Goal: Task Accomplishment & Management: Manage account settings

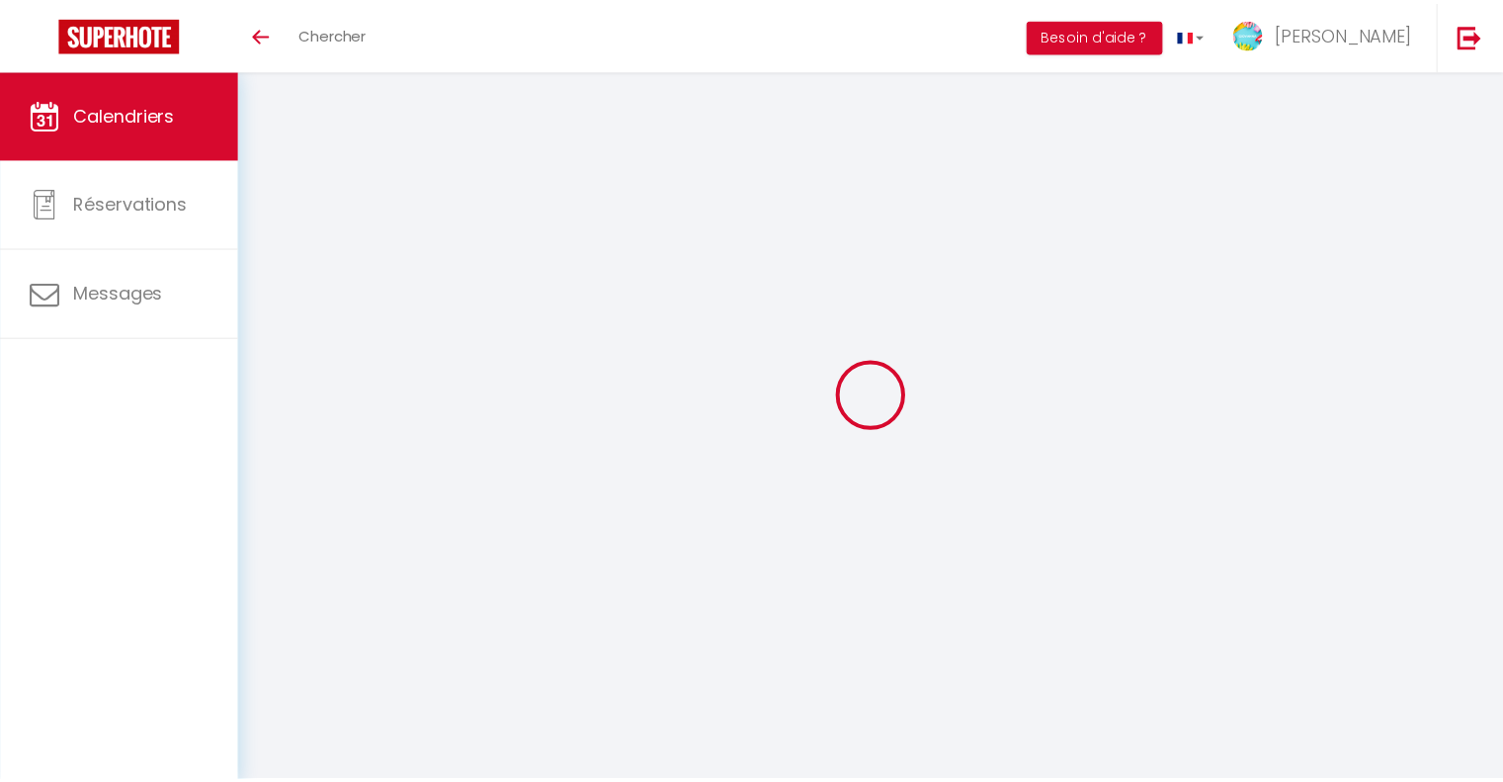
scroll to position [171, 0]
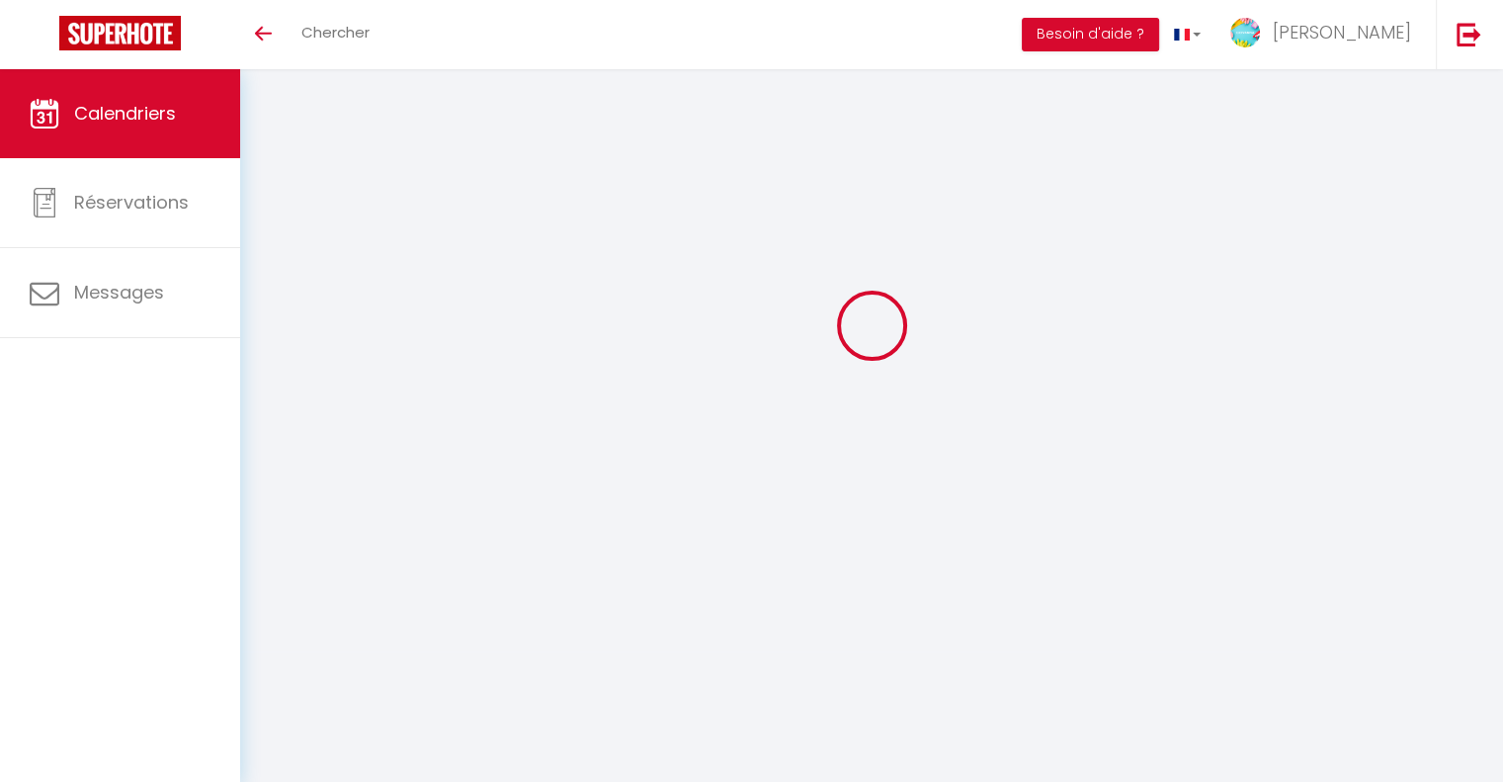
select select
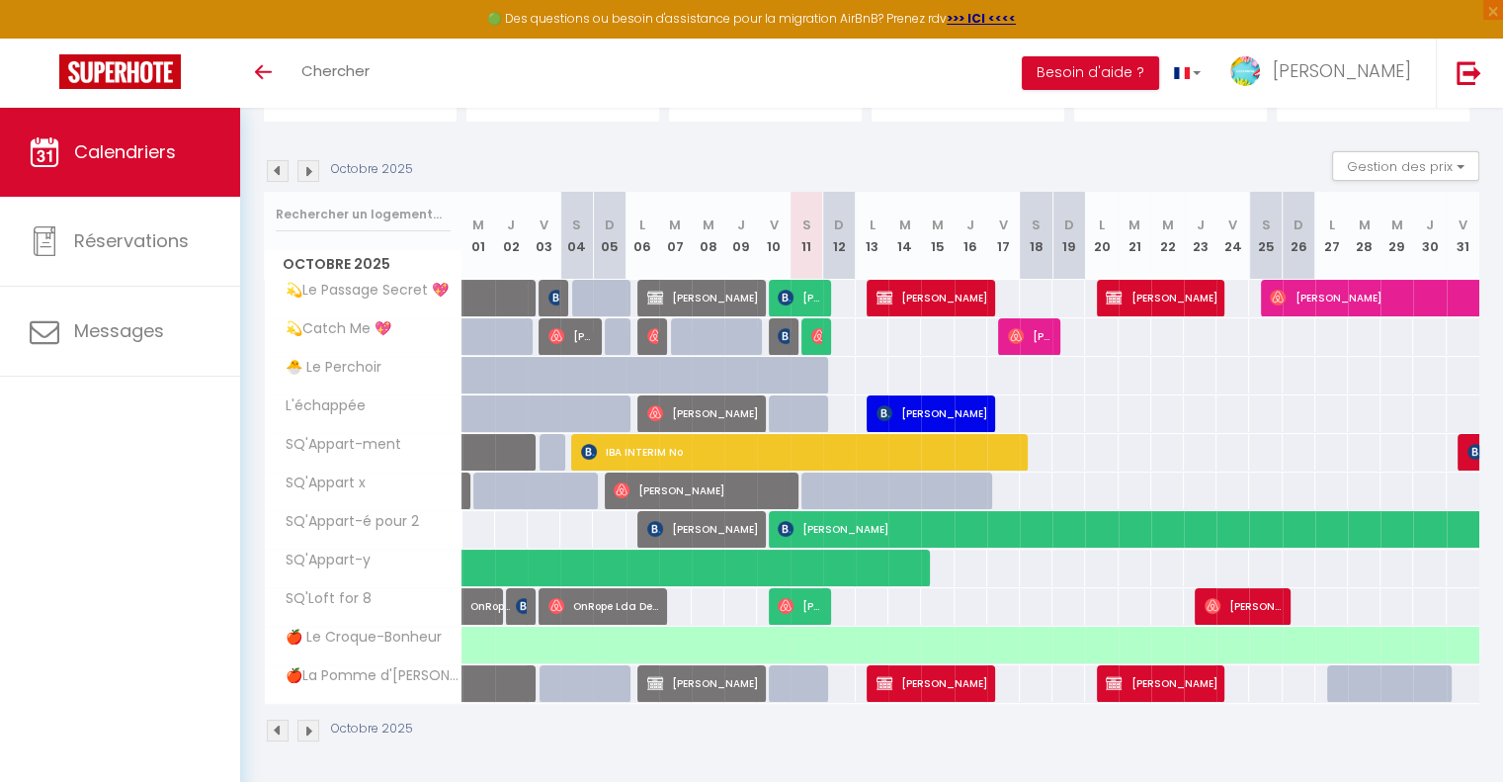
select select
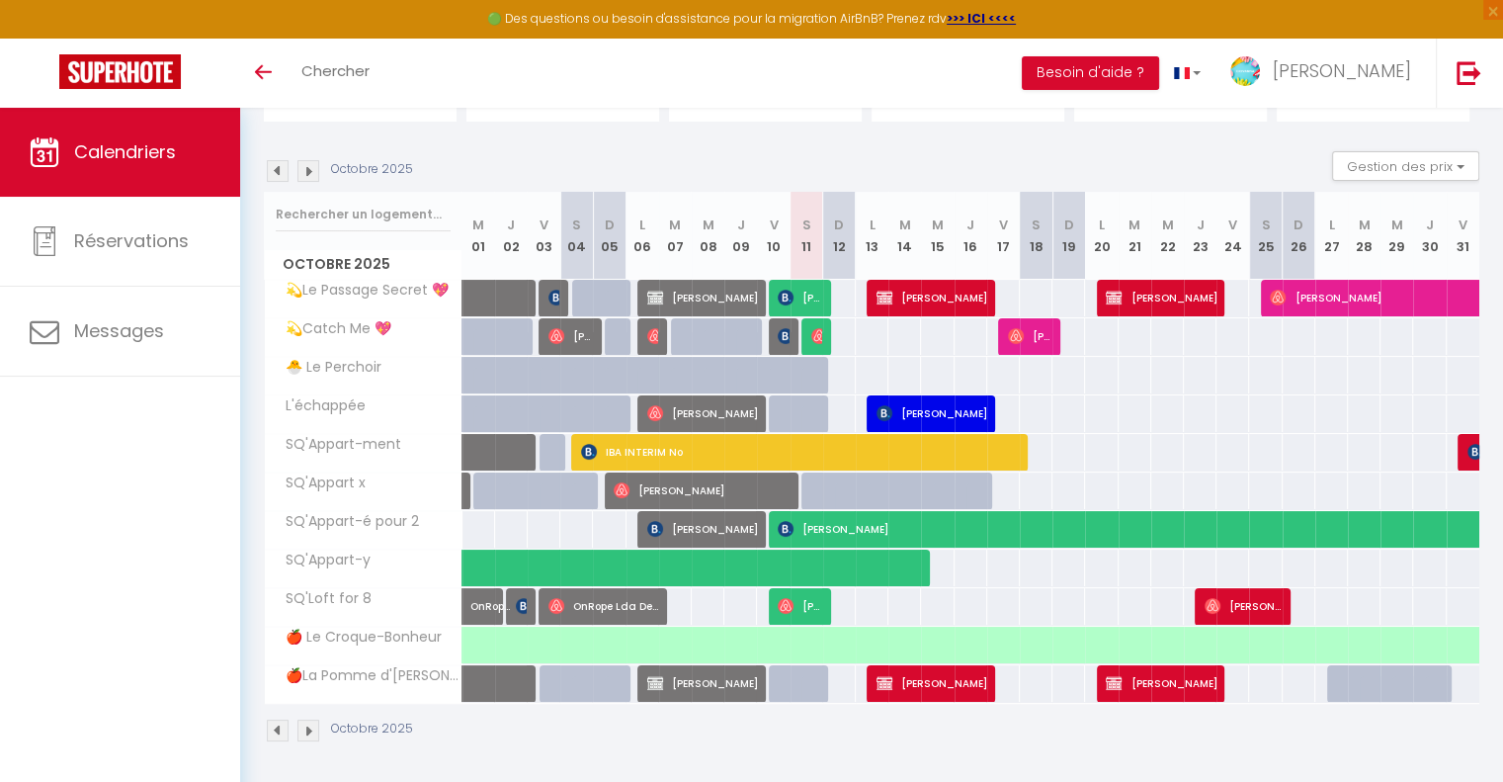
select select
click at [779, 333] on img at bounding box center [786, 336] width 16 height 16
select select "OK"
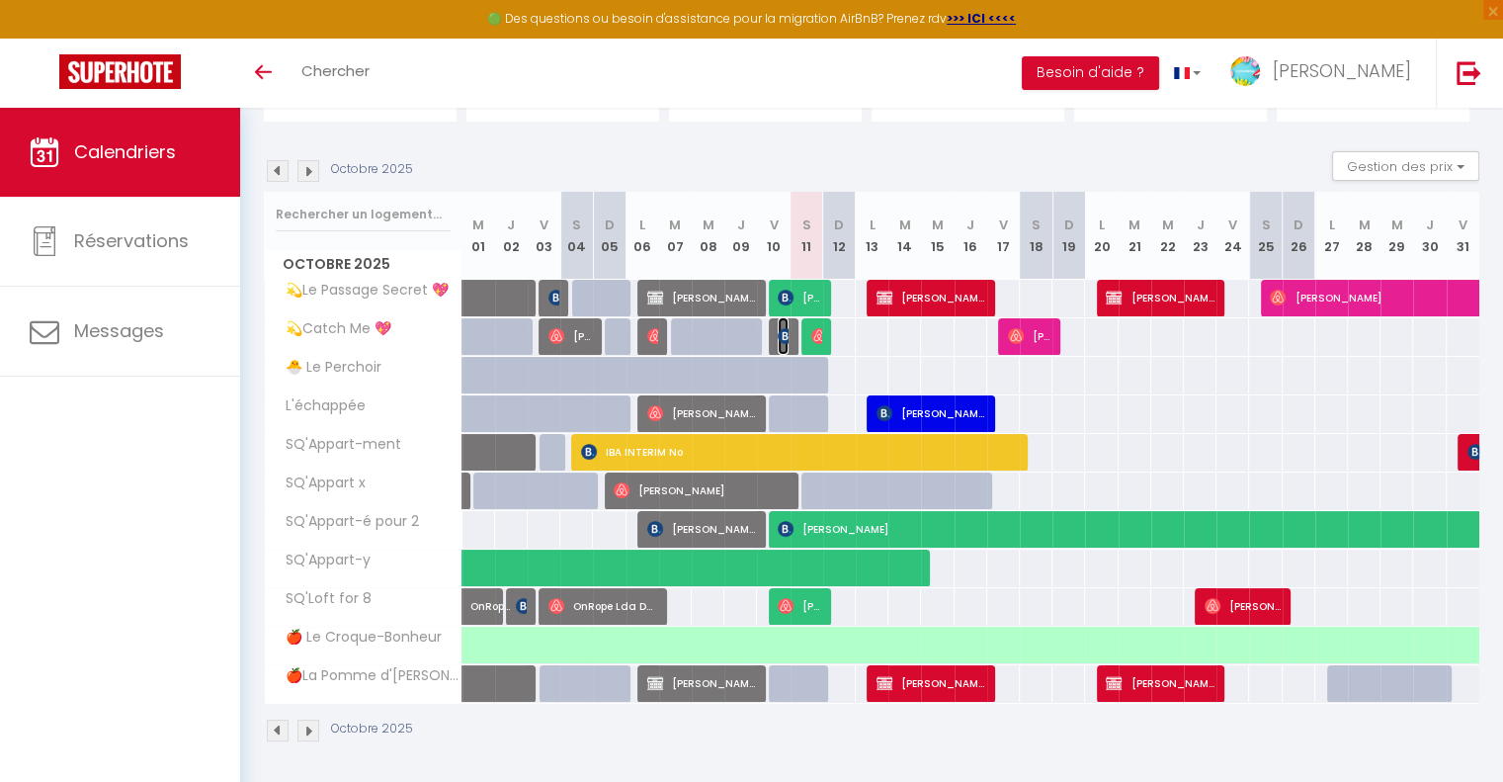
select select "0"
select select "1"
select select
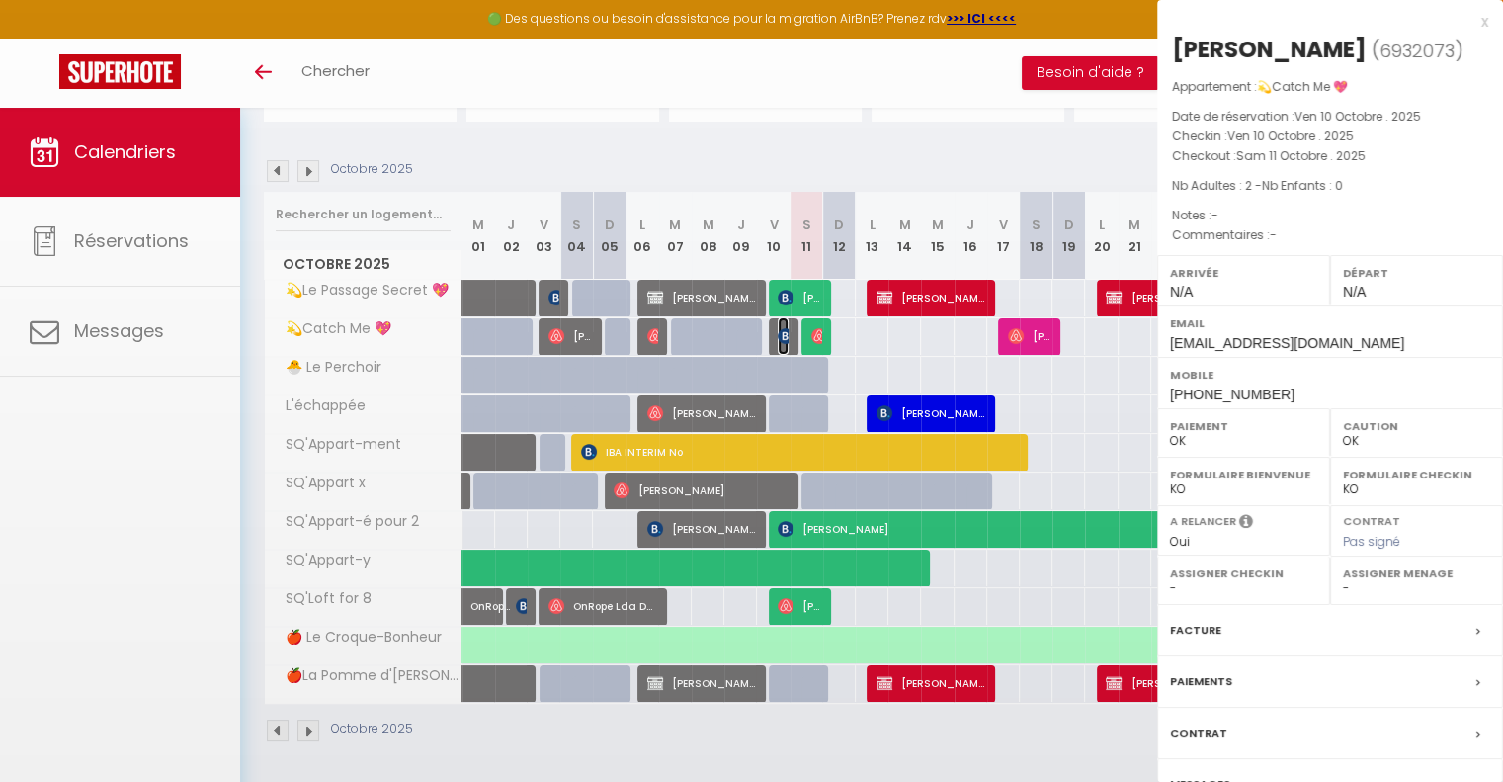
select select "42733"
select select "46278"
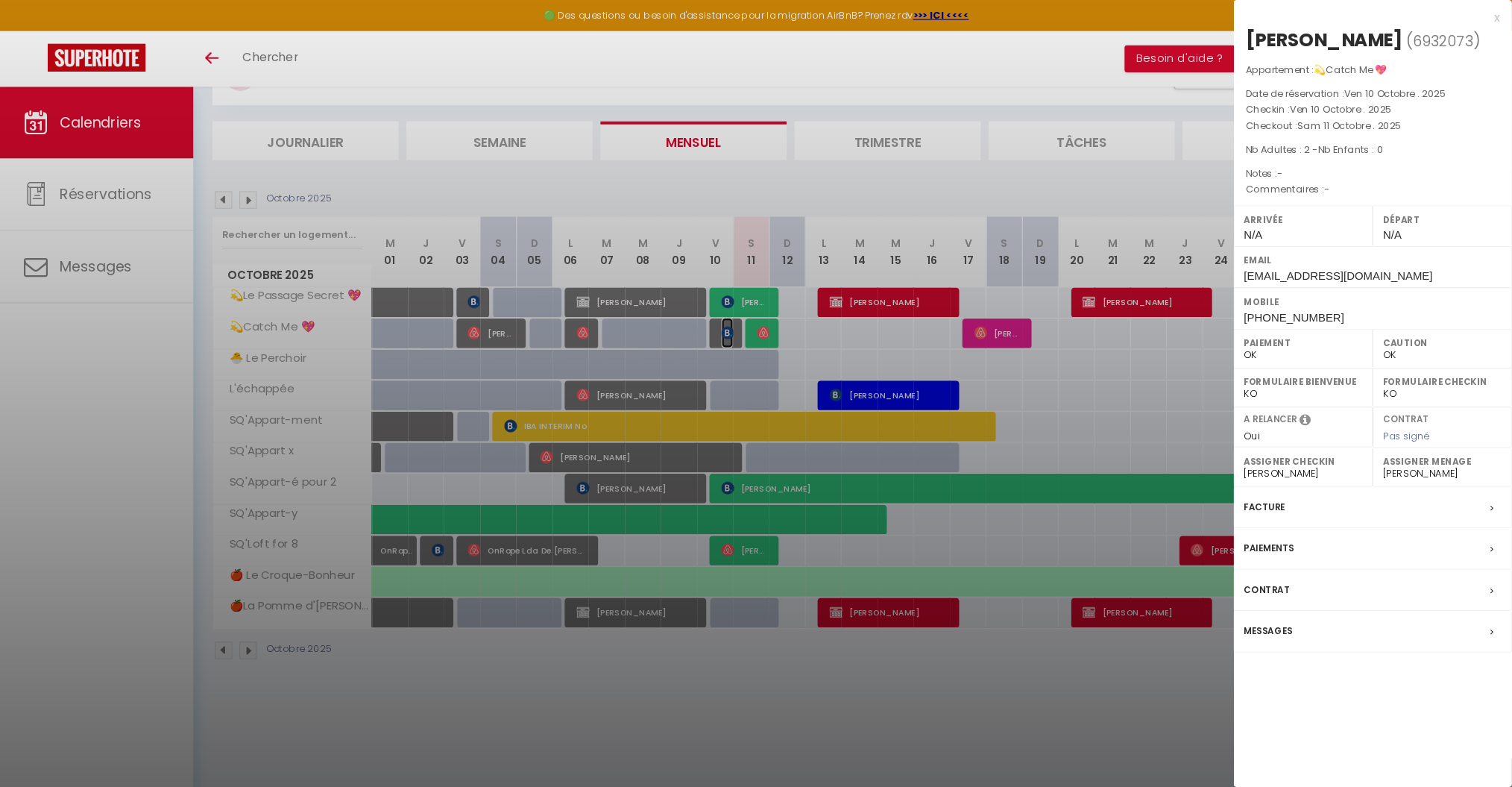
scroll to position [66, 0]
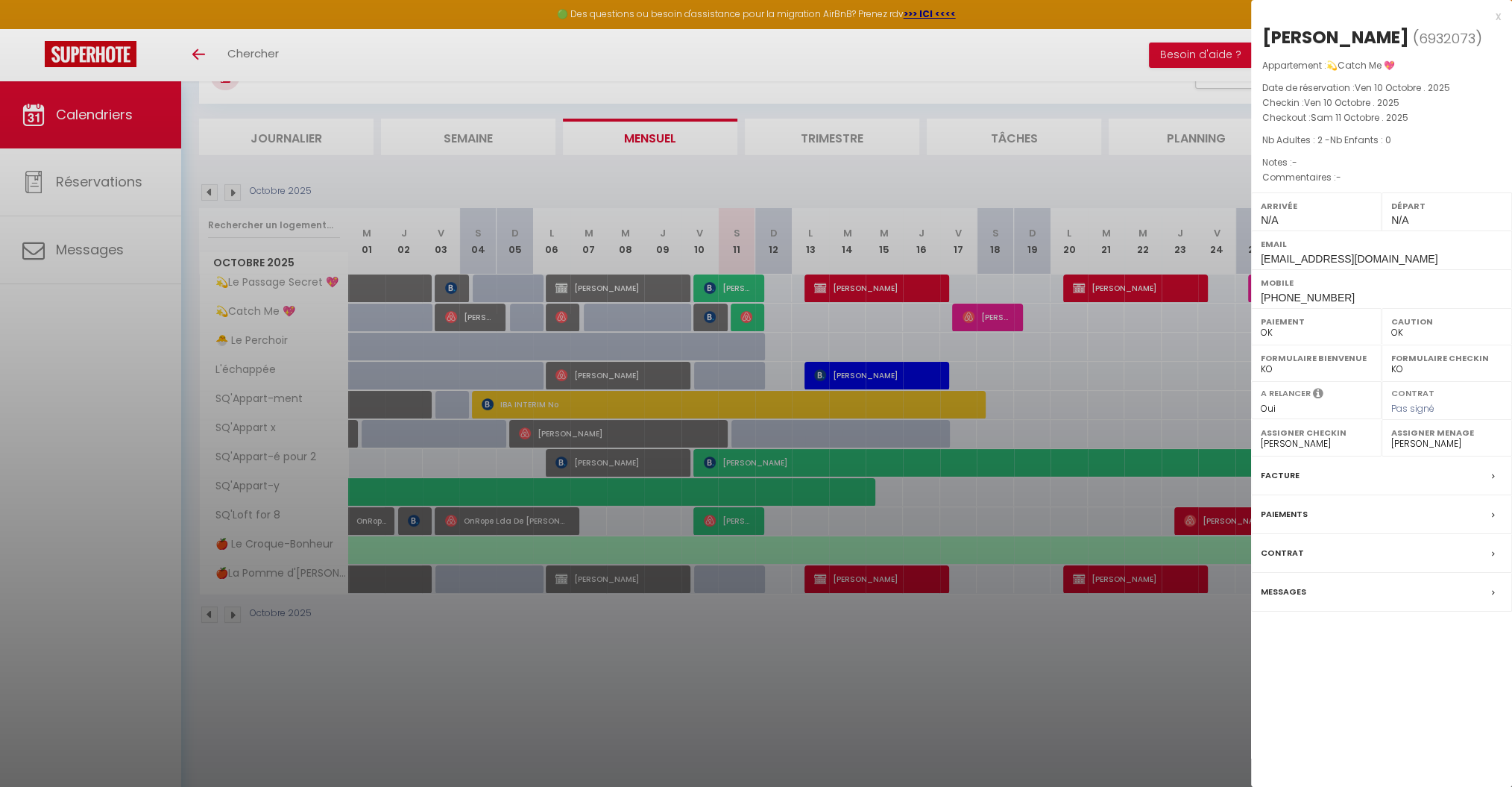
drag, startPoint x: 1132, startPoint y: 5, endPoint x: 1029, endPoint y: 678, distance: 680.8
click at [1029, 589] on div at bounding box center [756, 393] width 1512 height 787
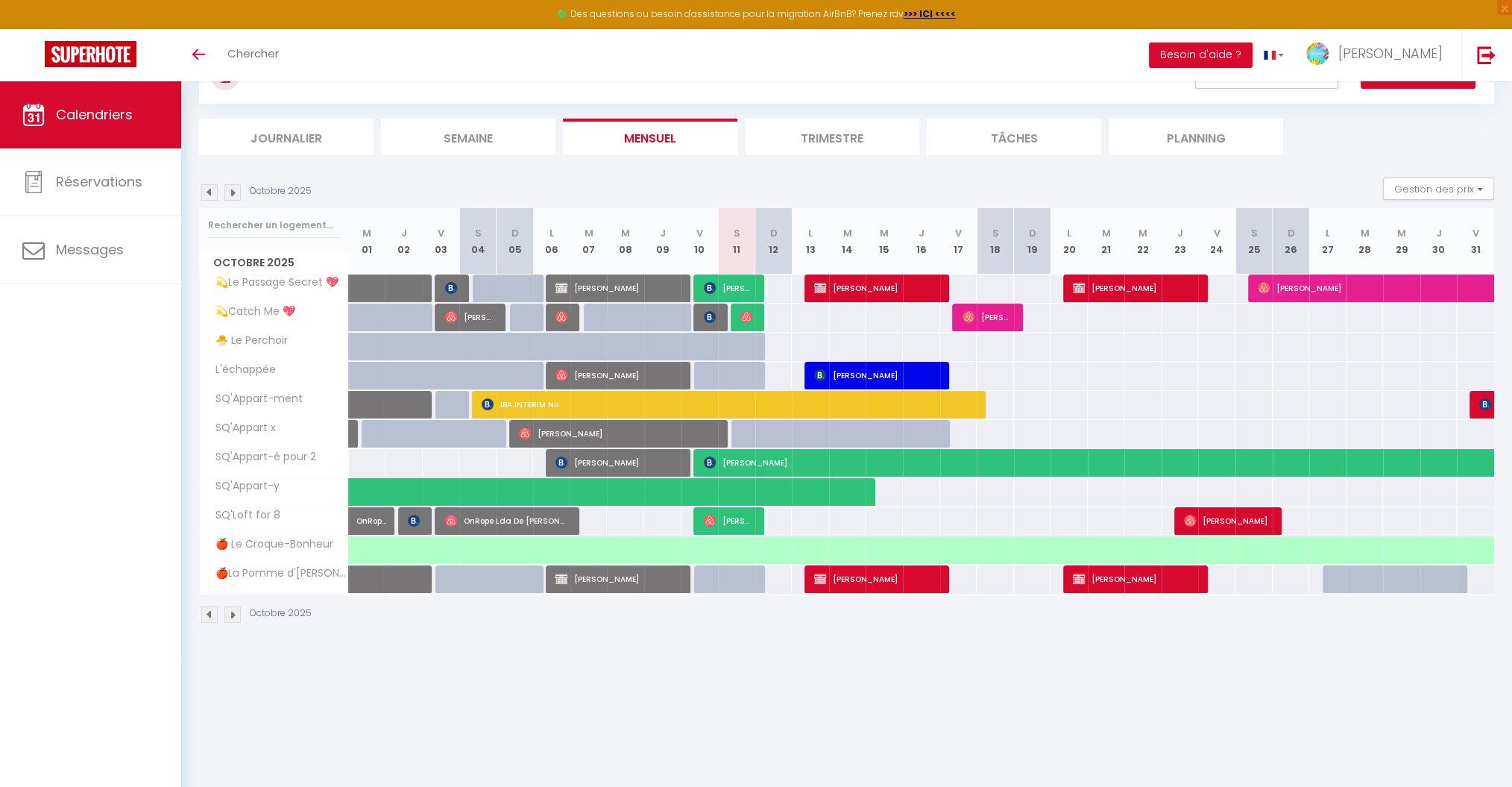
click at [701, 318] on div at bounding box center [711, 318] width 37 height 29
click at [713, 319] on img at bounding box center [710, 317] width 12 height 12
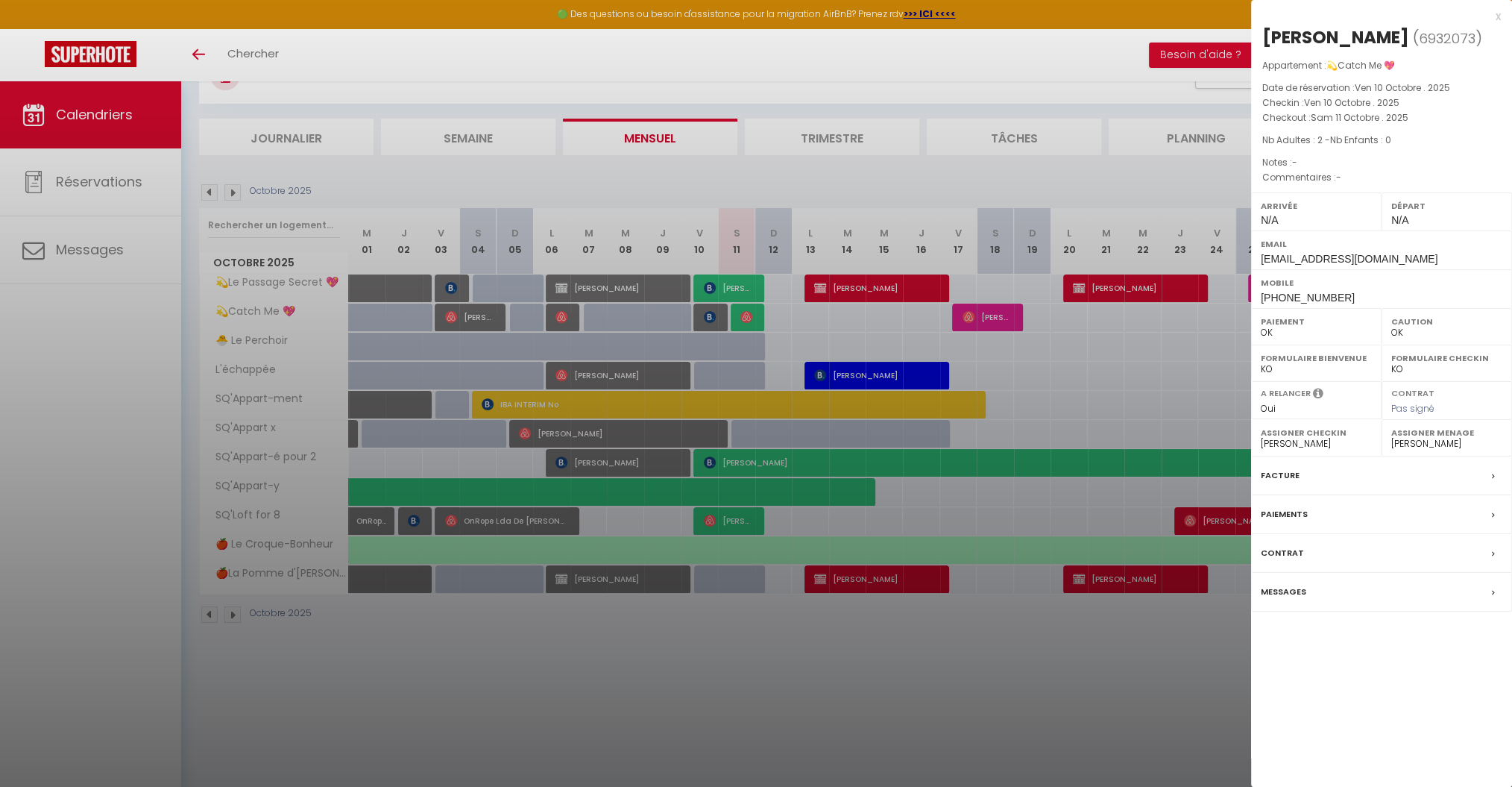
click at [1145, 589] on div "Messages" at bounding box center [1381, 592] width 261 height 38
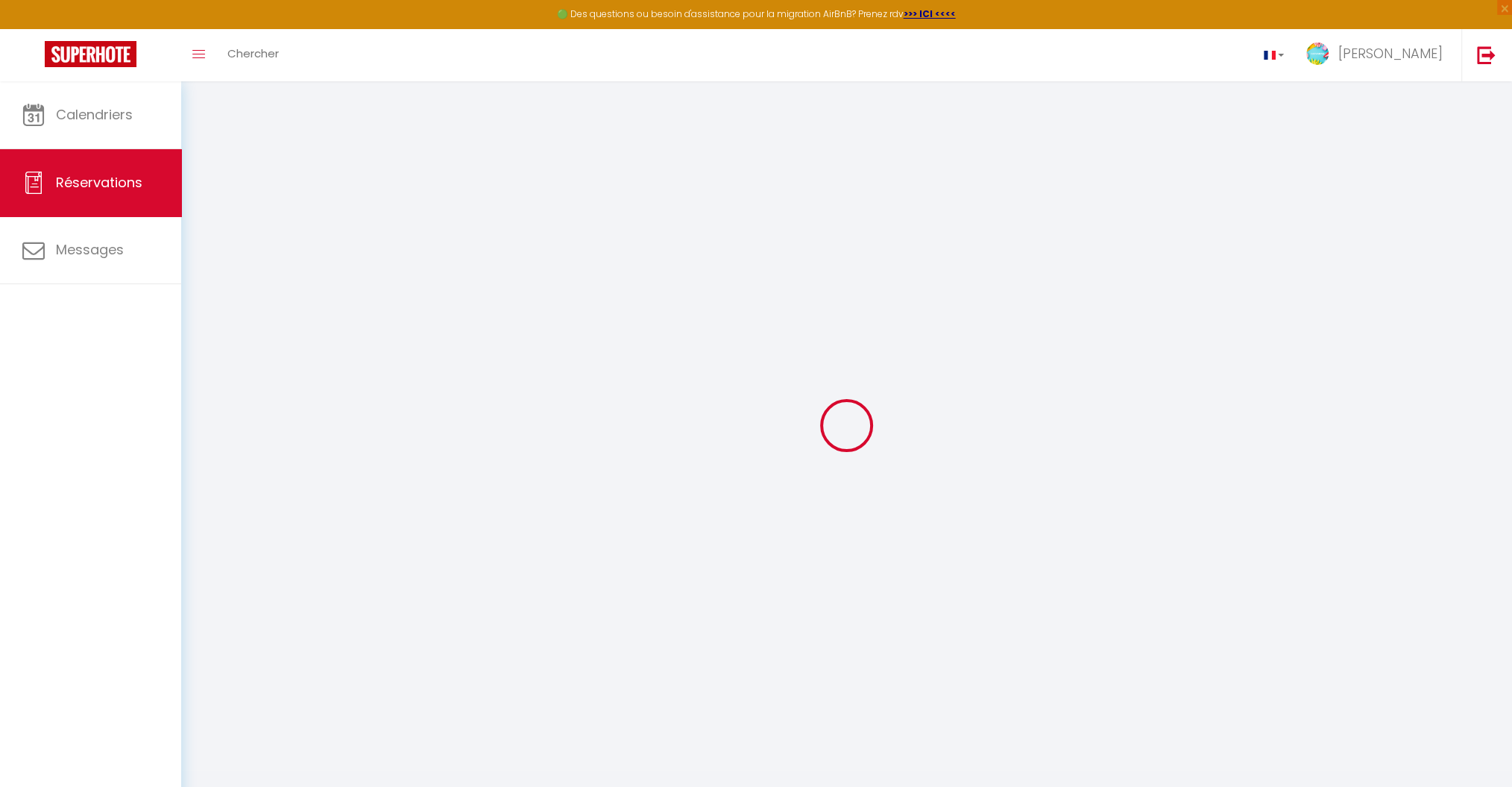
select select
checkbox input "false"
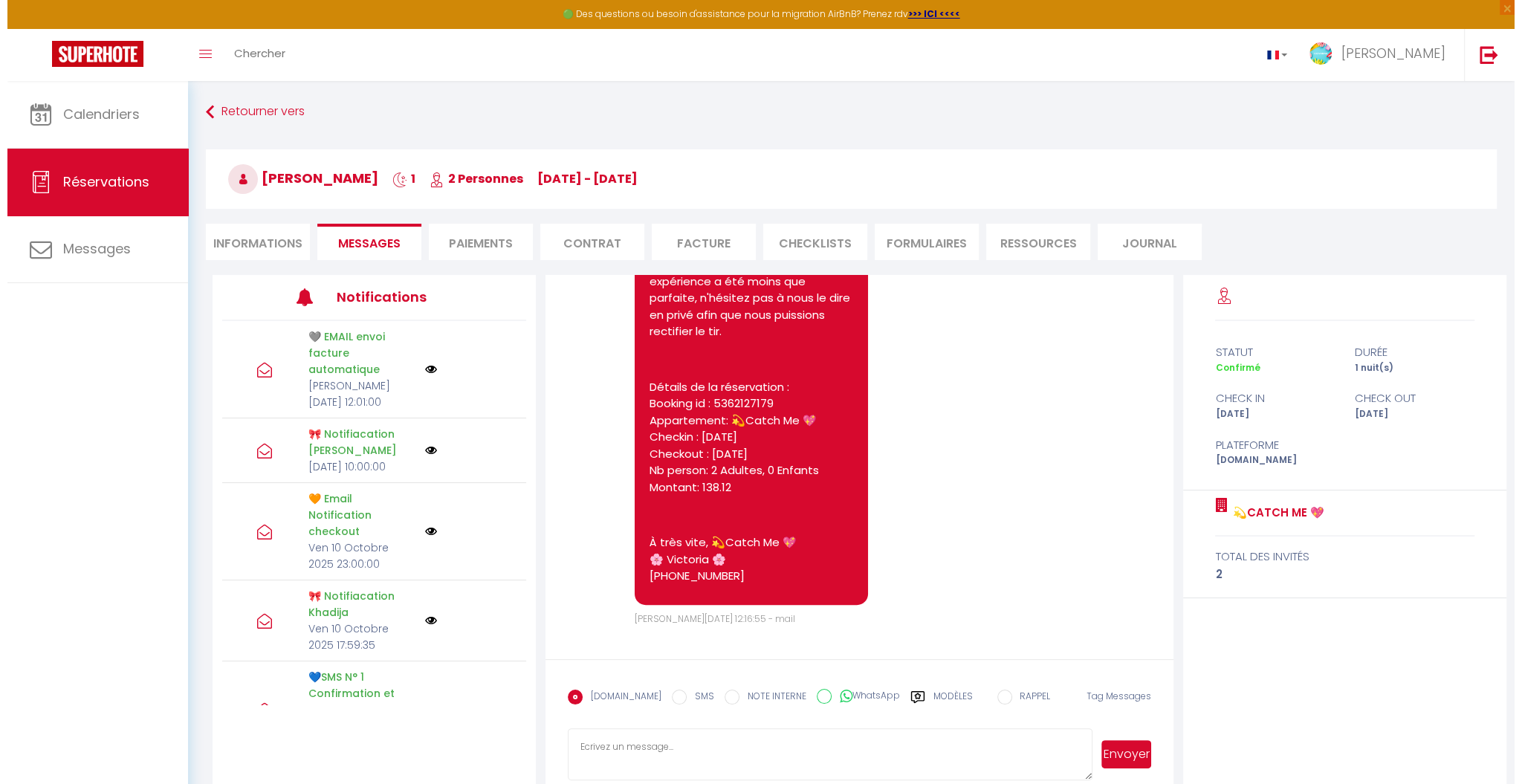
scroll to position [6808, 0]
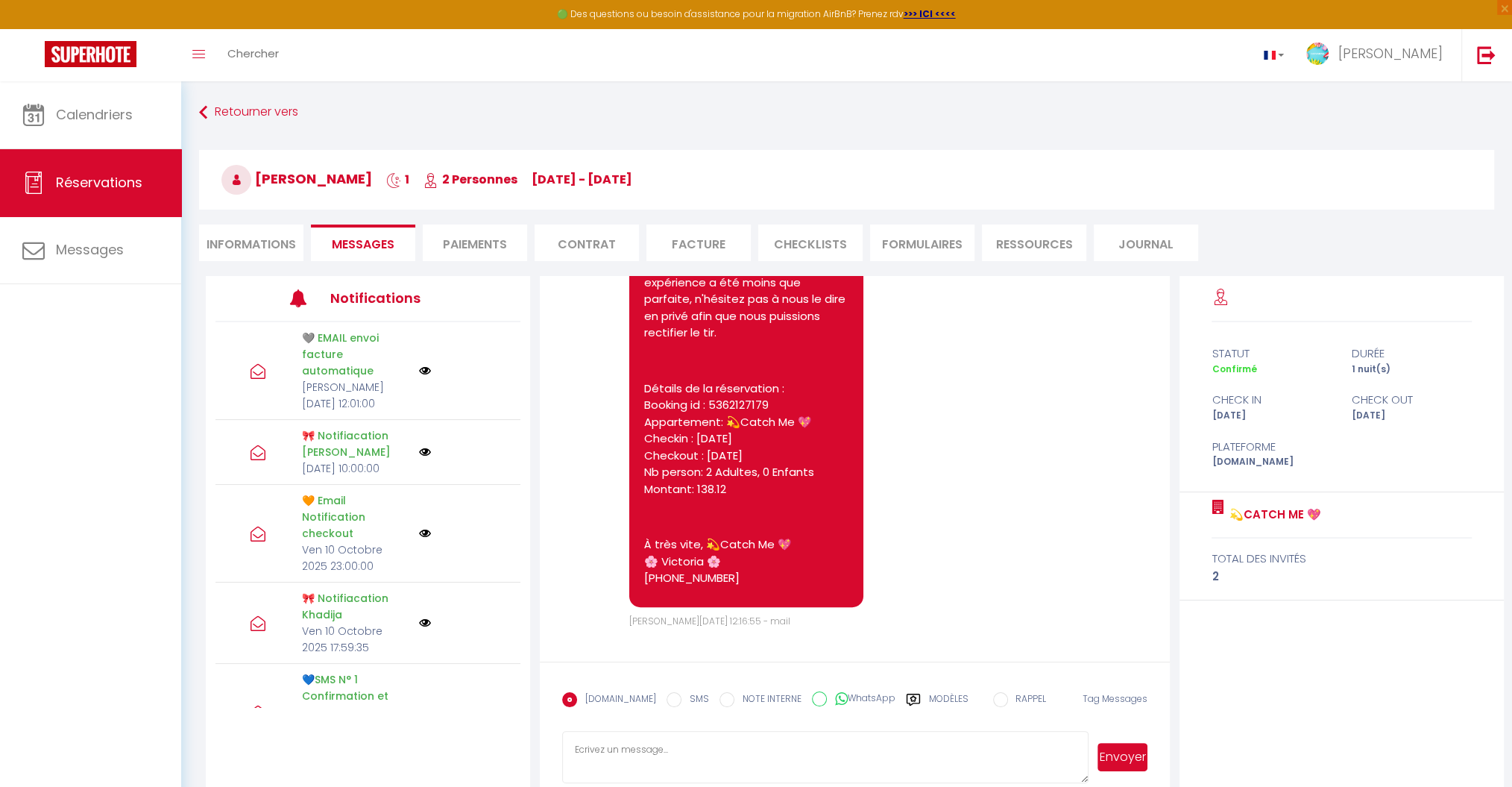
click at [822, 224] on li "CHECKLISTS" at bounding box center [810, 242] width 104 height 36
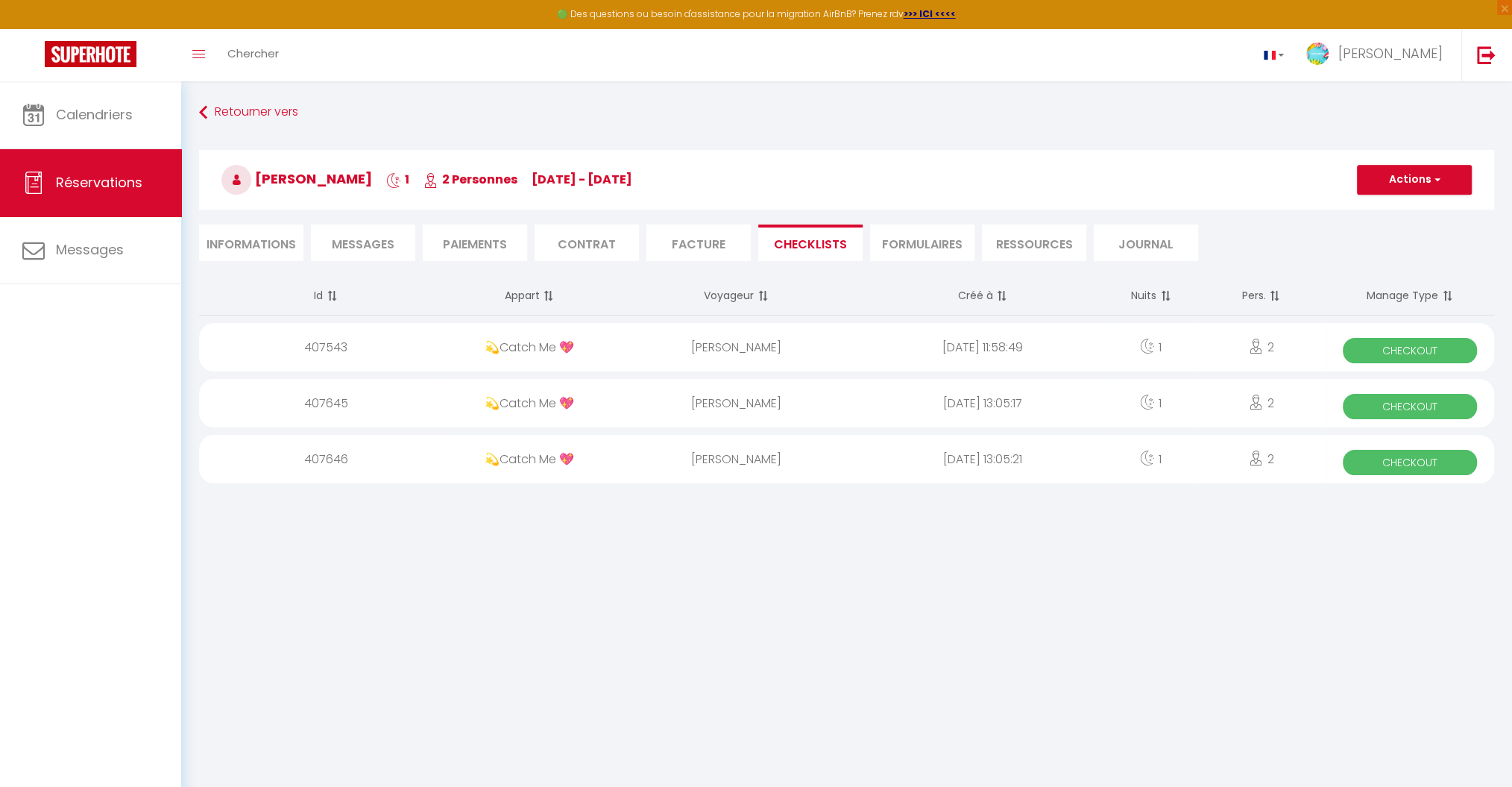
click at [723, 350] on div "[PERSON_NAME]" at bounding box center [736, 347] width 246 height 48
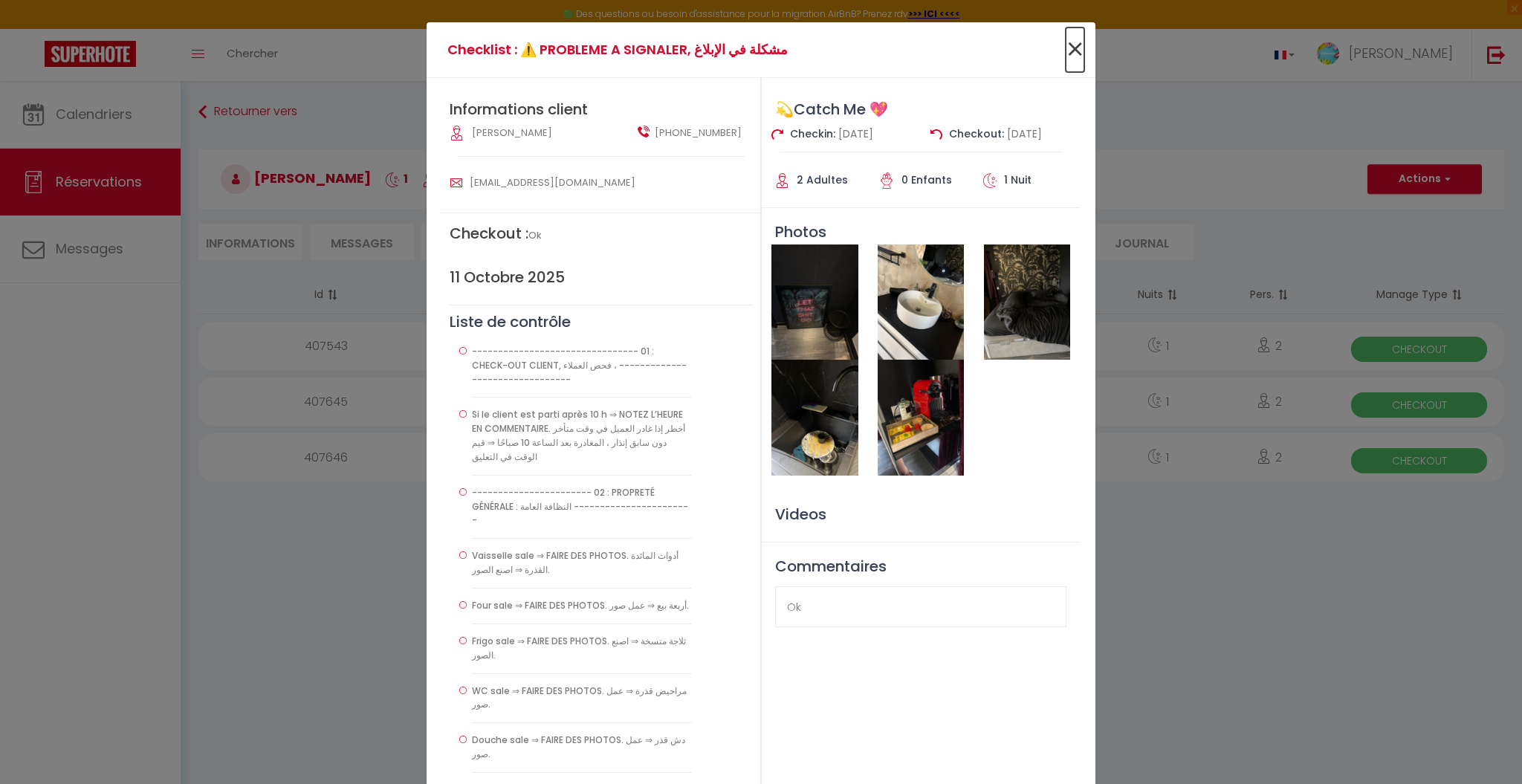
click at [1068, 50] on span "×" at bounding box center [1075, 50] width 19 height 44
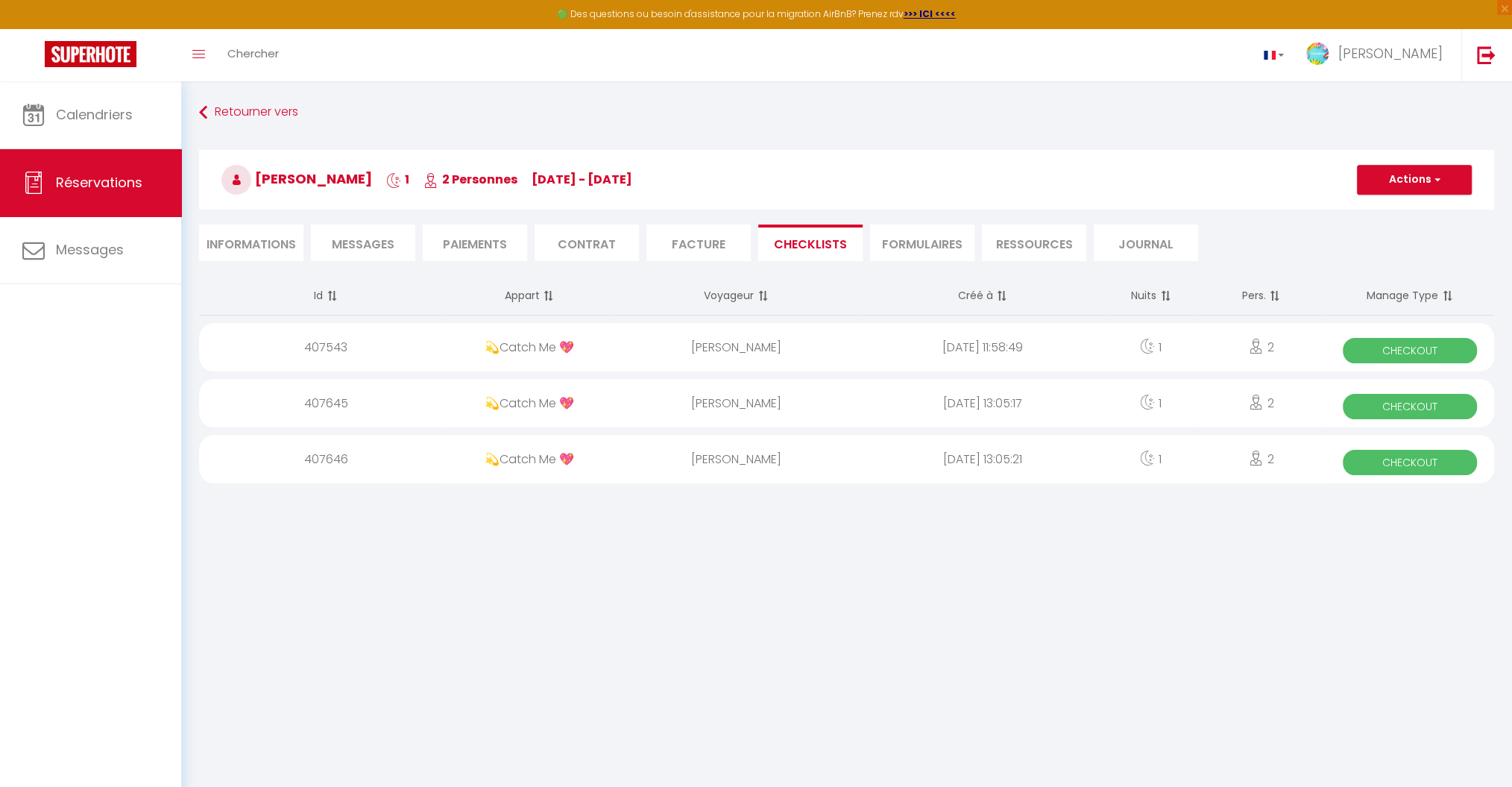
click at [833, 392] on div "[PERSON_NAME]" at bounding box center [736, 403] width 246 height 48
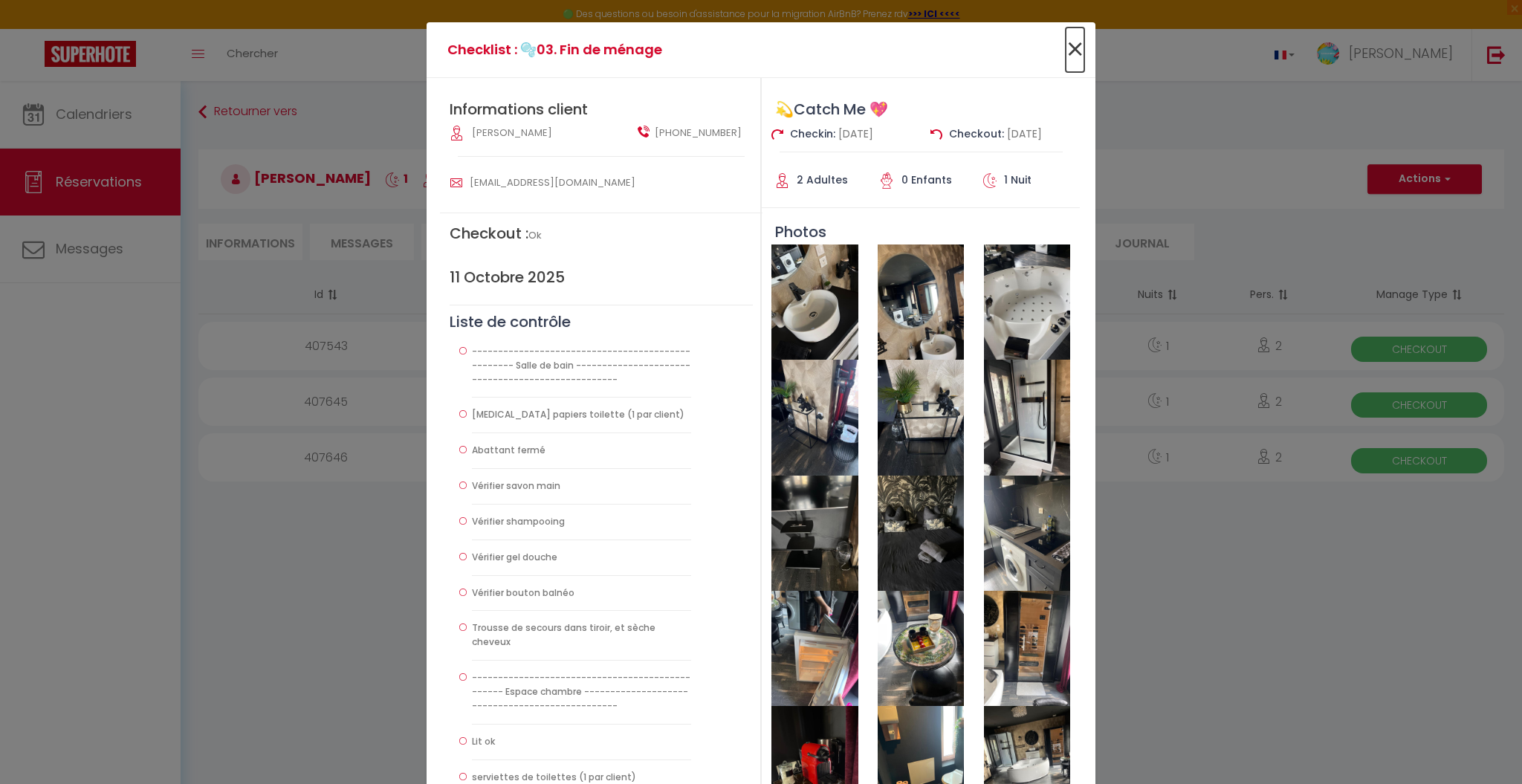
click at [1070, 48] on span "×" at bounding box center [1075, 50] width 19 height 44
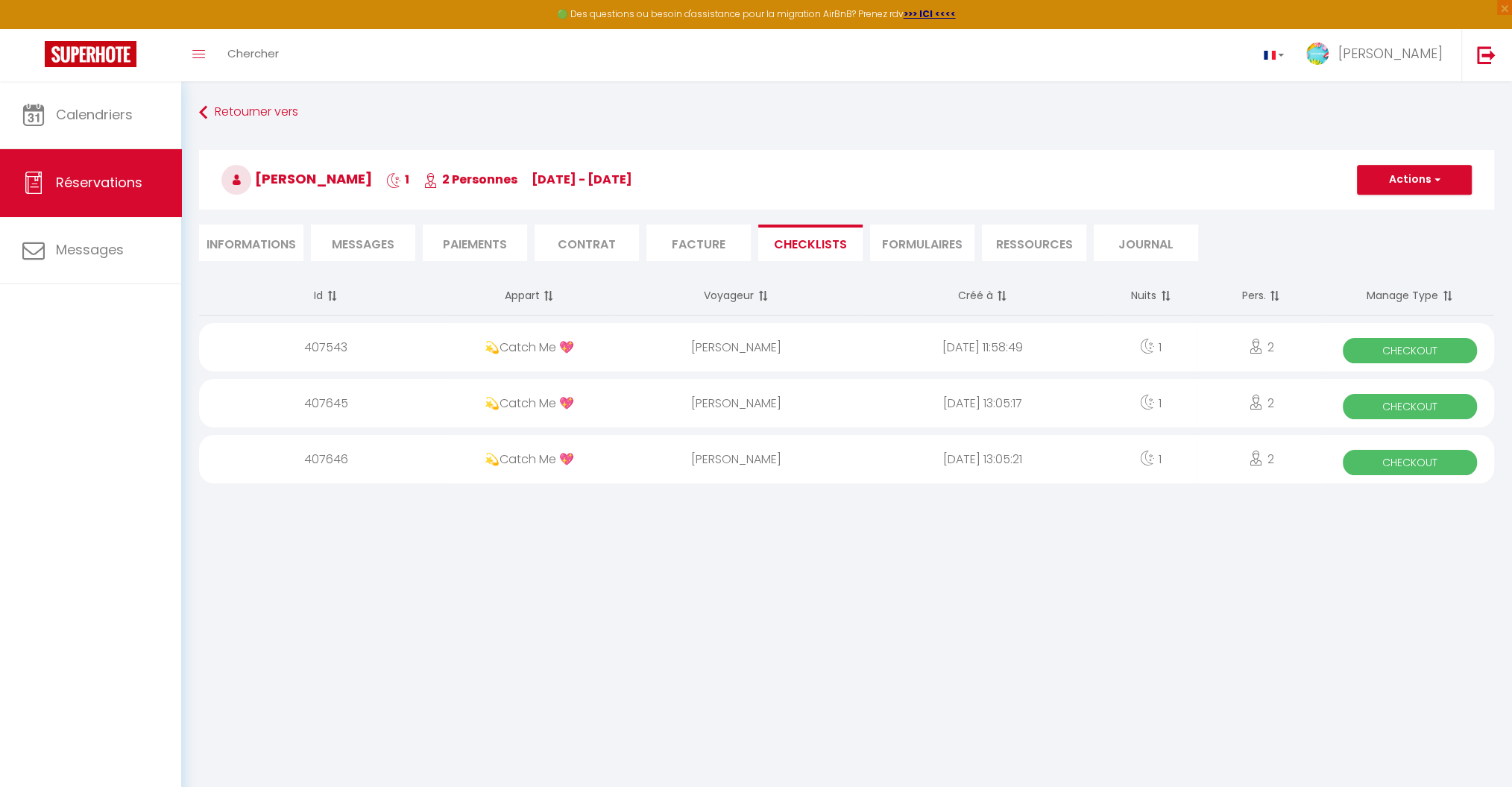
click at [871, 469] on div "2025-10-11 13:05:21" at bounding box center [982, 459] width 246 height 48
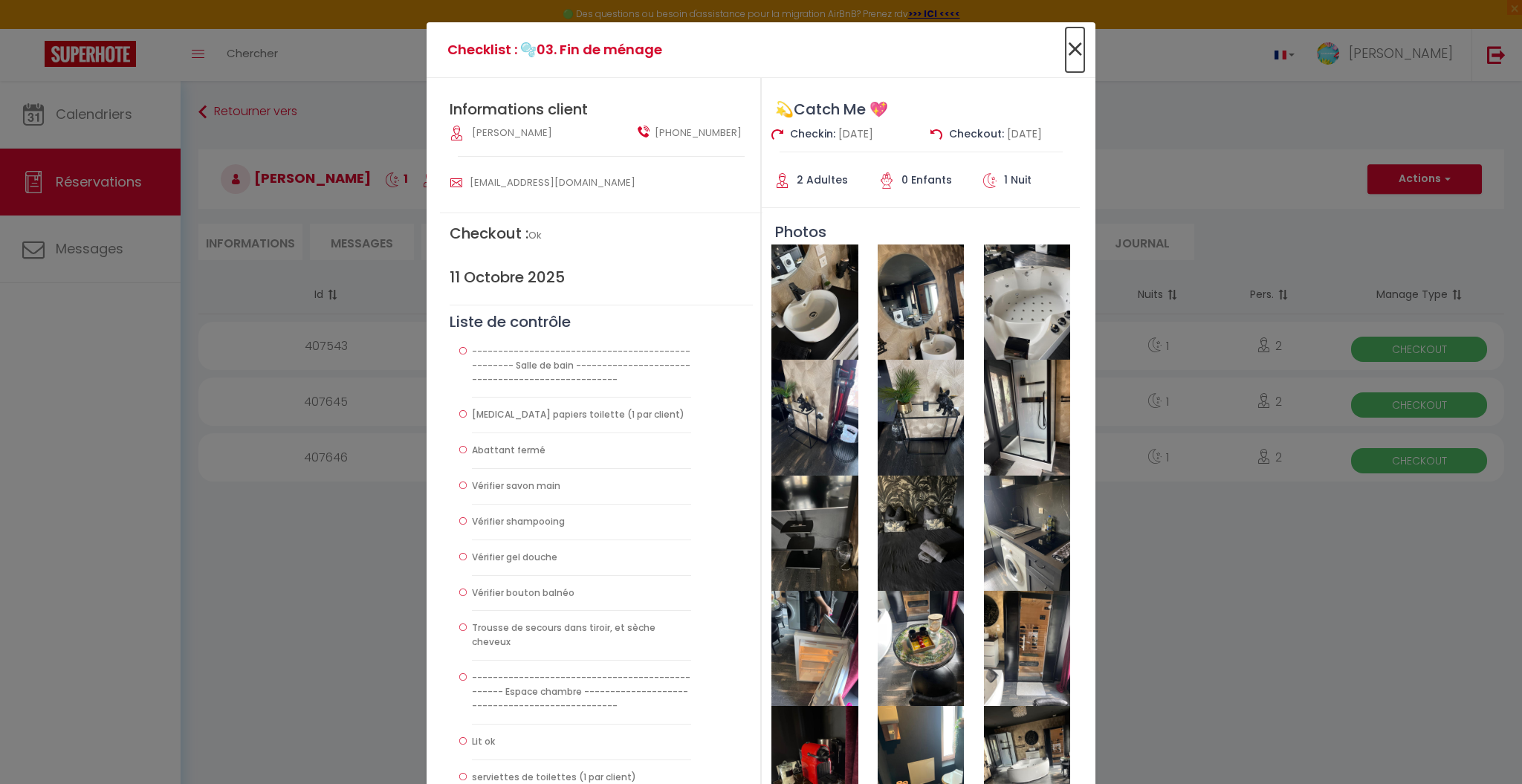
click at [1066, 49] on span "×" at bounding box center [1075, 50] width 19 height 44
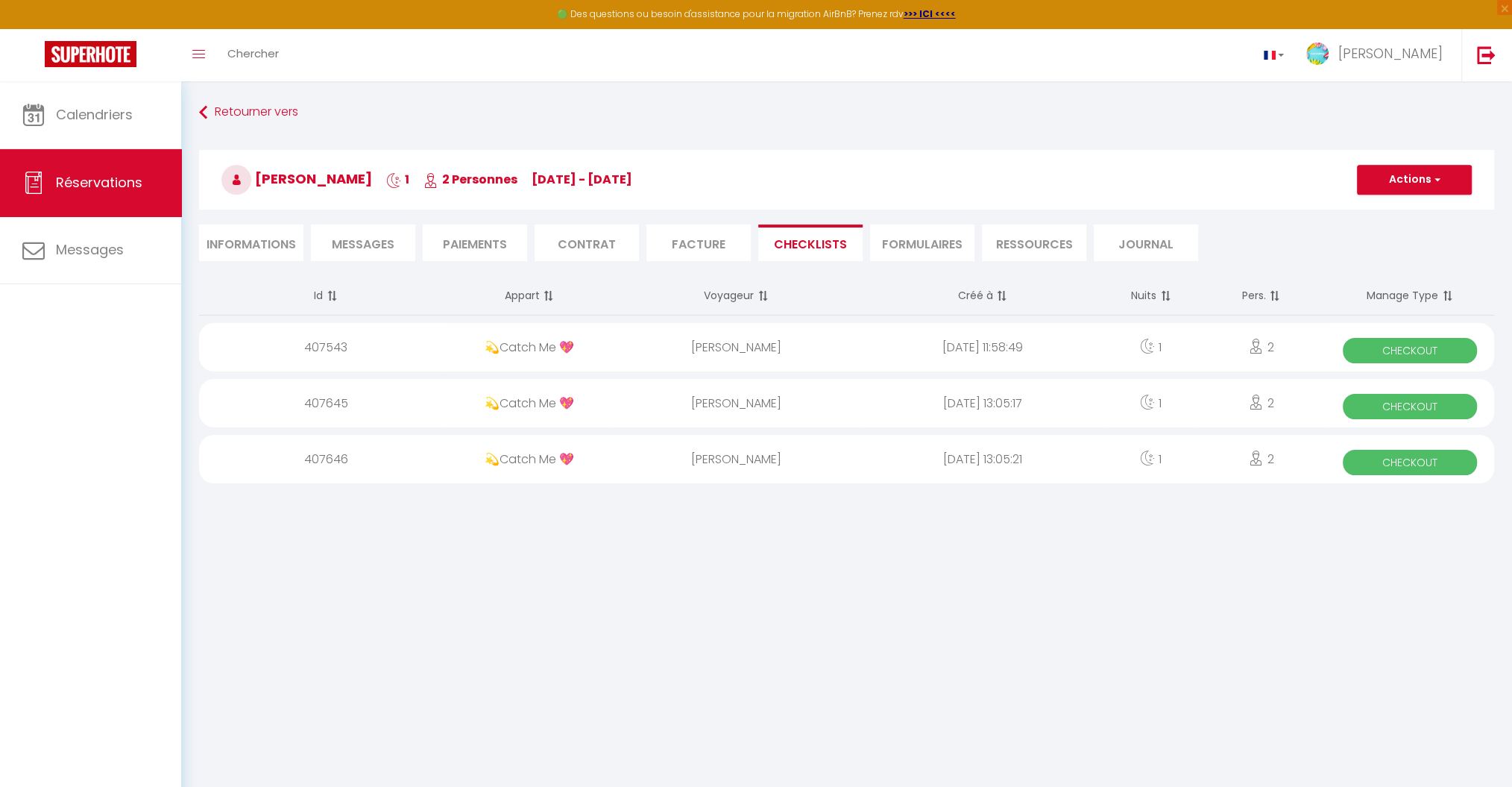
select select
click at [270, 244] on li "Informations" at bounding box center [251, 242] width 104 height 36
select select
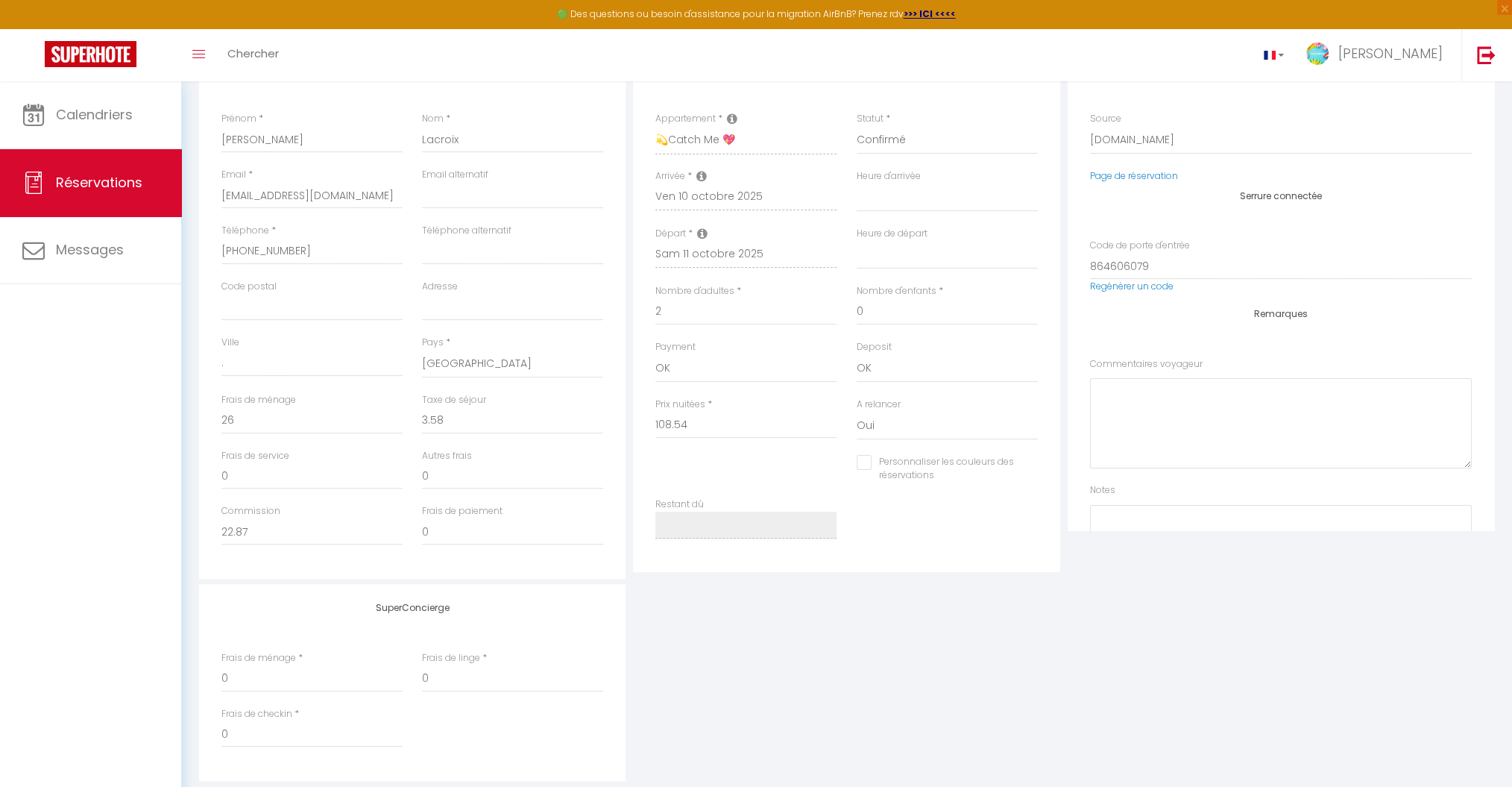
scroll to position [232, 0]
click at [864, 465] on input "Personnaliser les couleurs des réservations" at bounding box center [938, 460] width 162 height 15
checkbox input "true"
select select
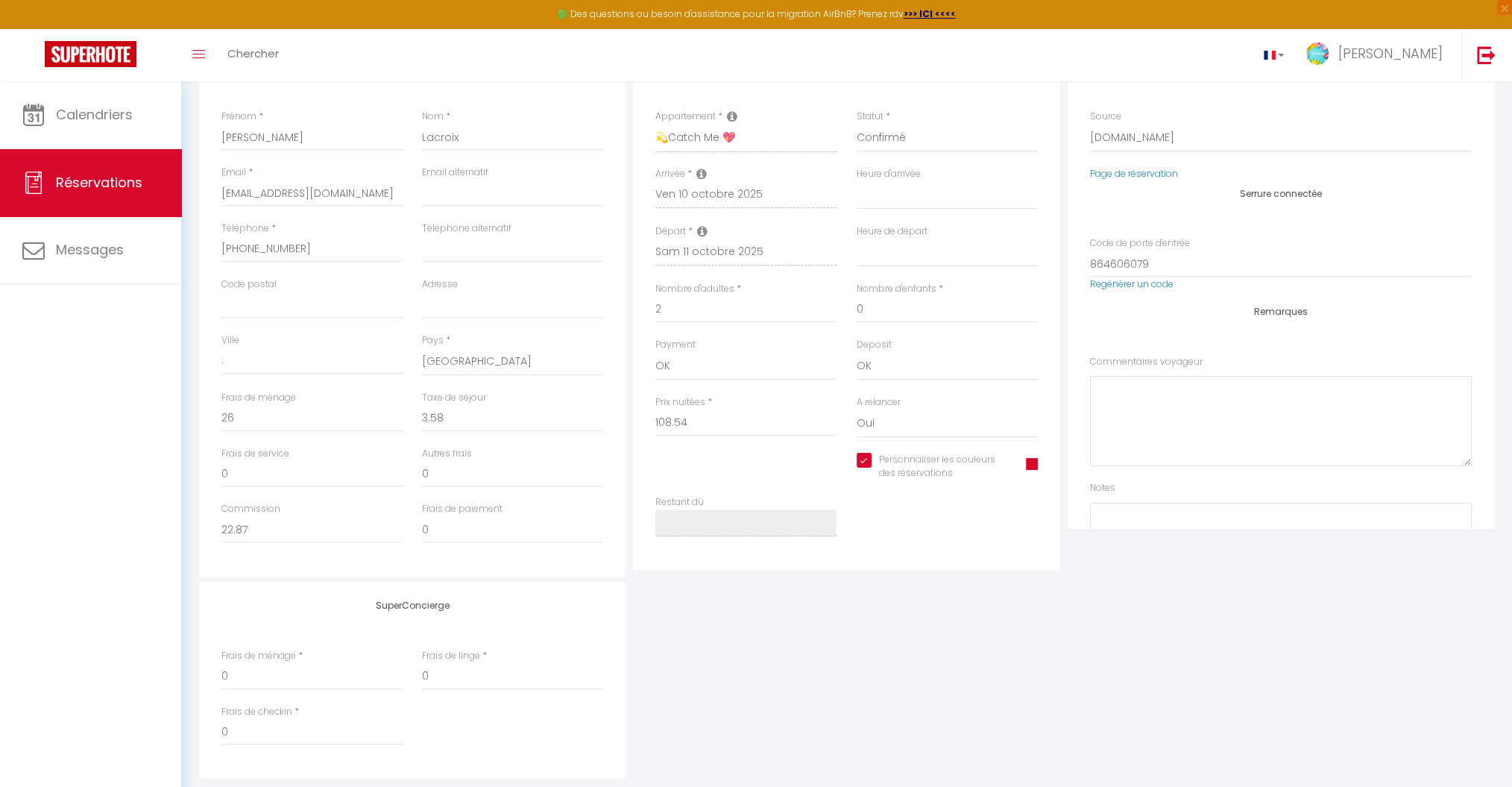
click at [1037, 460] on span at bounding box center [1032, 464] width 12 height 12
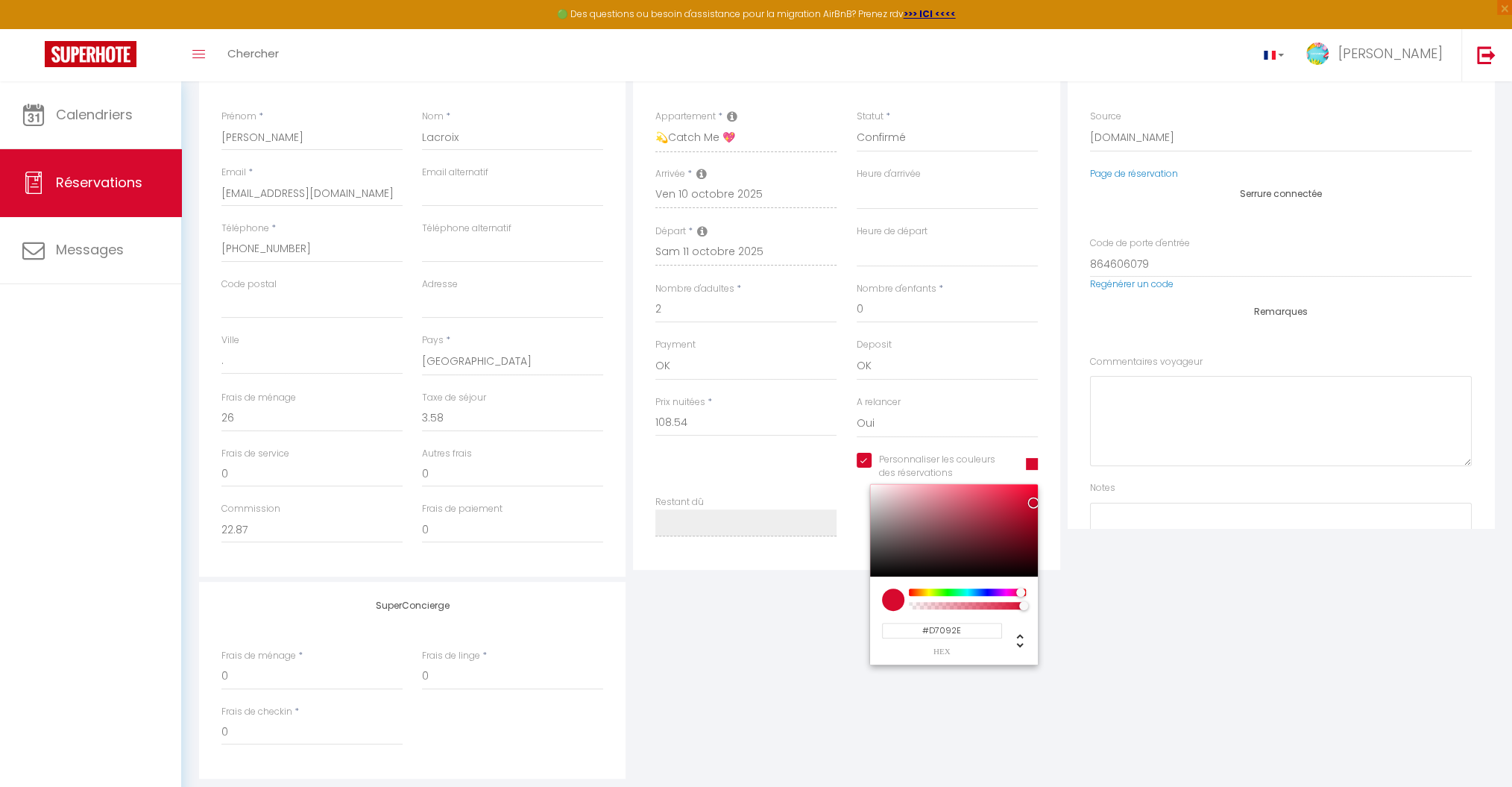
select select
type input "#C50A2C"
select select
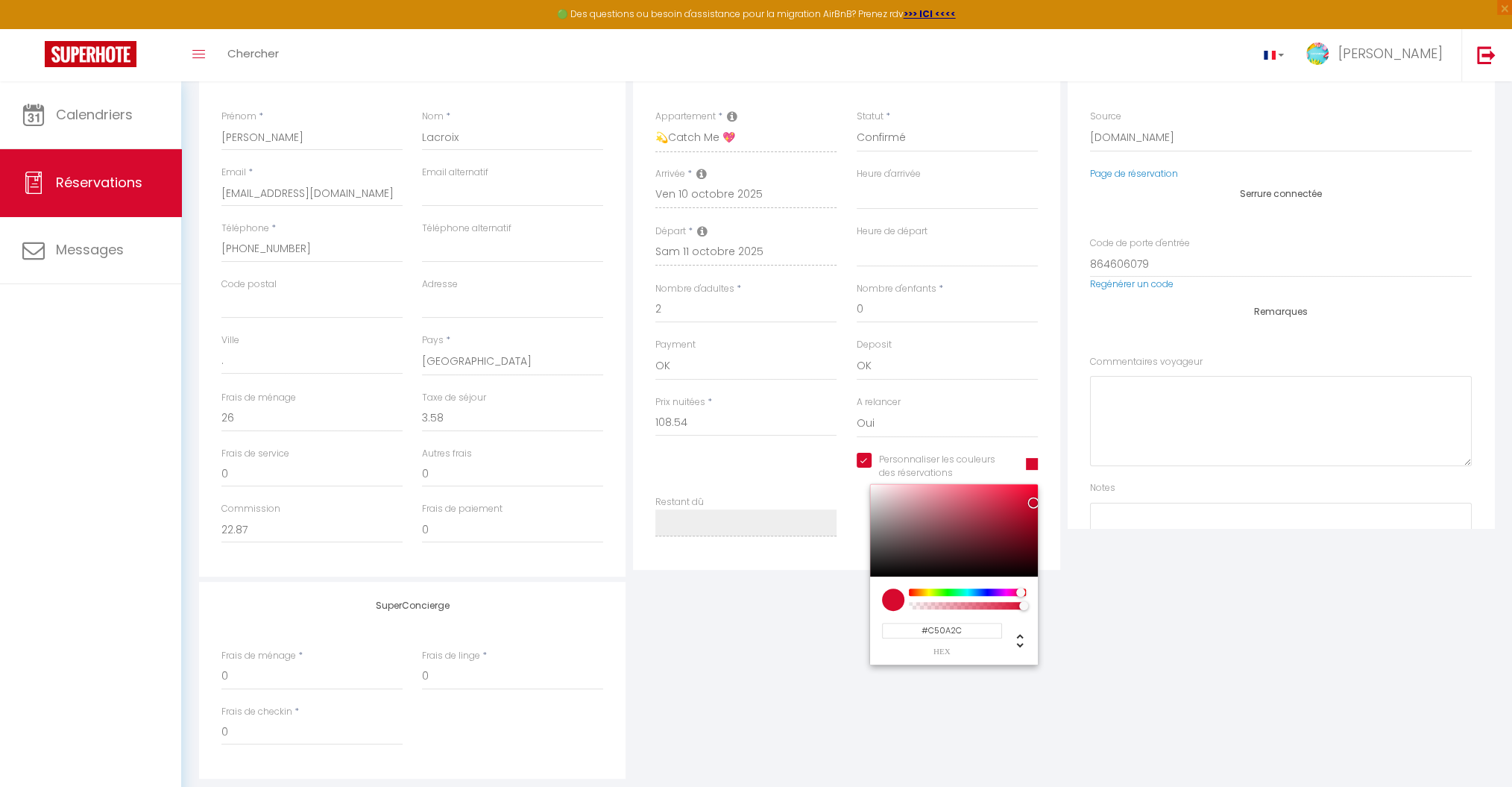
type input "#A21A33"
select select
type input "#5E242F"
select select
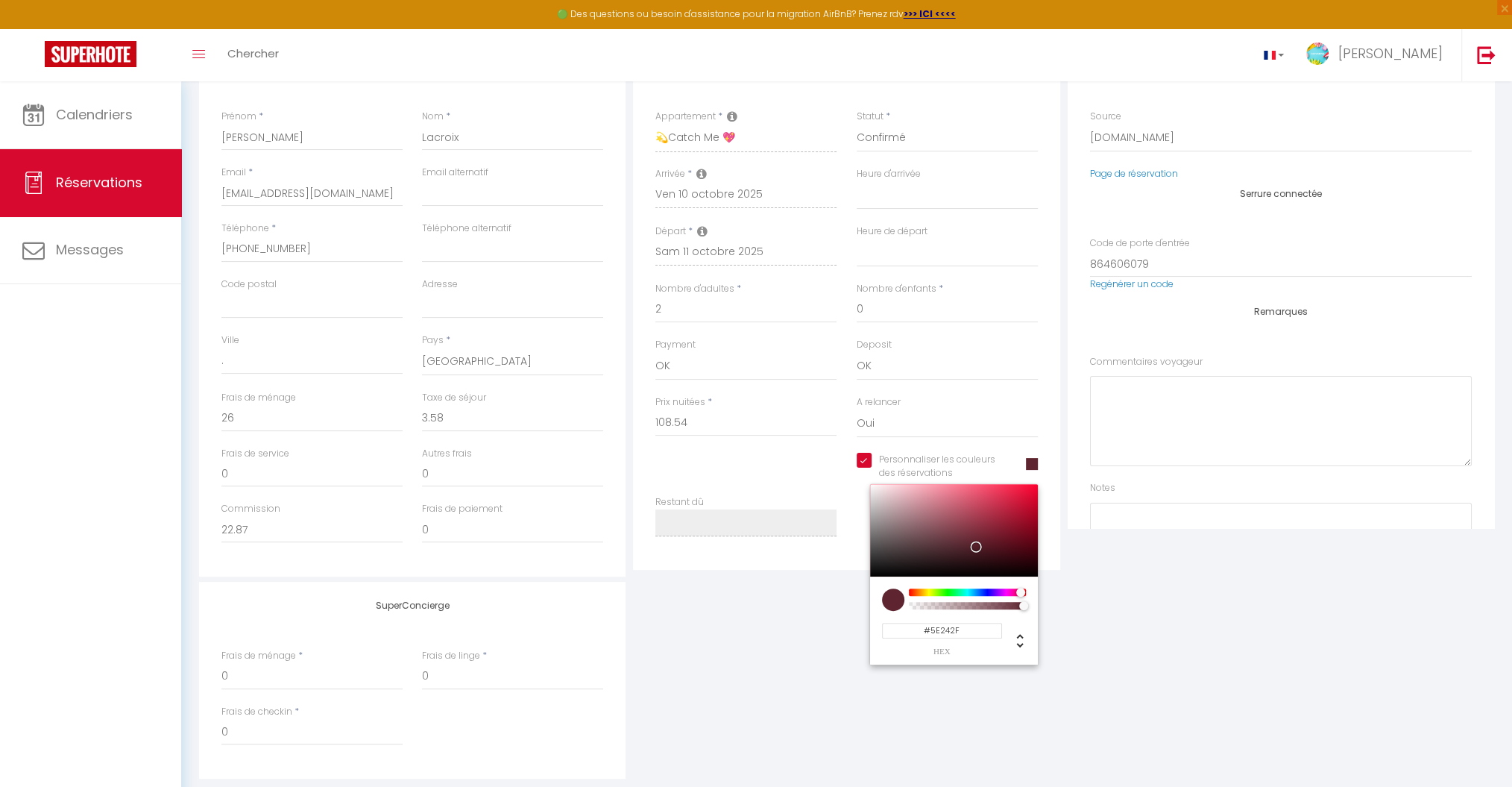
select select
type input "#0E090A"
select select
type input "#000000"
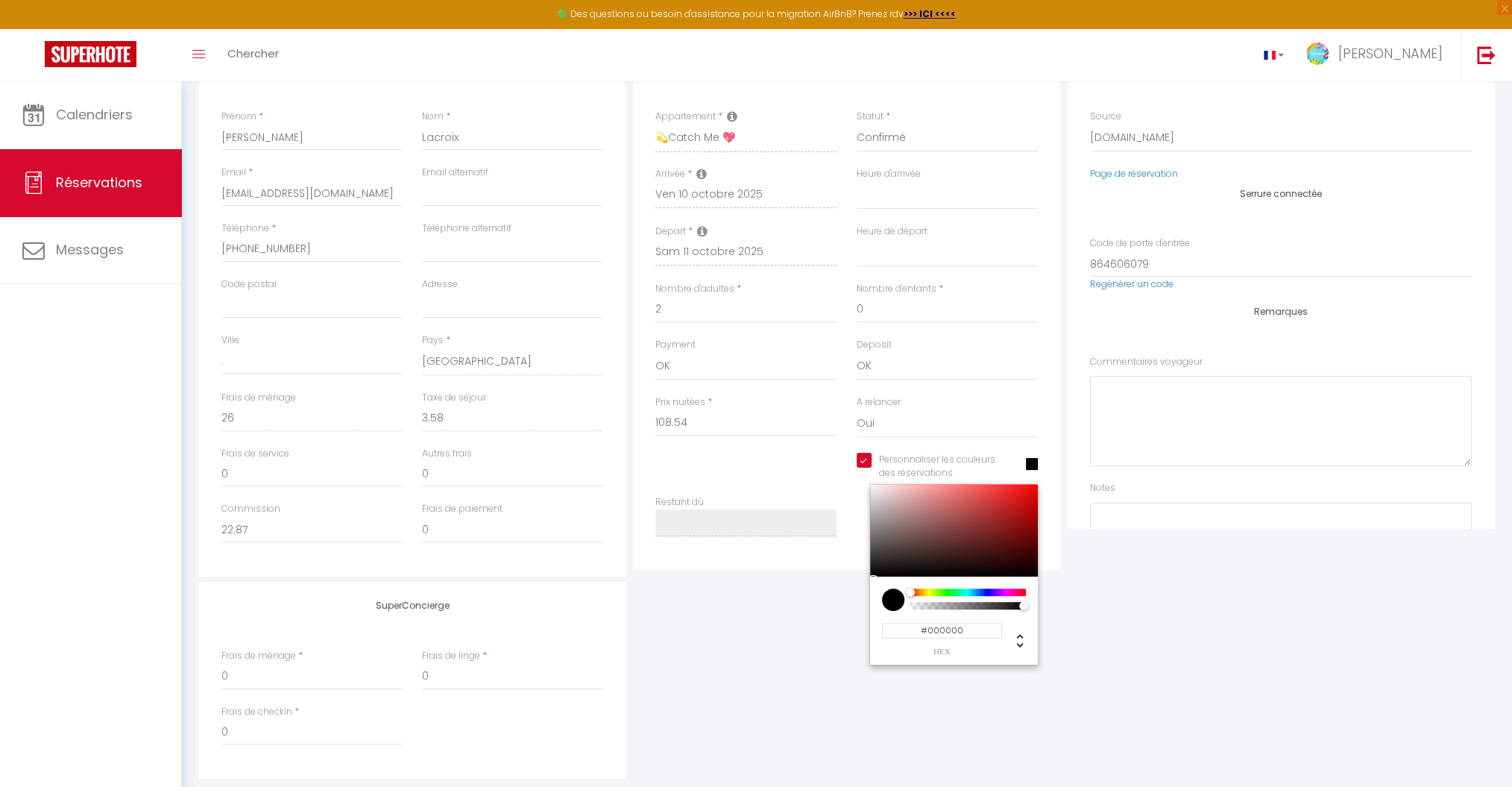
select select
type input "#030303"
select select
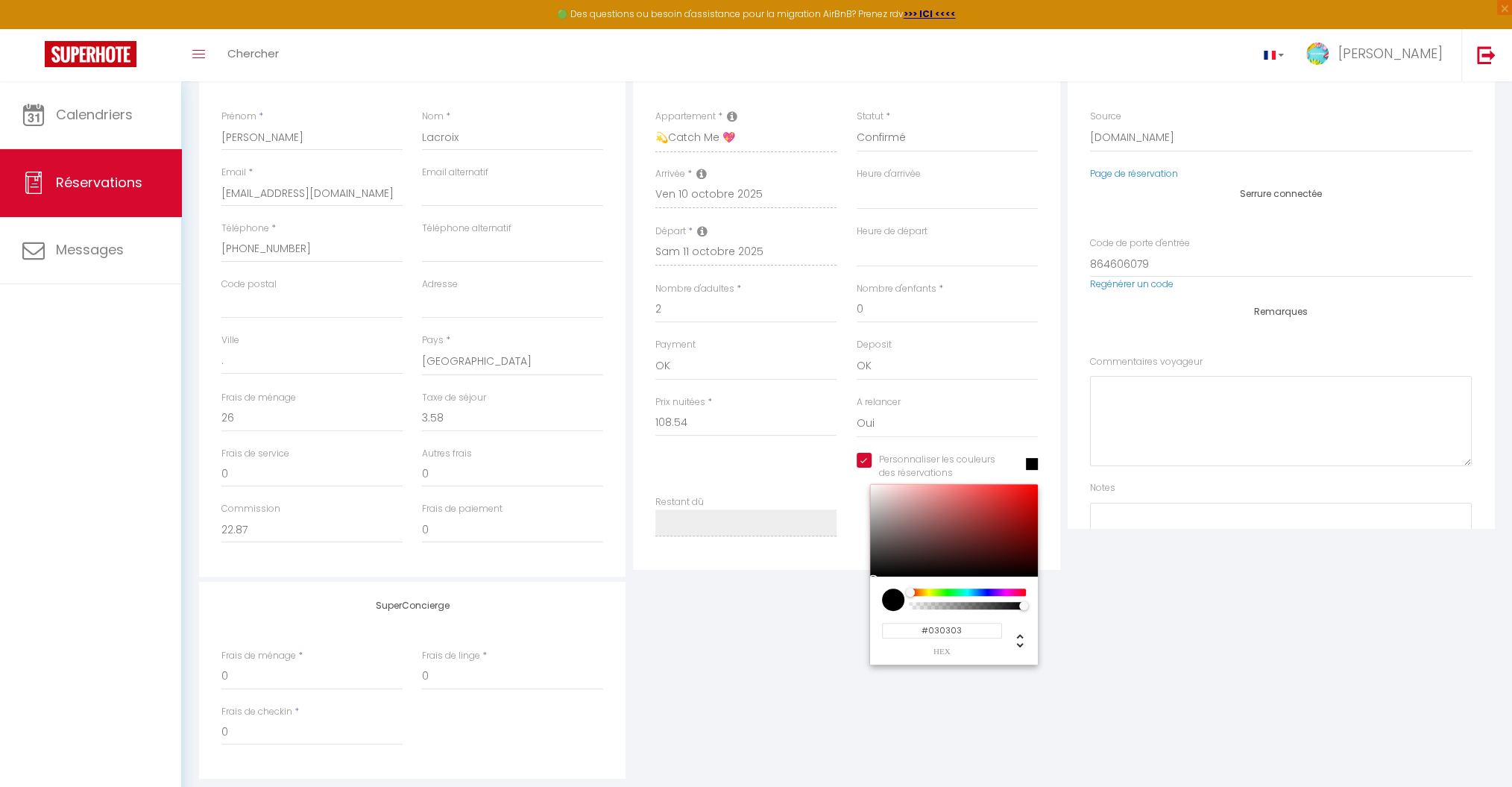
type input "#0C0A0A"
select select
type input "#121010"
select select
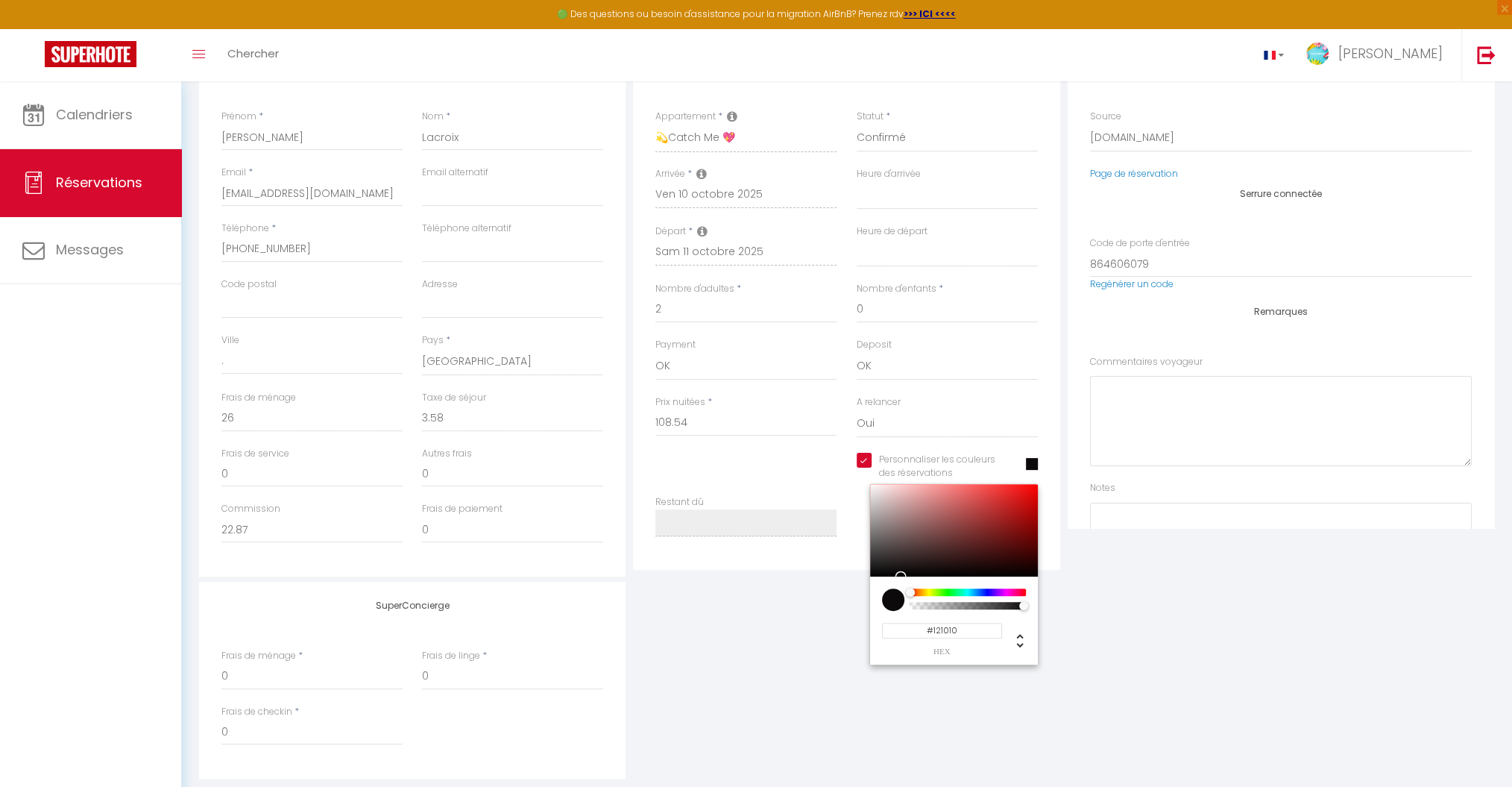
select select
type input "#1A1818"
select select
type input "#1E1C1C"
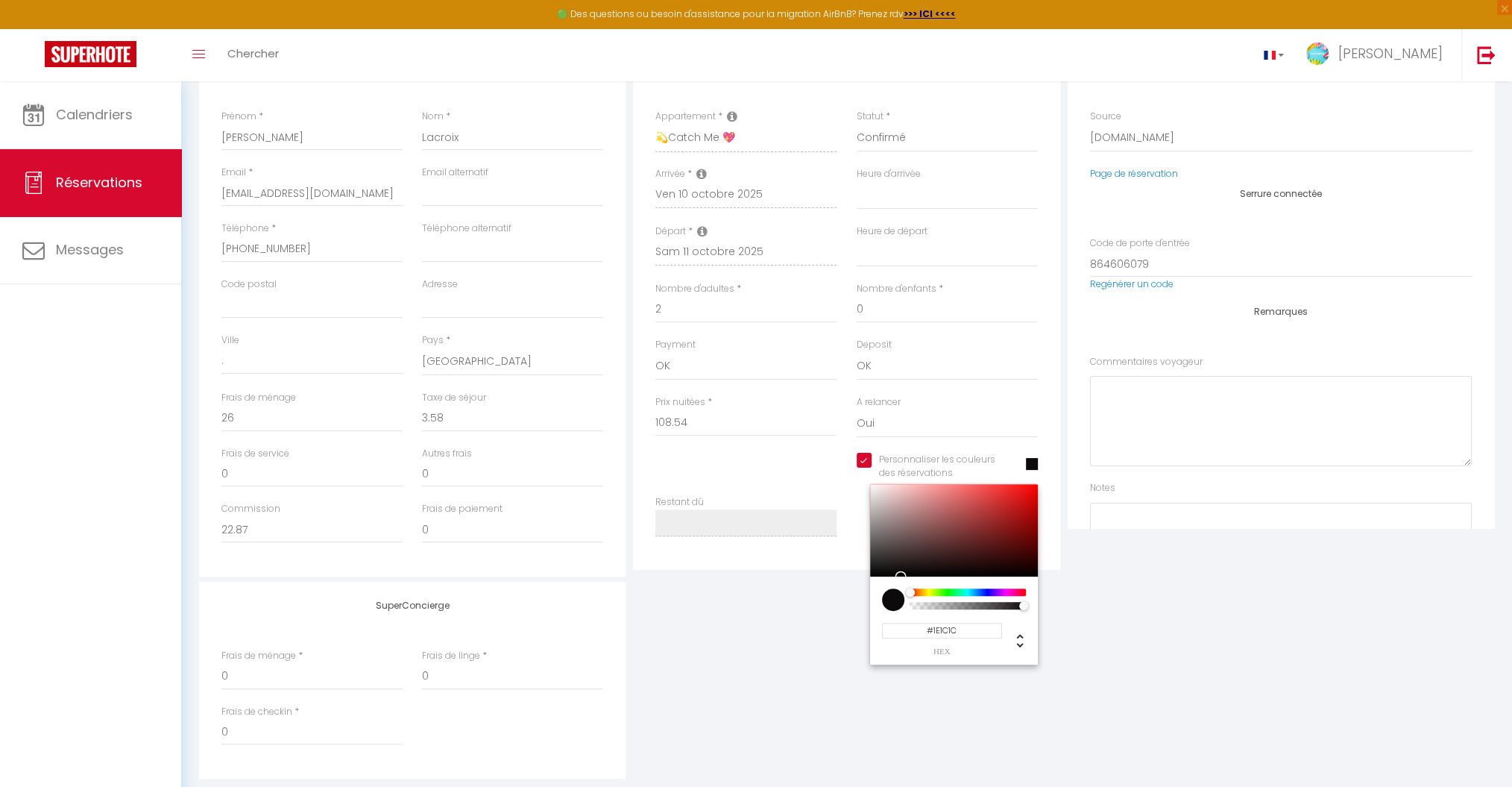
select select
type input "#1C1B1B"
select select
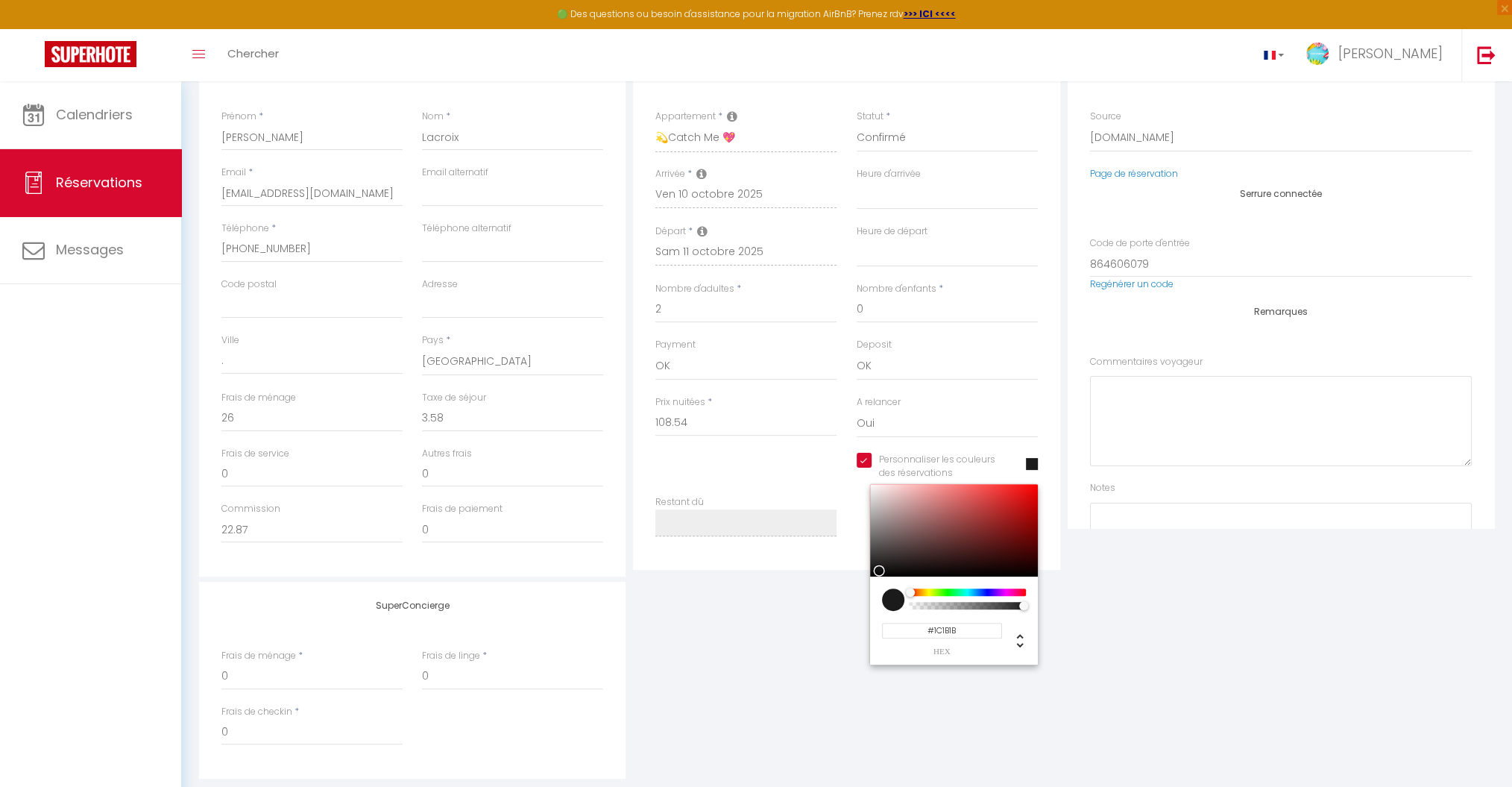
type input "#1A1919"
select select
type input "#181717"
select select
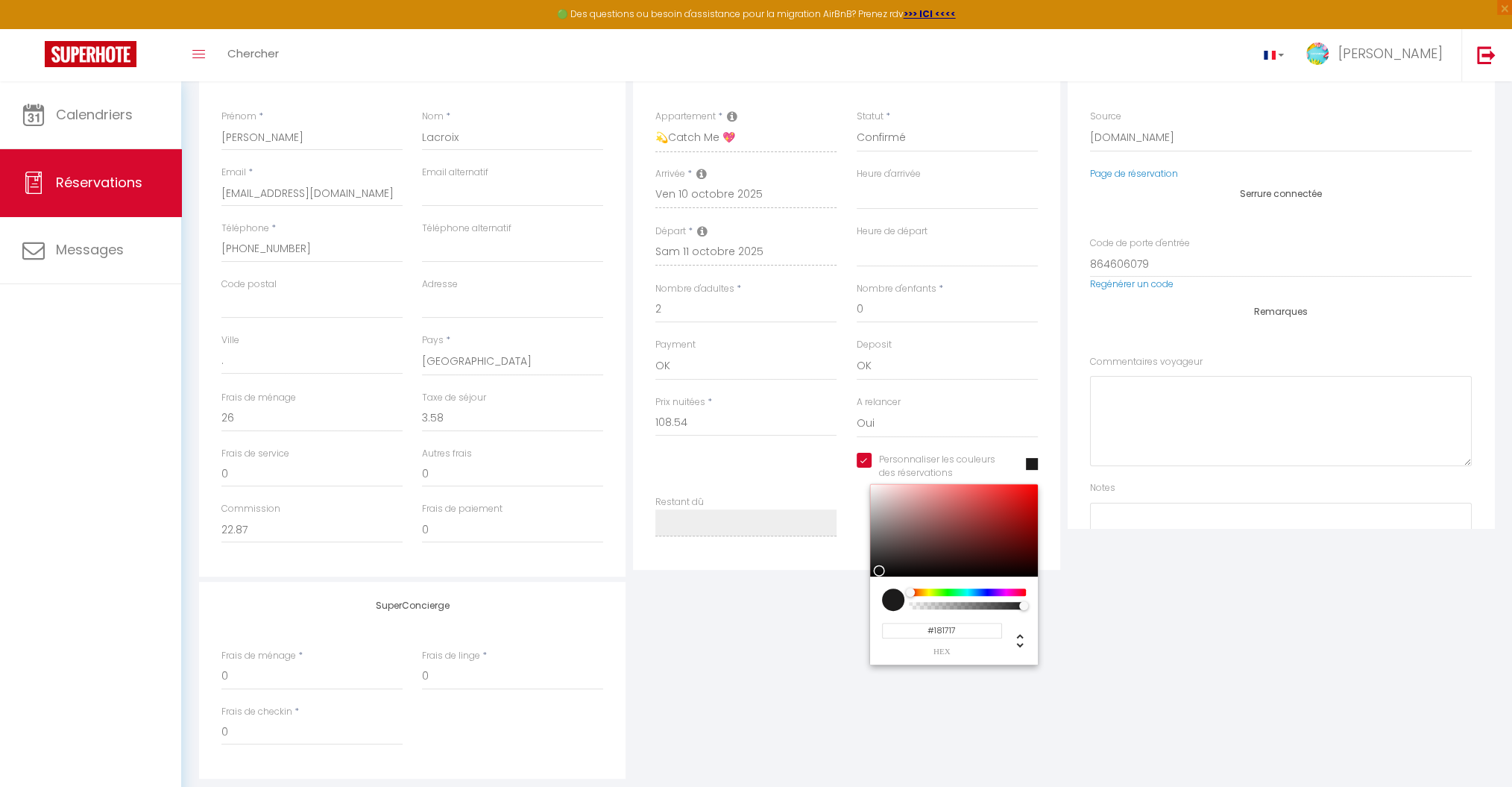
select select
type input "#141313"
select select
type input "#121111"
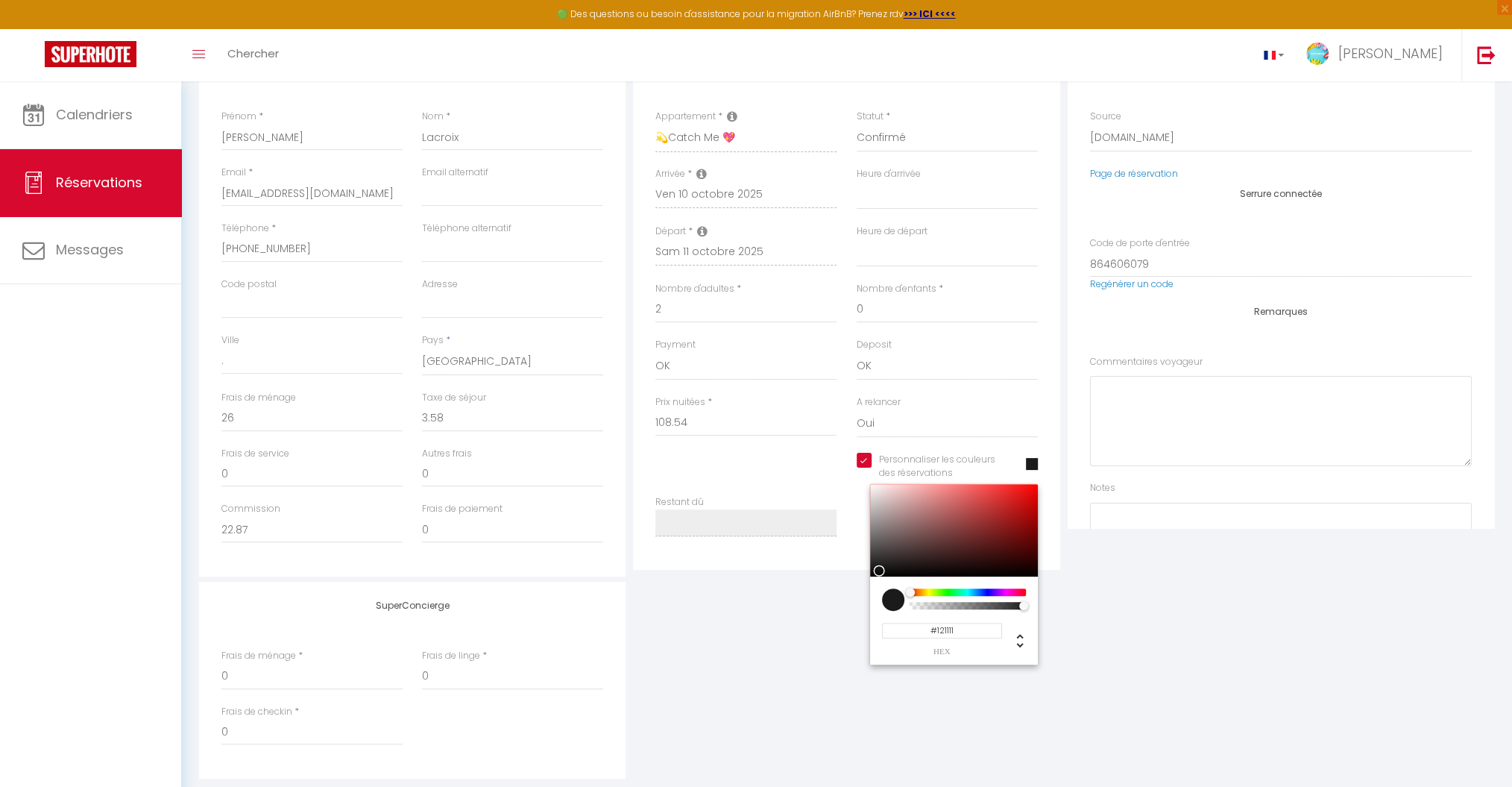
select select
drag, startPoint x: 1030, startPoint y: 504, endPoint x: 871, endPoint y: 571, distance: 172.5
click at [871, 571] on div at bounding box center [873, 575] width 9 height 9
type input "#100F0F"
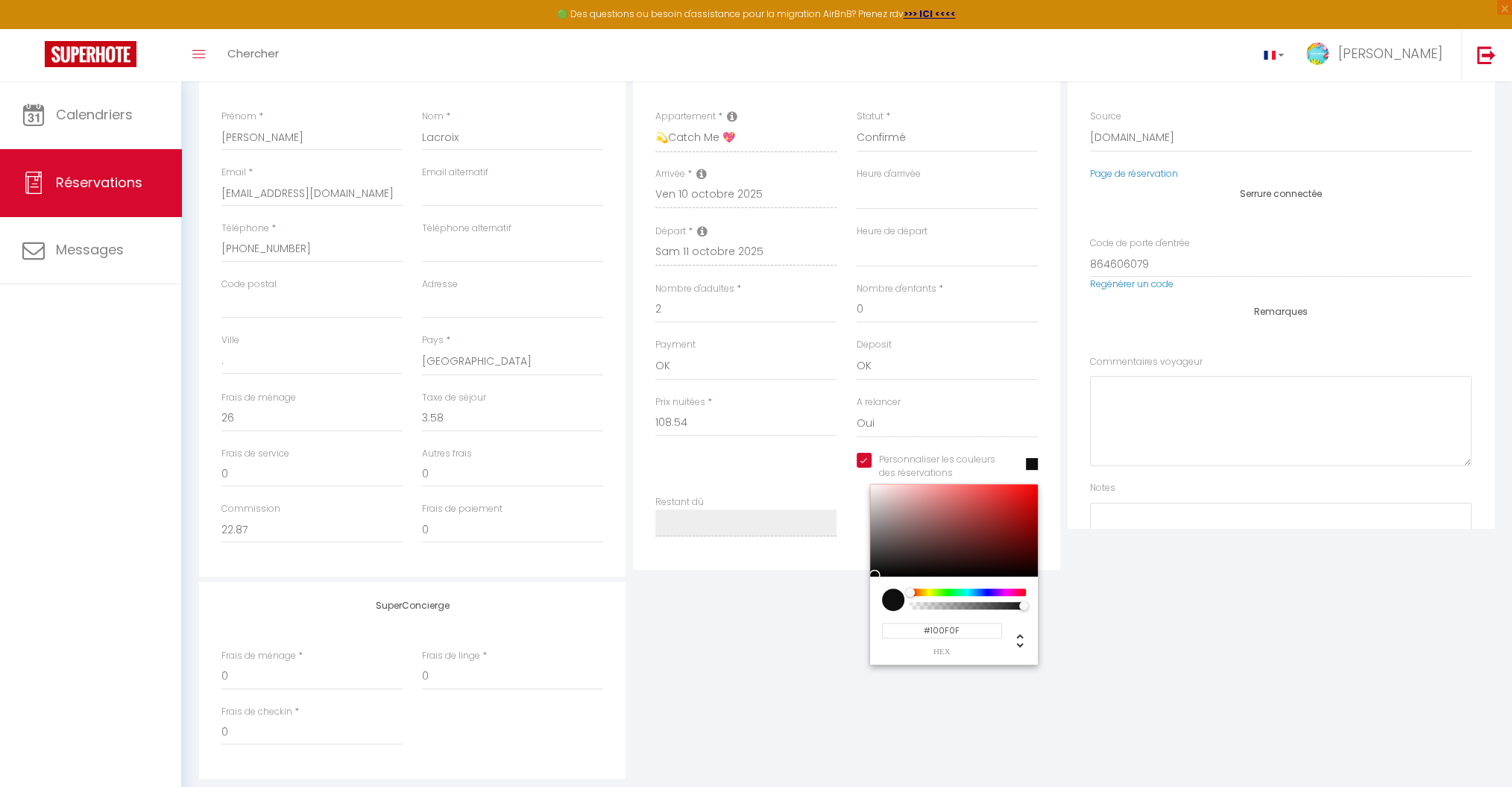
click at [1143, 589] on div "SuperConcierge Frais de ménage * 0 Frais de linge * 0 Frais de checkin * 0" at bounding box center [847, 680] width 1303 height 197
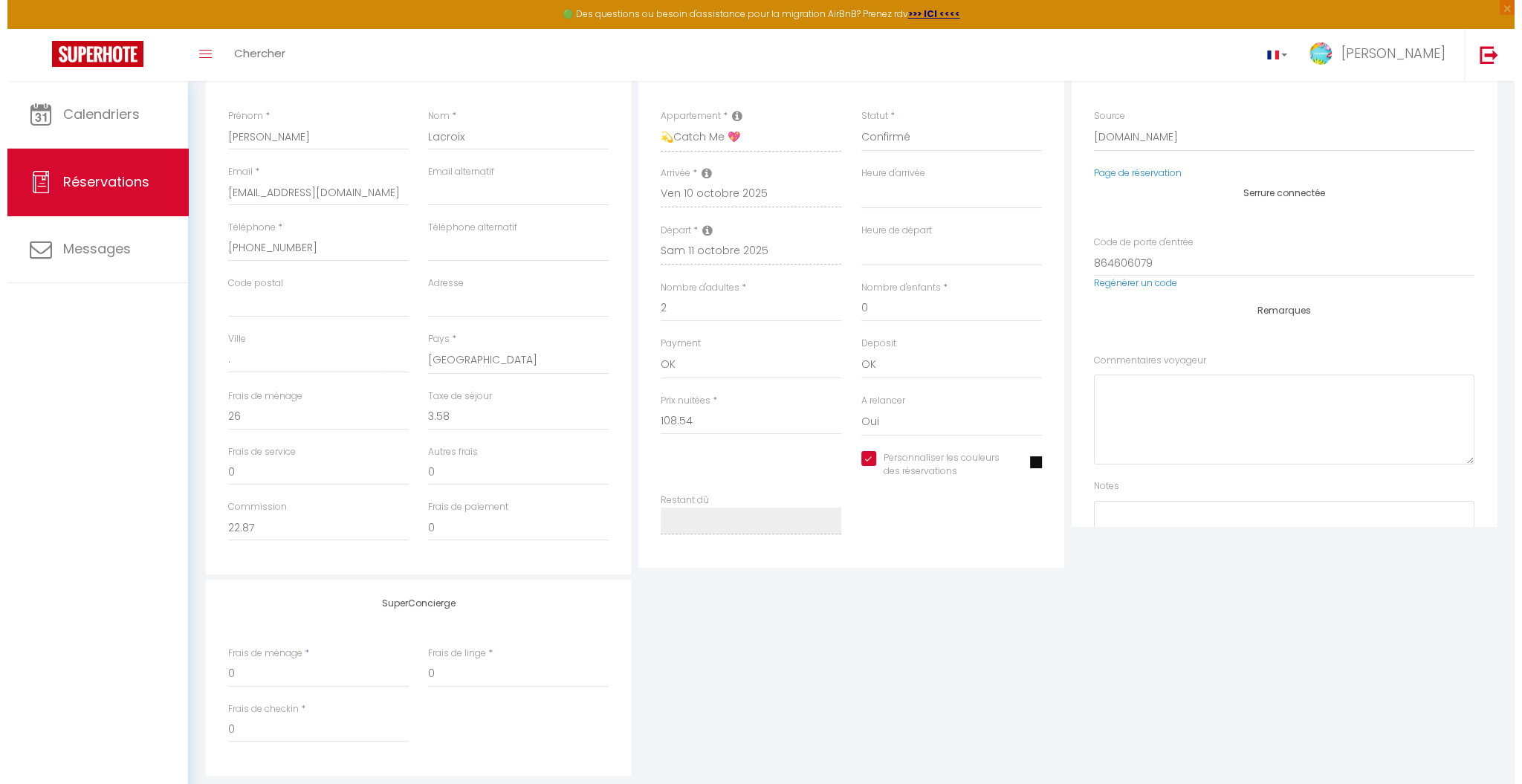
scroll to position [0, 0]
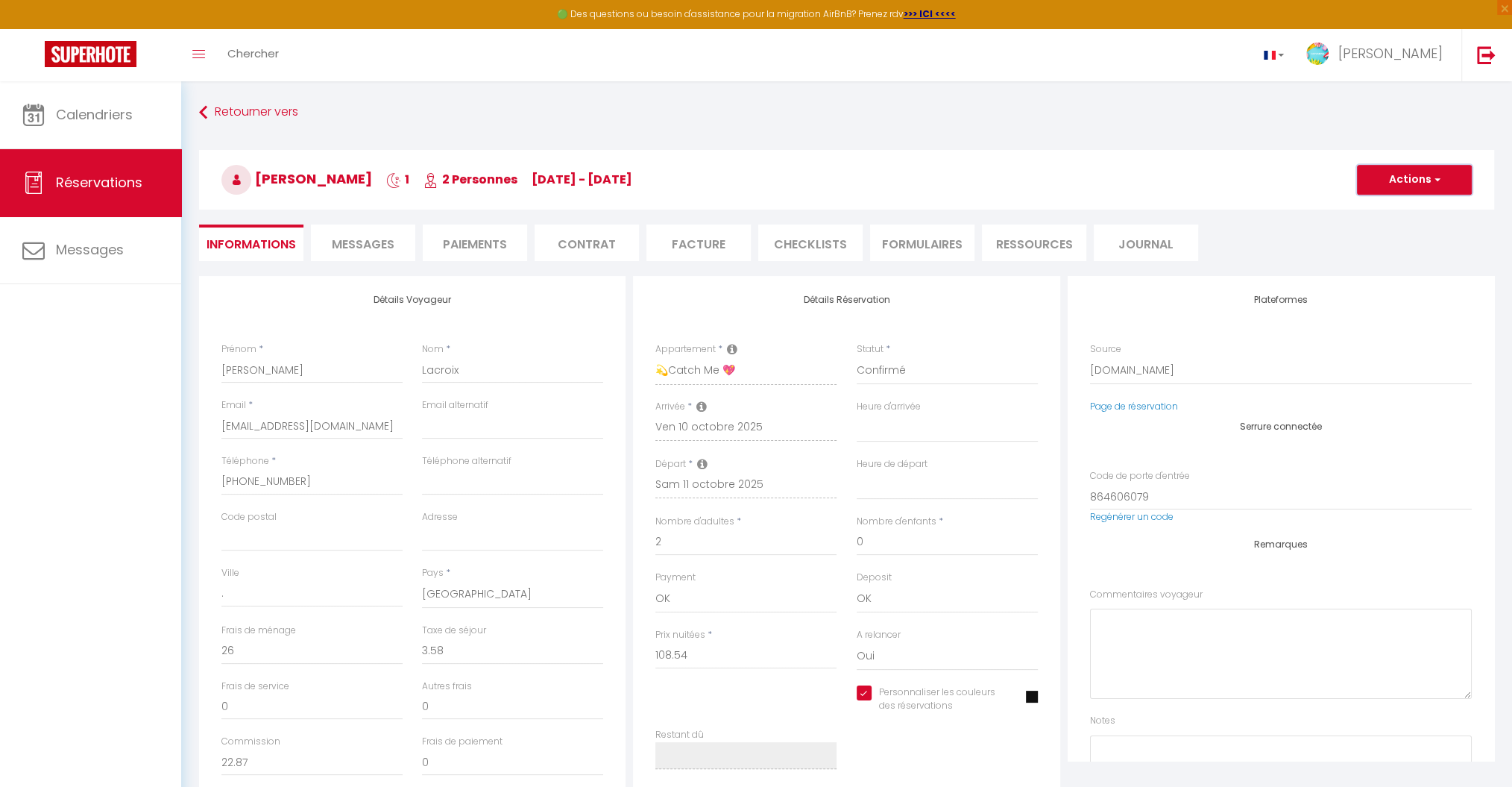
click at [1145, 180] on button "Actions" at bounding box center [1415, 180] width 115 height 30
click at [1145, 214] on link "Enregistrer" at bounding box center [1400, 213] width 118 height 20
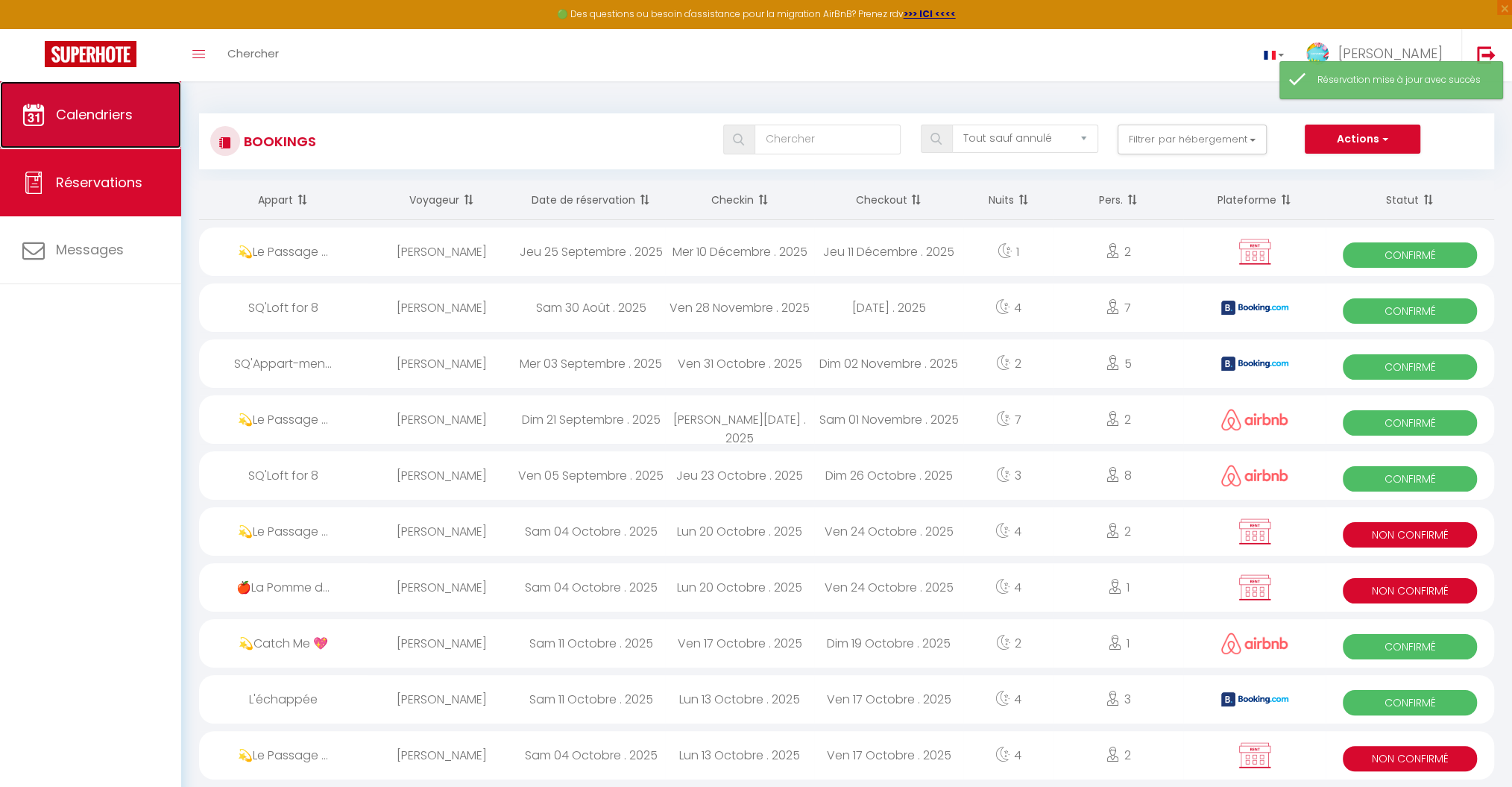
click at [78, 118] on span "Calendriers" at bounding box center [94, 114] width 77 height 19
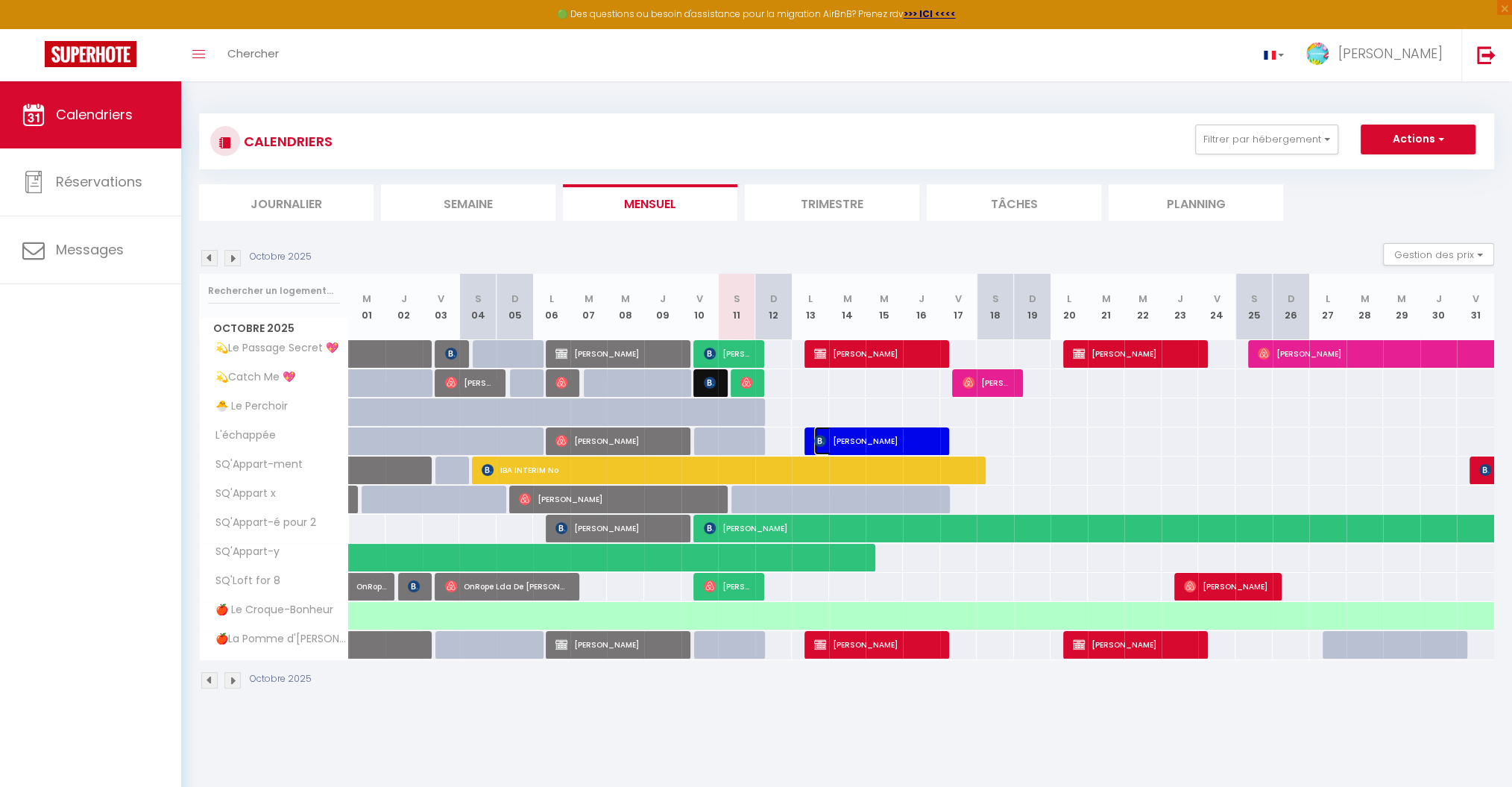
click at [861, 438] on span "[PERSON_NAME]" at bounding box center [876, 441] width 124 height 29
select select "OK"
select select "KO"
select select "0"
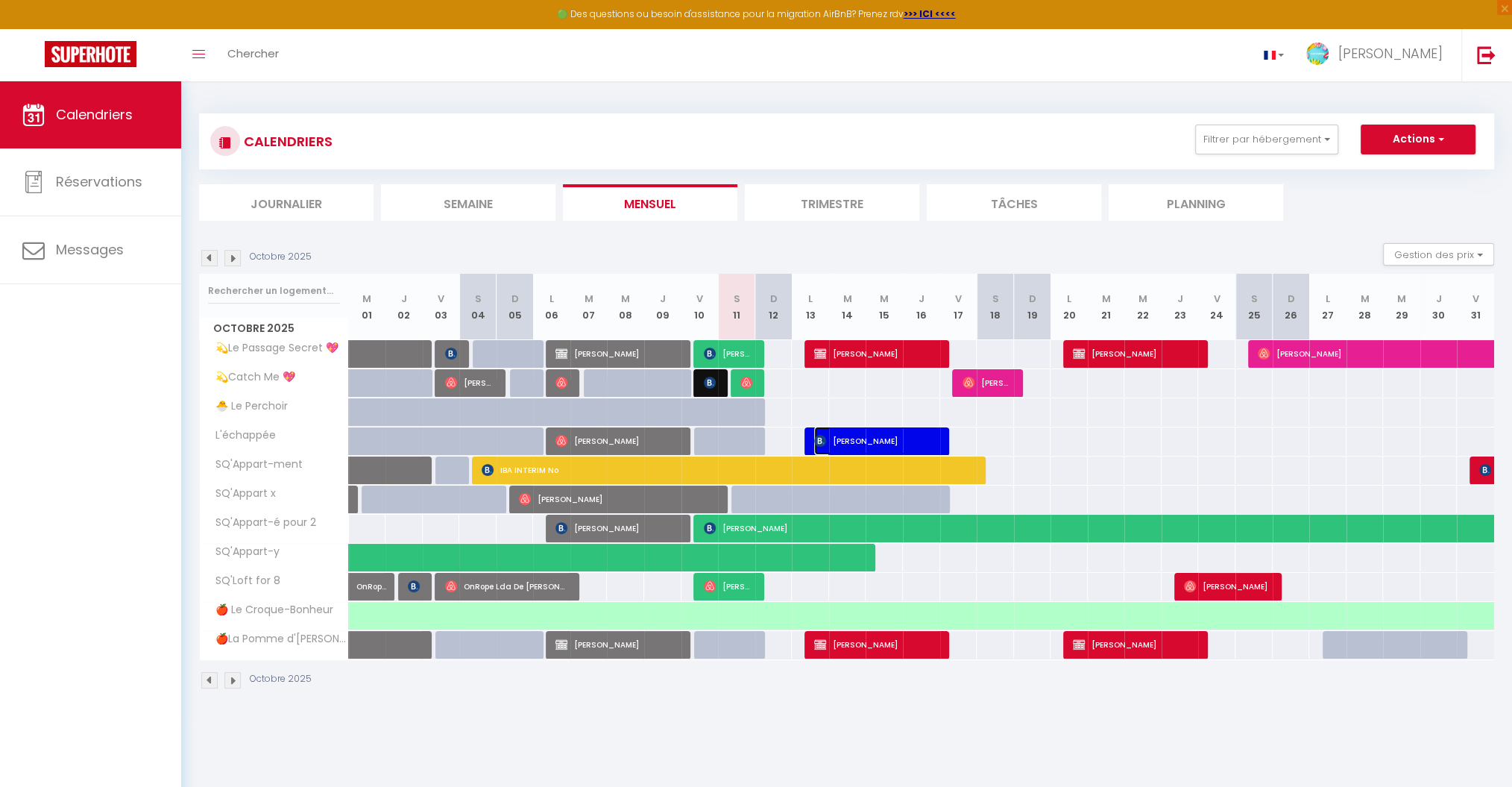
select select "1"
select select
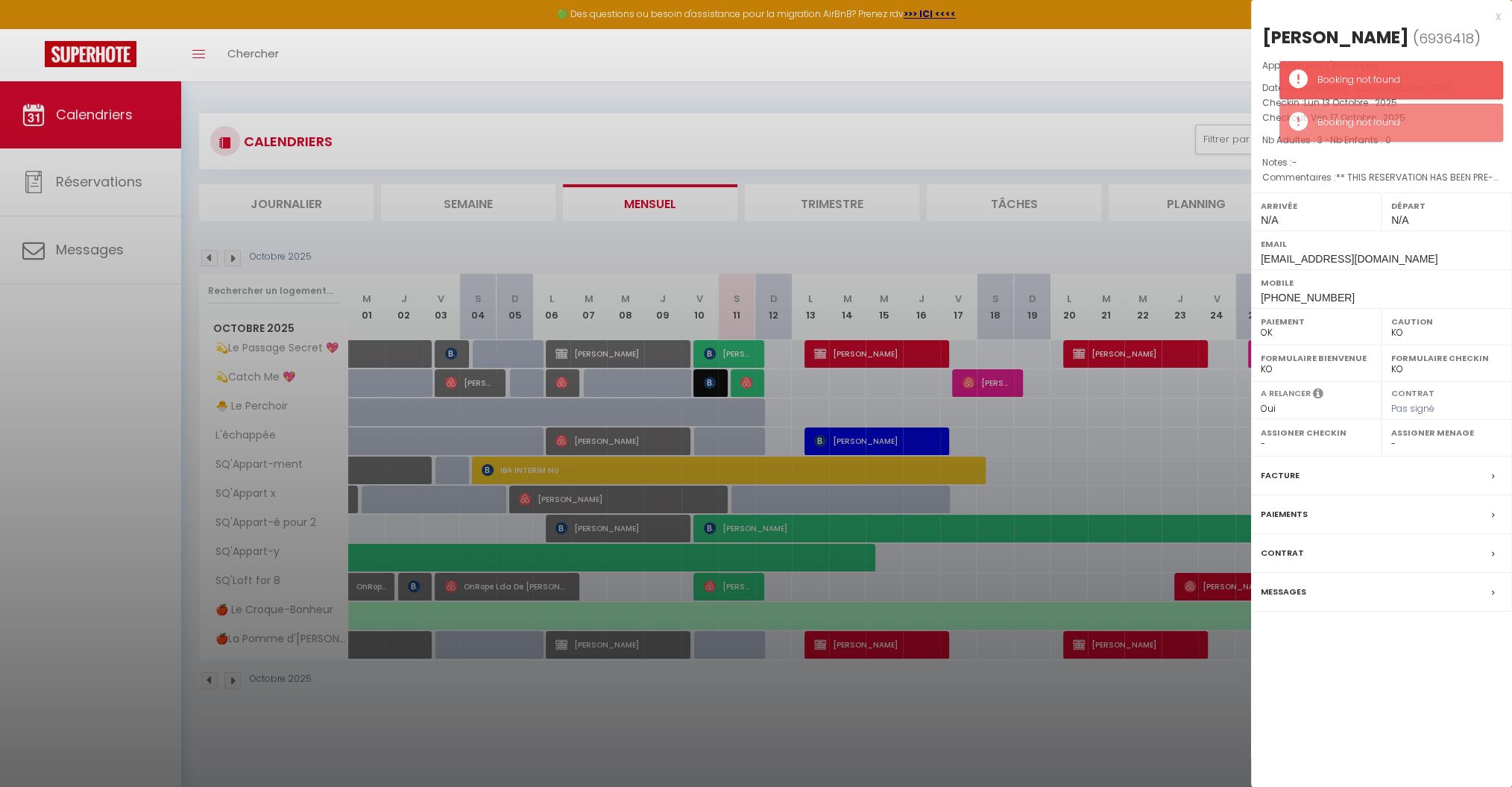
click at [917, 249] on div at bounding box center [756, 393] width 1512 height 787
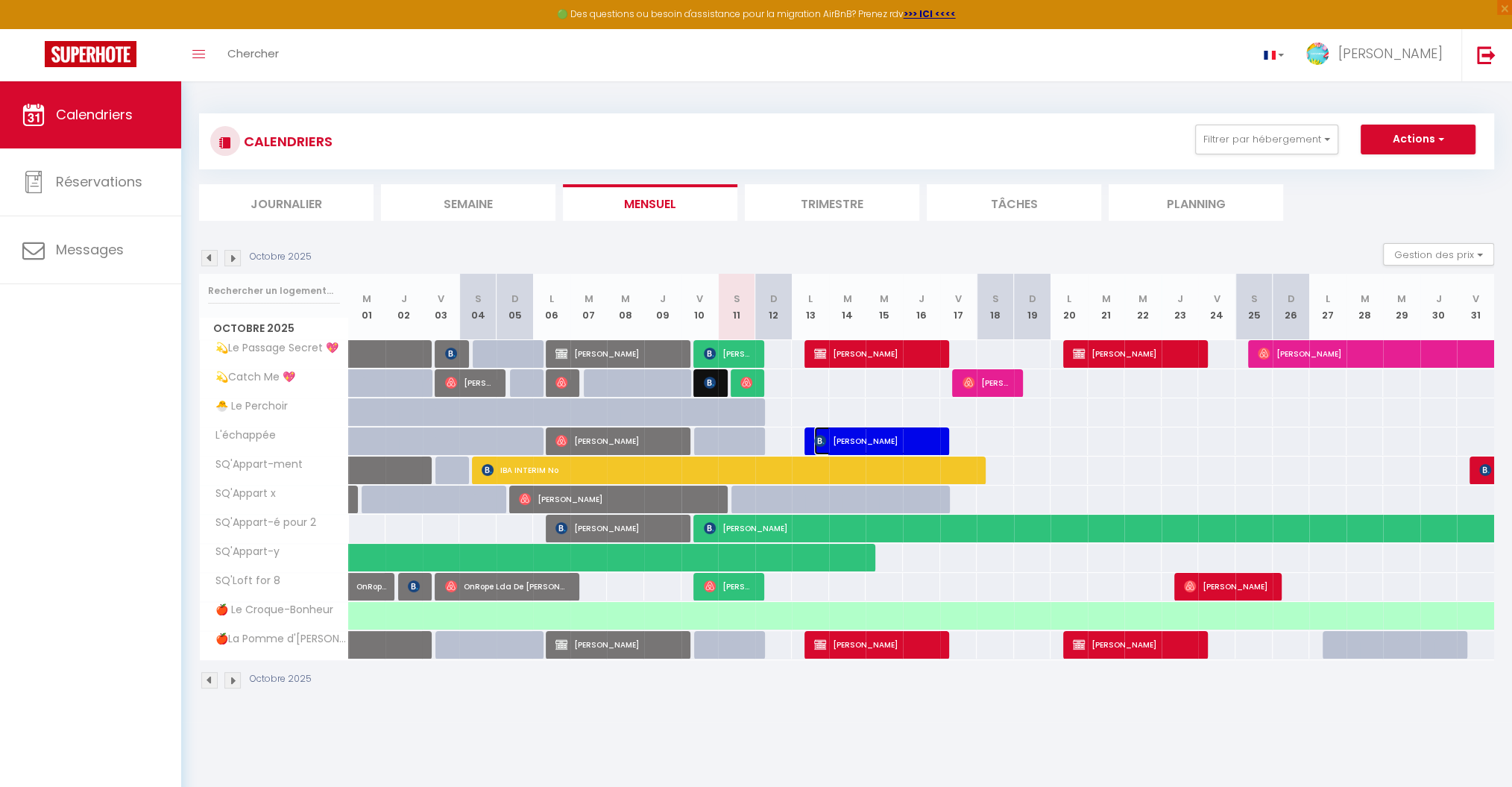
click at [861, 440] on span "[PERSON_NAME]" at bounding box center [876, 441] width 124 height 29
select select
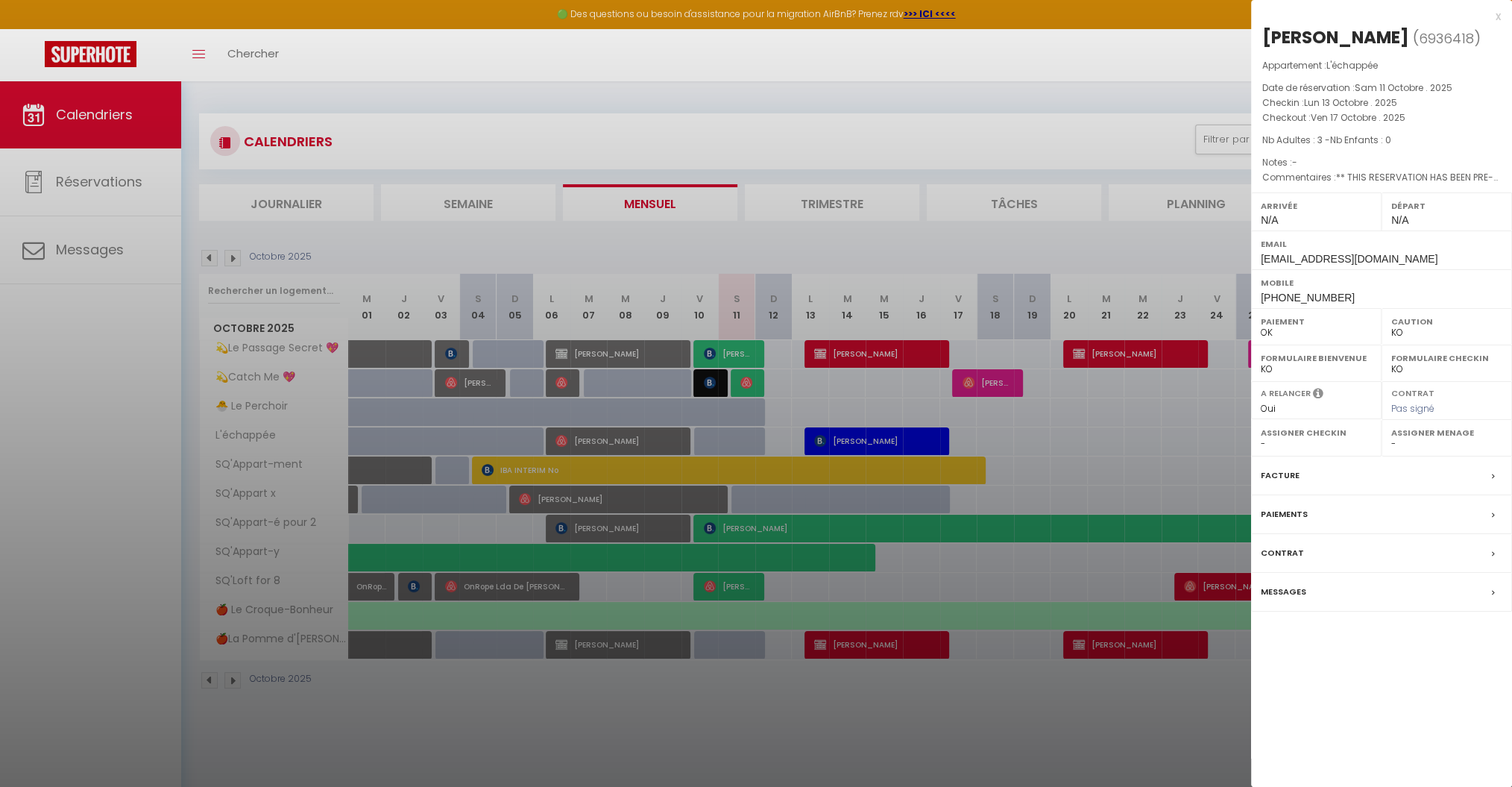
click at [1145, 48] on div at bounding box center [756, 393] width 1512 height 787
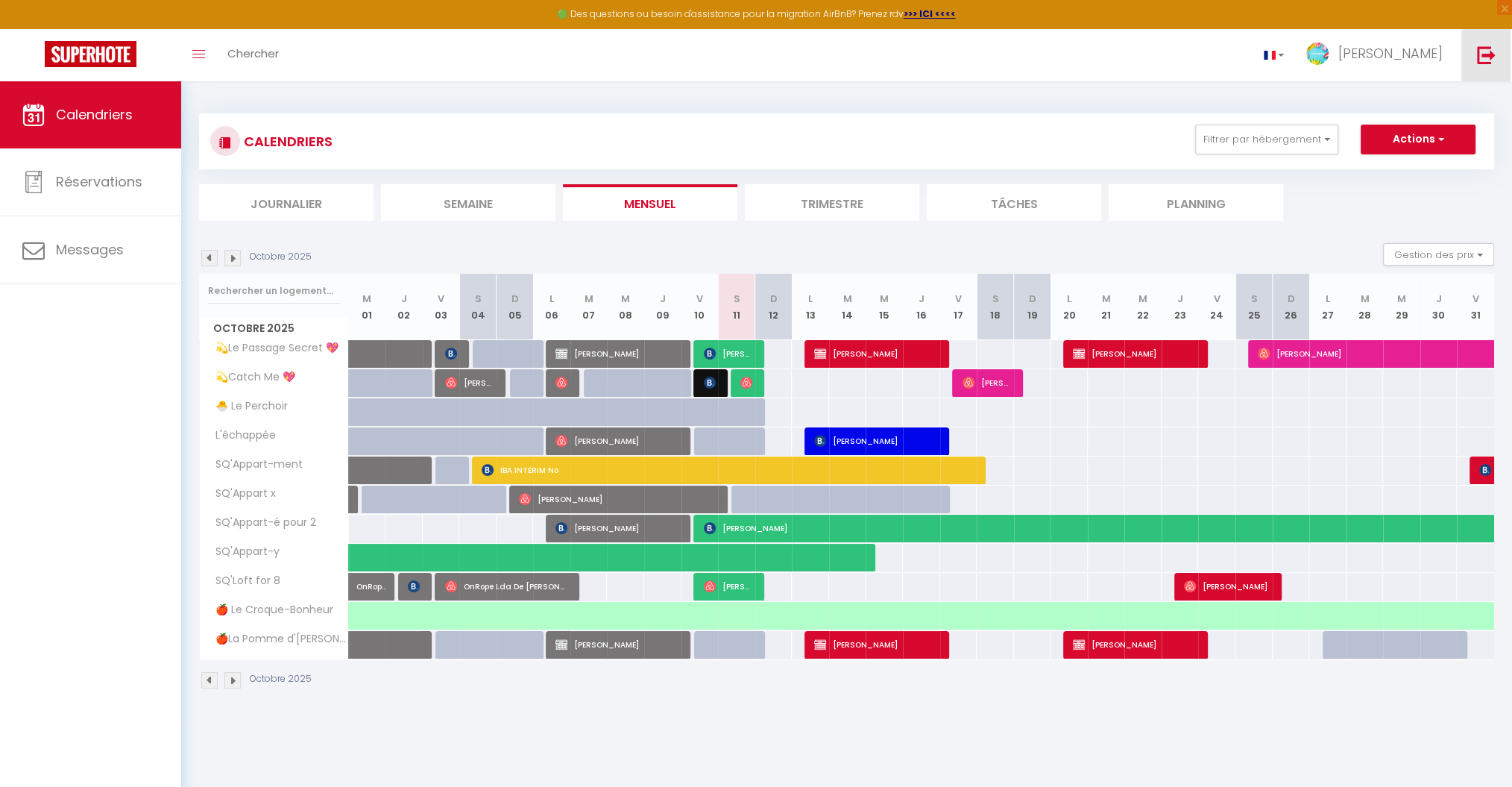
click at [1145, 61] on img at bounding box center [1486, 54] width 19 height 19
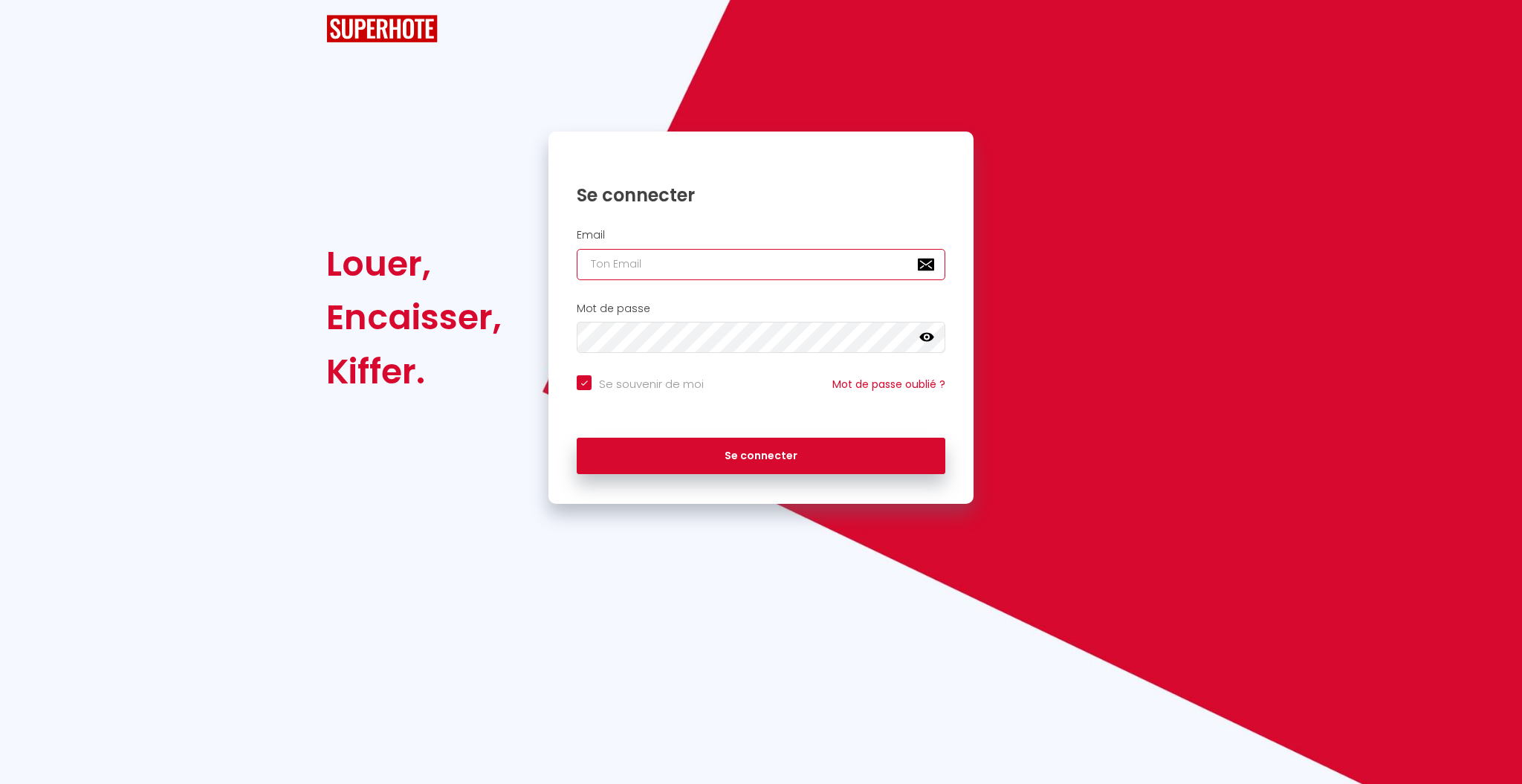
type input "A"
checkbox input "true"
click at [649, 250] on input "A" at bounding box center [761, 265] width 368 height 32
checkbox input "true"
type input "b"
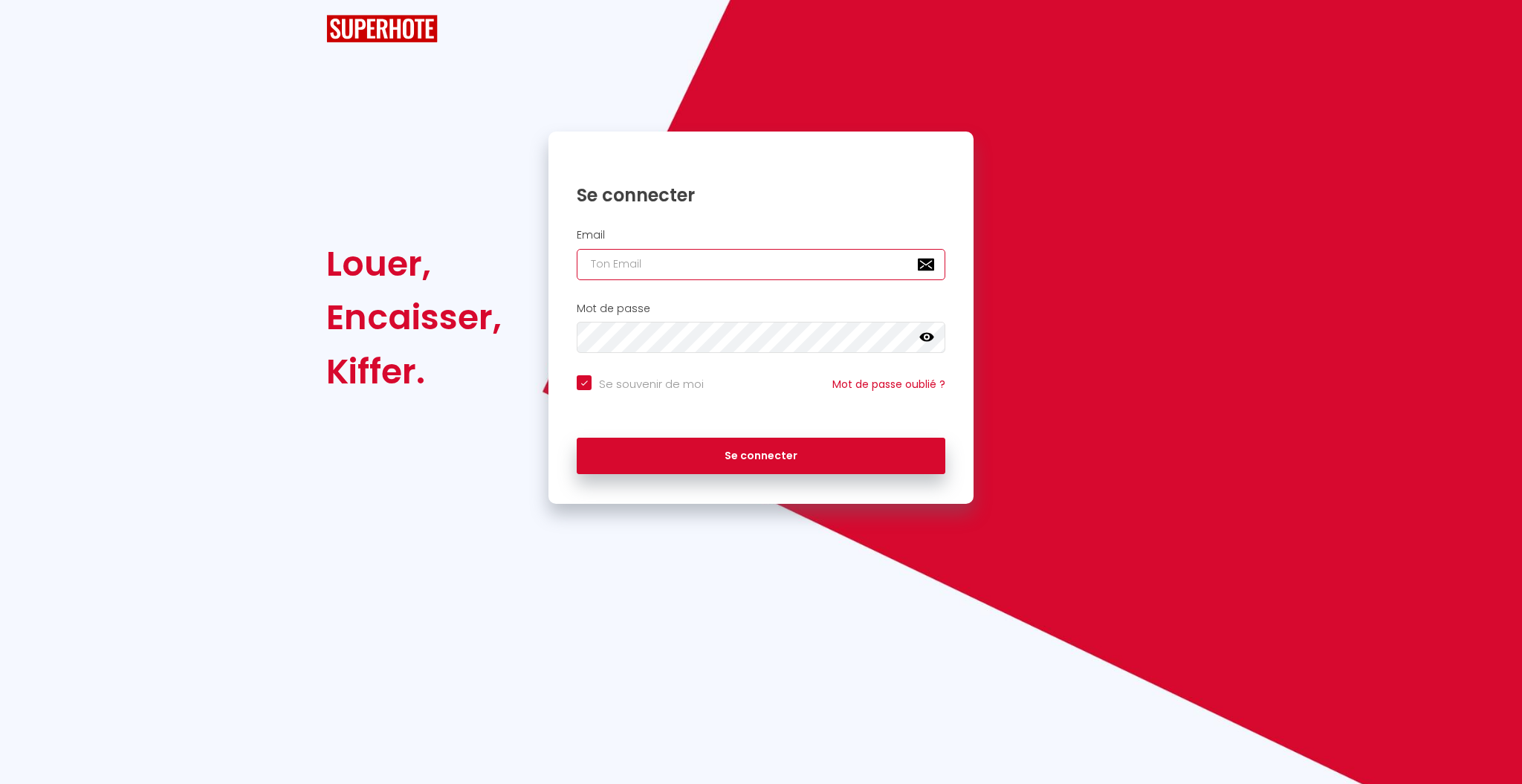
checkbox input "true"
type input "bn"
checkbox input "true"
type input "bnb"
checkbox input "true"
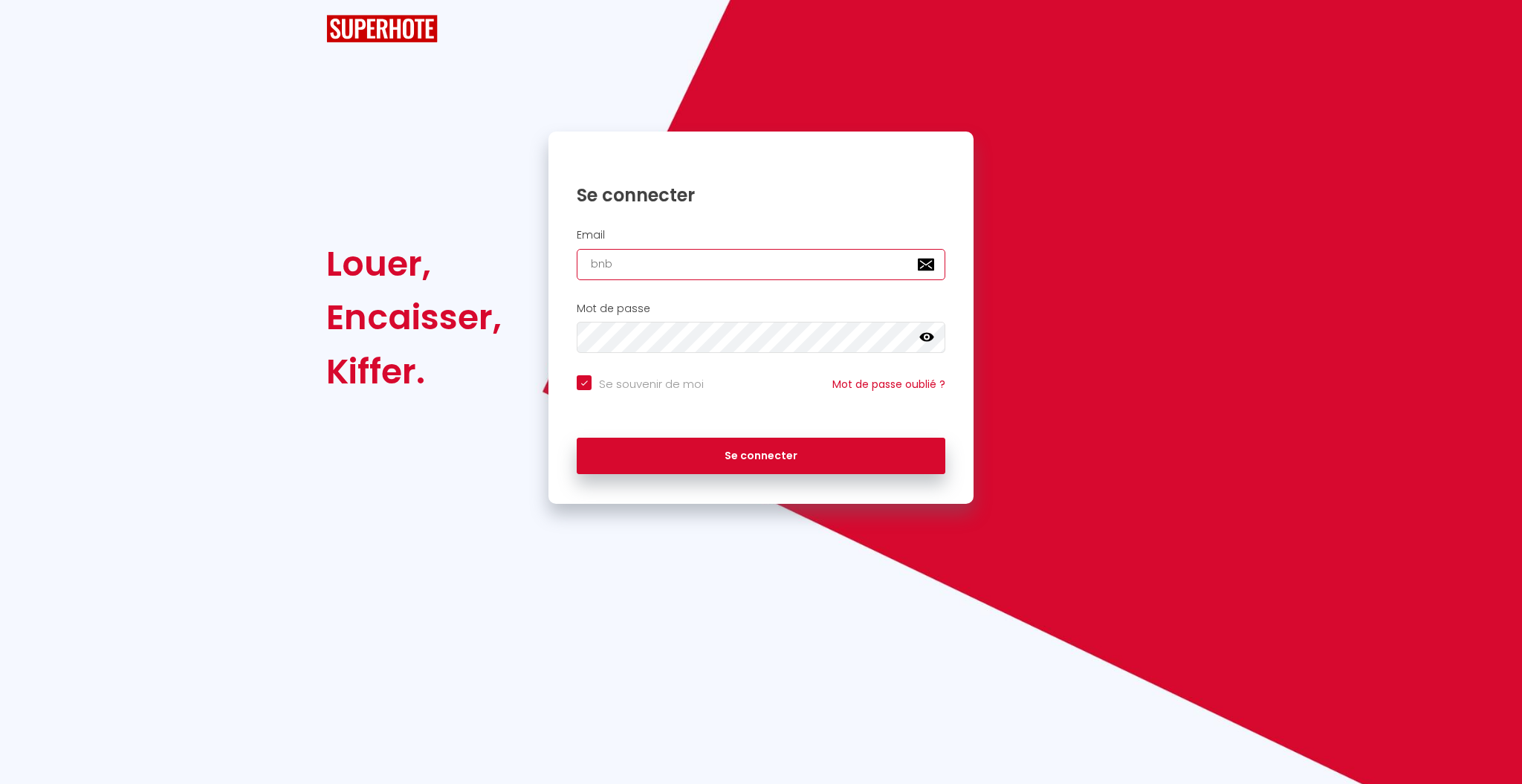
type input "bnb."
checkbox input "true"
type input "bnb.b"
checkbox input "true"
type input "[DOMAIN_NAME]"
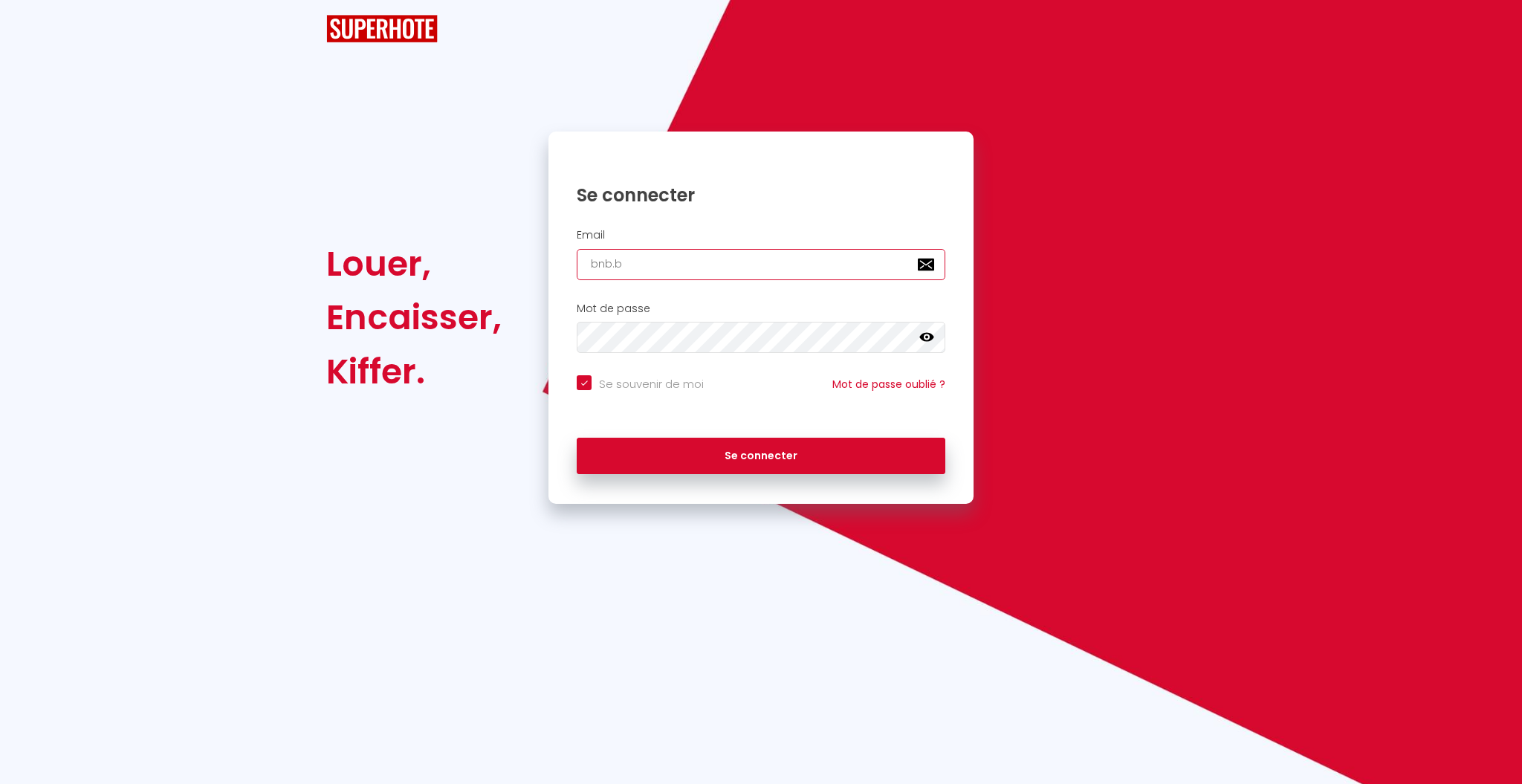
checkbox input "true"
type input "bnb.byf"
checkbox input "true"
type input "bnb.byfa"
checkbox input "true"
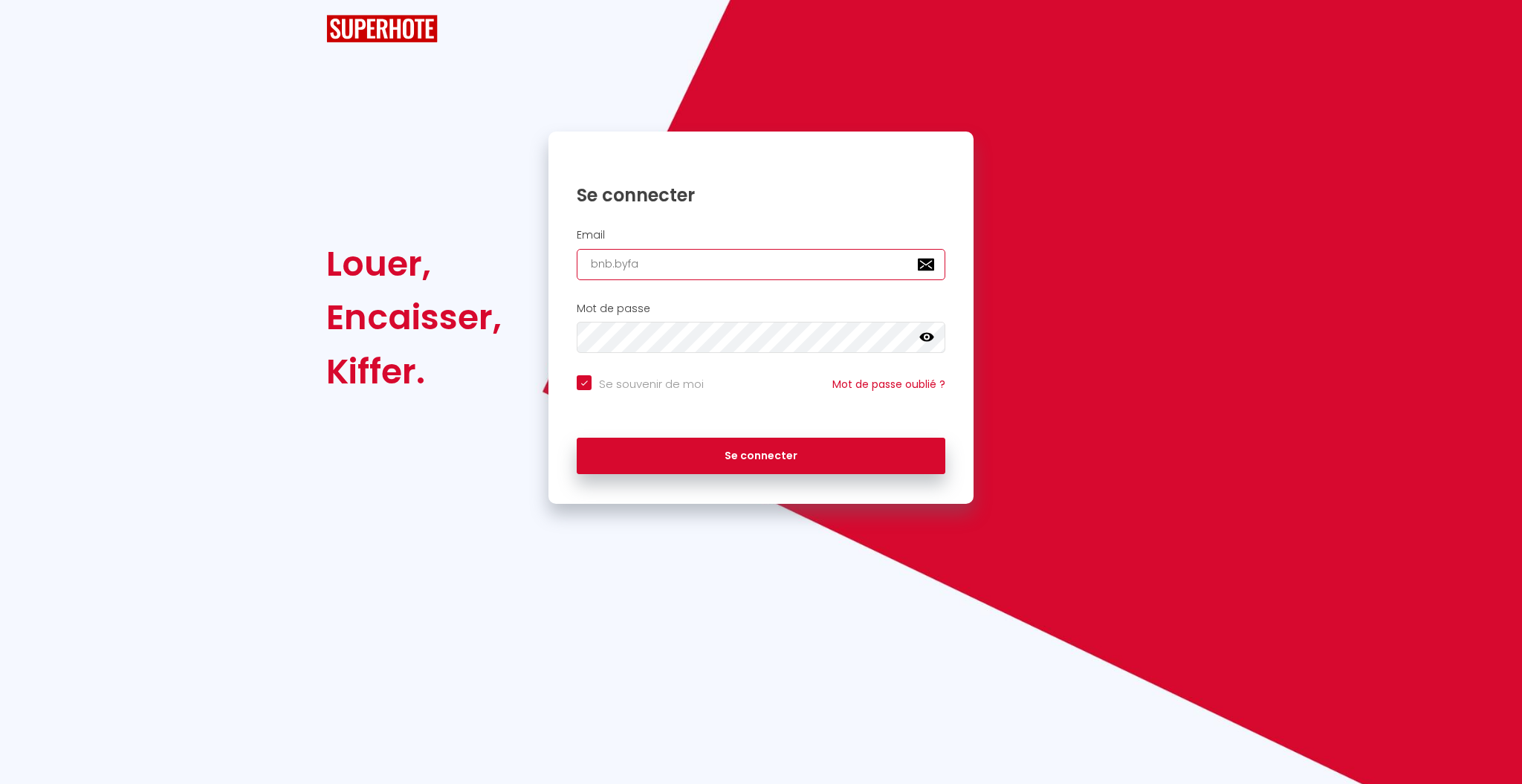
type input "bnb.byfan"
checkbox input "true"
type input "bnb.byfann"
checkbox input "true"
type input "bnb.byfanny"
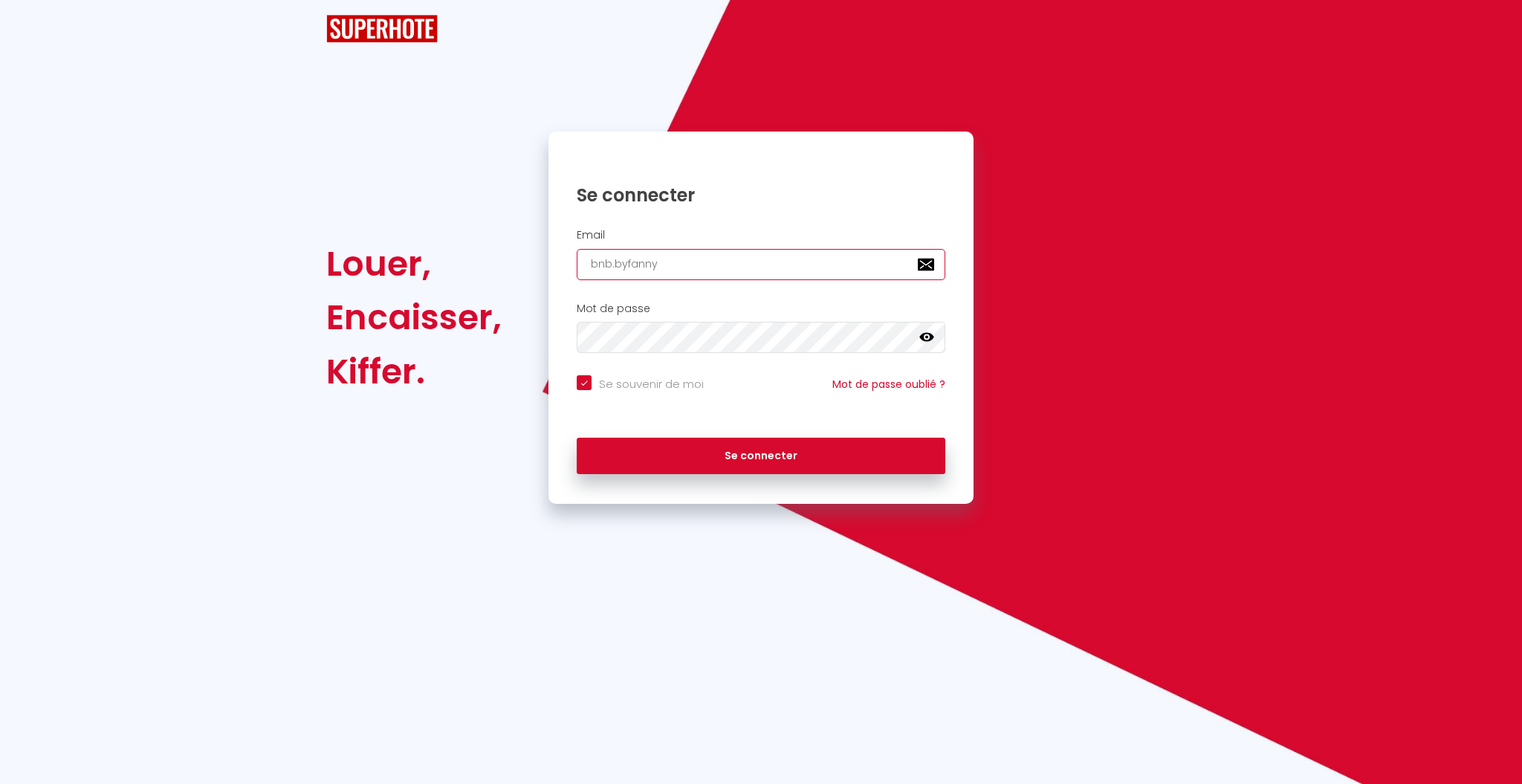
checkbox input "true"
type input "bnb.byfannys"
checkbox input "true"
type input "bnb.byfannys@"
checkbox input "true"
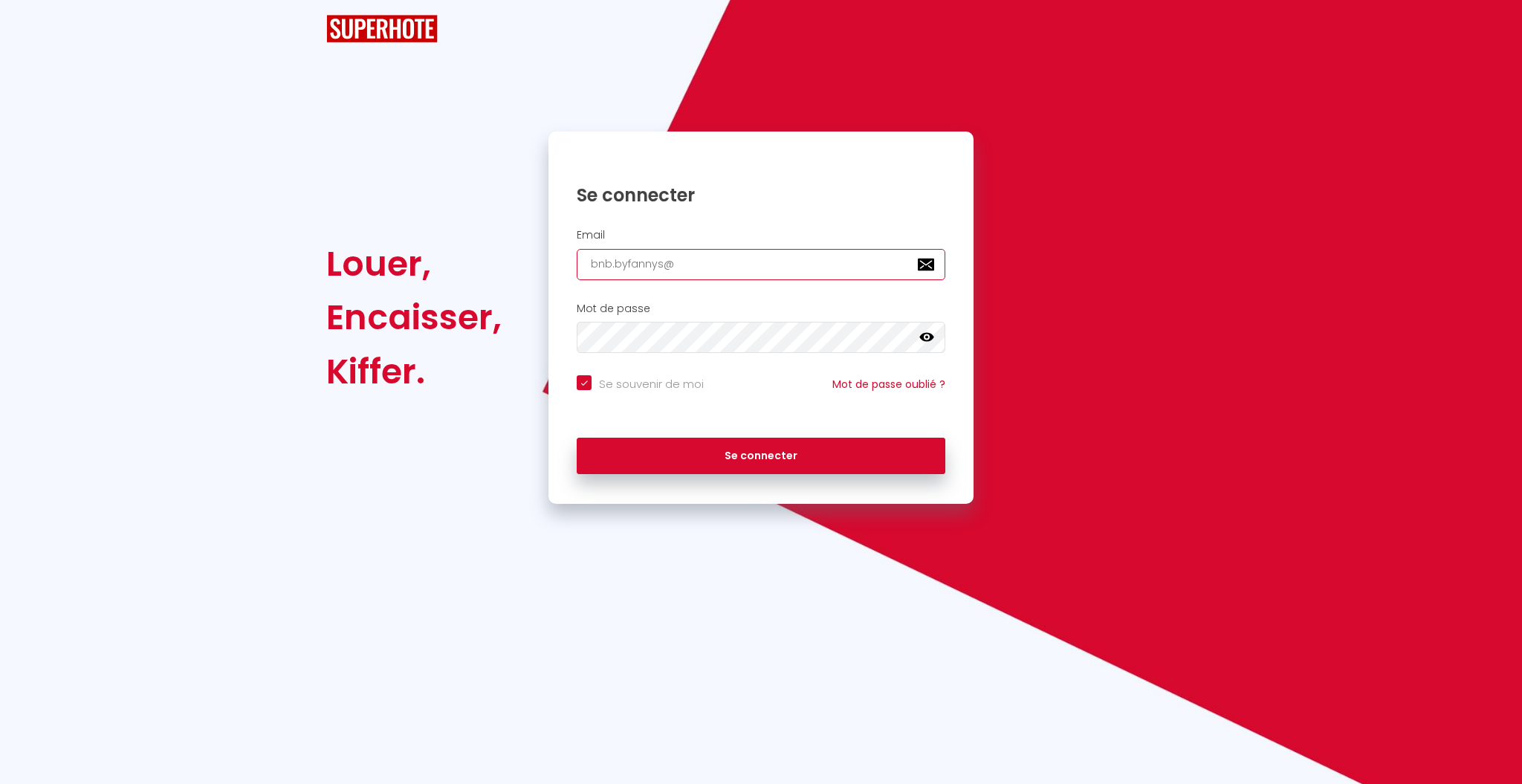
type input "bnb.byfannys@g"
checkbox input "true"
type input "bnb.byfannys@gm"
checkbox input "true"
type input "bnb.byfannys@gma"
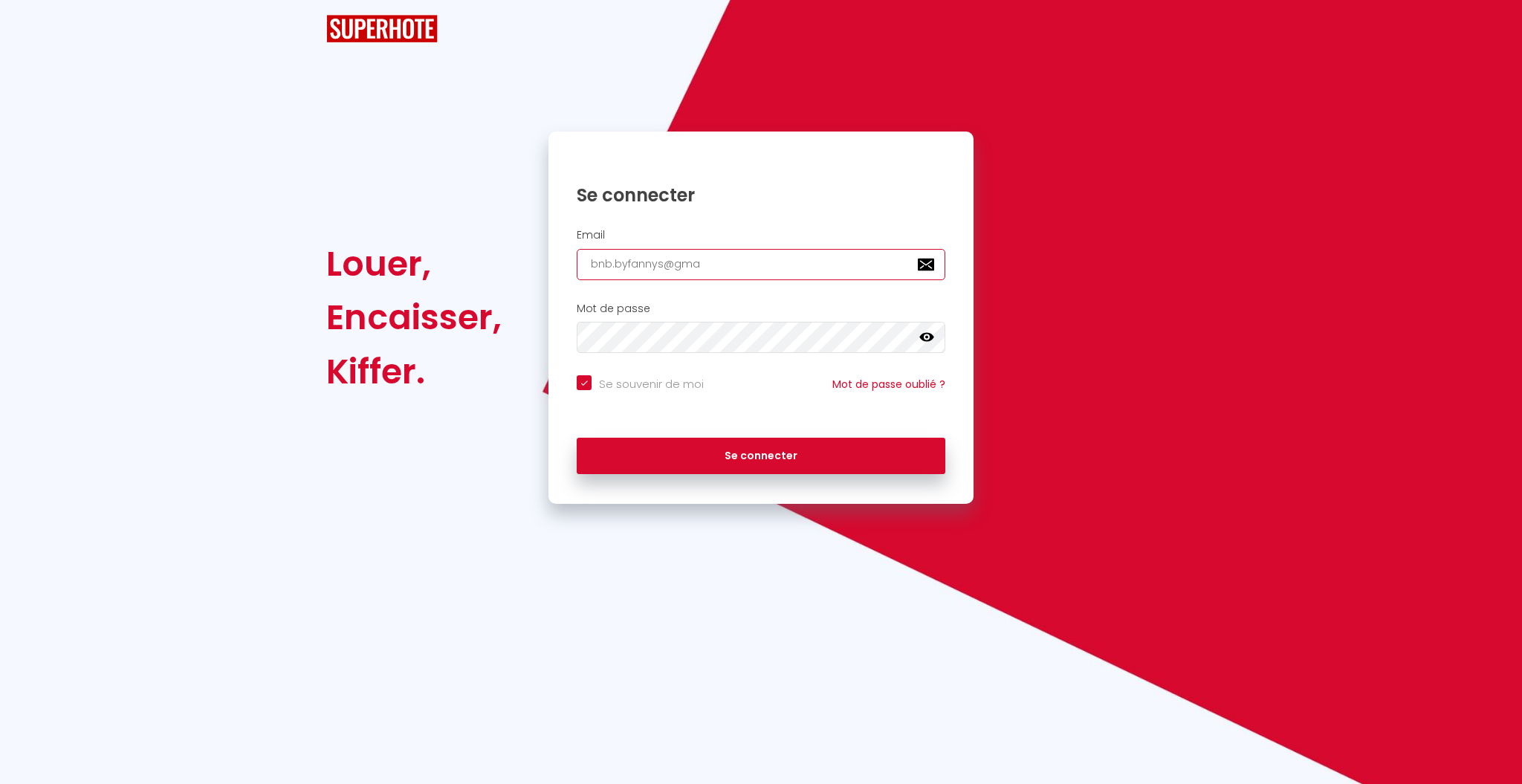
checkbox input "true"
type input "bnb.byfannys@gmai"
checkbox input "true"
type input "[EMAIL_ADDRESS]"
checkbox input "true"
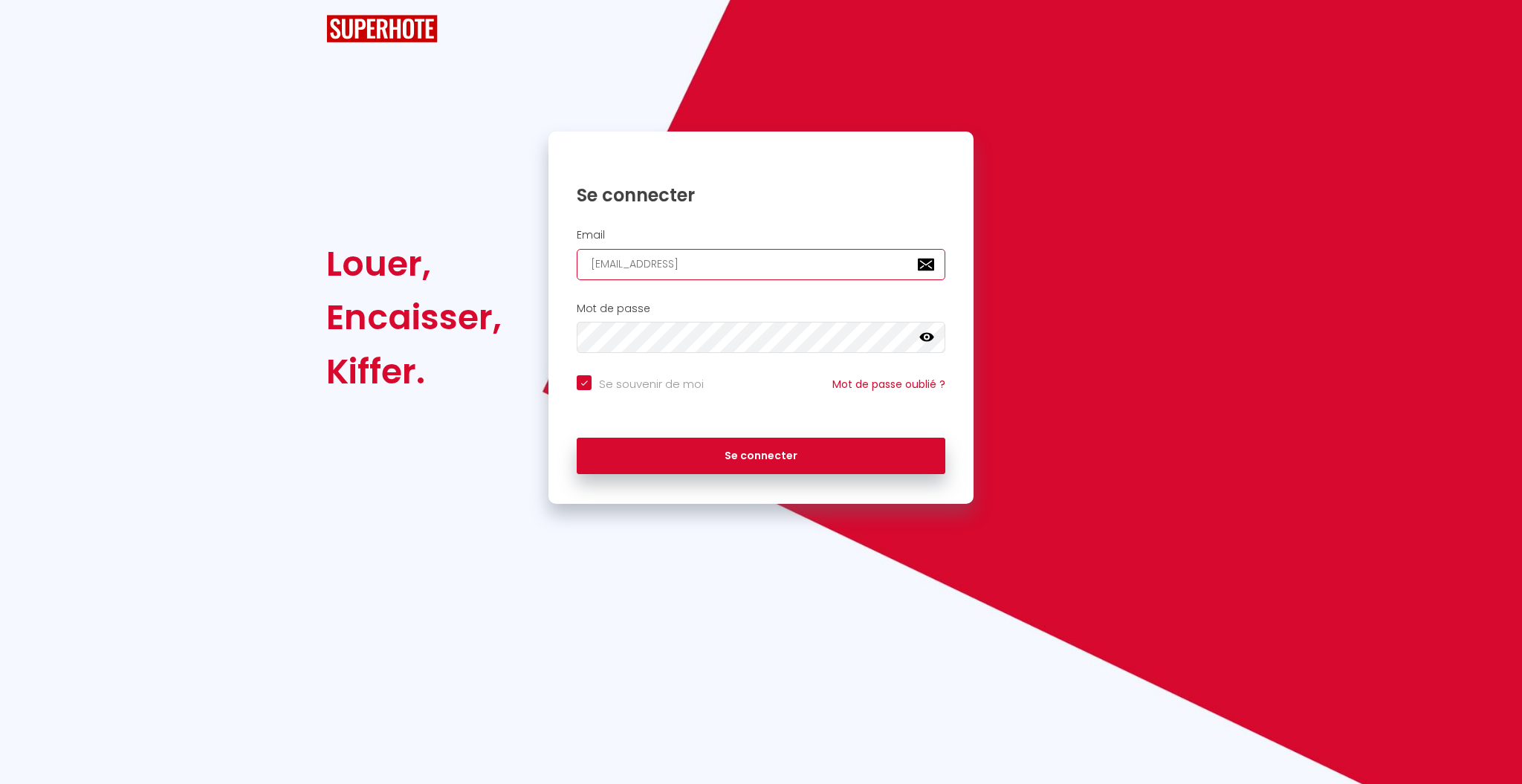
type input "[EMAIL_ADDRESS]."
checkbox input "true"
type input "bnb.byfannys@gmail.c"
checkbox input "true"
type input "[EMAIL_ADDRESS][DOMAIN_NAME]"
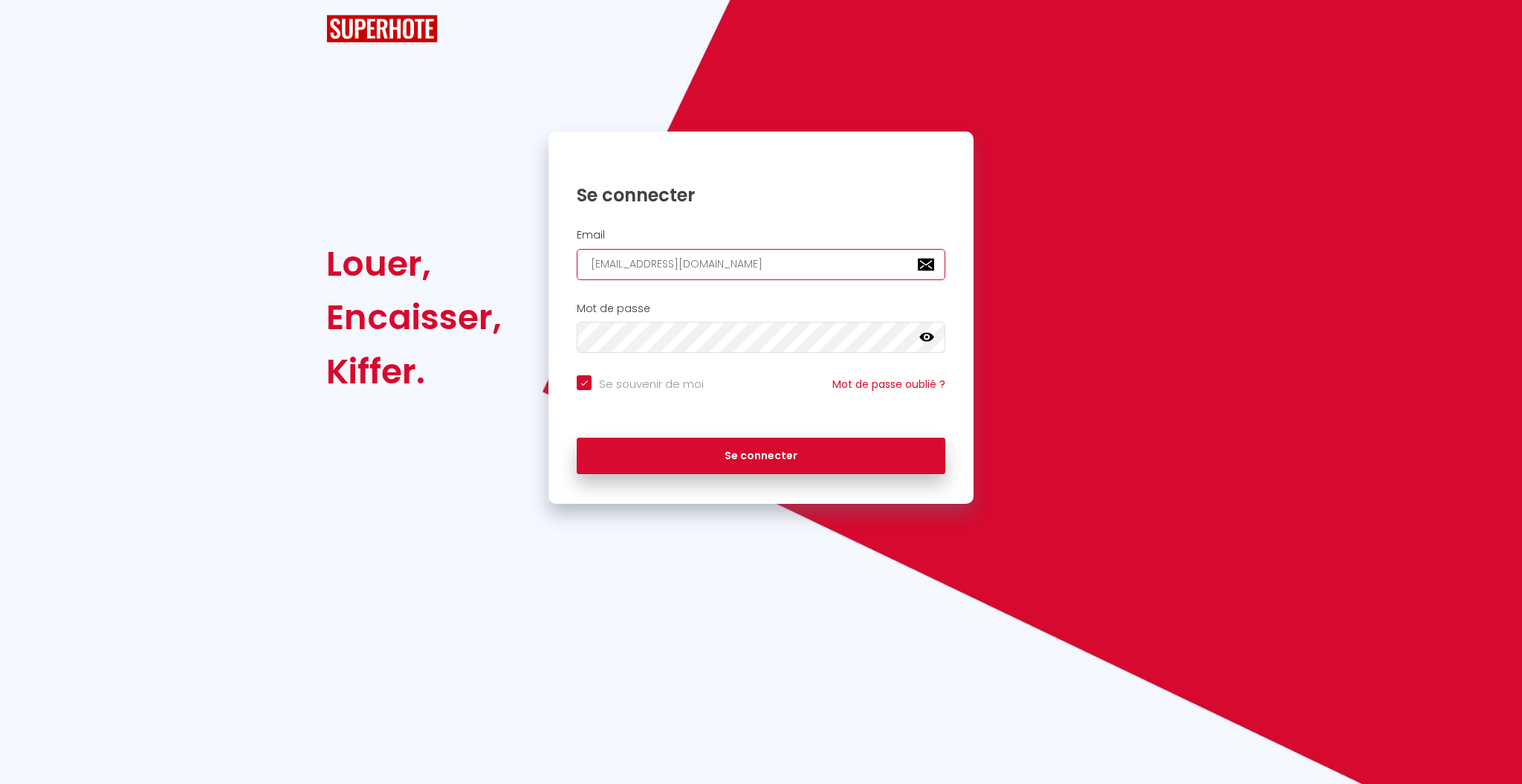
checkbox input "true"
type input "[EMAIL_ADDRESS][DOMAIN_NAME]"
checkbox input "true"
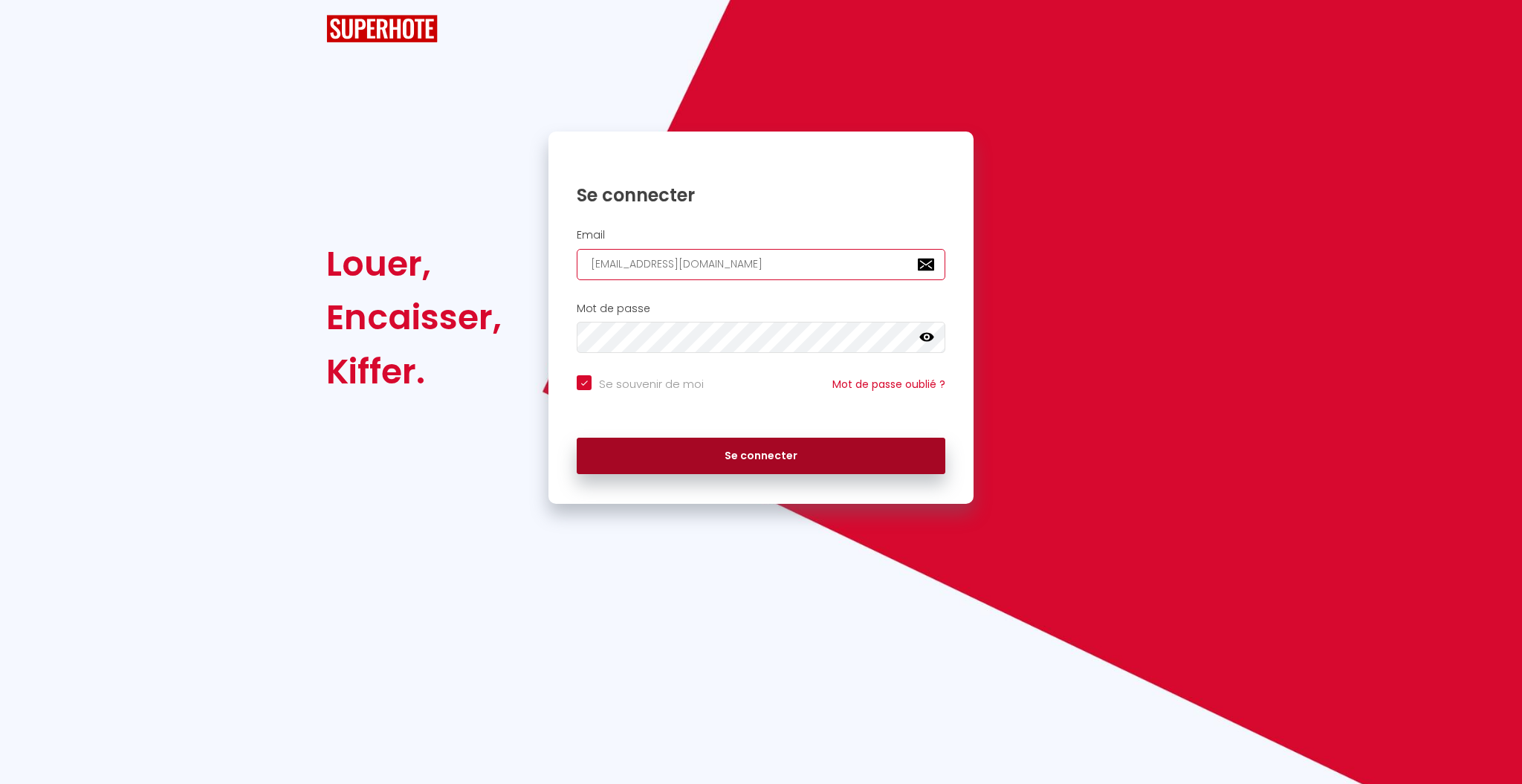
type input "[EMAIL_ADDRESS][DOMAIN_NAME]"
click at [750, 446] on button "Se connecter" at bounding box center [761, 456] width 368 height 37
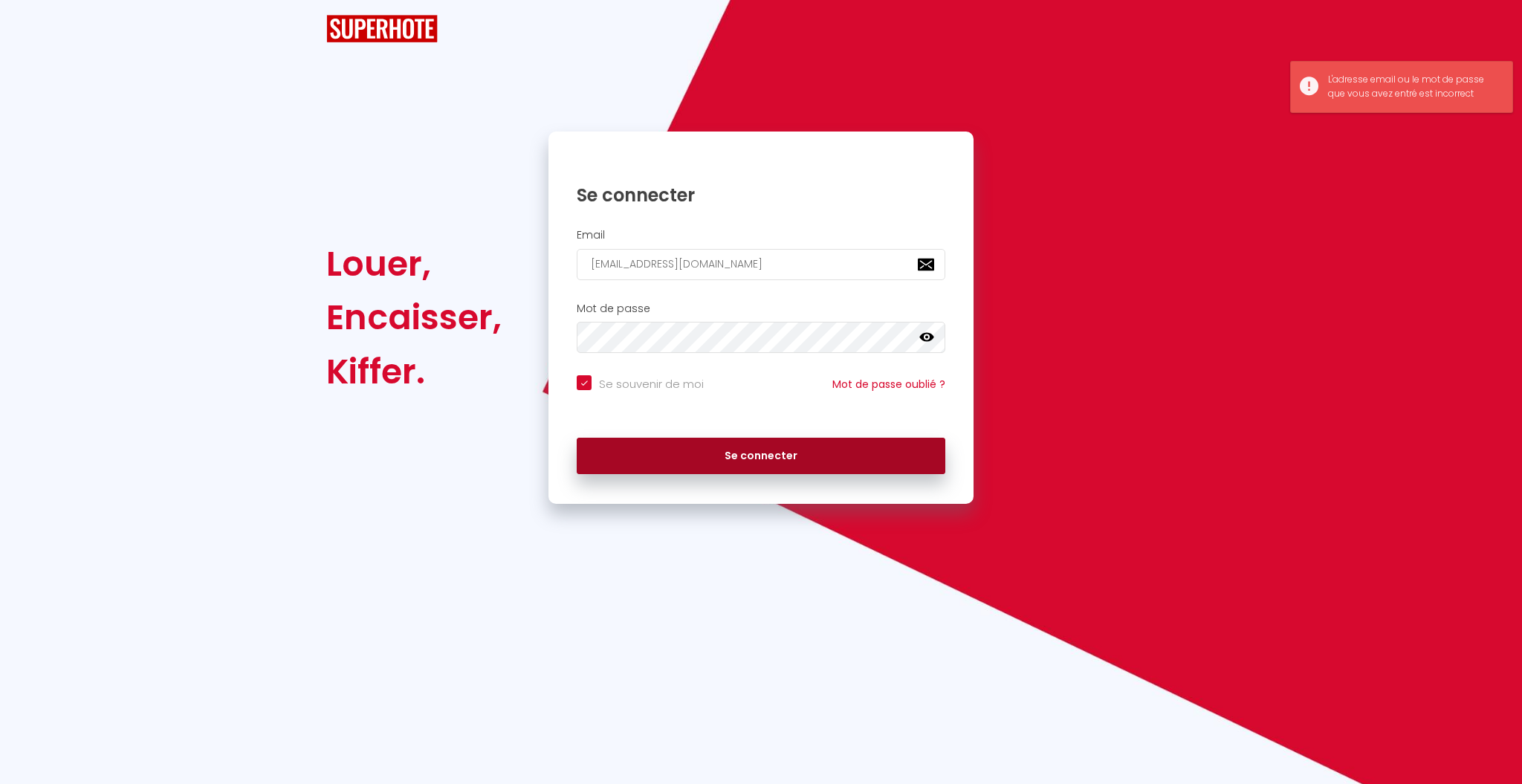
click at [744, 446] on button "Se connecter" at bounding box center [761, 456] width 368 height 37
click at [741, 440] on button "Se connecter" at bounding box center [761, 456] width 368 height 37
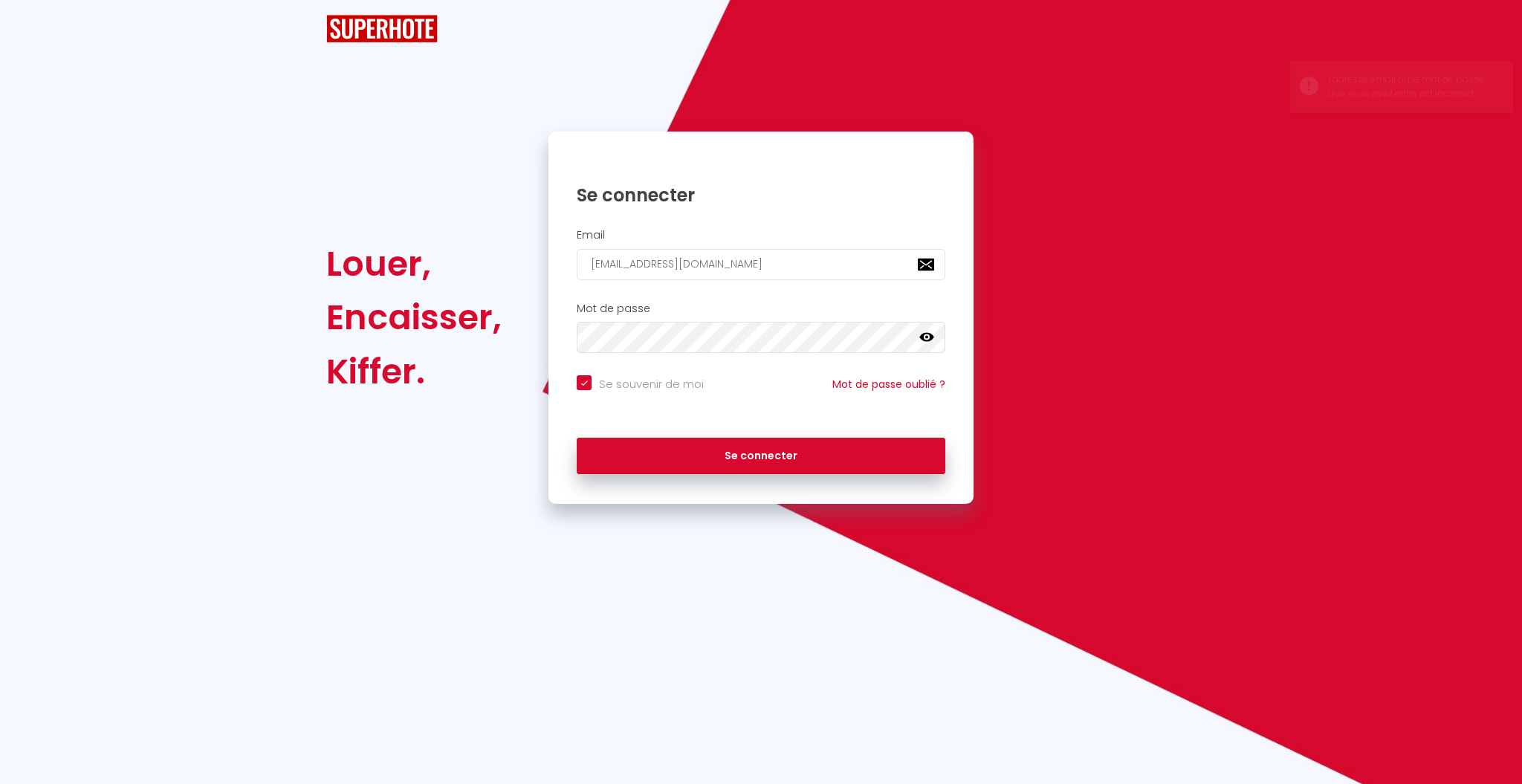
click at [1141, 249] on div "Louer, Encaisser, Kiffer. Se connecter Email bnb.byfannys@gmail.com Mot de pass…" at bounding box center [761, 318] width 889 height 373
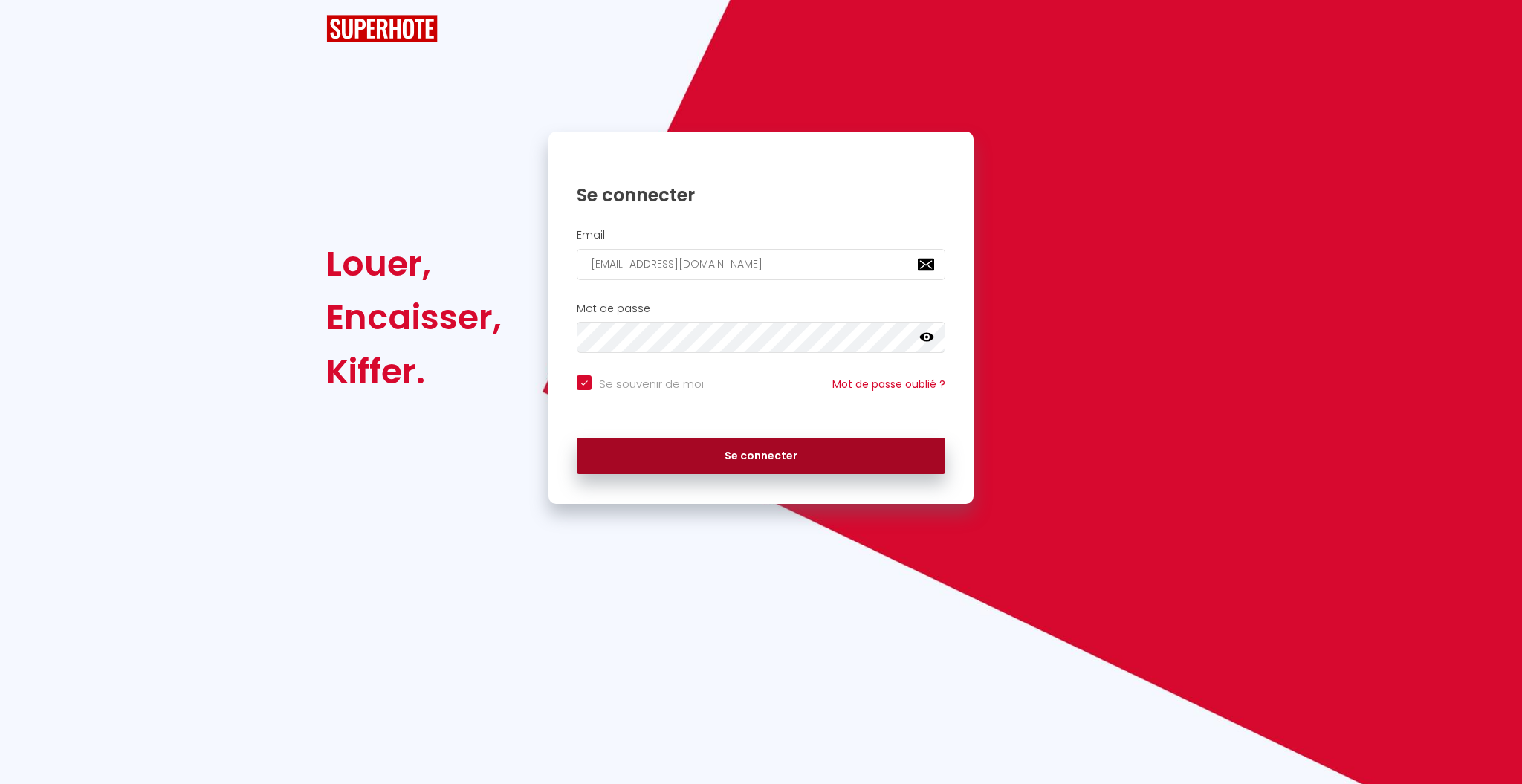
click at [855, 437] on button "Se connecter" at bounding box center [761, 456] width 368 height 37
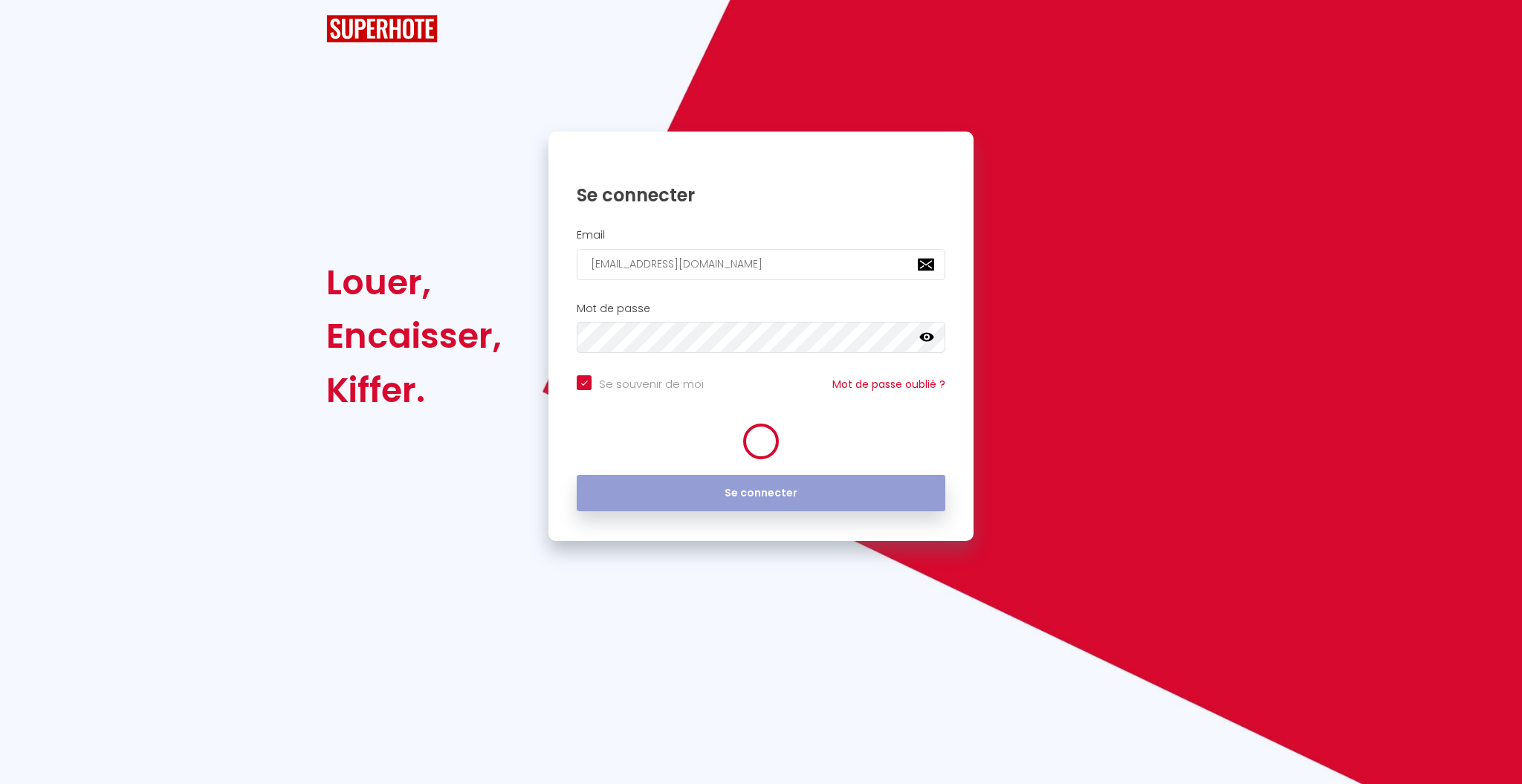
checkbox input "true"
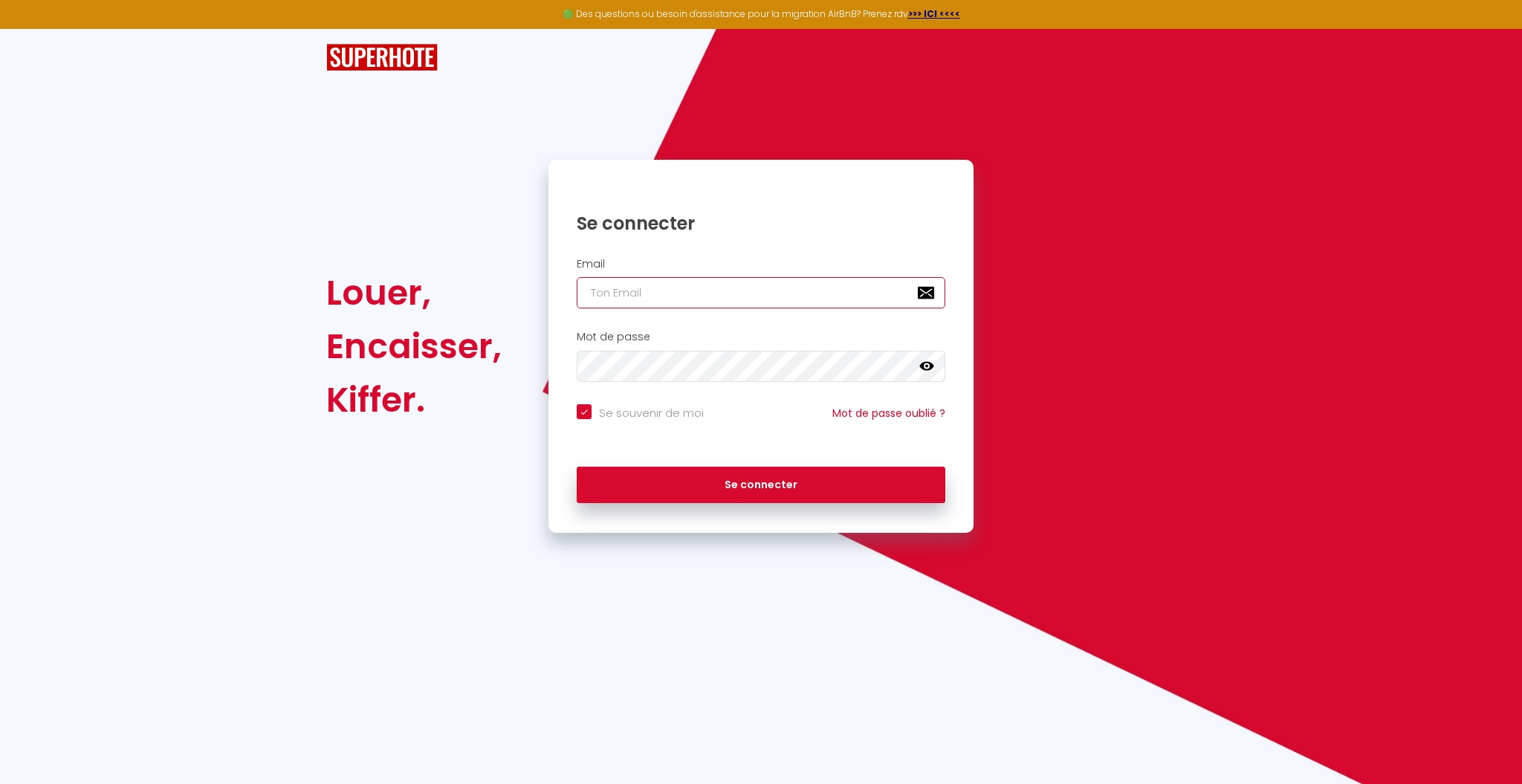
type input "A"
checkbox input "true"
click at [707, 297] on input "A" at bounding box center [761, 293] width 368 height 32
checkbox input "true"
type input "b"
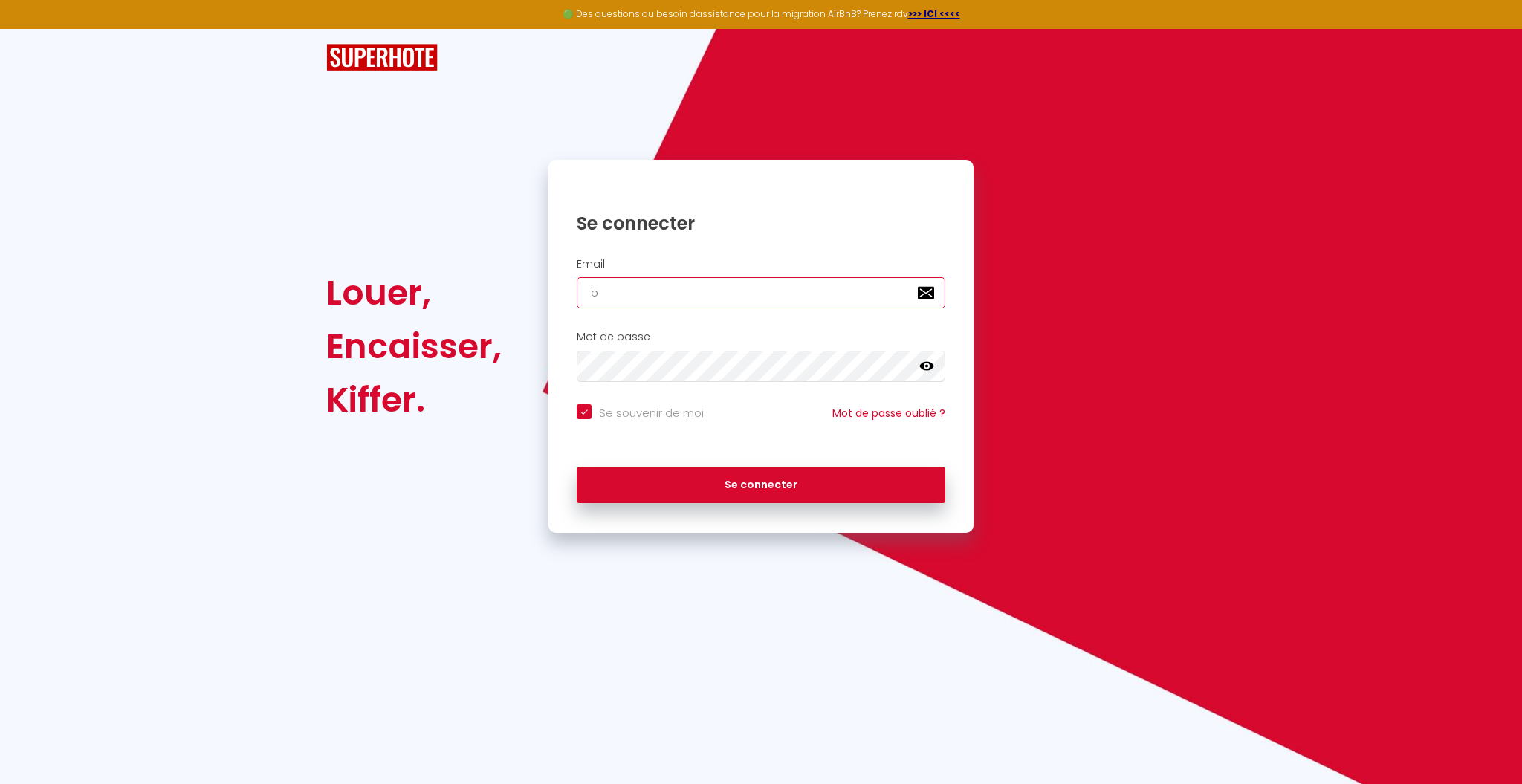
checkbox input "true"
type input "bn"
checkbox input "true"
type input "bnb"
checkbox input "true"
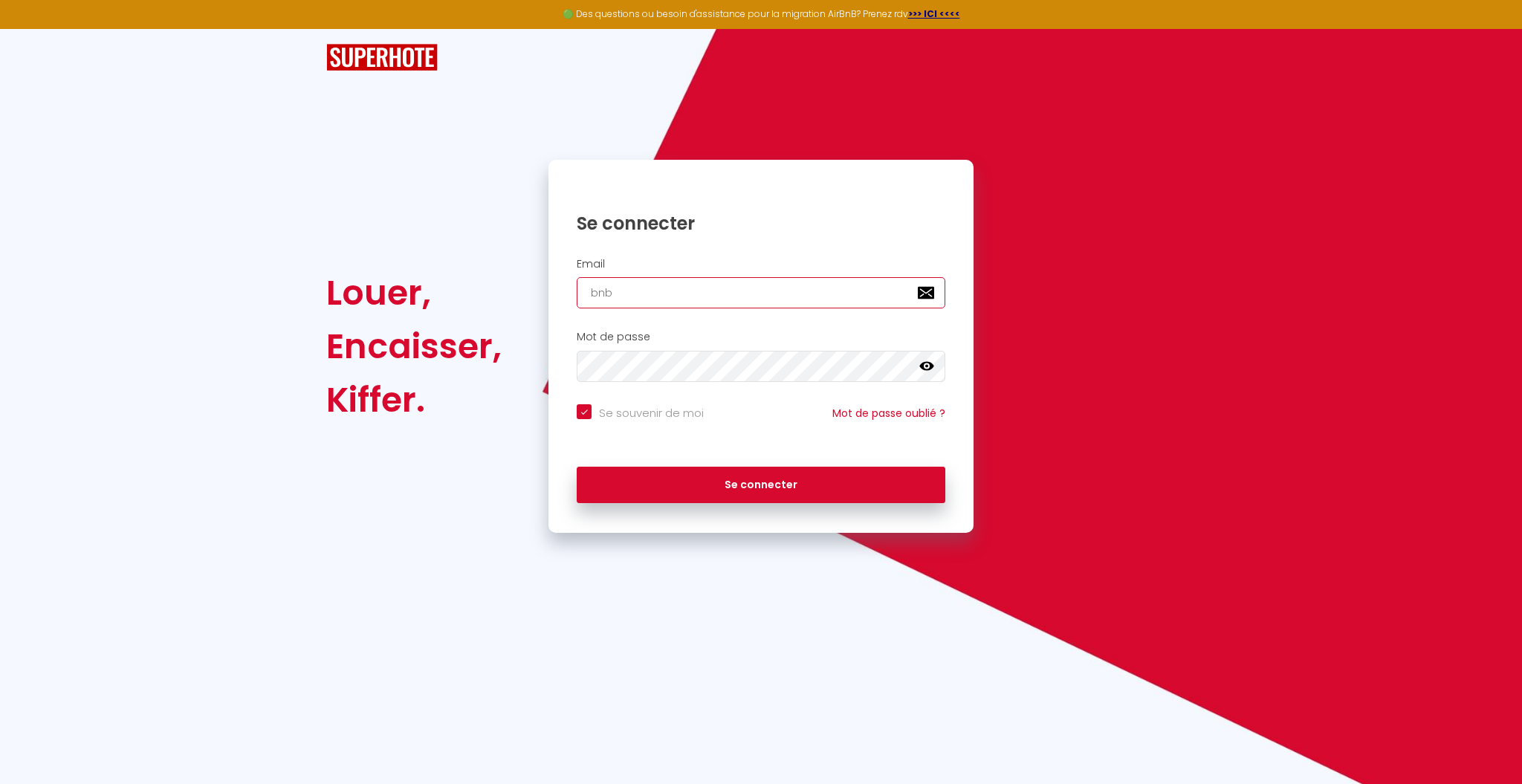
type input "bnb."
checkbox input "true"
type input "bnb.b"
checkbox input "true"
type input "[DOMAIN_NAME]"
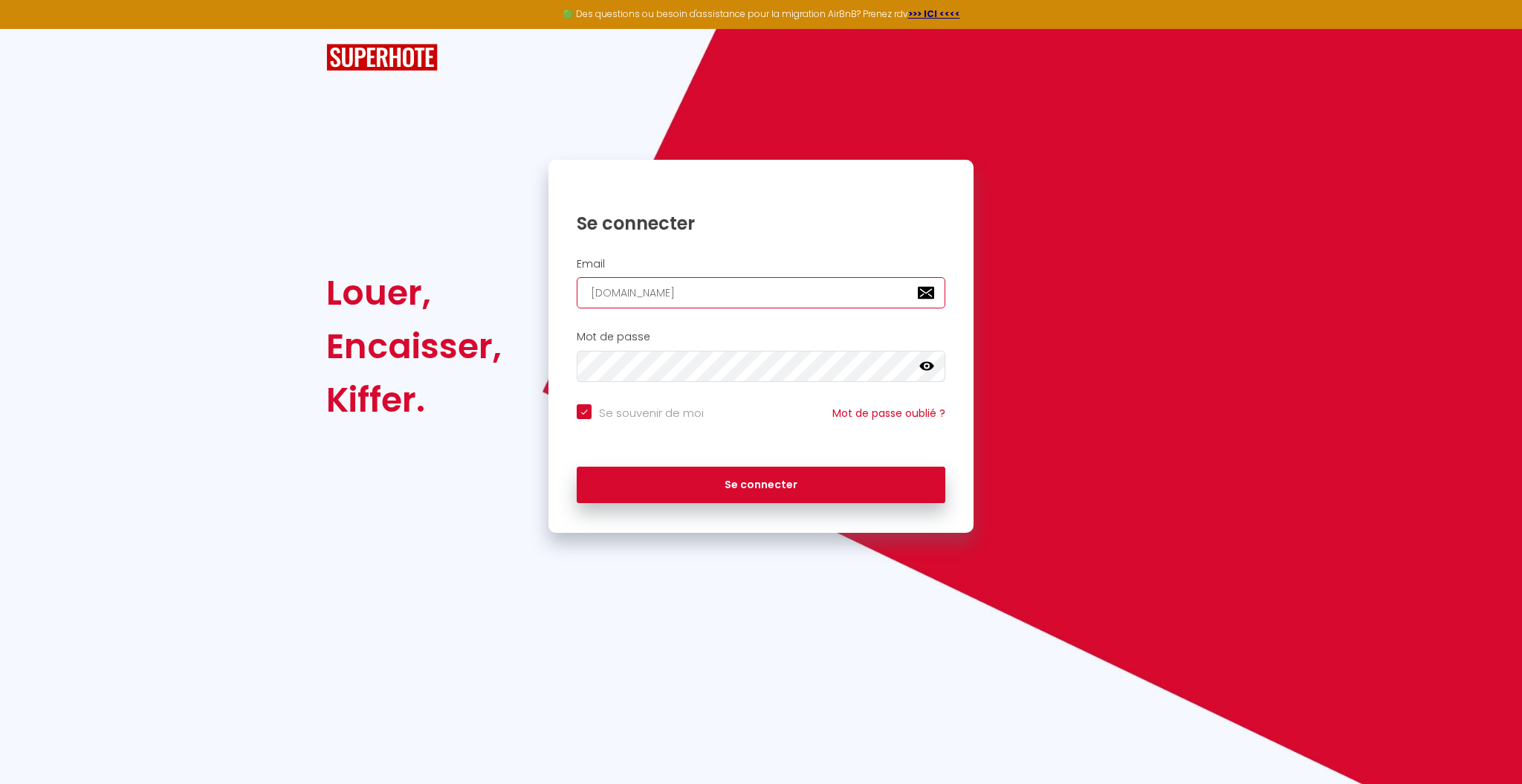
checkbox input "true"
type input "bnb.byg"
checkbox input "true"
type input "[DOMAIN_NAME]"
checkbox input "true"
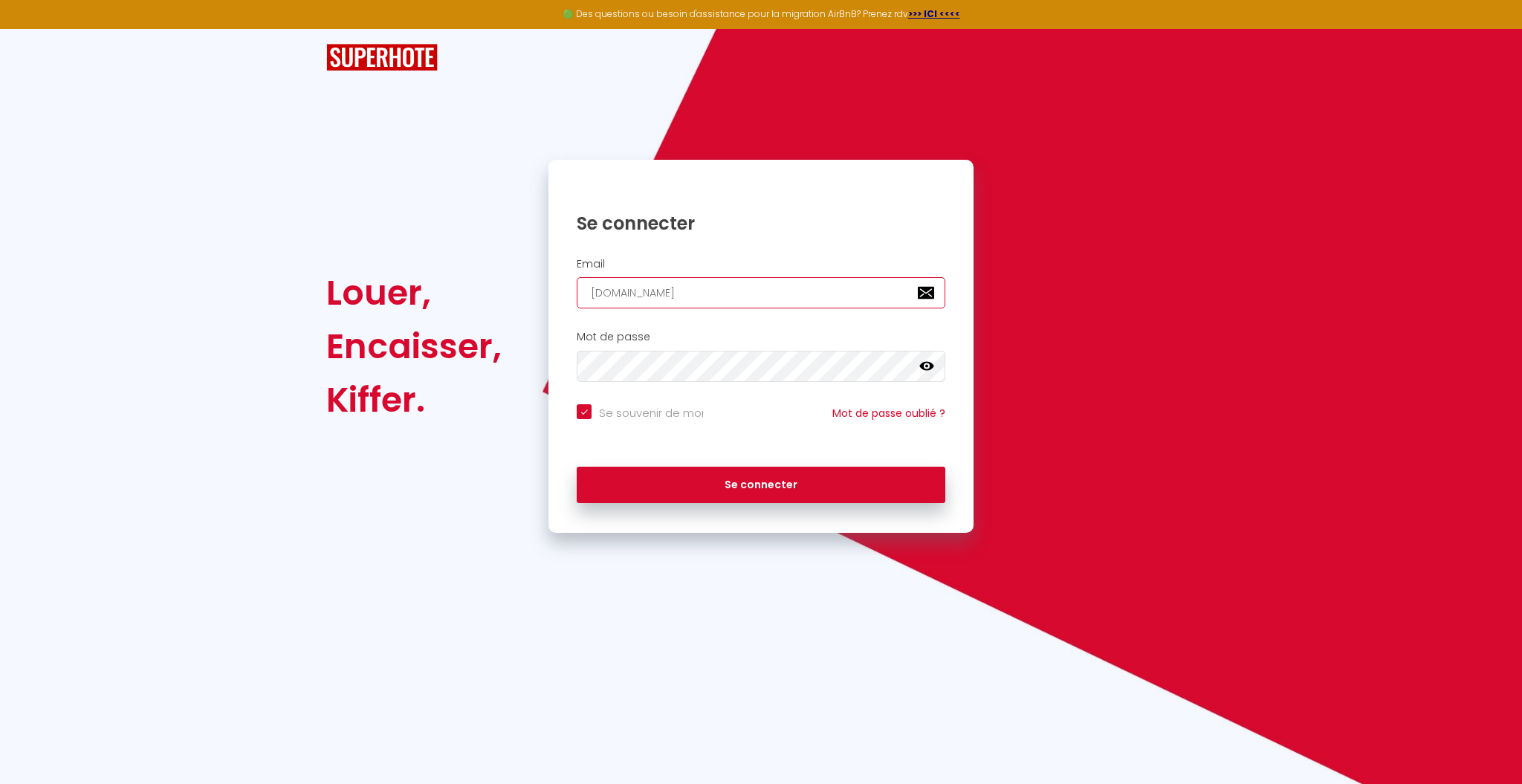
type input "bnb.byf"
checkbox input "true"
type input "bnb.byfa"
checkbox input "true"
type input "bnb.byfan"
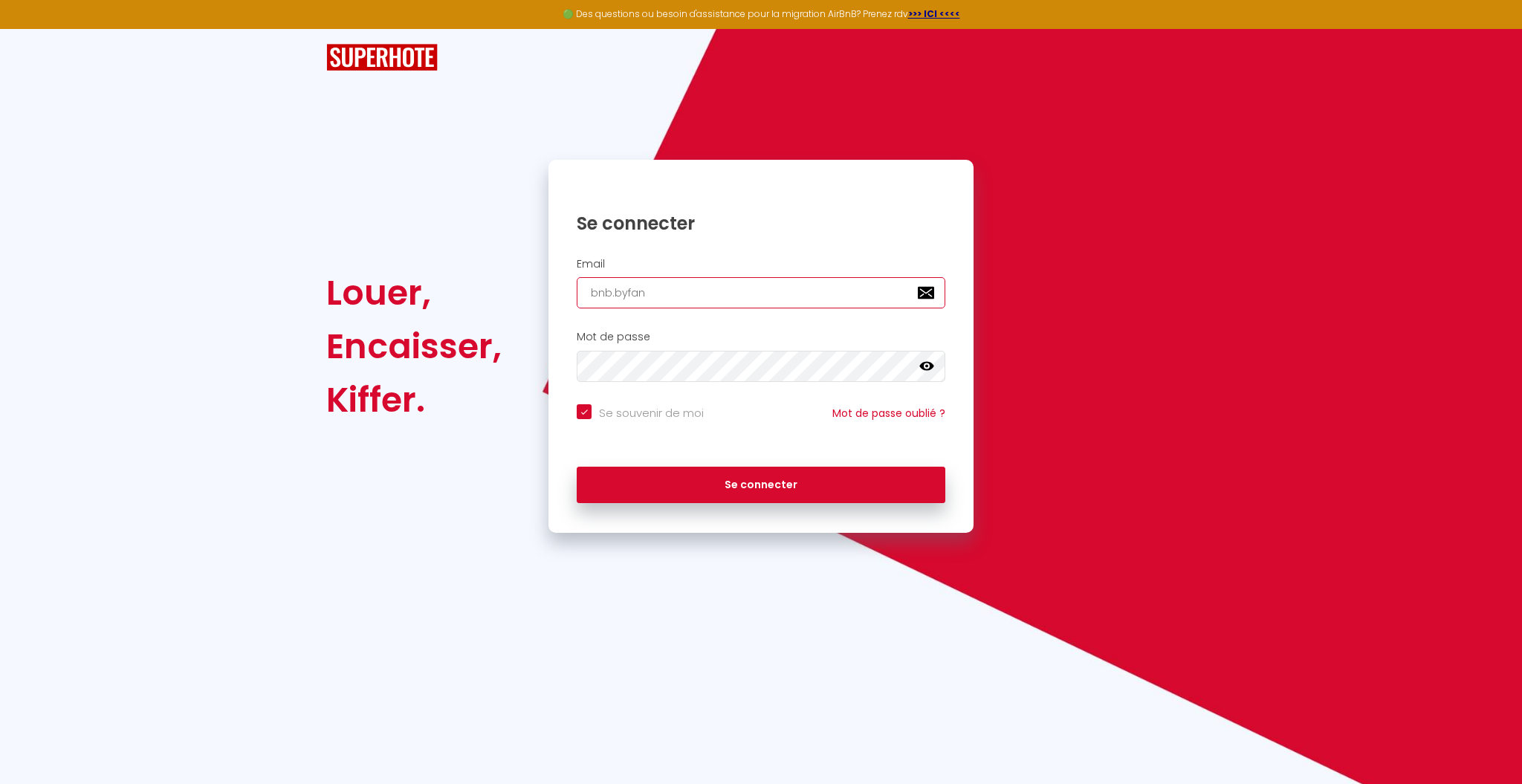
checkbox input "true"
type input "bnb.byfann"
checkbox input "true"
type input "bnb.byfanny"
checkbox input "true"
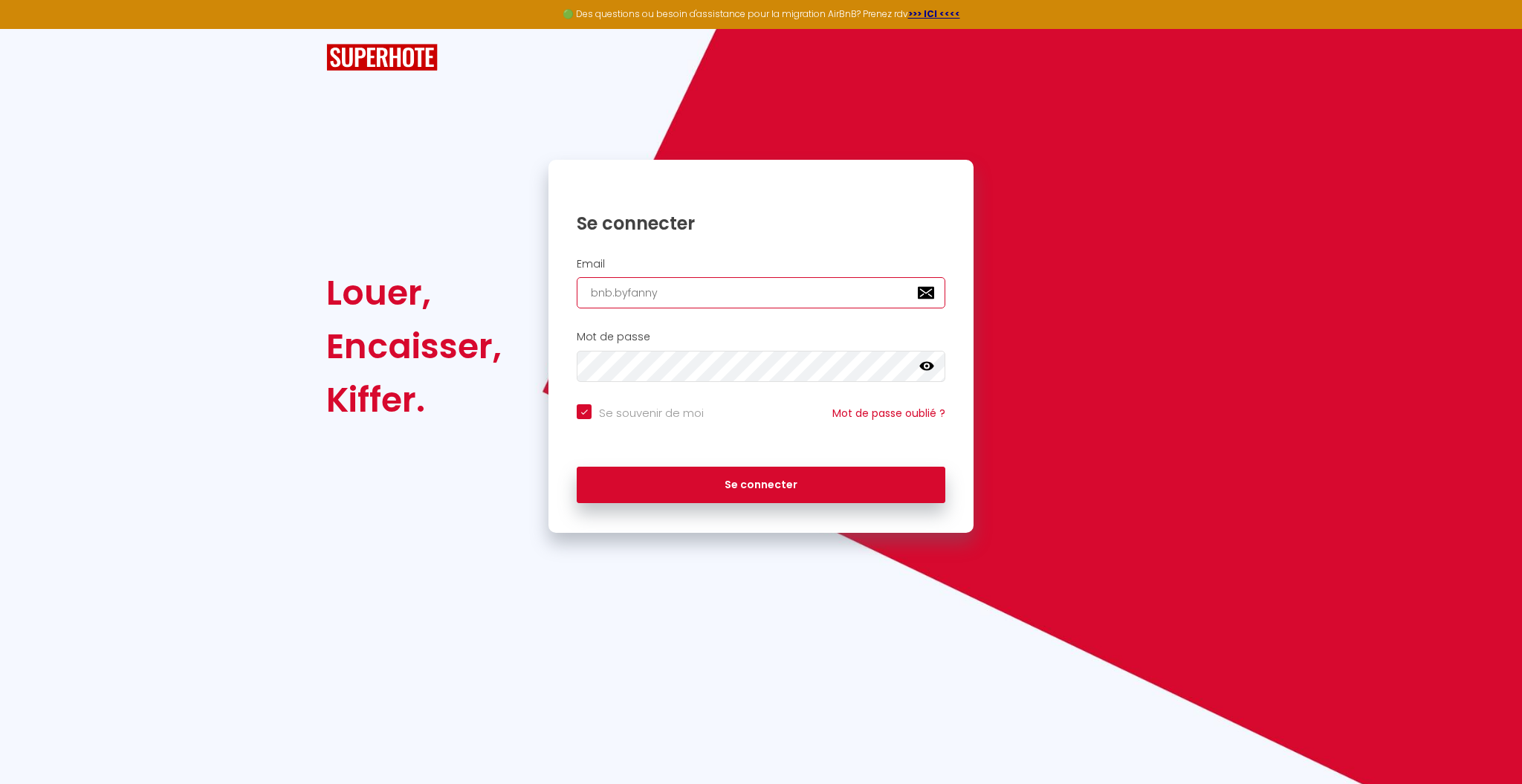
type input "bnb.byfannys"
checkbox input "true"
type input "bnb.byfannys@"
checkbox input "true"
type input "bnb.byfannys@g"
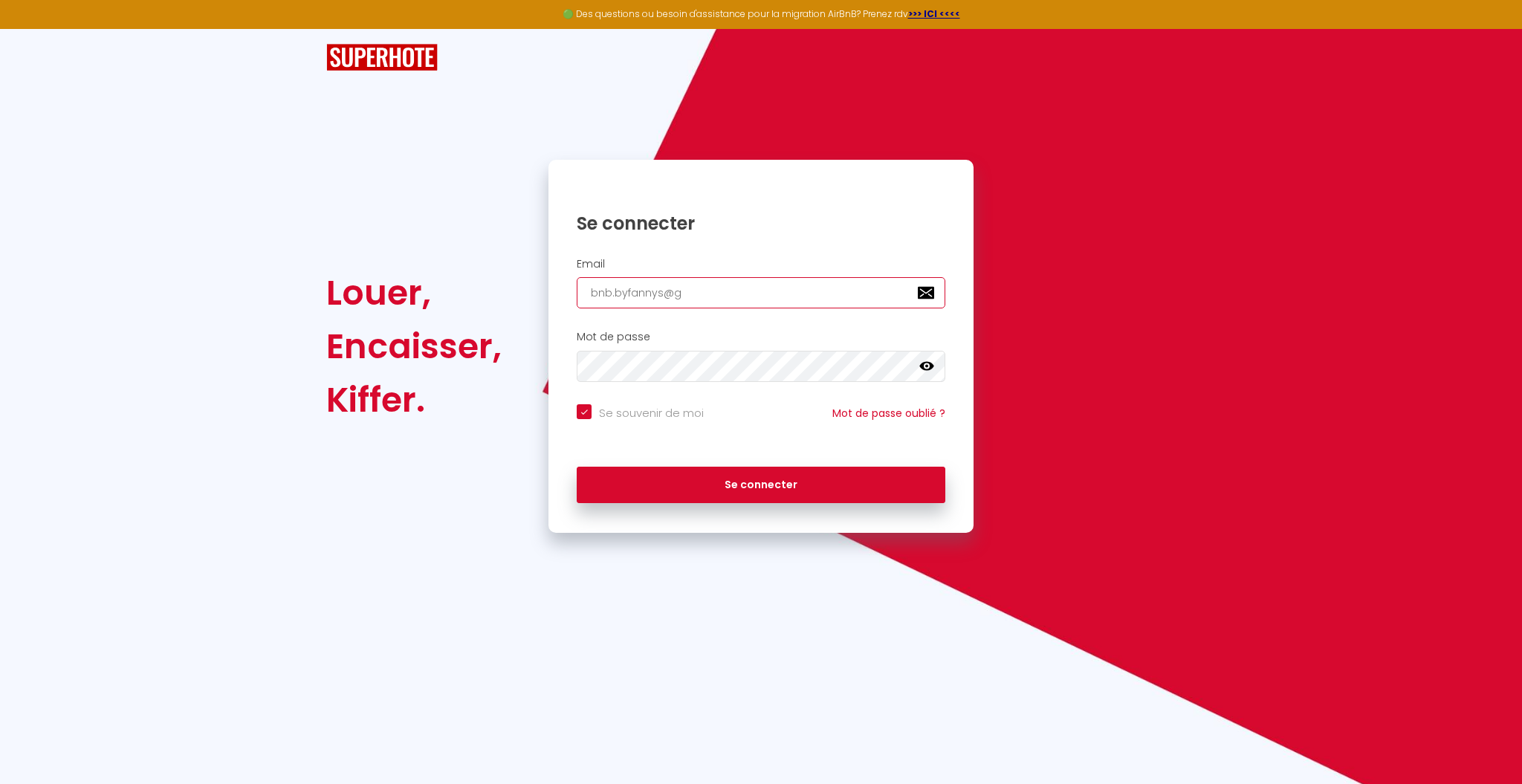
checkbox input "true"
type input "bnb.byfannys@gm"
checkbox input "true"
type input "bnb.byfannys@gma"
checkbox input "true"
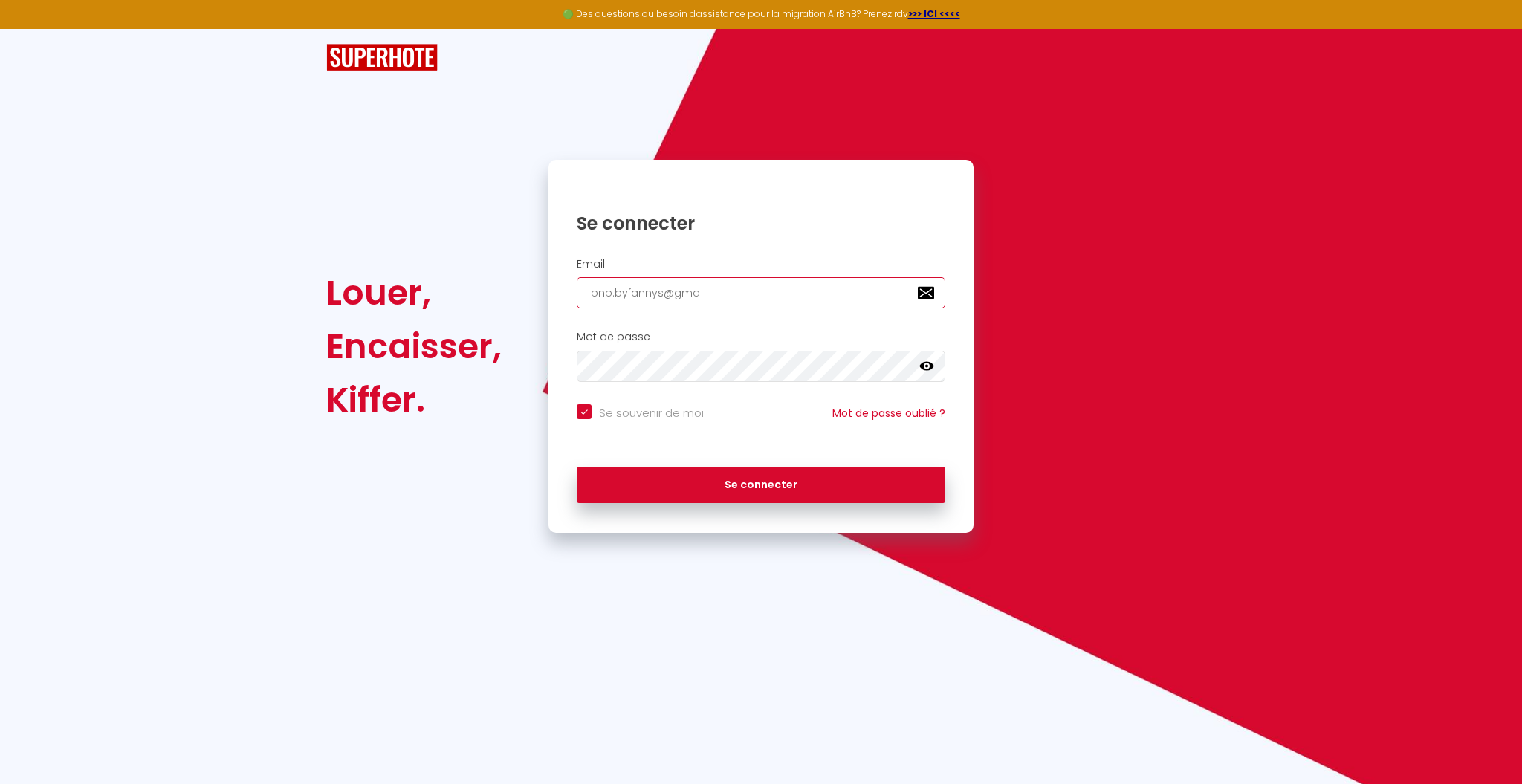
type input "bnb.byfannys@gmai"
checkbox input "true"
type input "[EMAIL_ADDRESS]"
checkbox input "true"
type input "[EMAIL_ADDRESS]."
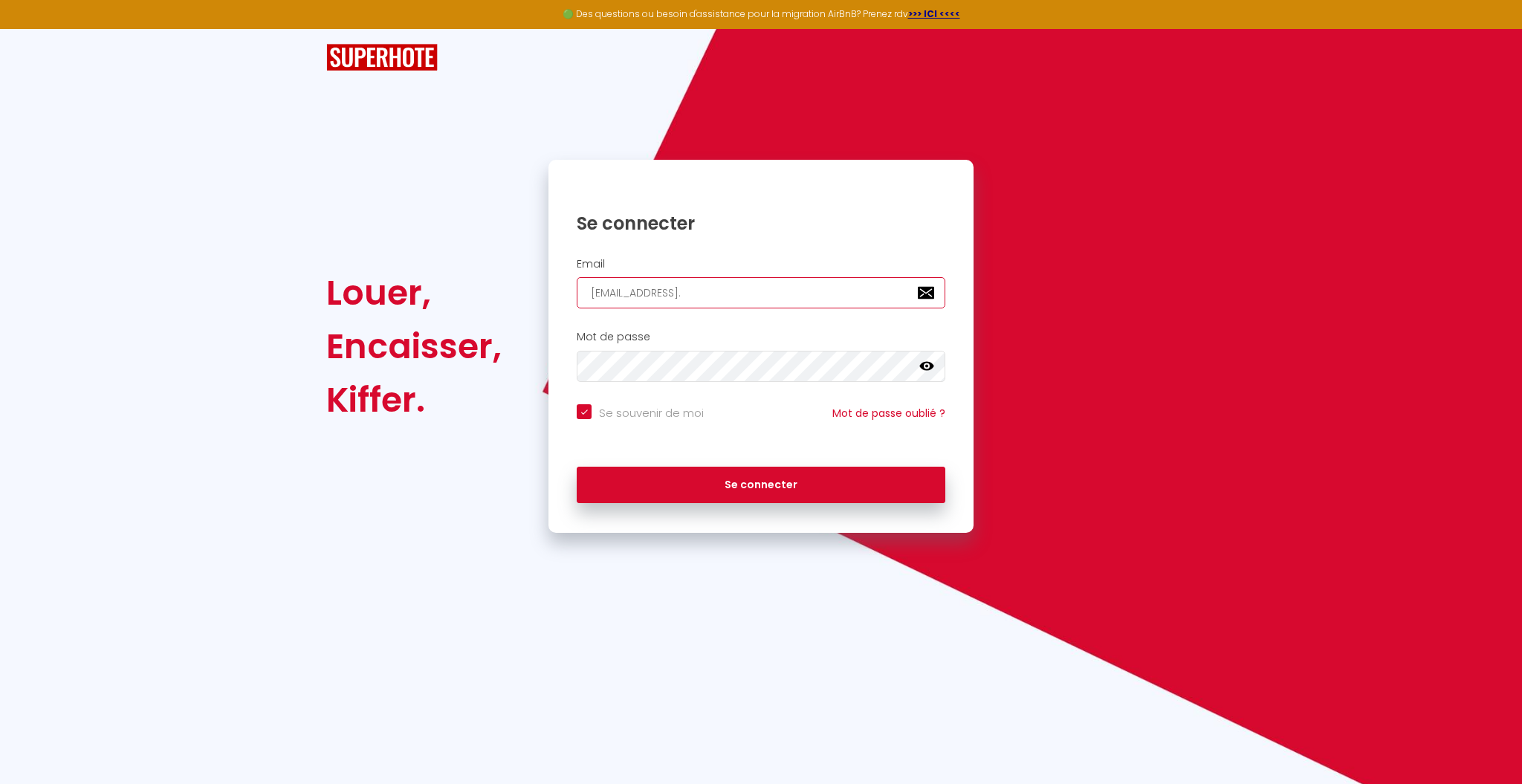
checkbox input "true"
type input "bnb.byfannys@gmail.c"
checkbox input "true"
type input "[EMAIL_ADDRESS][DOMAIN_NAME]"
checkbox input "true"
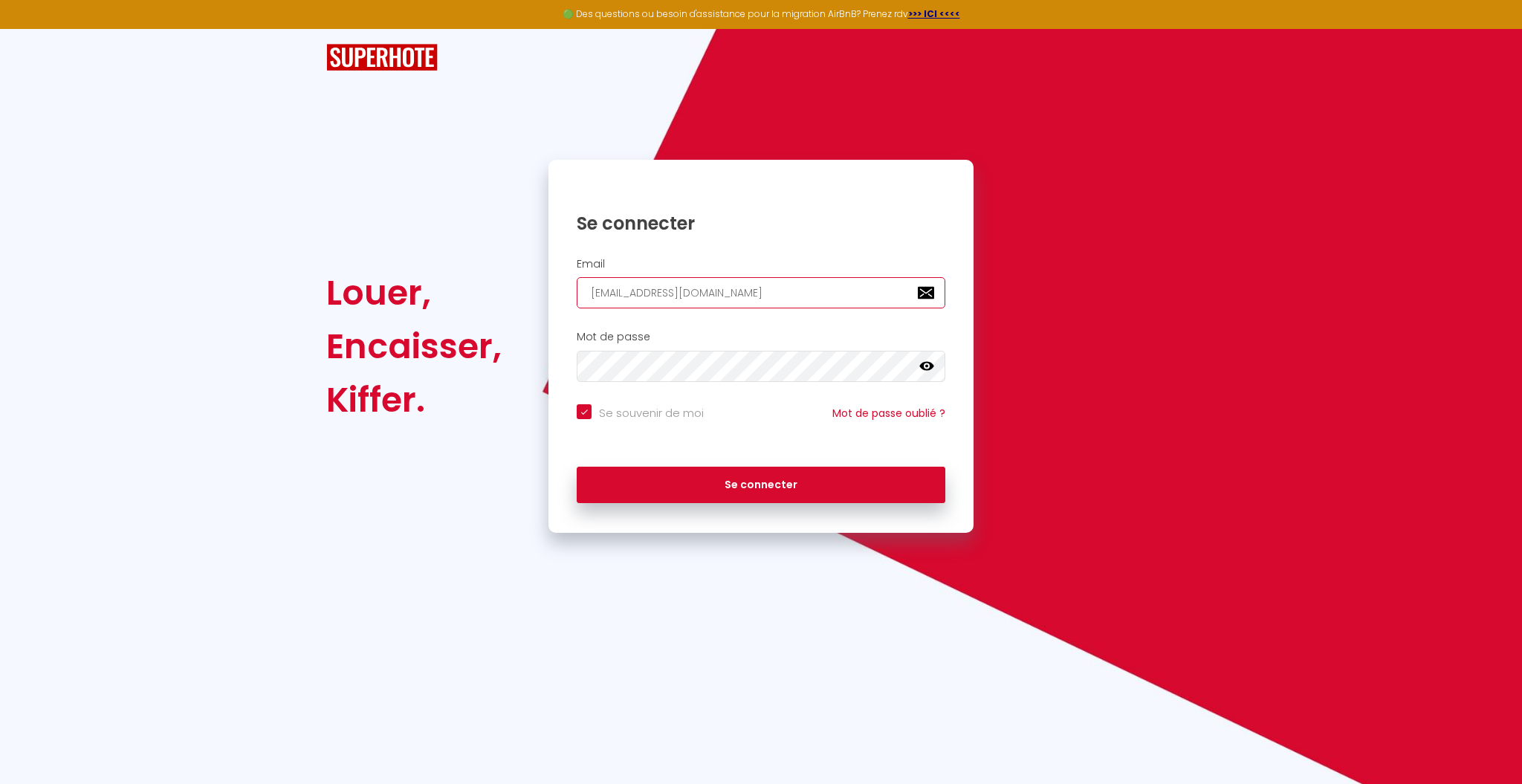
type input "[EMAIL_ADDRESS][DOMAIN_NAME]"
checkbox input "true"
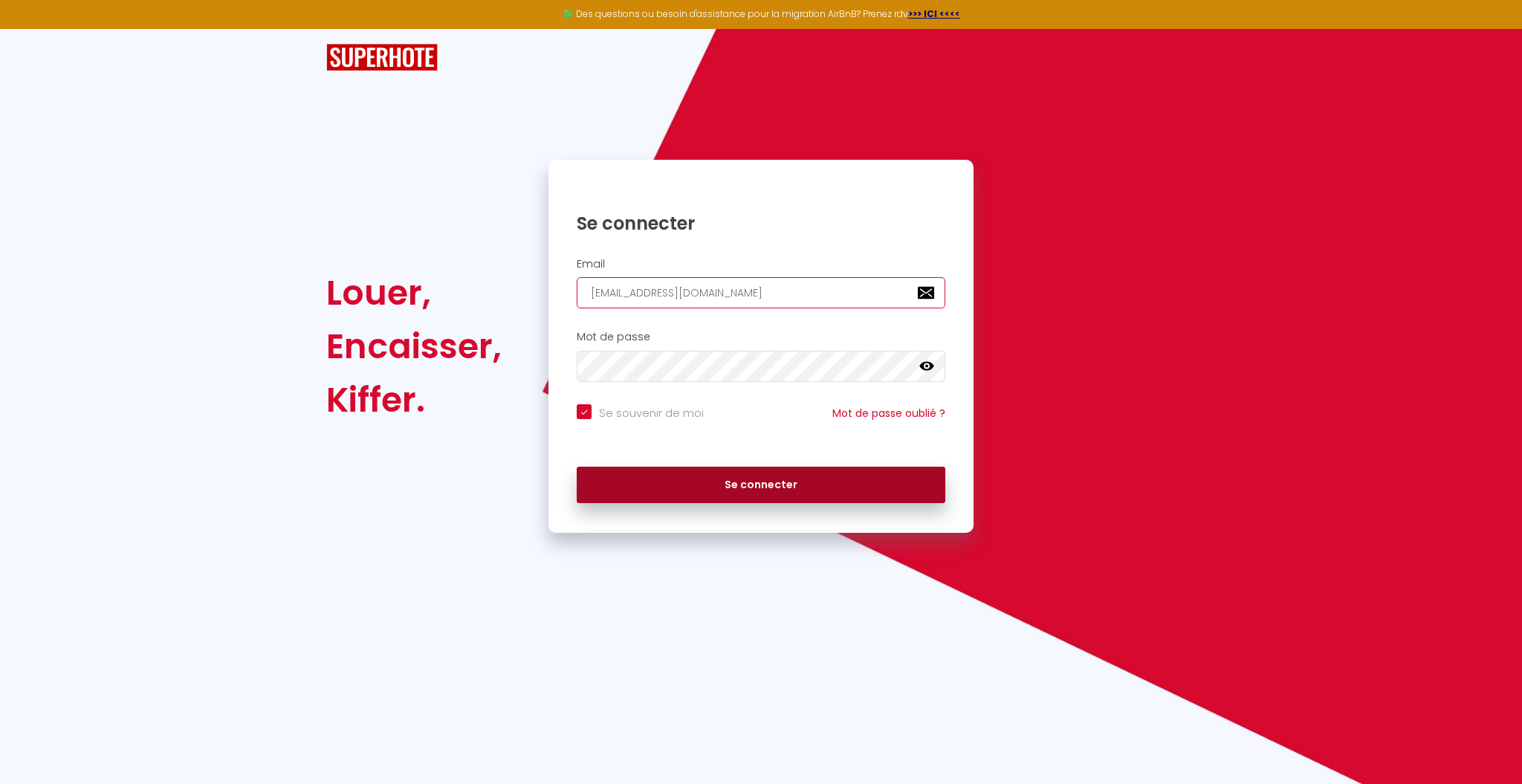
type input "[EMAIL_ADDRESS][DOMAIN_NAME]"
click at [750, 482] on button "Se connecter" at bounding box center [761, 485] width 368 height 37
checkbox input "true"
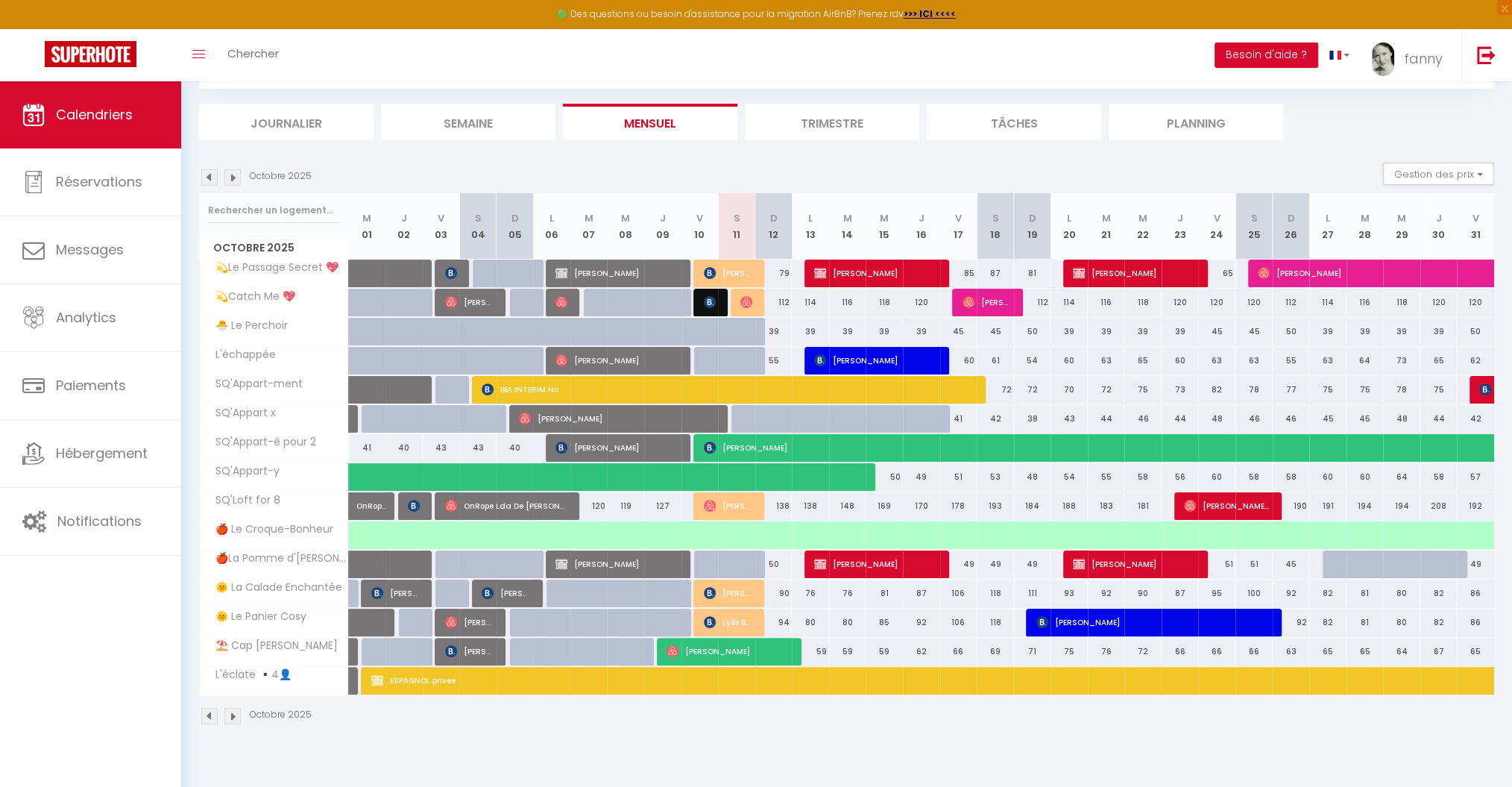
scroll to position [80, 0]
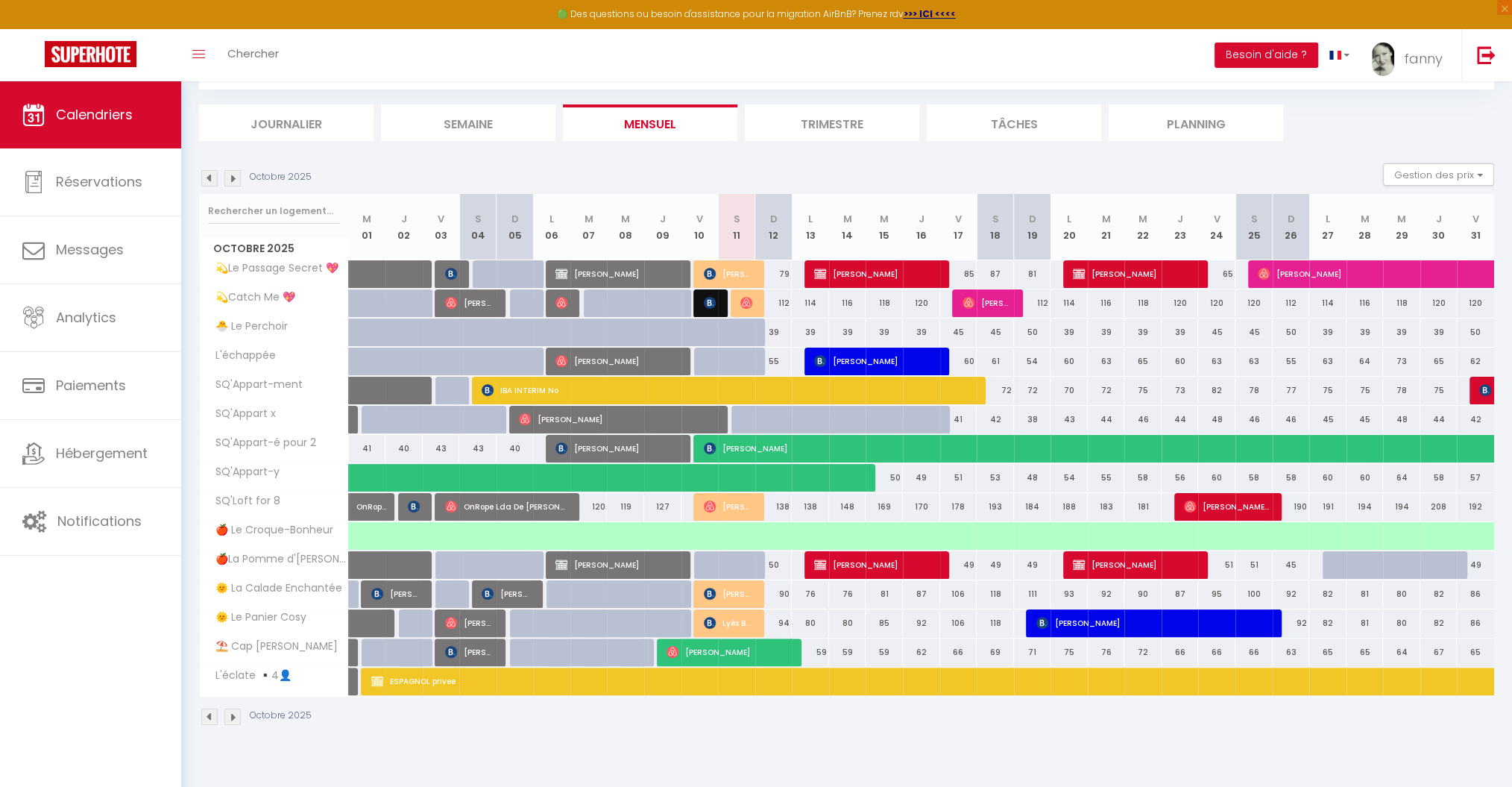
click at [207, 174] on img at bounding box center [210, 178] width 17 height 17
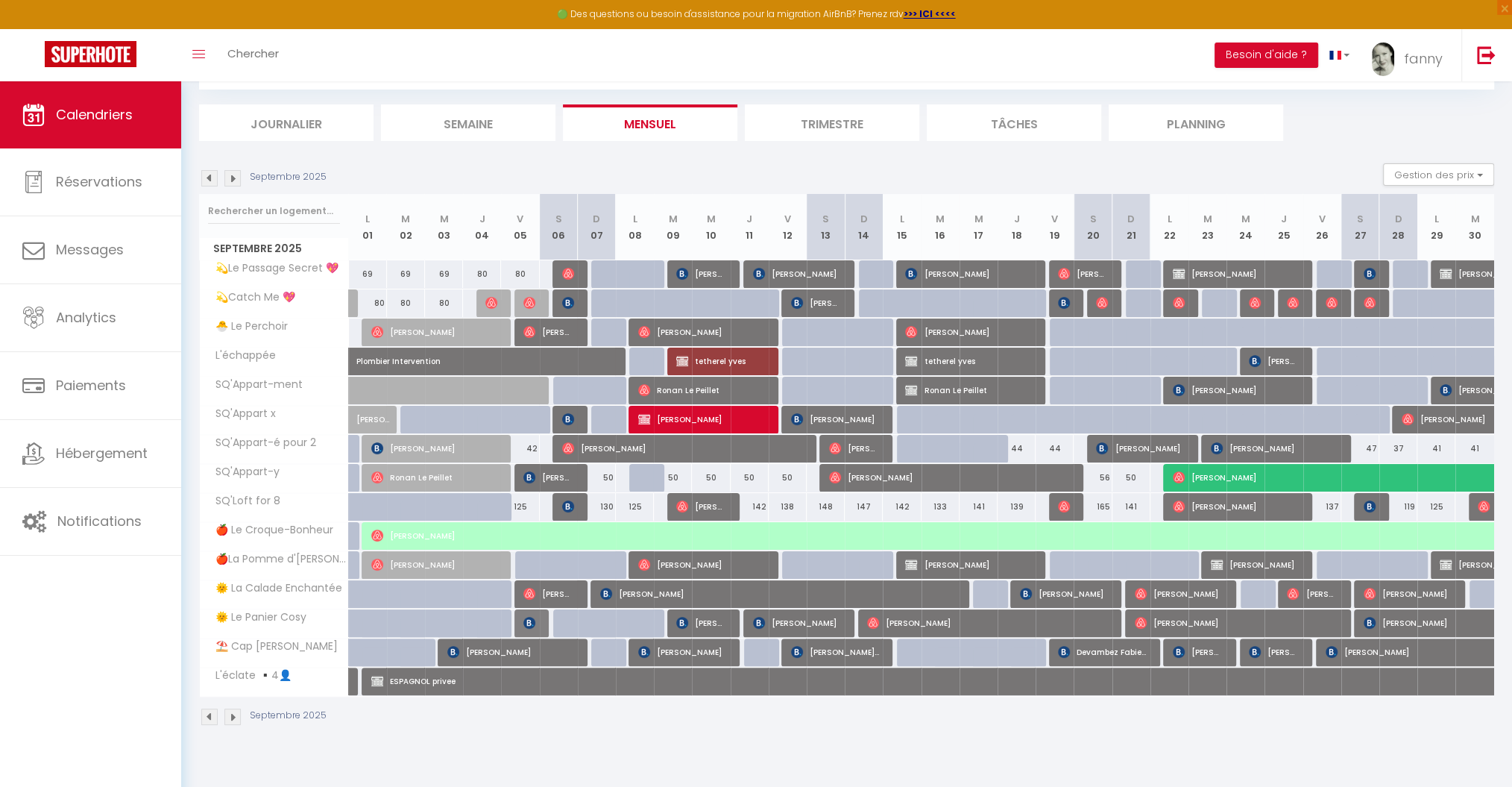
scroll to position [0, 0]
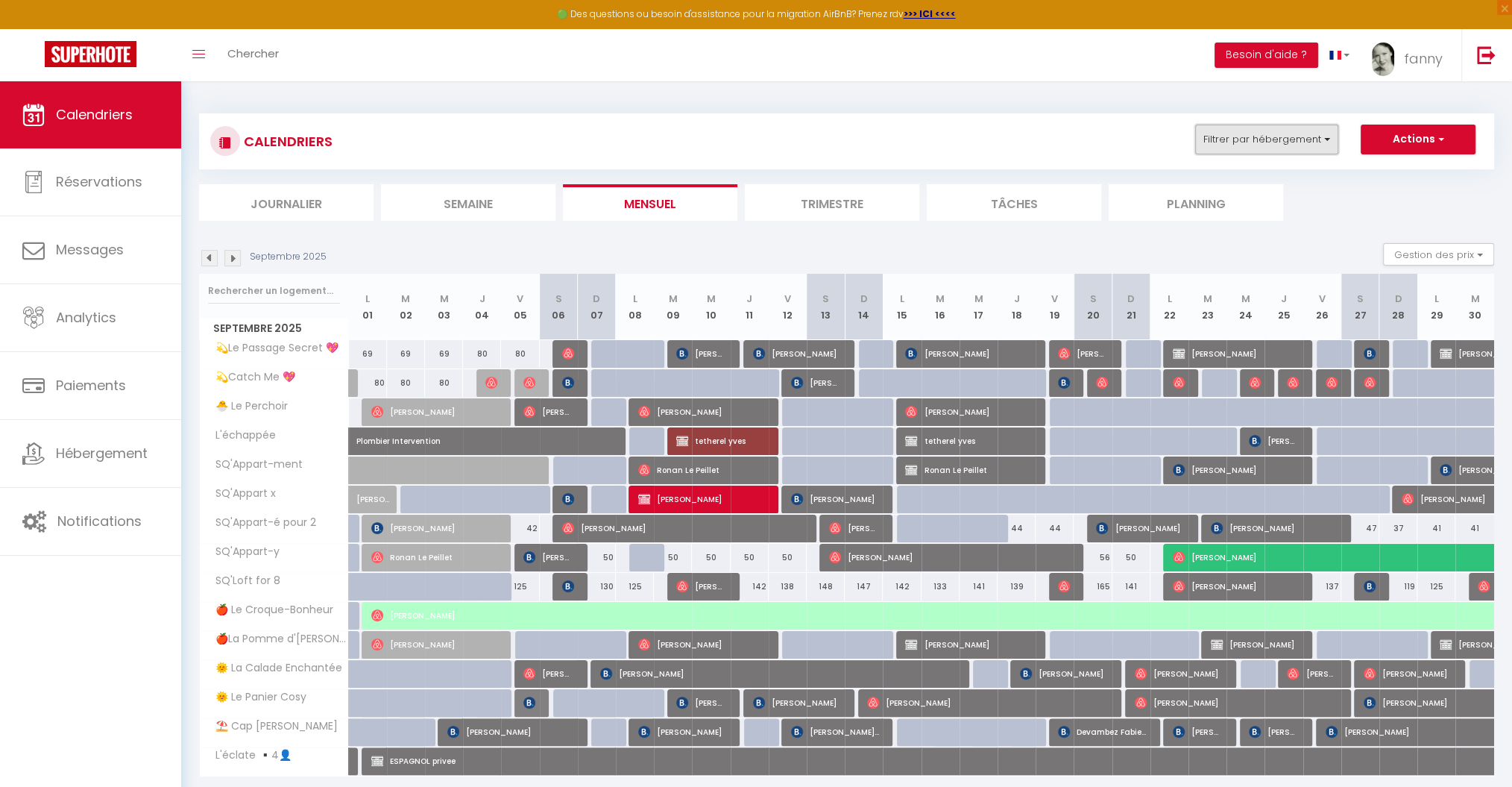
click at [1314, 143] on button "Filtrer par hébergement" at bounding box center [1267, 140] width 143 height 30
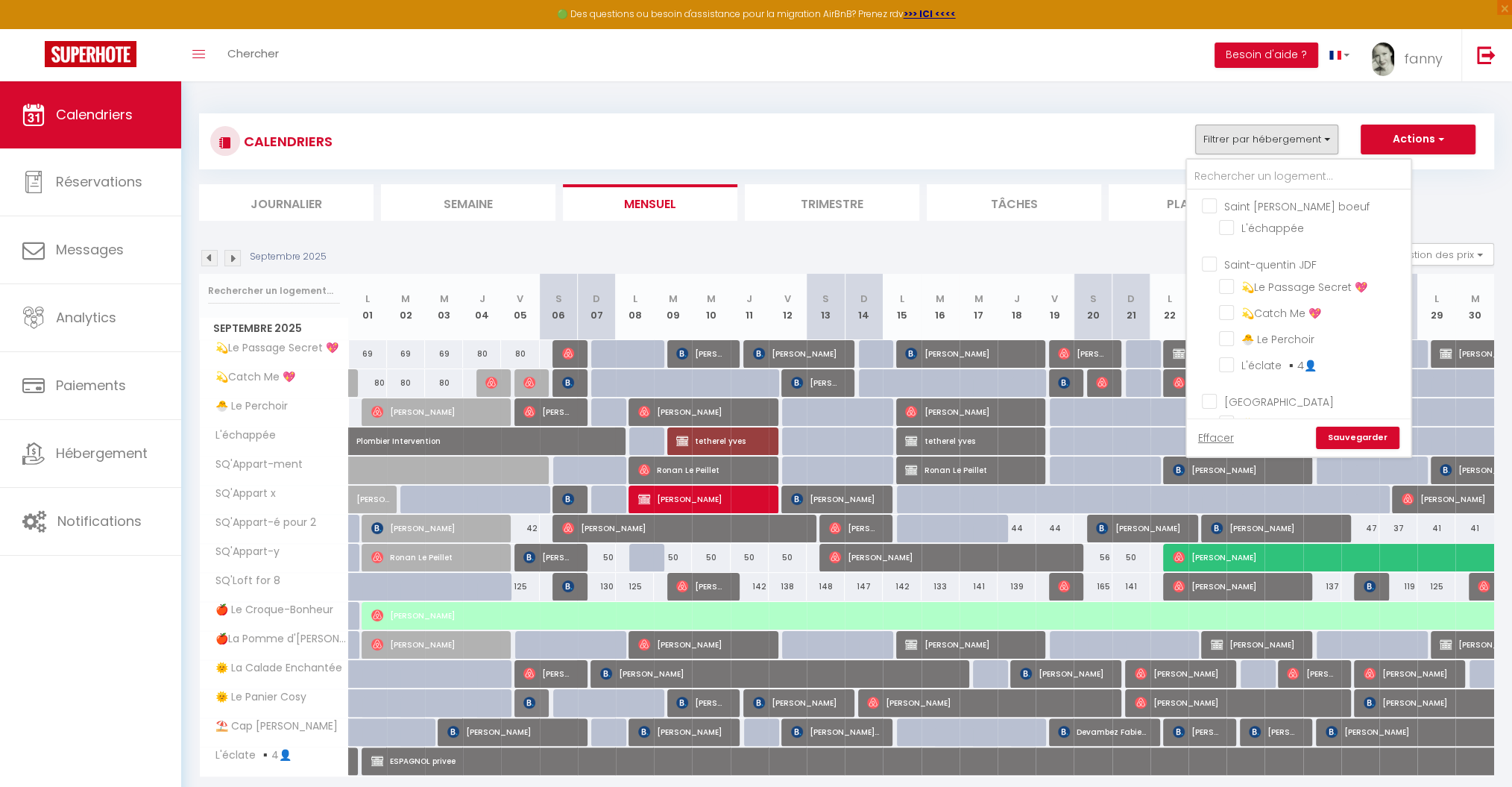
click at [1214, 256] on input "Saint-quentin JDF" at bounding box center [1314, 263] width 223 height 15
checkbox input "true"
checkbox input "false"
checkbox input "true"
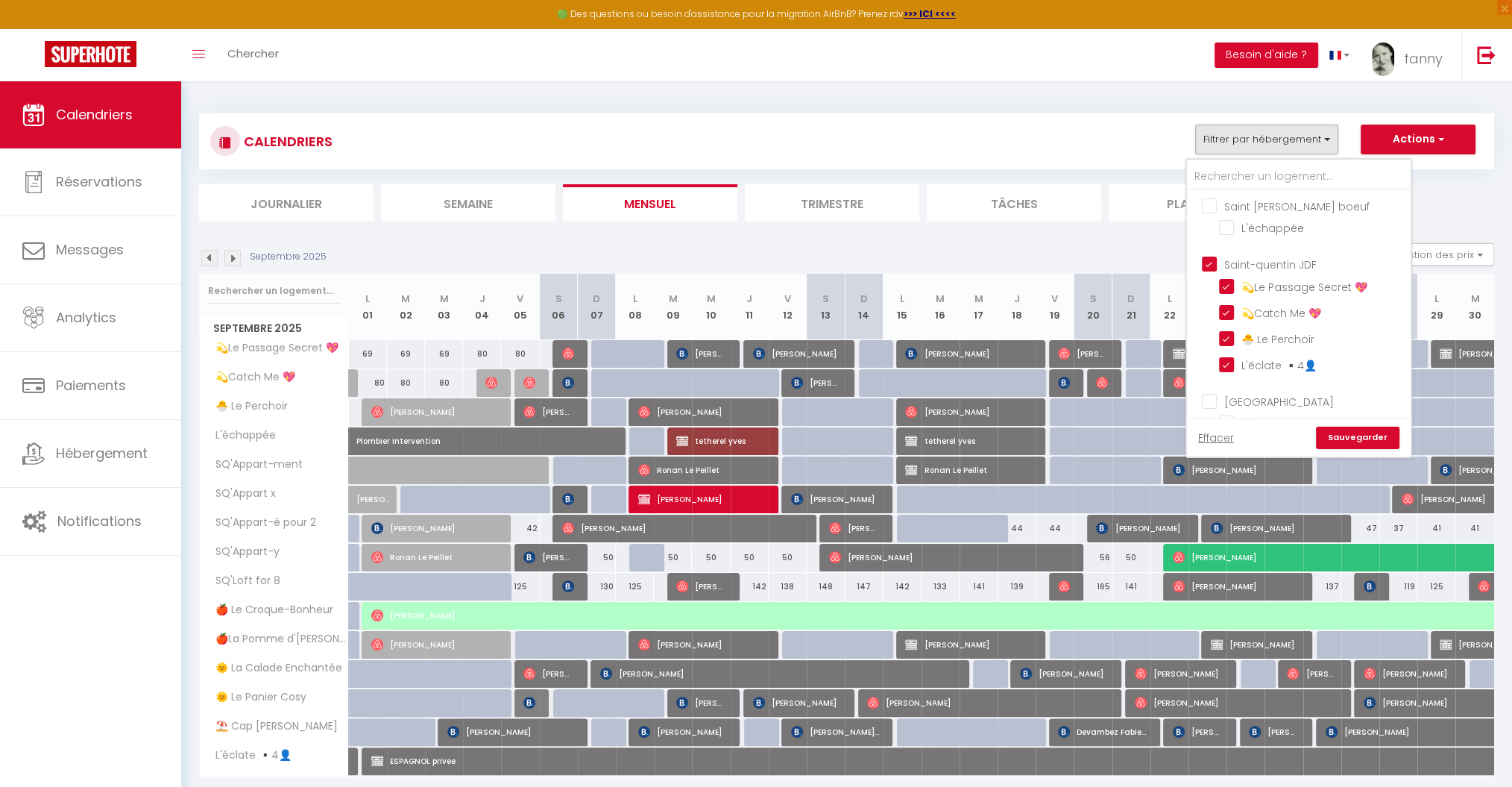
checkbox input "true"
checkbox input "false"
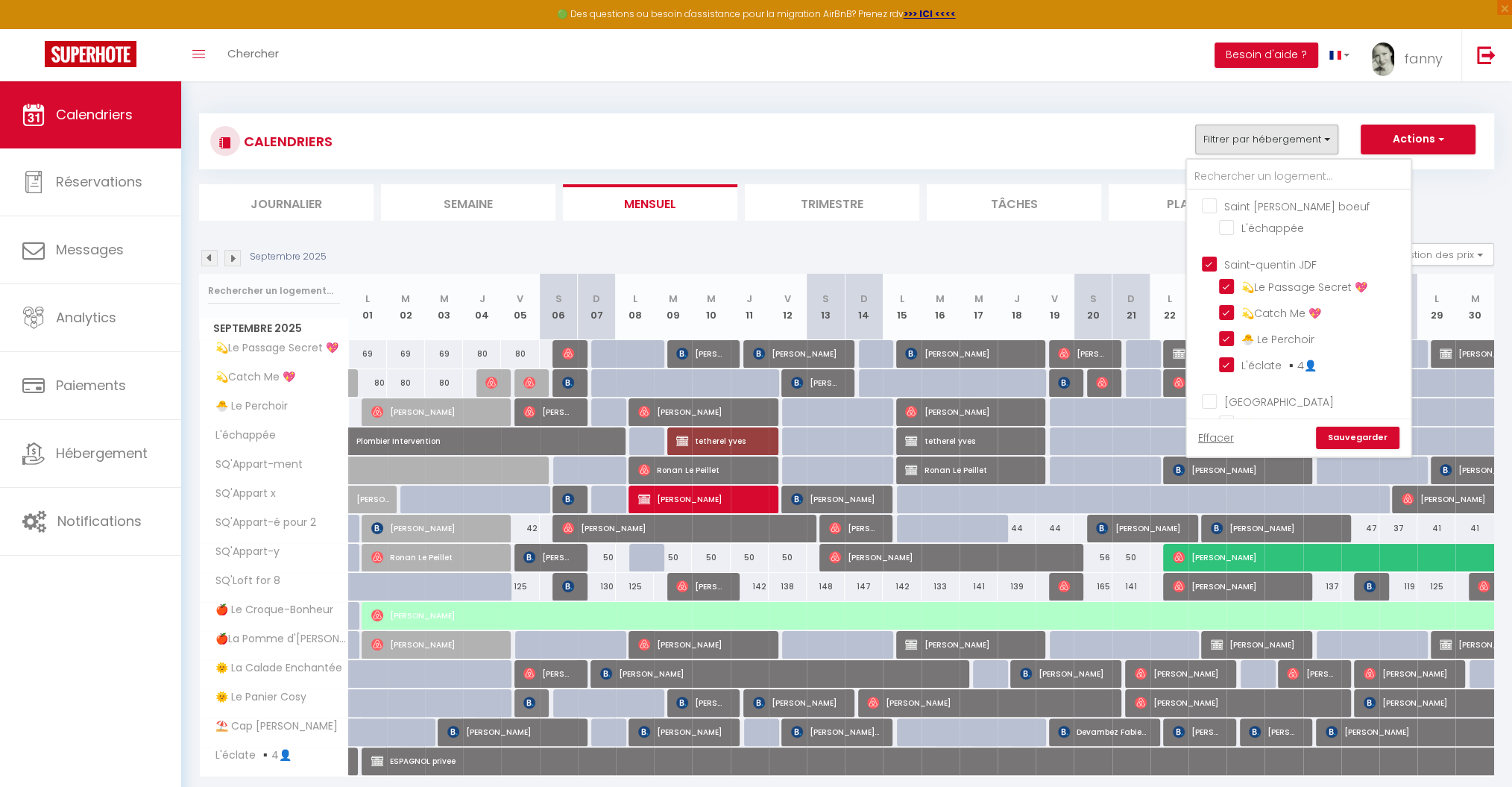
checkbox input "false"
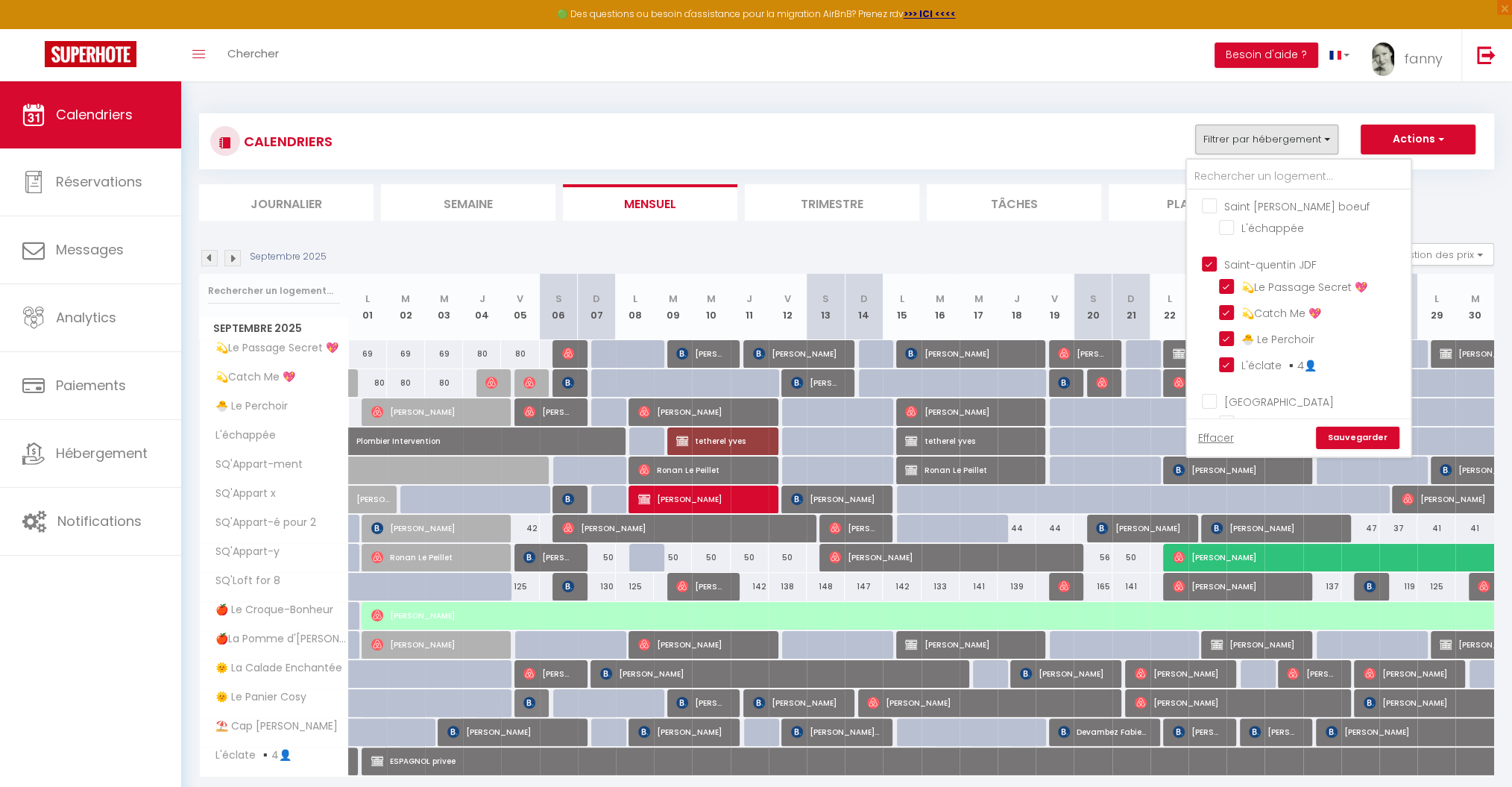
checkbox input "false"
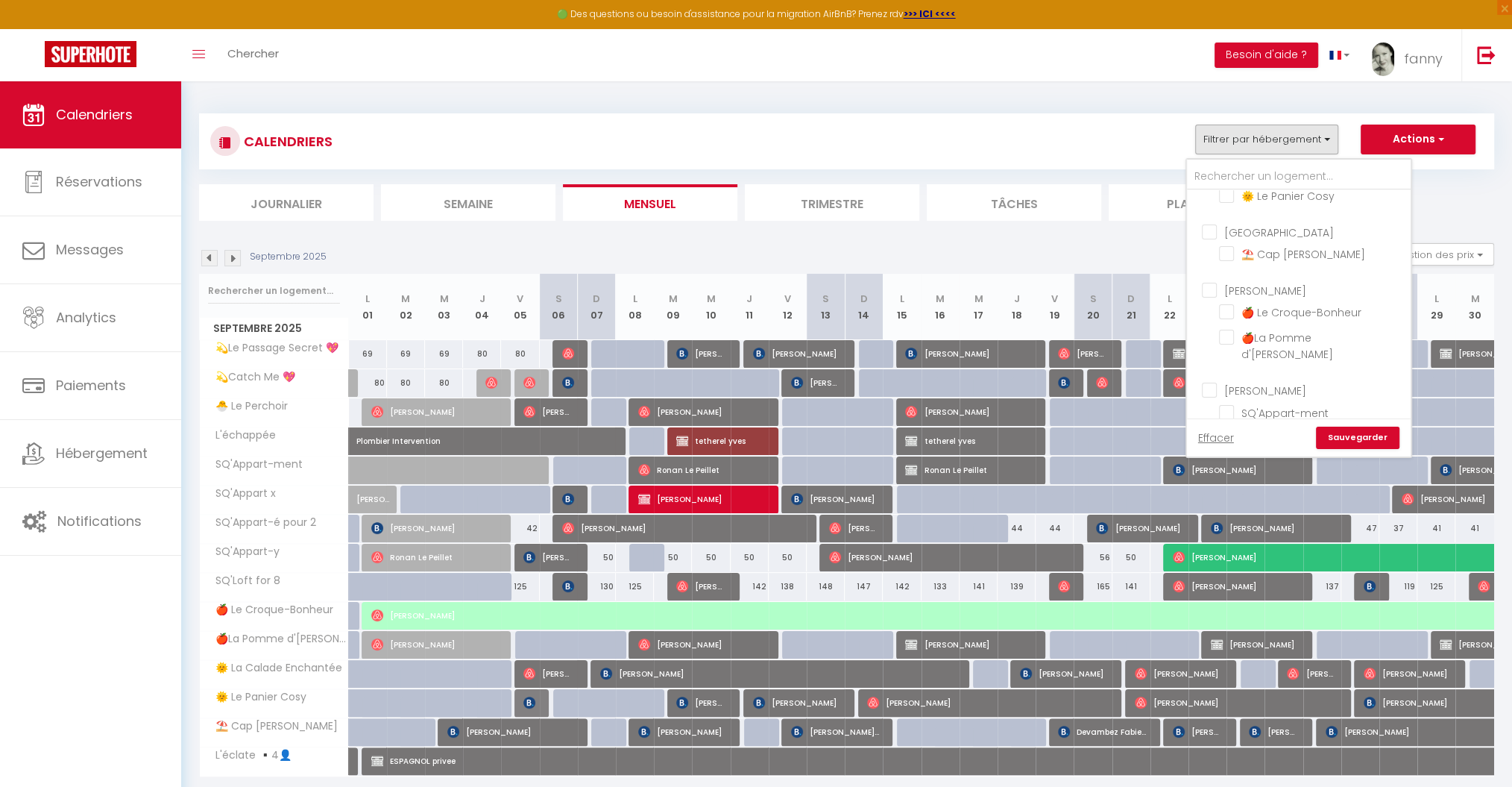
scroll to position [255, 0]
click at [1212, 284] on input "[PERSON_NAME]" at bounding box center [1314, 289] width 223 height 15
checkbox input "true"
checkbox input "false"
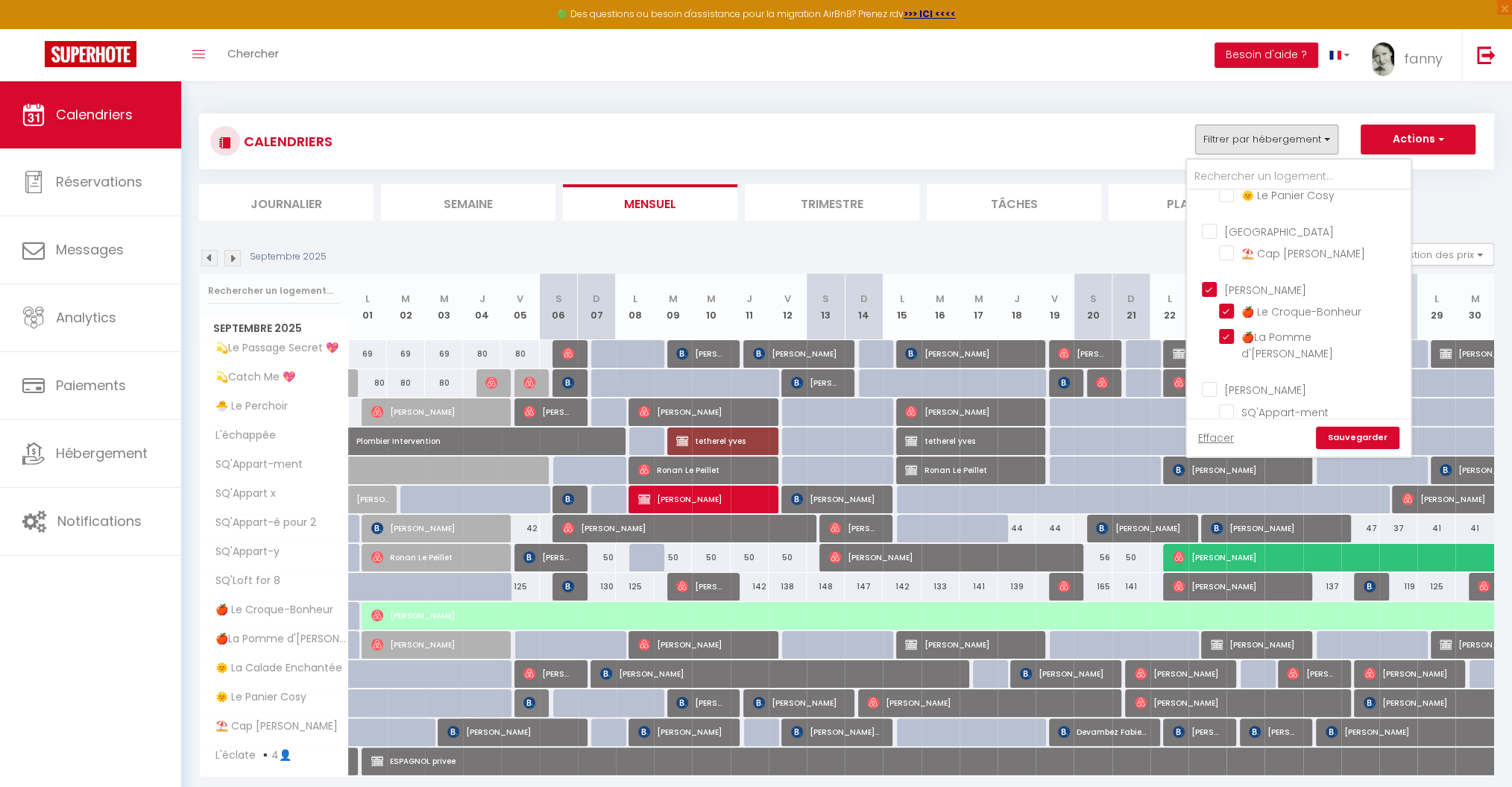
checkbox input "false"
checkbox input "true"
checkbox input "false"
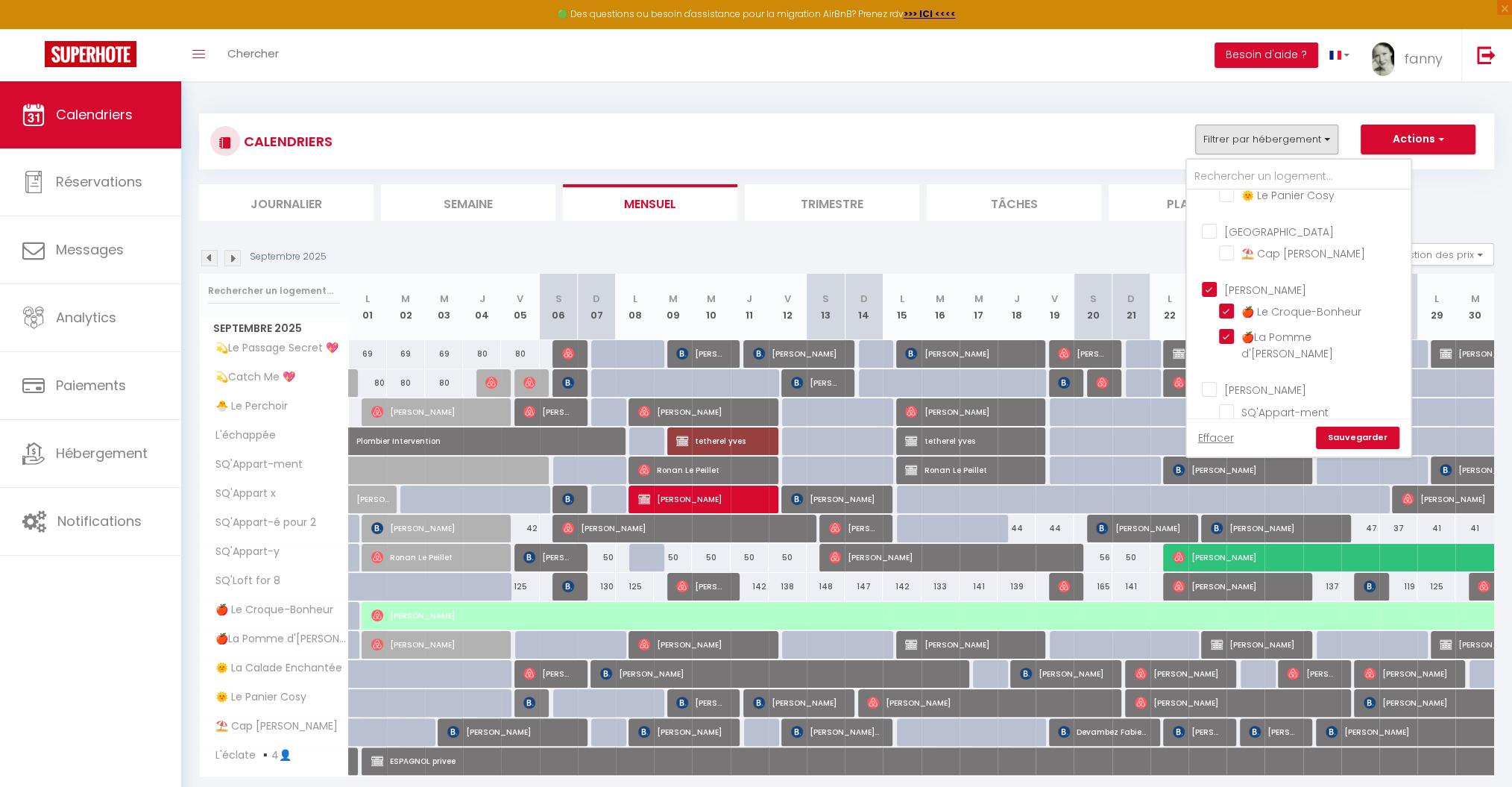
checkbox input "false"
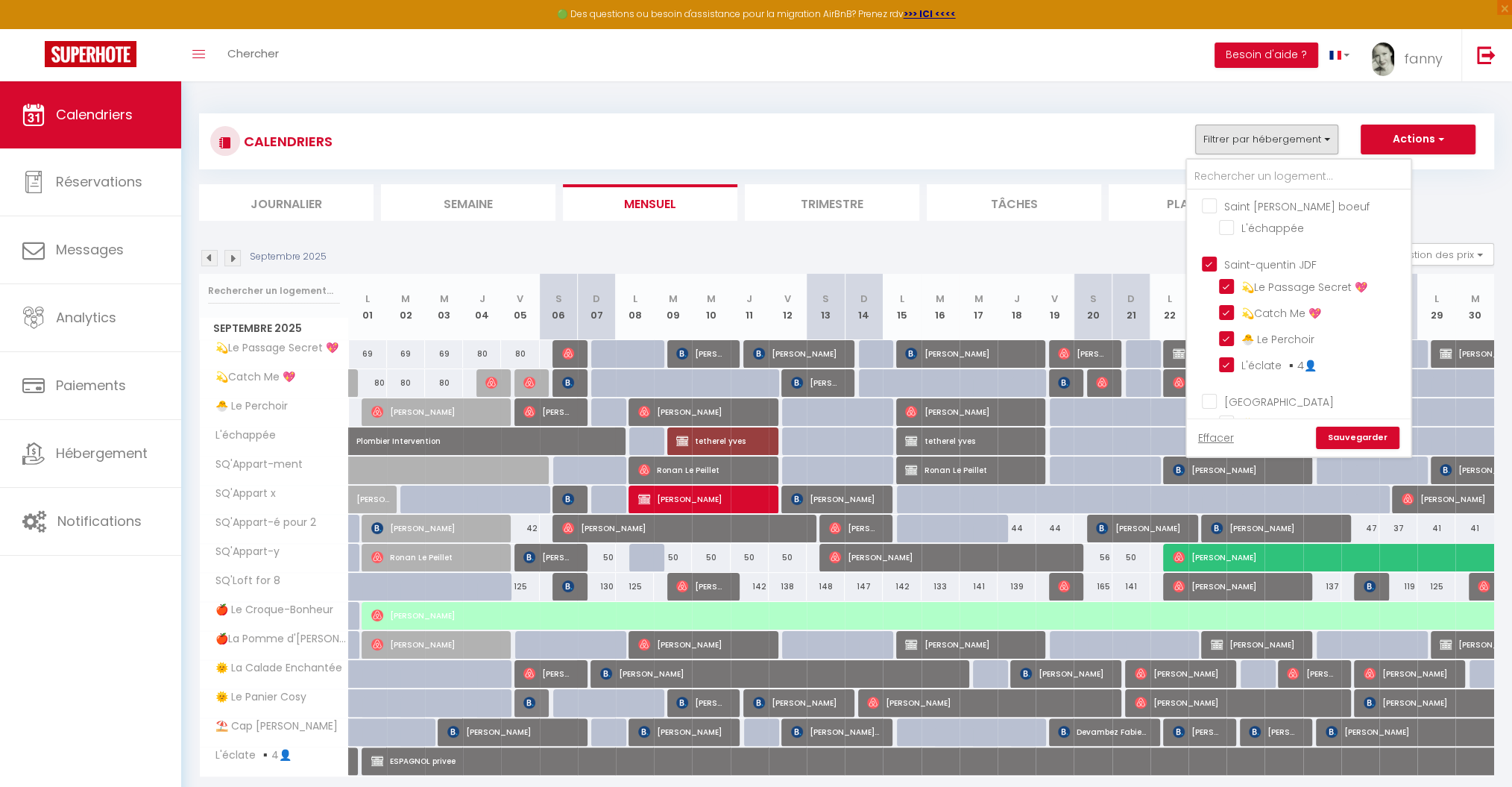
click at [1346, 435] on link "Sauvegarder" at bounding box center [1357, 438] width 84 height 23
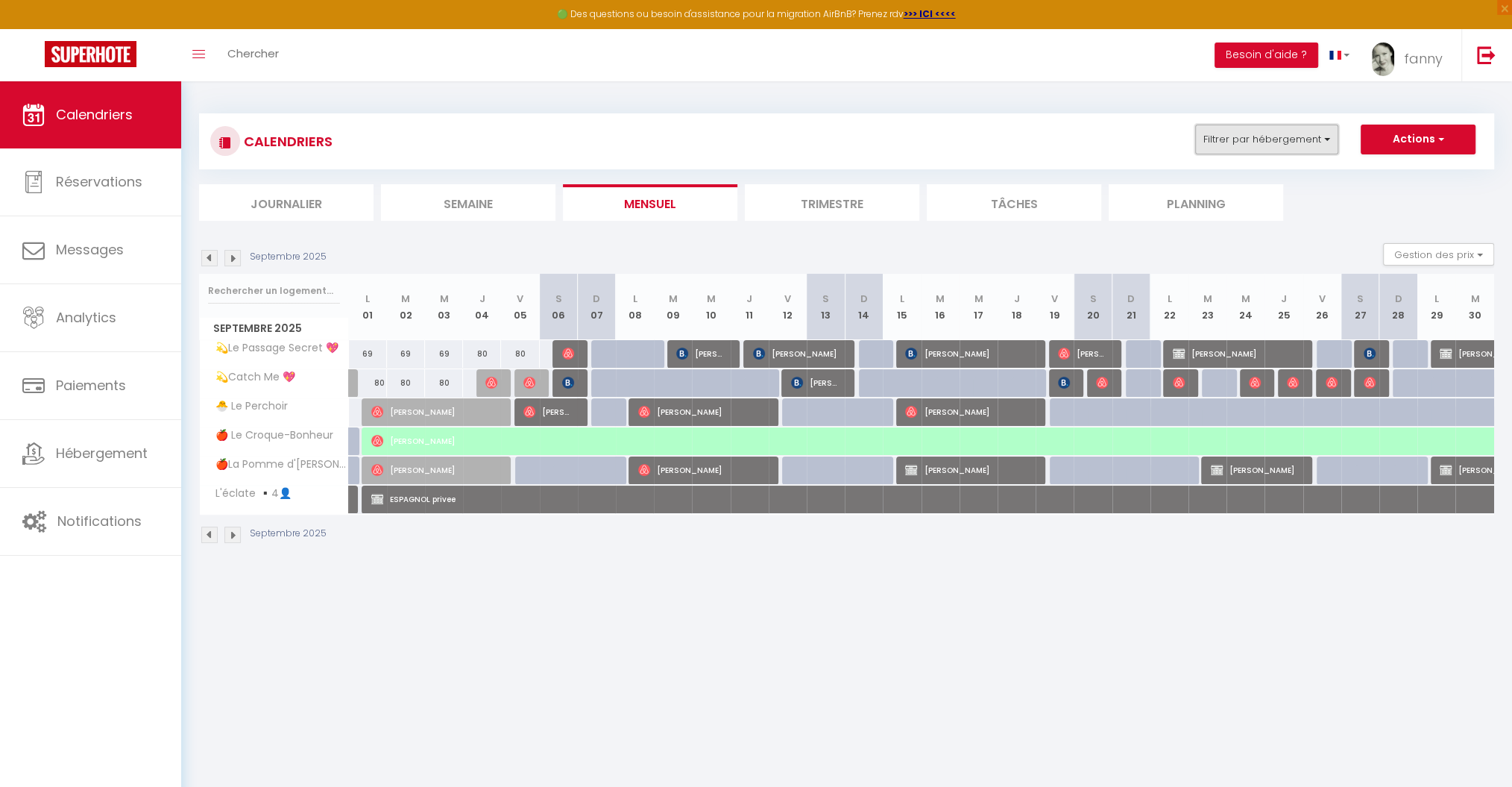
click at [1321, 140] on button "Filtrer par hébergement" at bounding box center [1267, 140] width 143 height 30
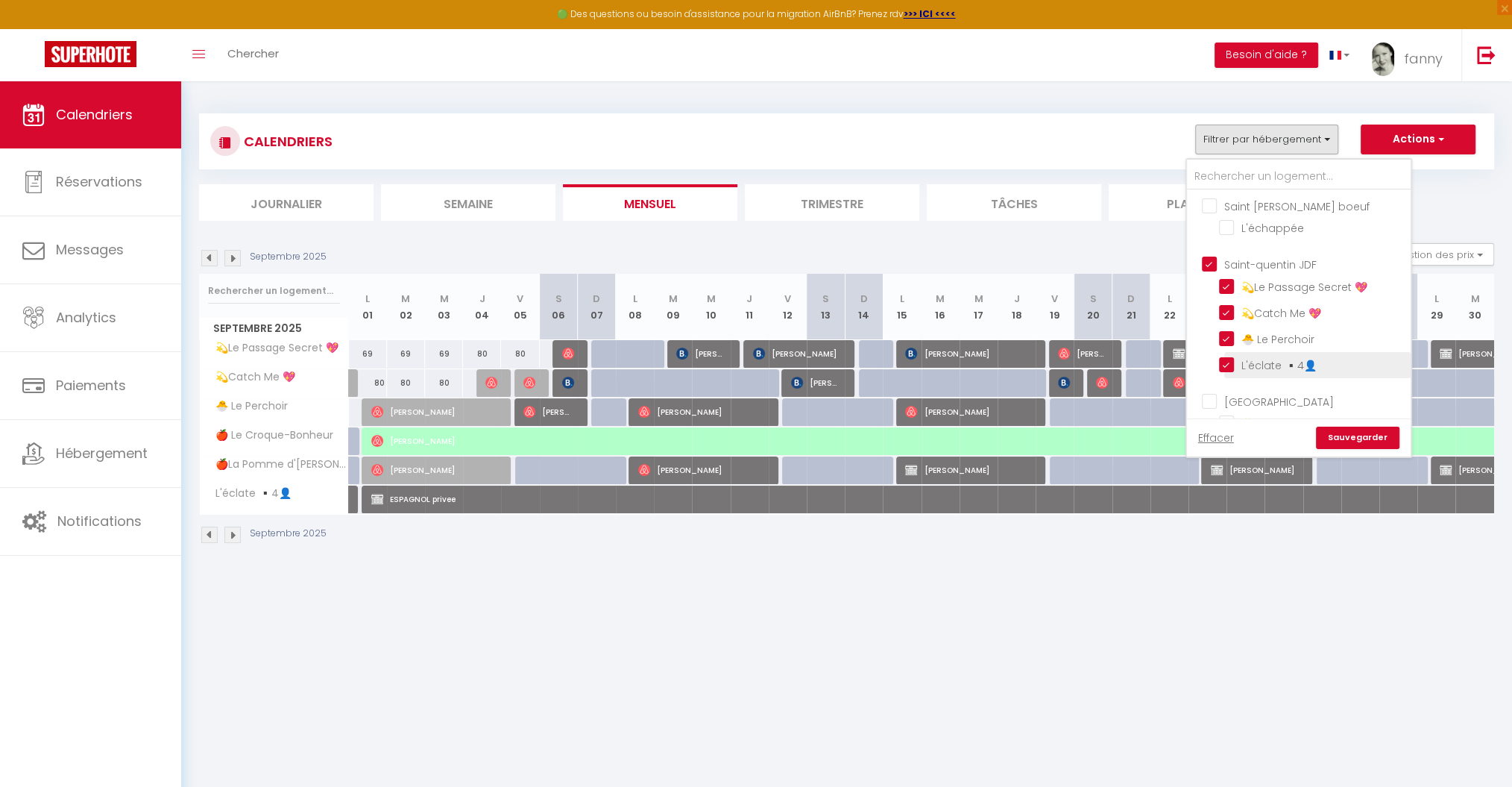
click at [1229, 361] on input "L'éclate ▪️4👤" at bounding box center [1312, 364] width 186 height 15
checkbox input "false"
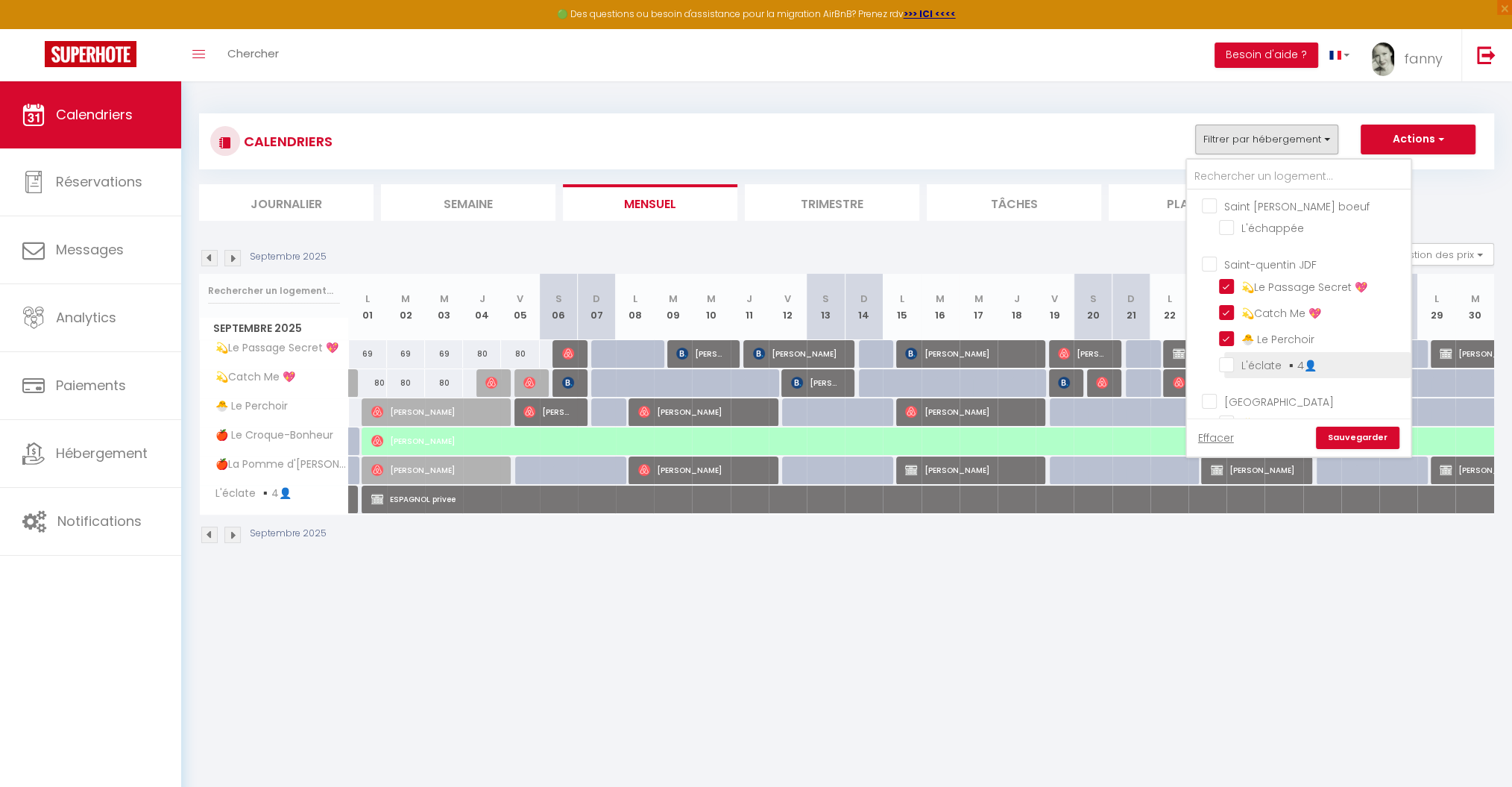
checkbox input "false"
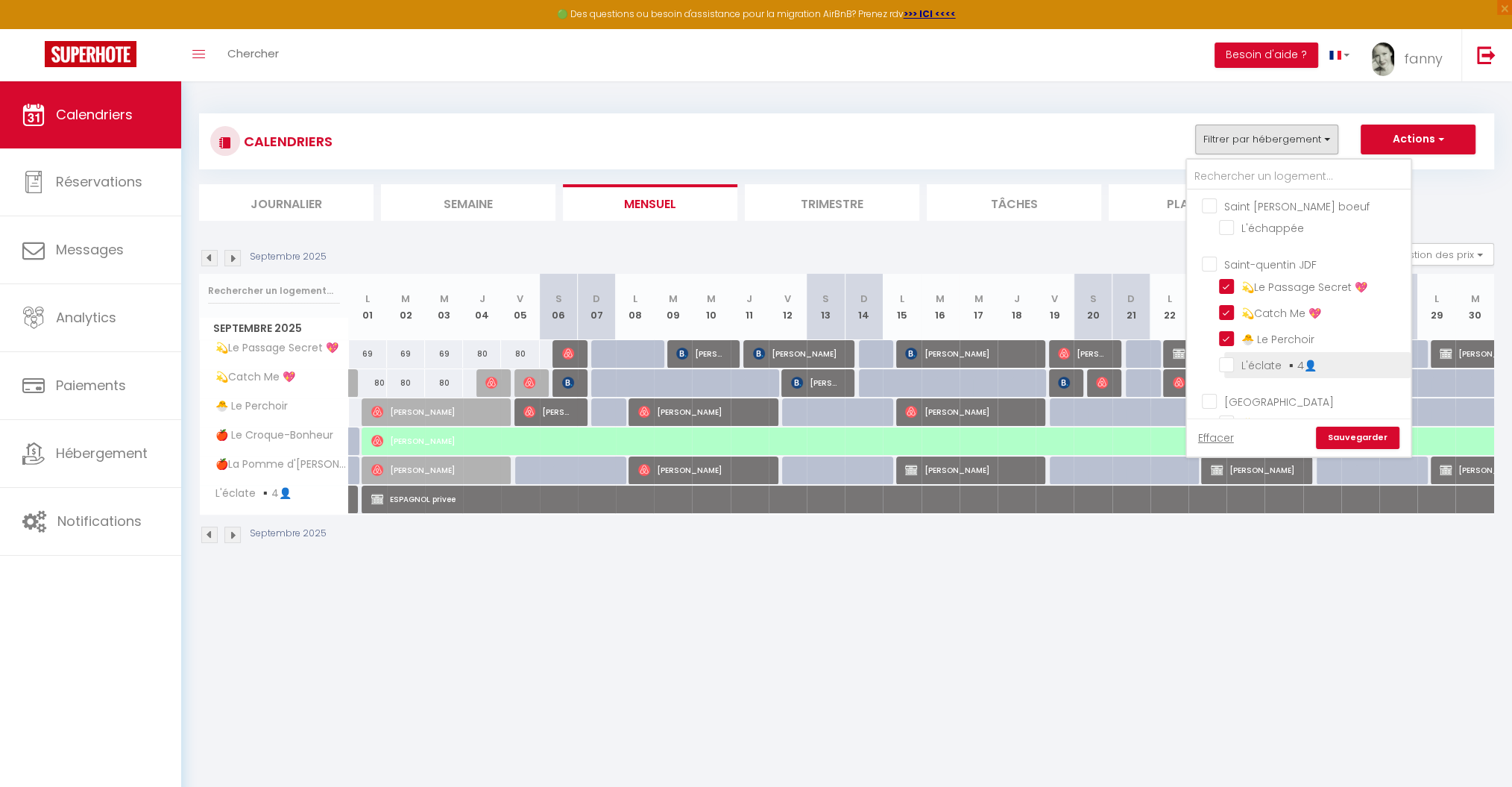
checkbox input "false"
click at [1357, 435] on link "Sauvegarder" at bounding box center [1357, 438] width 84 height 23
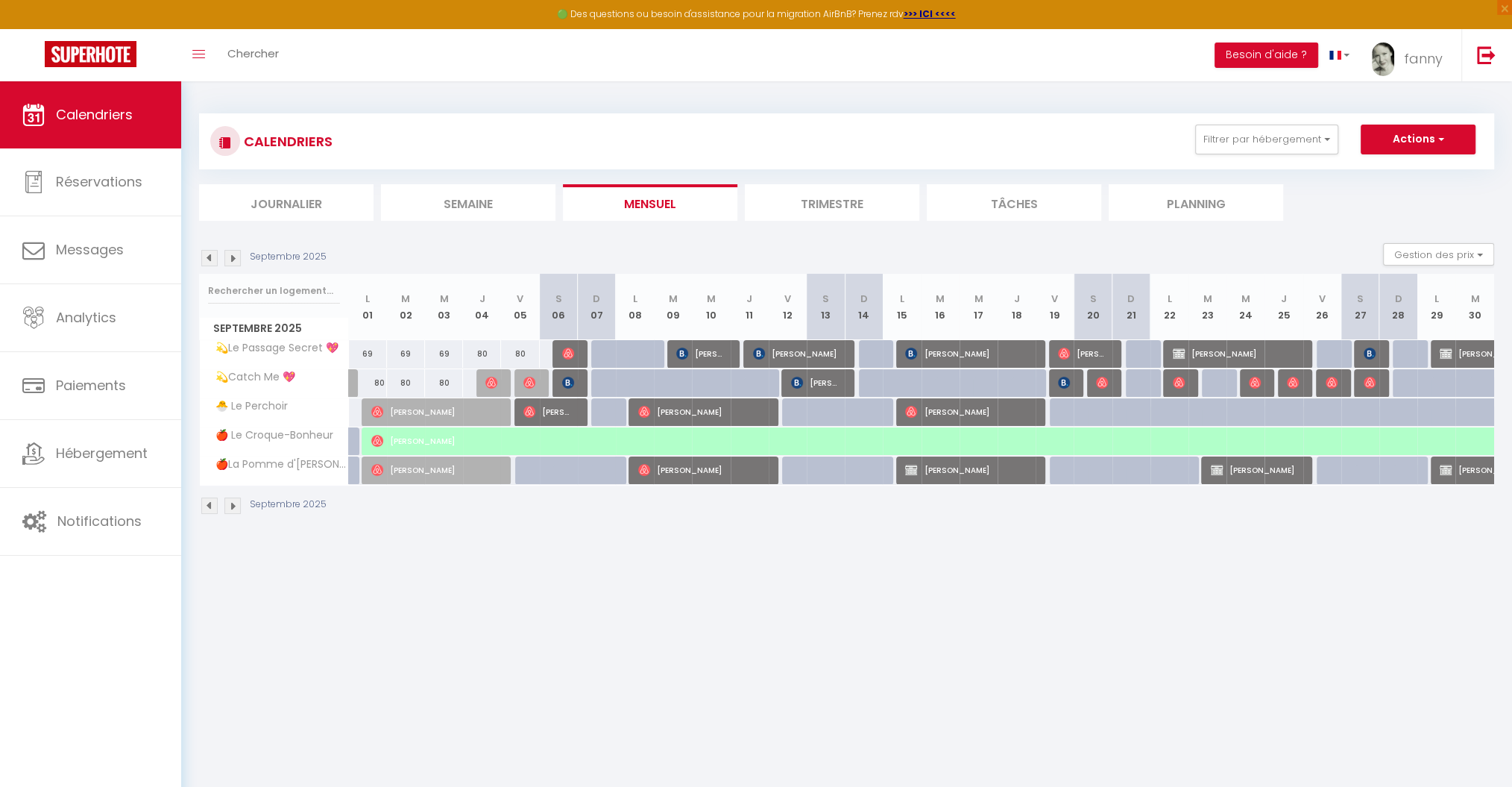
click at [1041, 558] on body "🟢 Des questions ou besoin d'assistance pour la migration AirBnB? Prenez rdv >>>…" at bounding box center [756, 475] width 1512 height 787
click at [1498, 51] on link at bounding box center [1486, 55] width 49 height 52
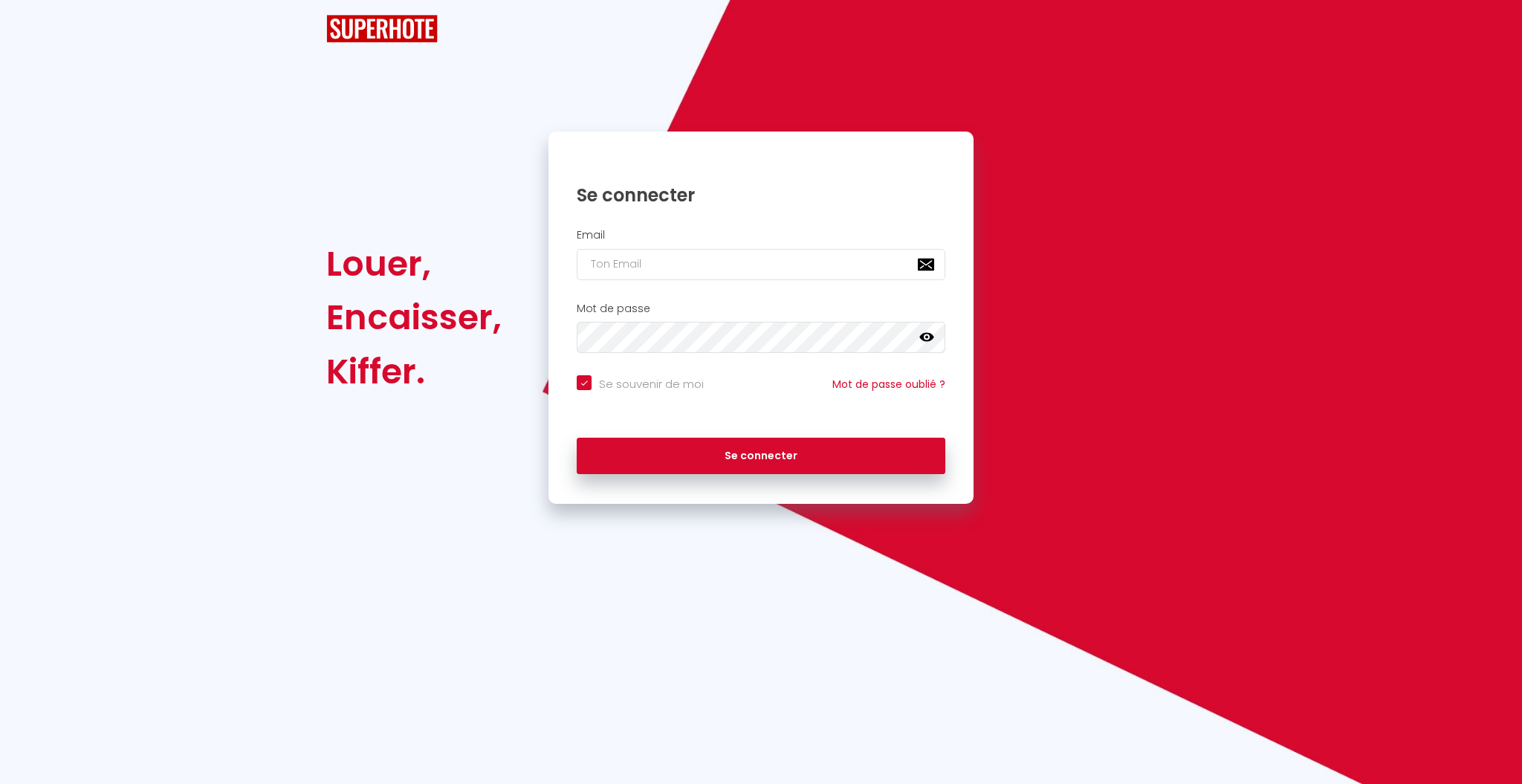
checkbox input "true"
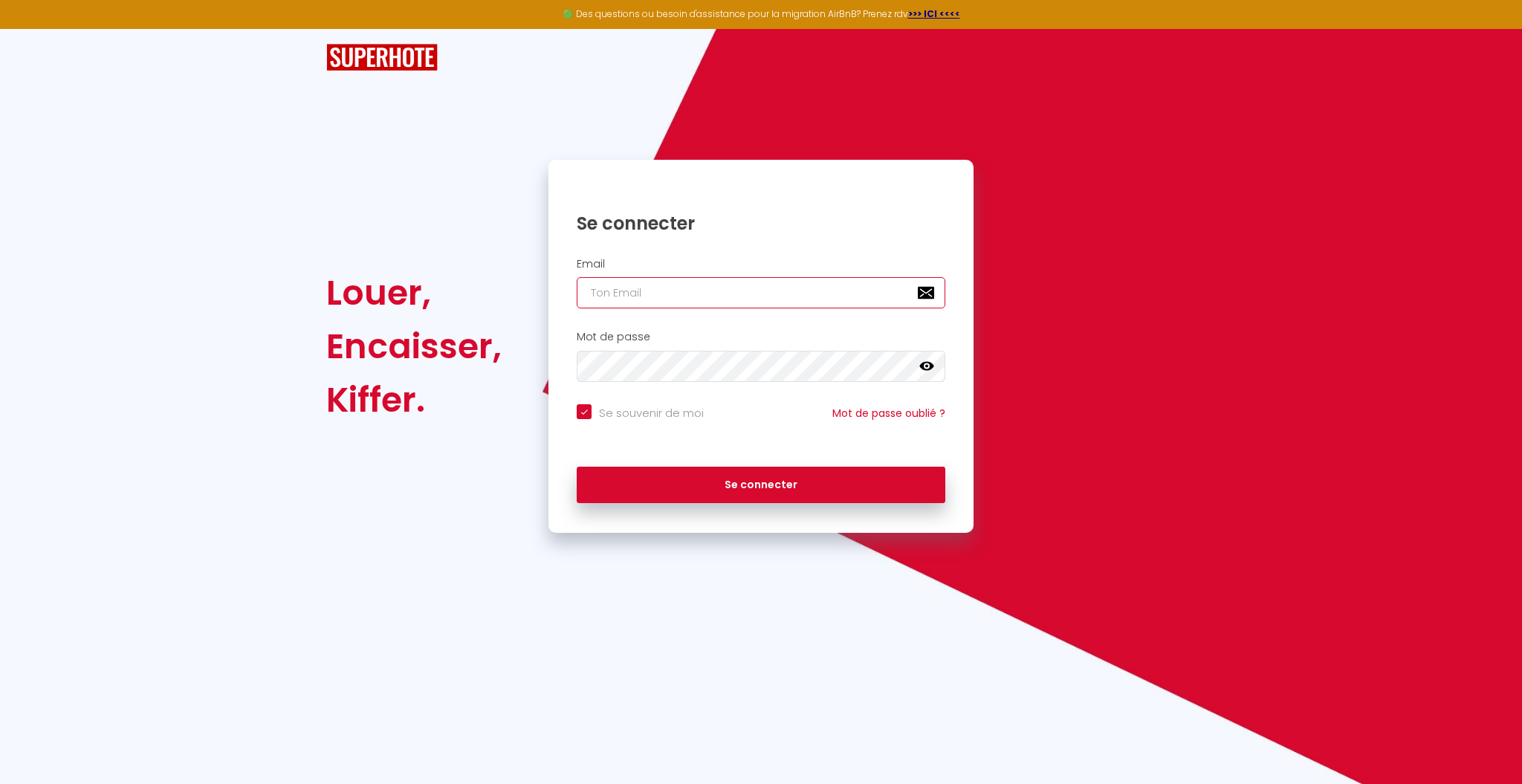
type input "A"
checkbox input "true"
click at [639, 291] on input "A" at bounding box center [761, 293] width 368 height 32
checkbox input "true"
paste input "[EMAIL_ADDRESS][DOMAIN_NAME]"
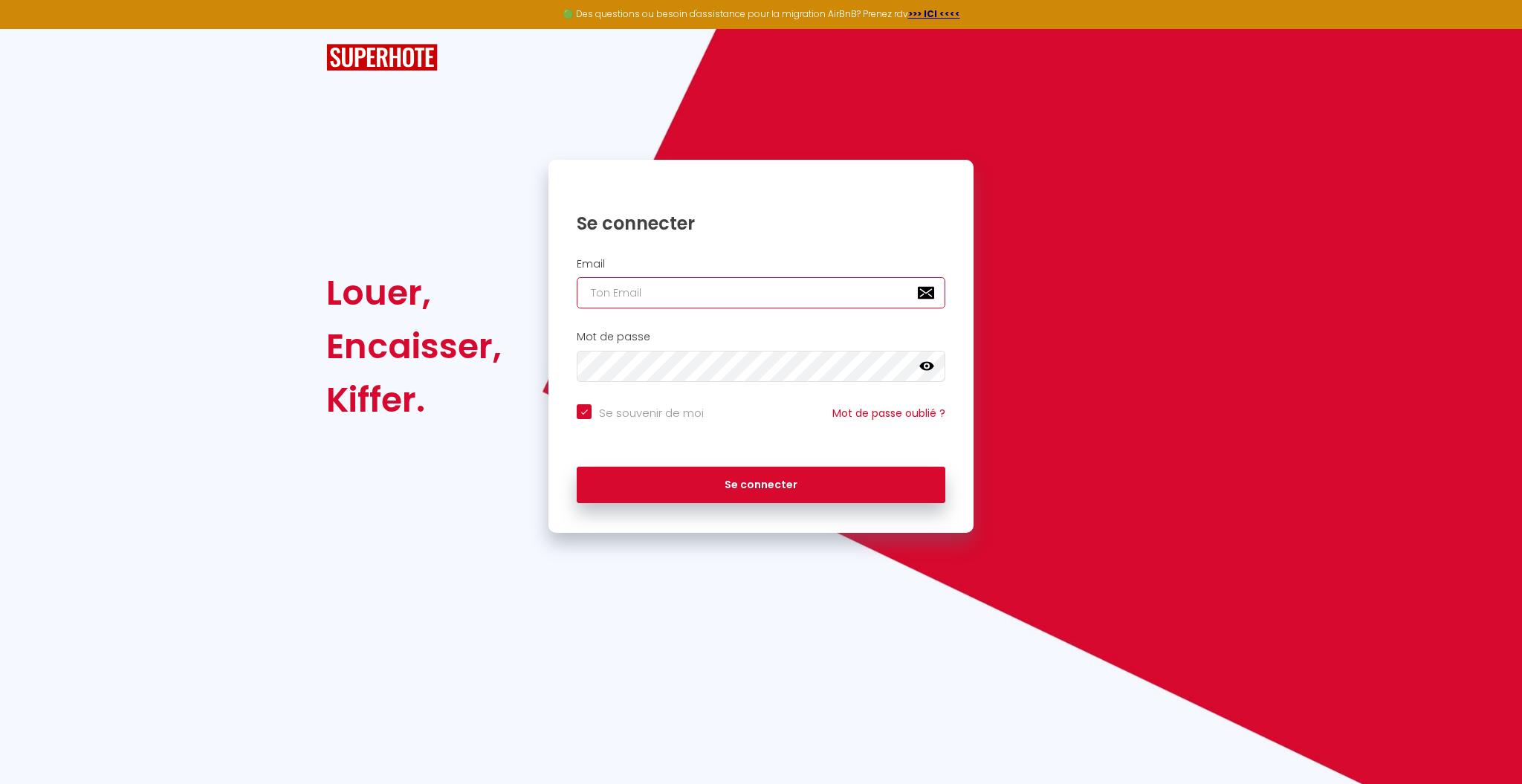
type input "[EMAIL_ADDRESS][DOMAIN_NAME]"
checkbox input "true"
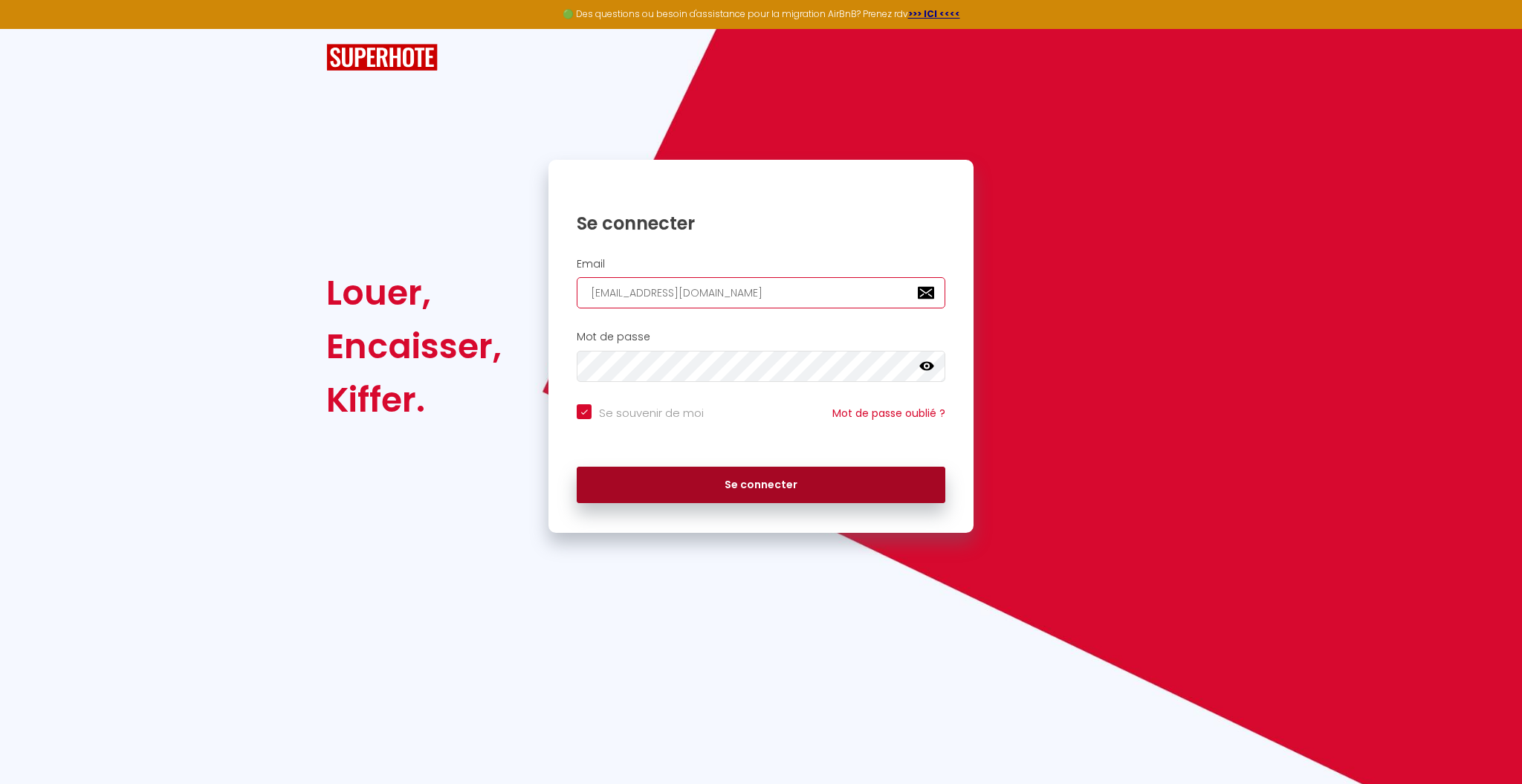
type input "[EMAIL_ADDRESS][DOMAIN_NAME]"
click at [669, 483] on button "Se connecter" at bounding box center [761, 485] width 368 height 37
checkbox input "true"
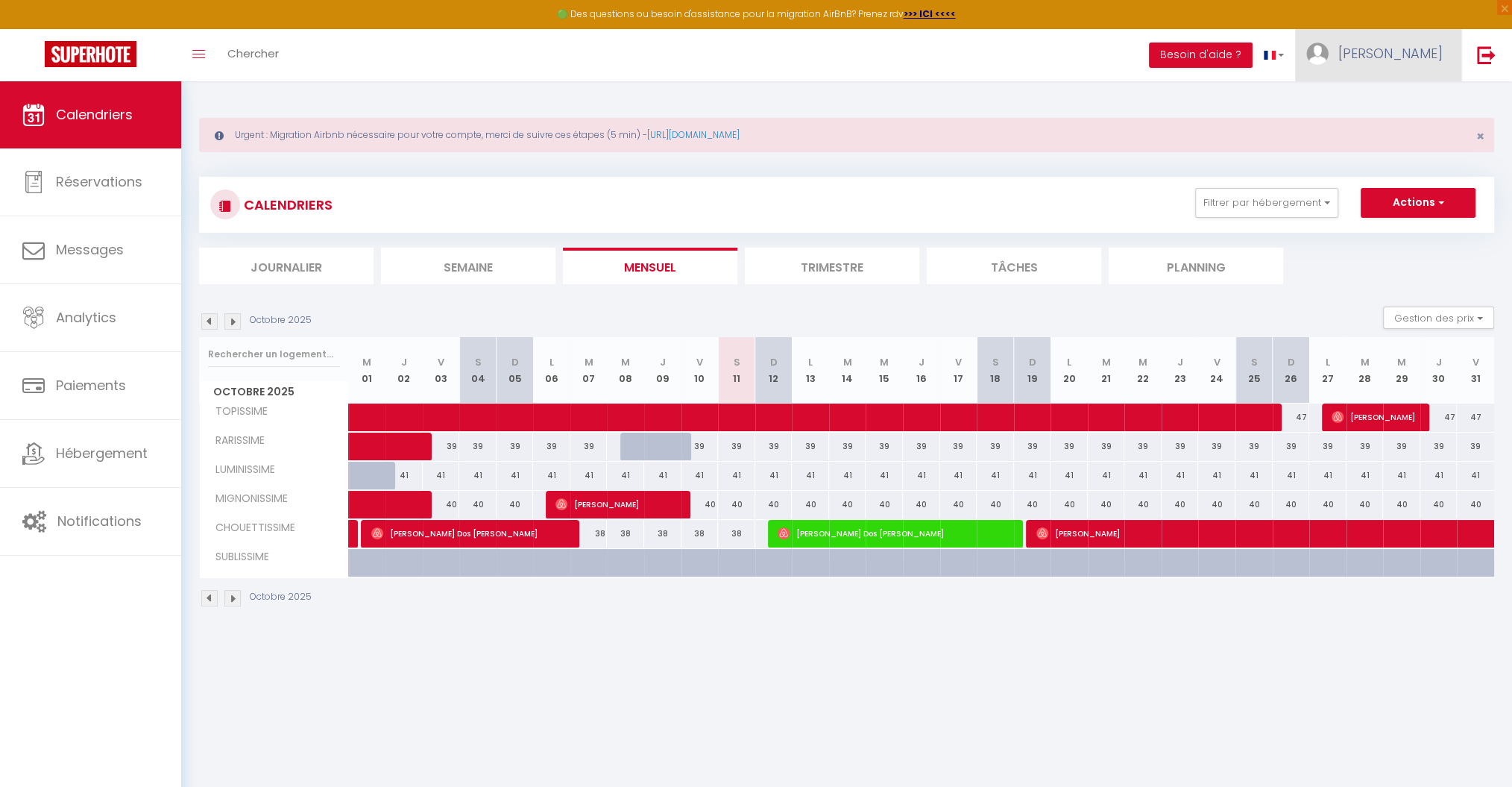
click at [1399, 67] on link "[PERSON_NAME]" at bounding box center [1378, 55] width 166 height 52
click at [1378, 104] on link "Paramètres" at bounding box center [1402, 104] width 110 height 26
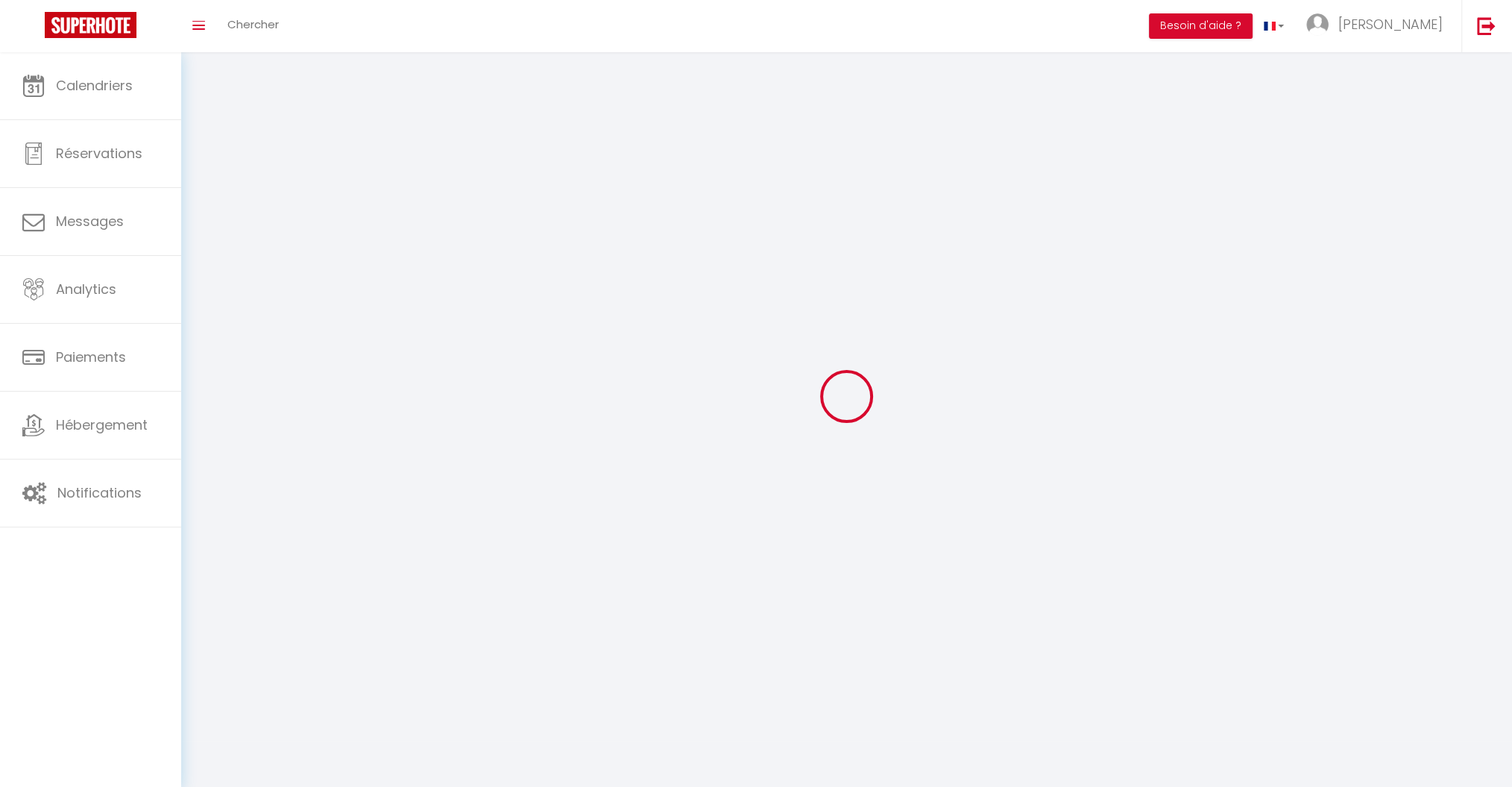
type input "[PERSON_NAME]"
type input "Torret"
type input "0633409716"
type input "[STREET_ADDRESS]"
type input "69140"
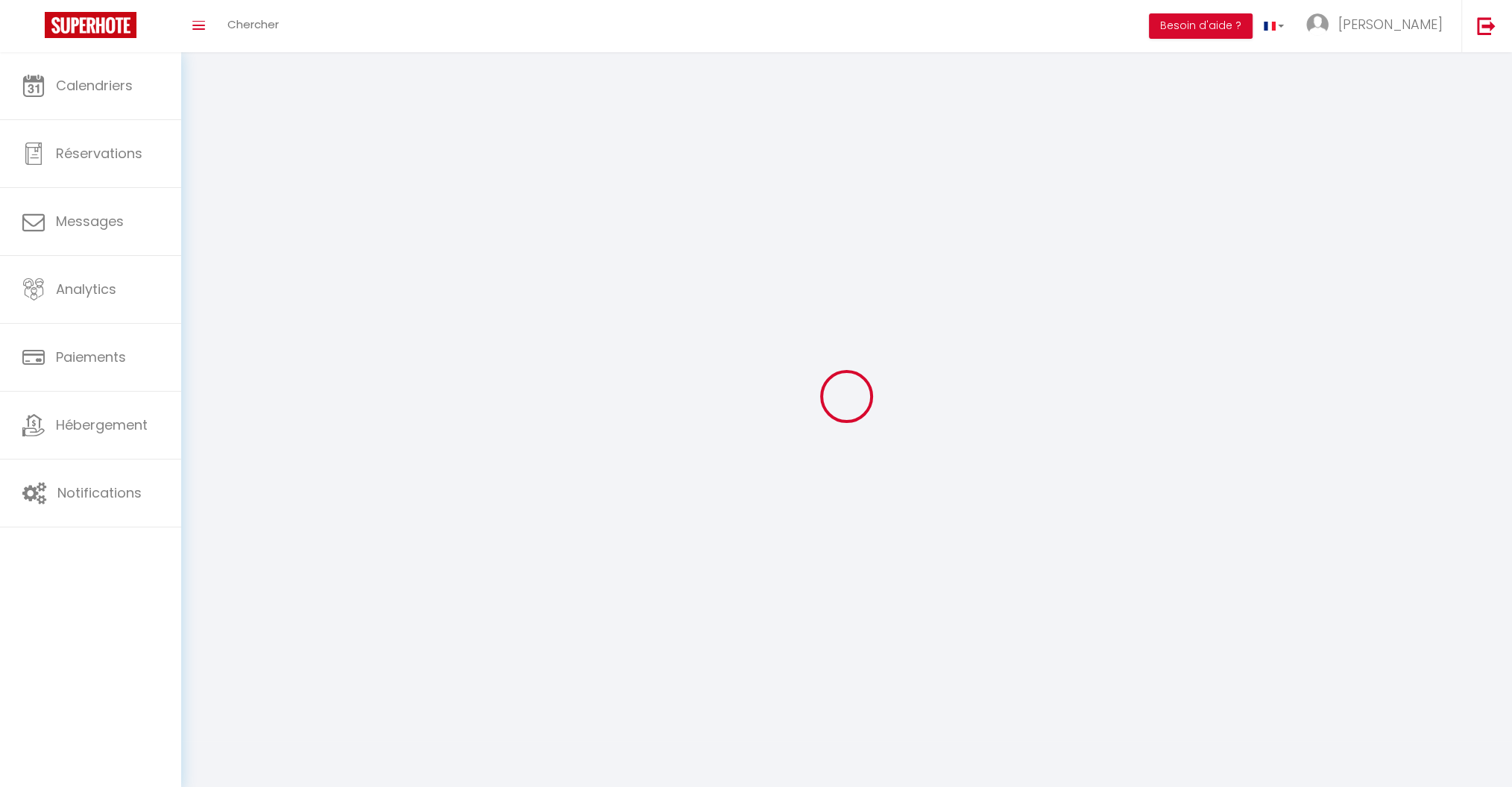
type input "Rillieux la Pape"
type input "jJI07VbWAnUV1w5BCJsqhaJSY"
type input "XLNY5rY3hV3XnJ6A6Ao4R9vVs"
select select "28"
select select "fr"
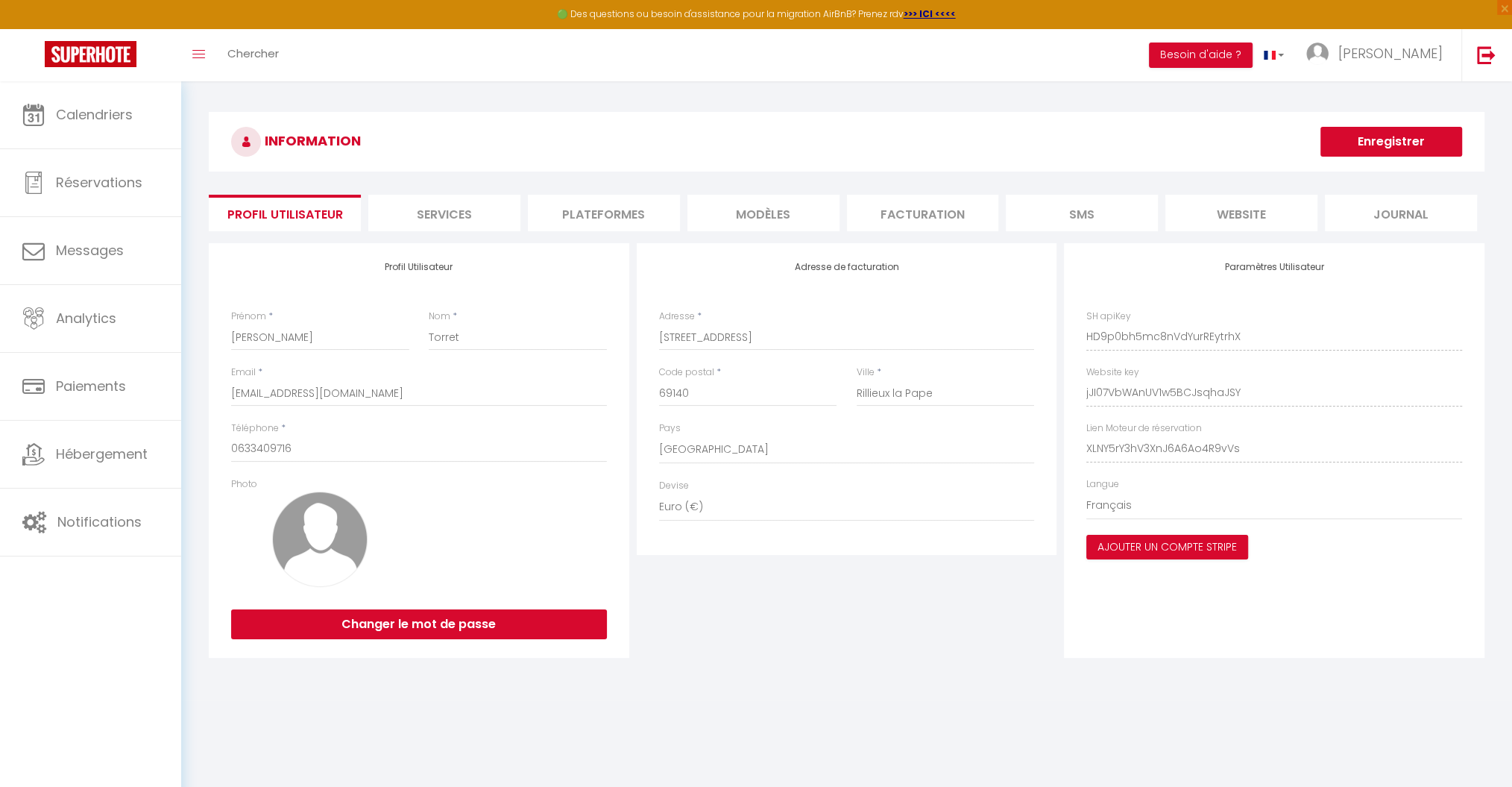
type input "jJI07VbWAnUV1w5BCJsqhaJSY"
type input "XLNY5rY3hV3XnJ6A6Ao4R9vVs"
type input "[URL][DOMAIN_NAME]"
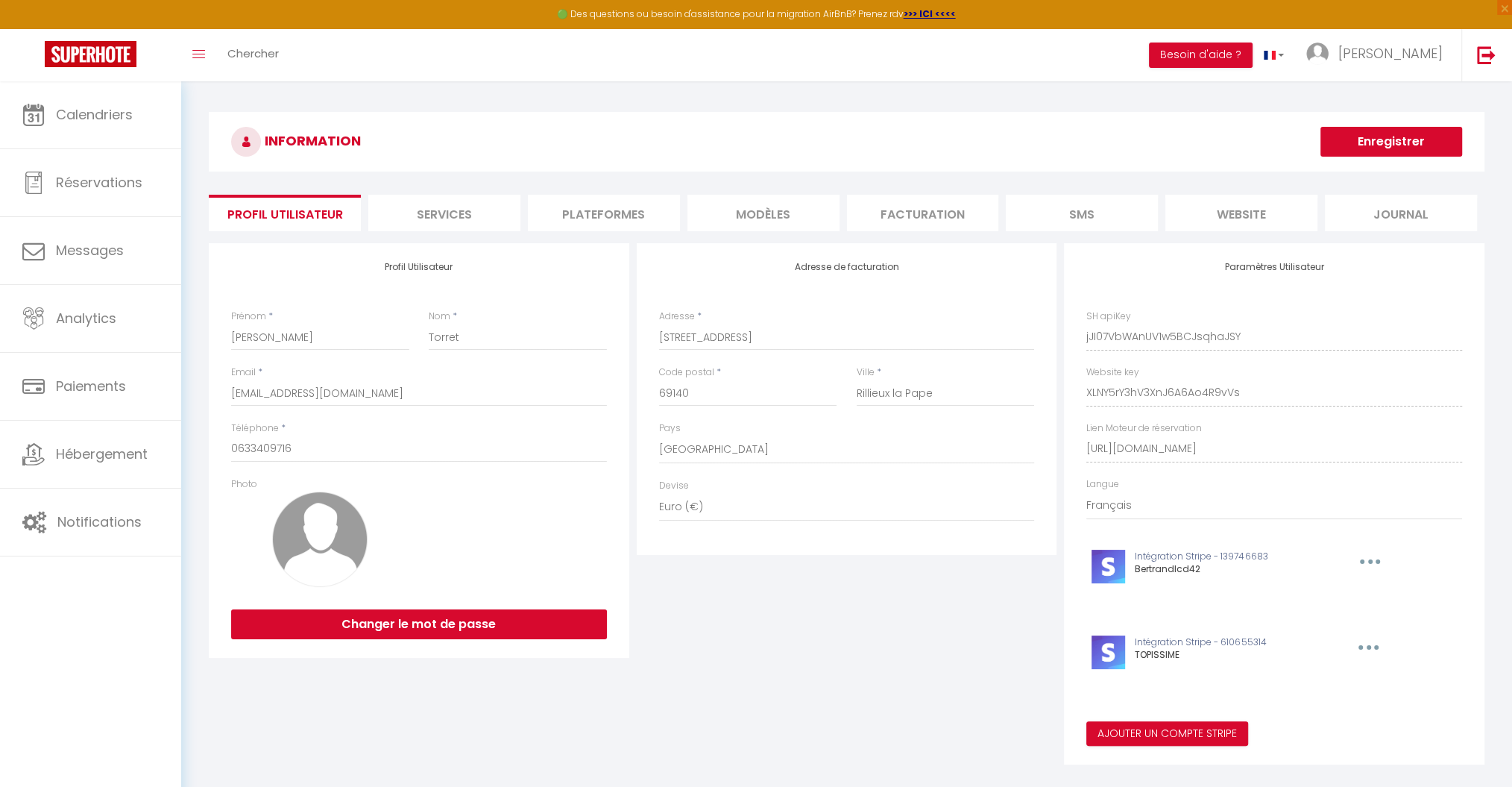
click at [641, 206] on li "Plateformes" at bounding box center [604, 213] width 152 height 36
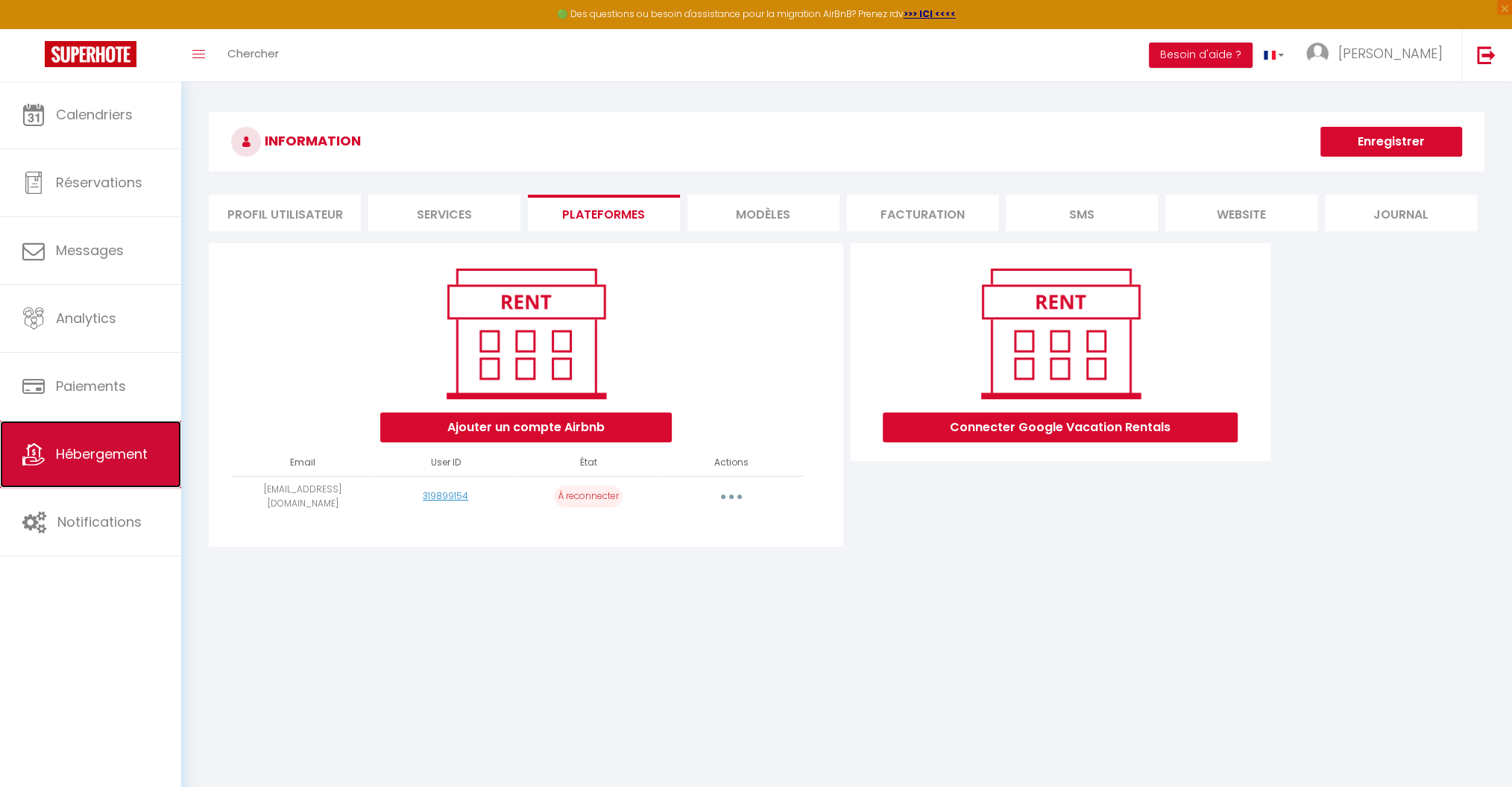
click at [103, 453] on span "Hébergement" at bounding box center [102, 453] width 92 height 19
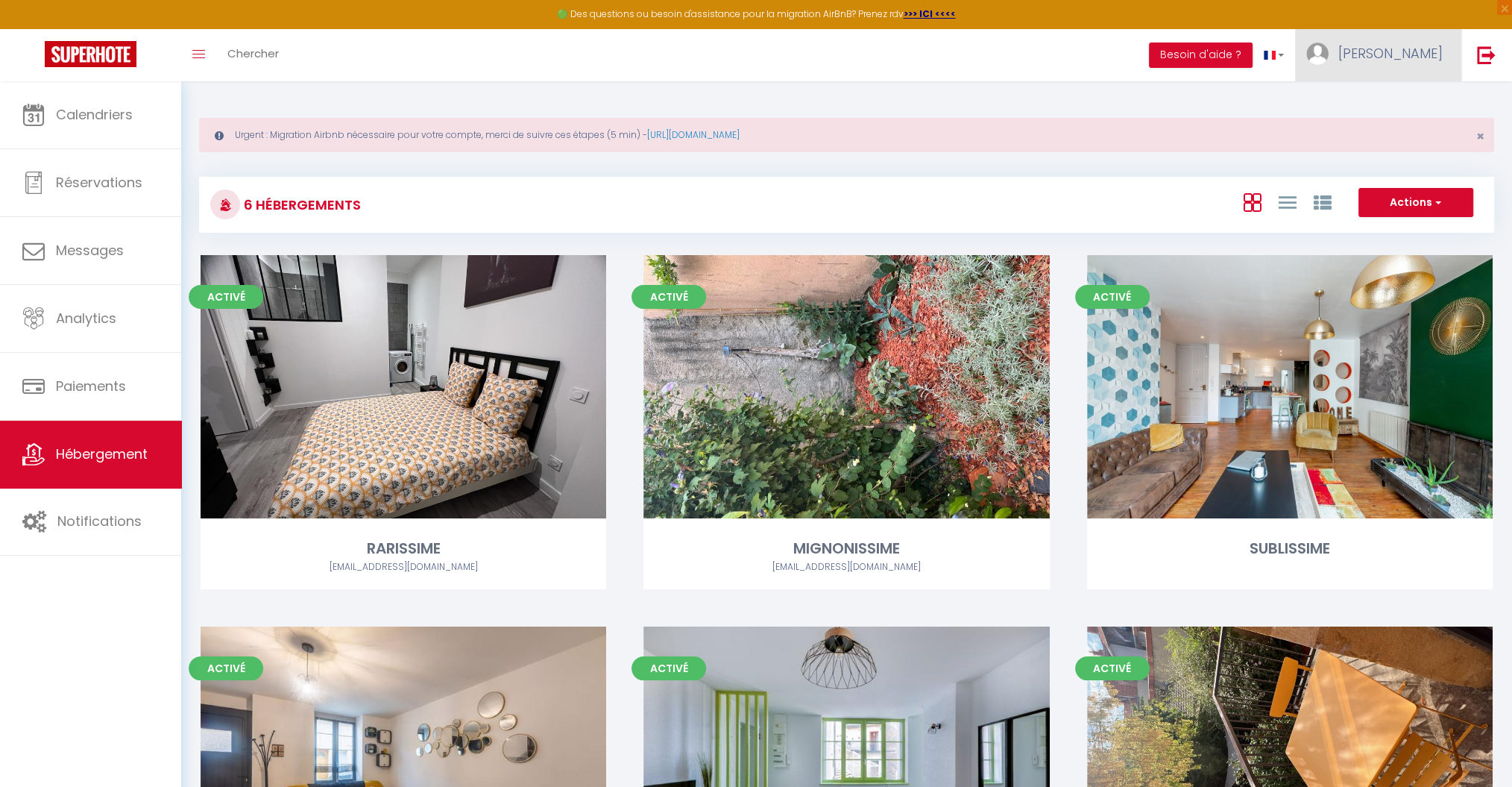
click at [1416, 54] on span "[PERSON_NAME]" at bounding box center [1391, 53] width 104 height 19
click at [1486, 56] on img at bounding box center [1486, 54] width 19 height 19
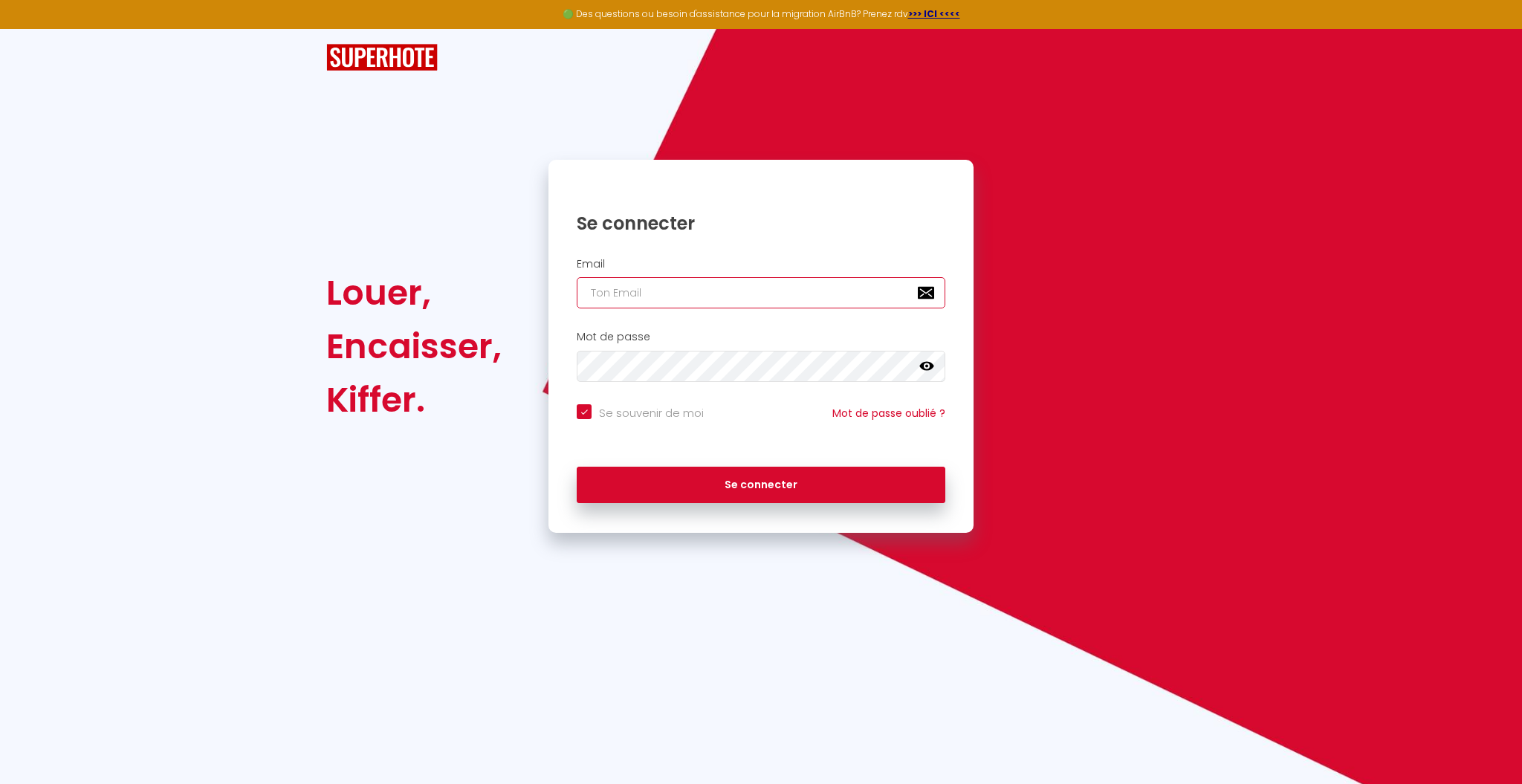
type input "A"
checkbox input "true"
click at [645, 294] on input "A" at bounding box center [761, 293] width 368 height 32
checkbox input "true"
paste input "[EMAIL_ADDRESS][DOMAIN_NAME]"
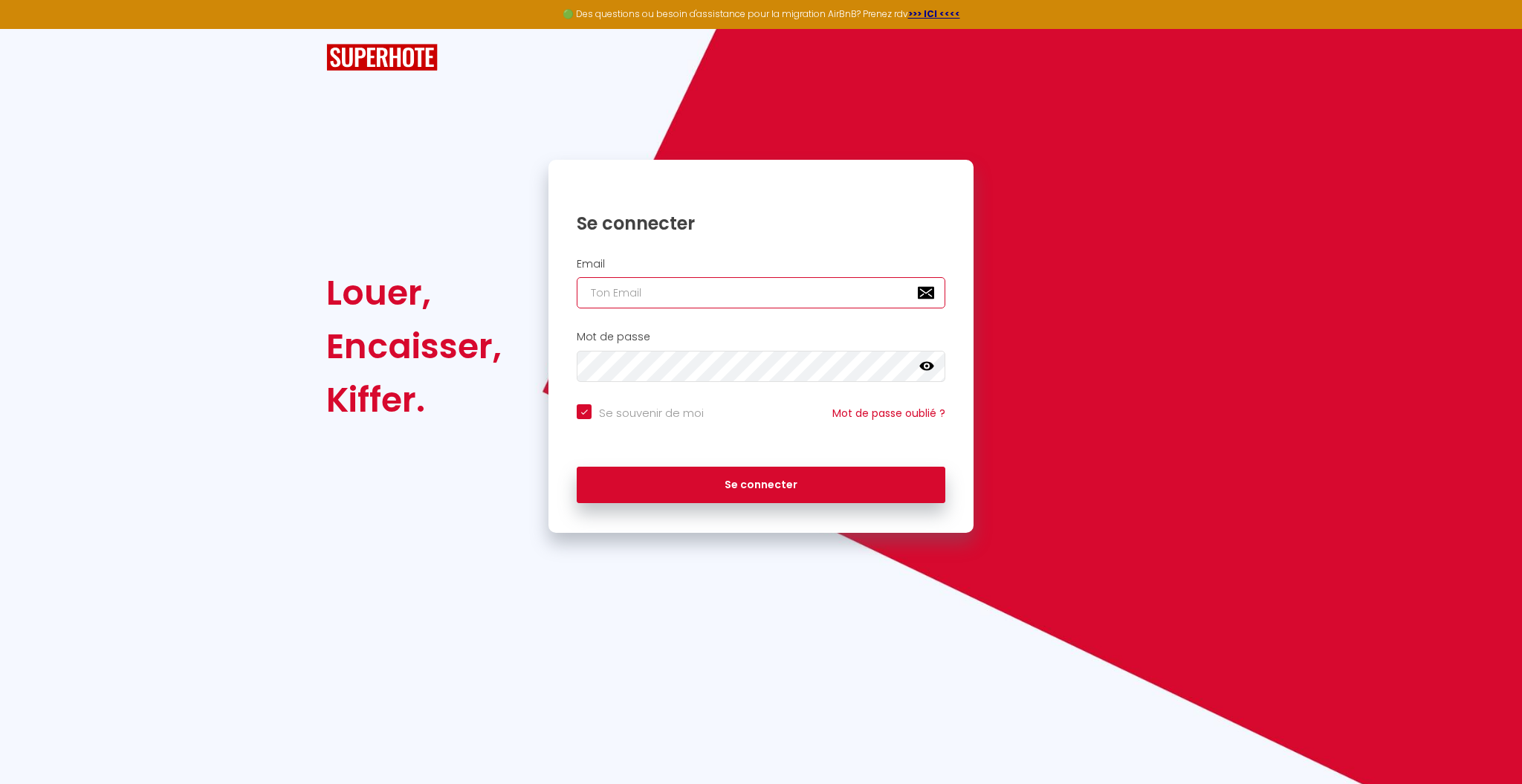
type input "[EMAIL_ADDRESS][DOMAIN_NAME]"
checkbox input "true"
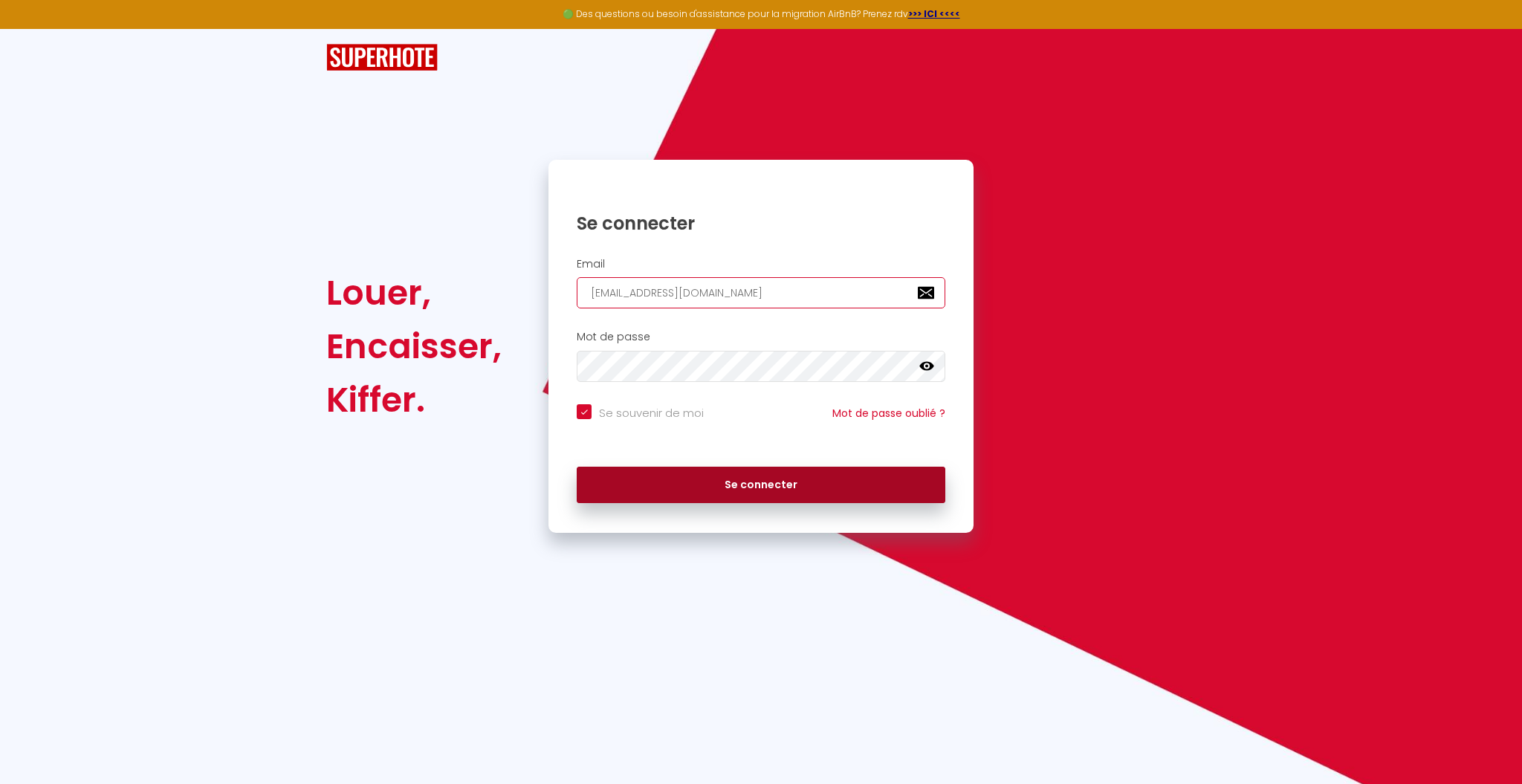
type input "[EMAIL_ADDRESS][DOMAIN_NAME]"
click at [667, 474] on button "Se connecter" at bounding box center [761, 485] width 368 height 37
checkbox input "true"
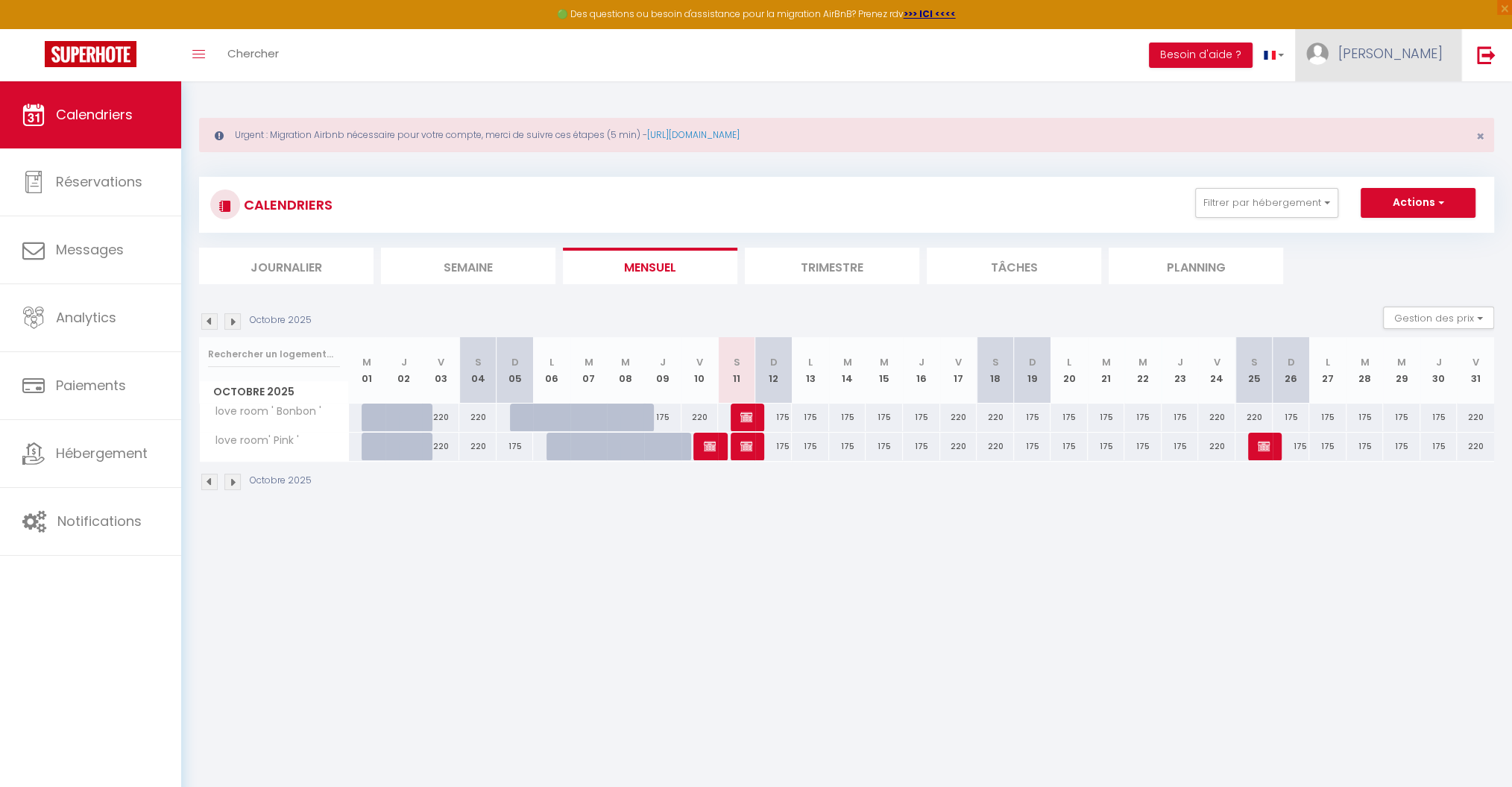
click at [1433, 46] on span "[PERSON_NAME]" at bounding box center [1391, 53] width 104 height 19
click at [1418, 97] on link "Paramètres" at bounding box center [1402, 104] width 110 height 26
select select "28"
select select "fr"
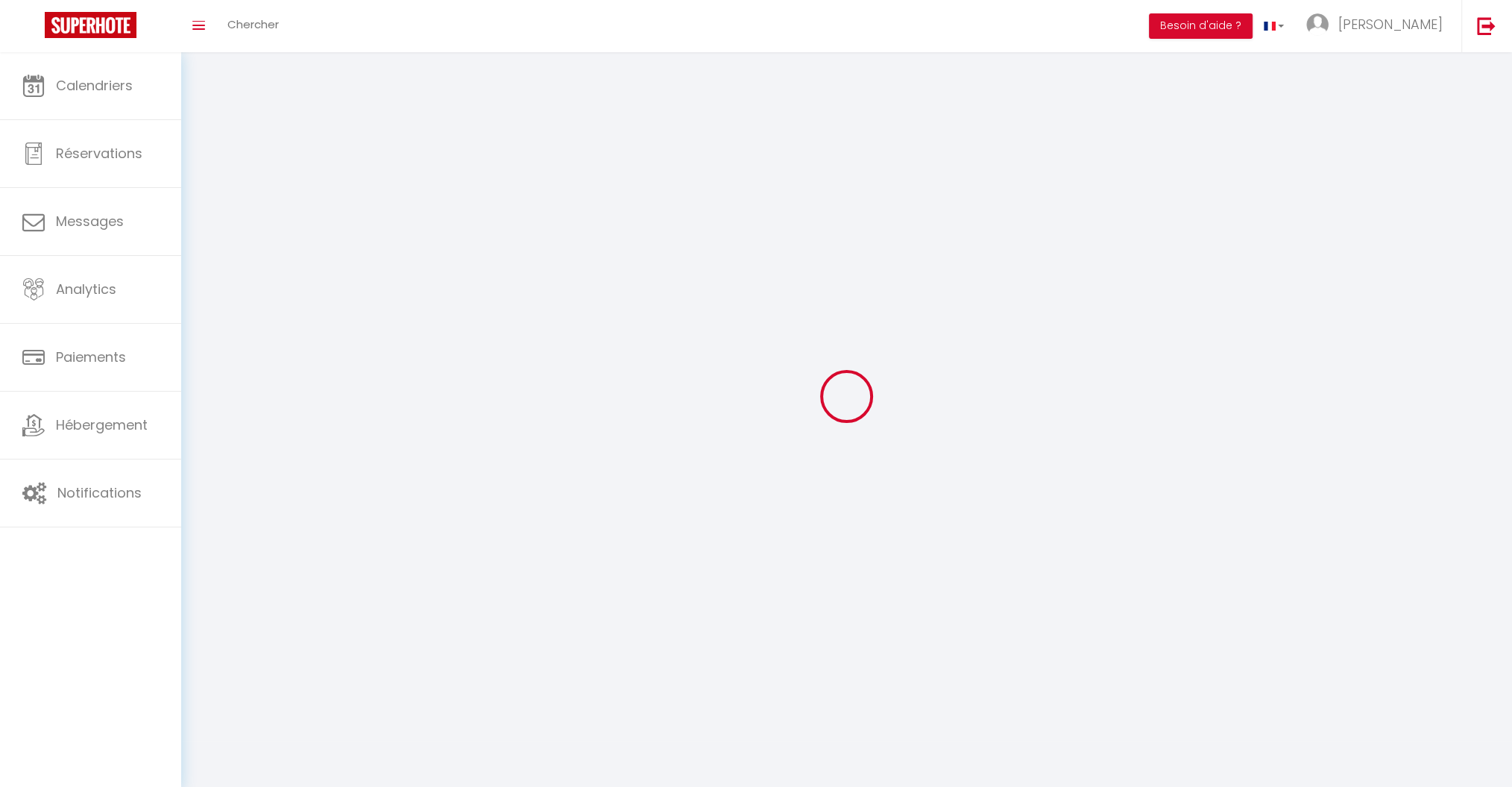
type input "QtOD2hoRGM5v9RM46ux47q02U"
type input "mWLCHHUh76ltJQvVMFC6tWzOE"
type input "[URL][DOMAIN_NAME]"
select select "fr"
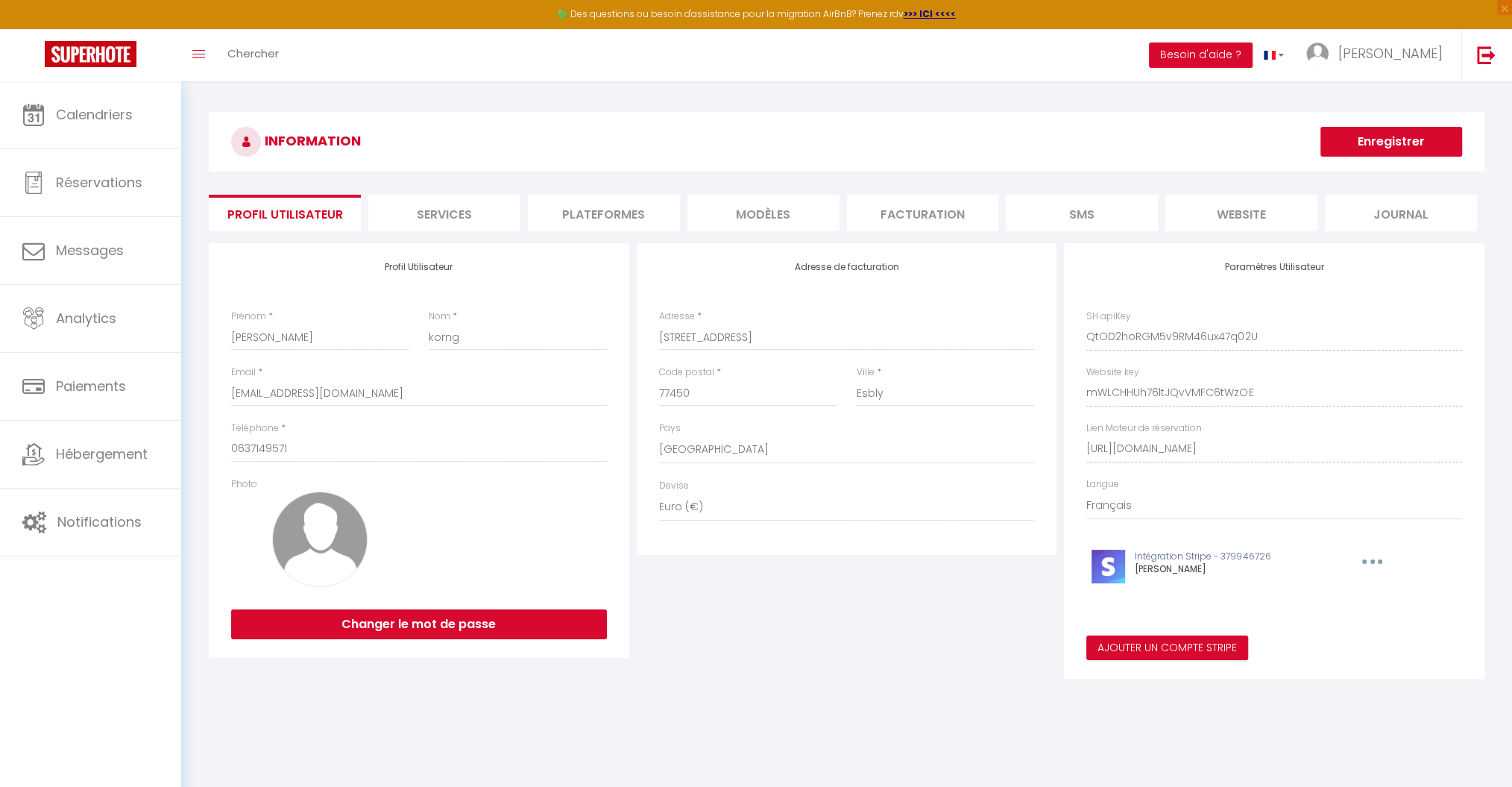
click at [607, 214] on li "Plateformes" at bounding box center [604, 213] width 152 height 36
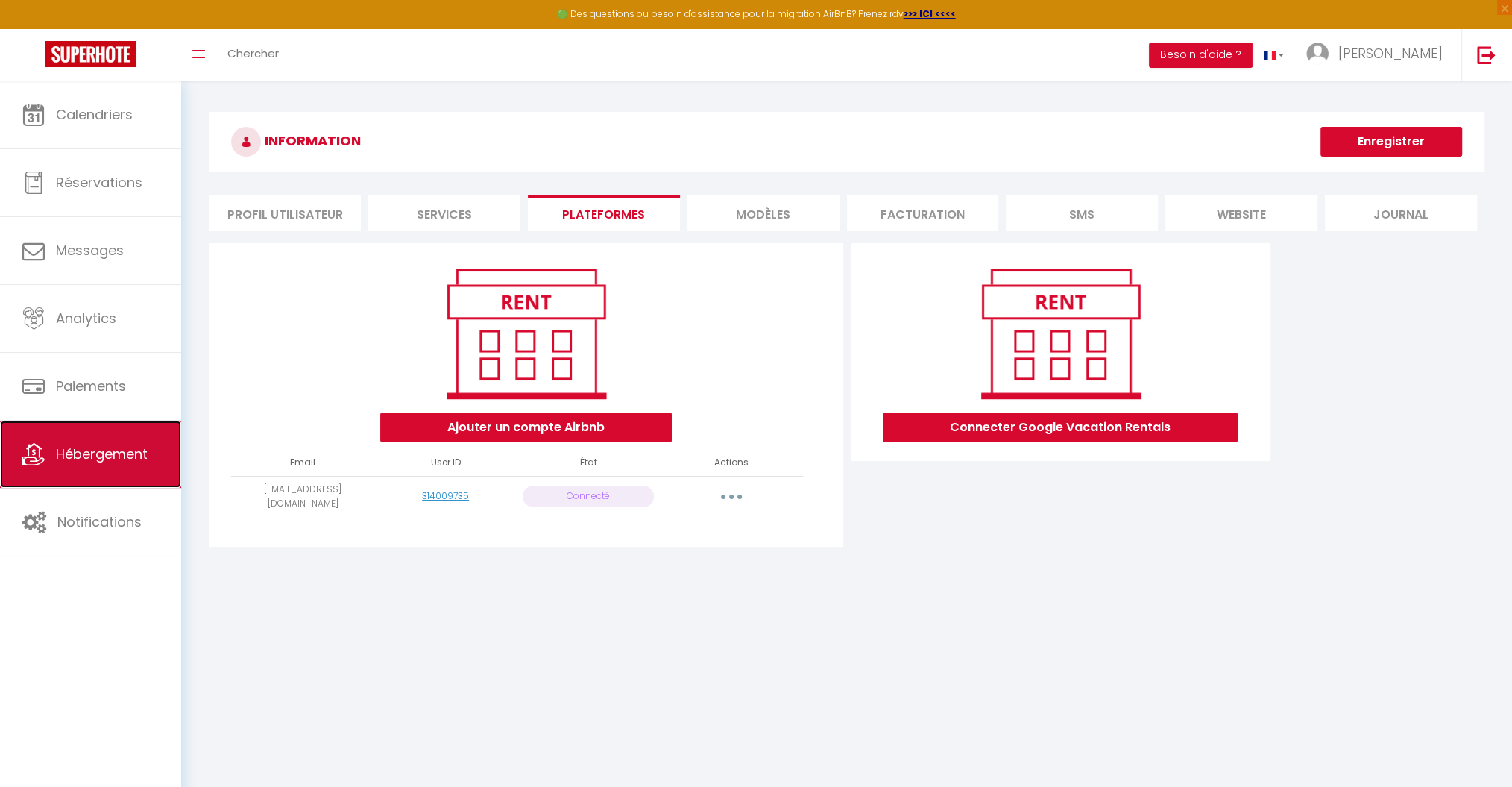
click at [116, 466] on link "Hébergement" at bounding box center [91, 453] width 181 height 67
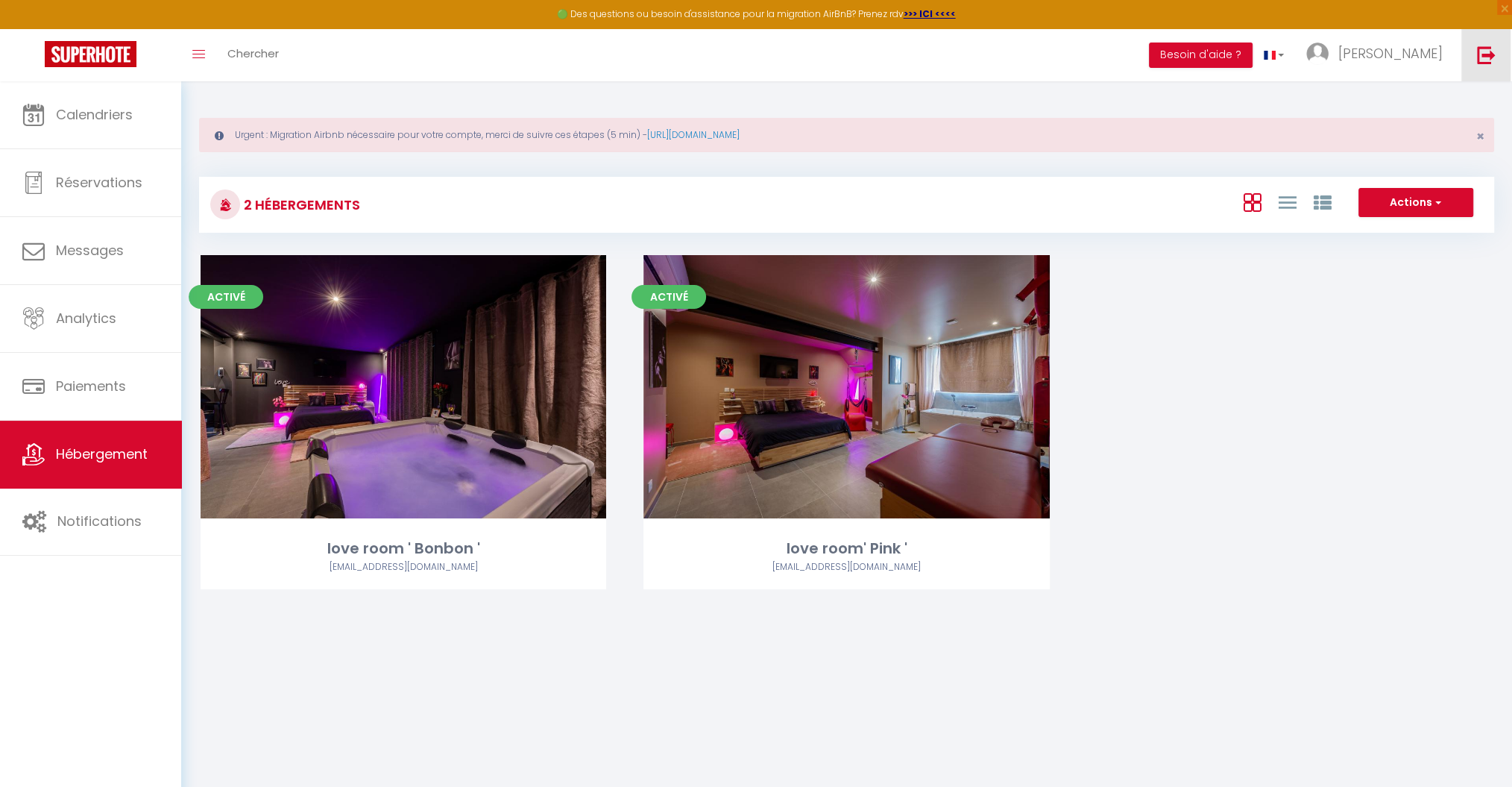
click at [1486, 55] on img at bounding box center [1486, 54] width 19 height 19
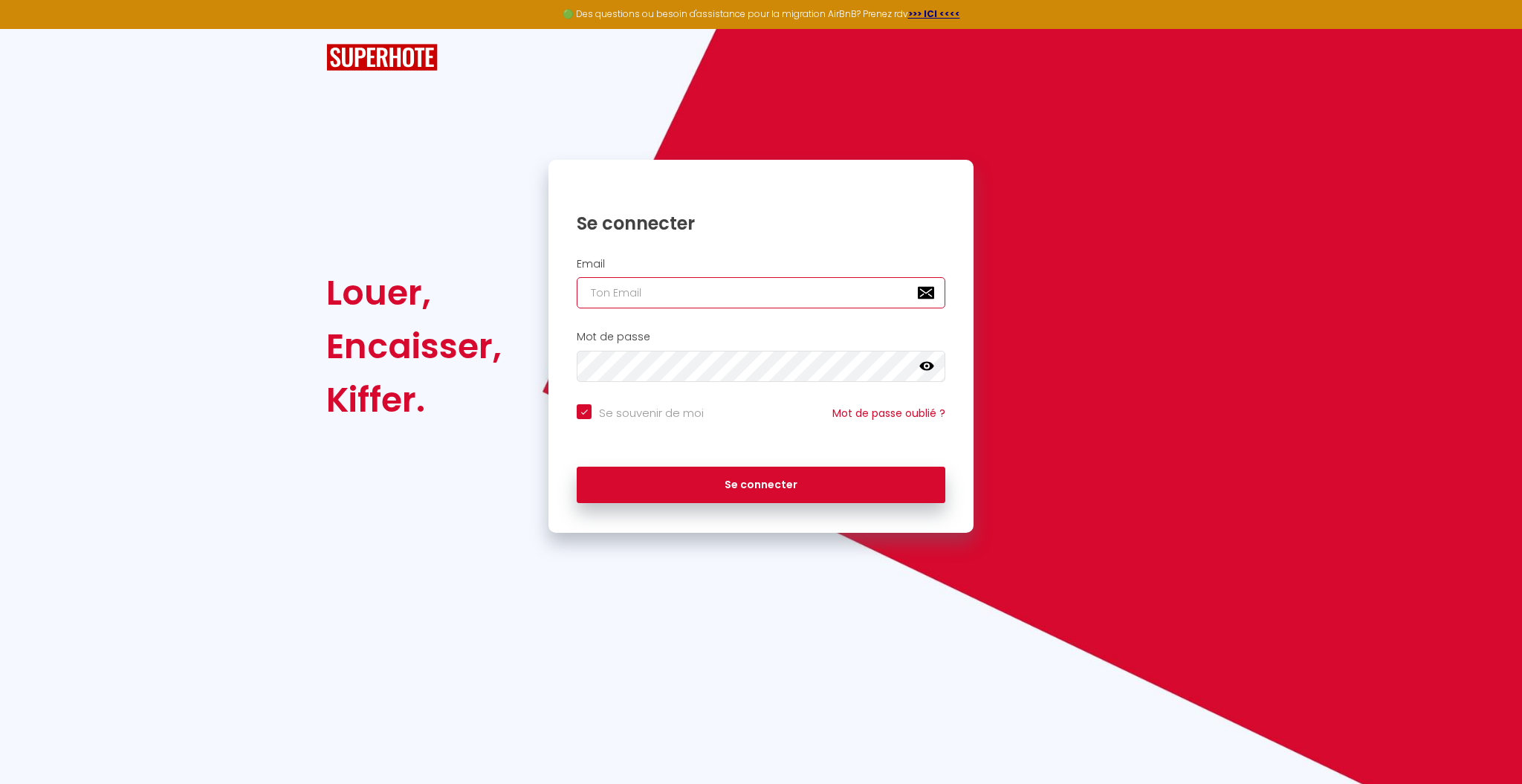
type input "A"
checkbox input "true"
click at [667, 296] on input "A" at bounding box center [761, 293] width 368 height 32
checkbox input "true"
paste input "[EMAIL_ADDRESS][DOMAIN_NAME]"
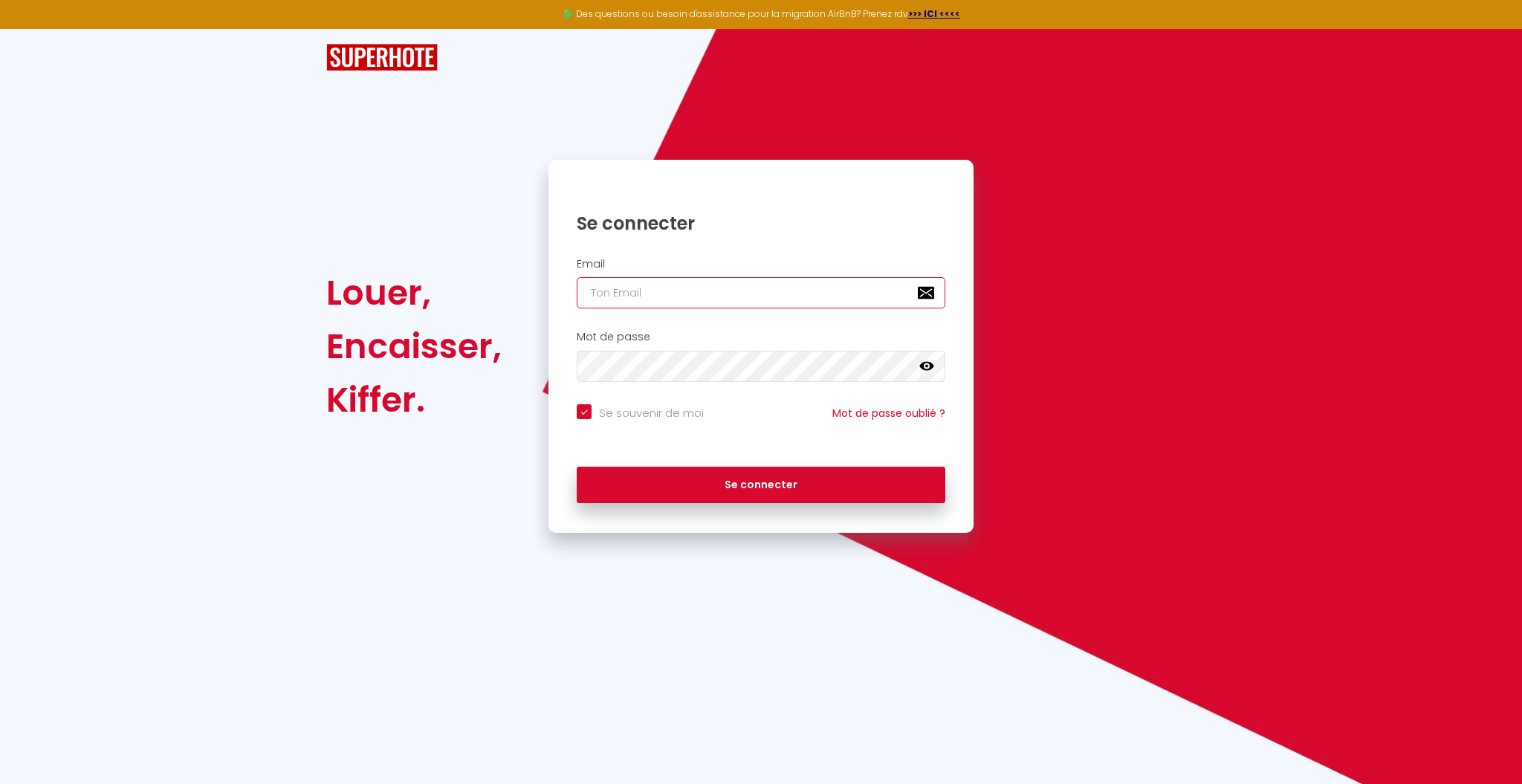
type input "[EMAIL_ADDRESS][DOMAIN_NAME]"
checkbox input "true"
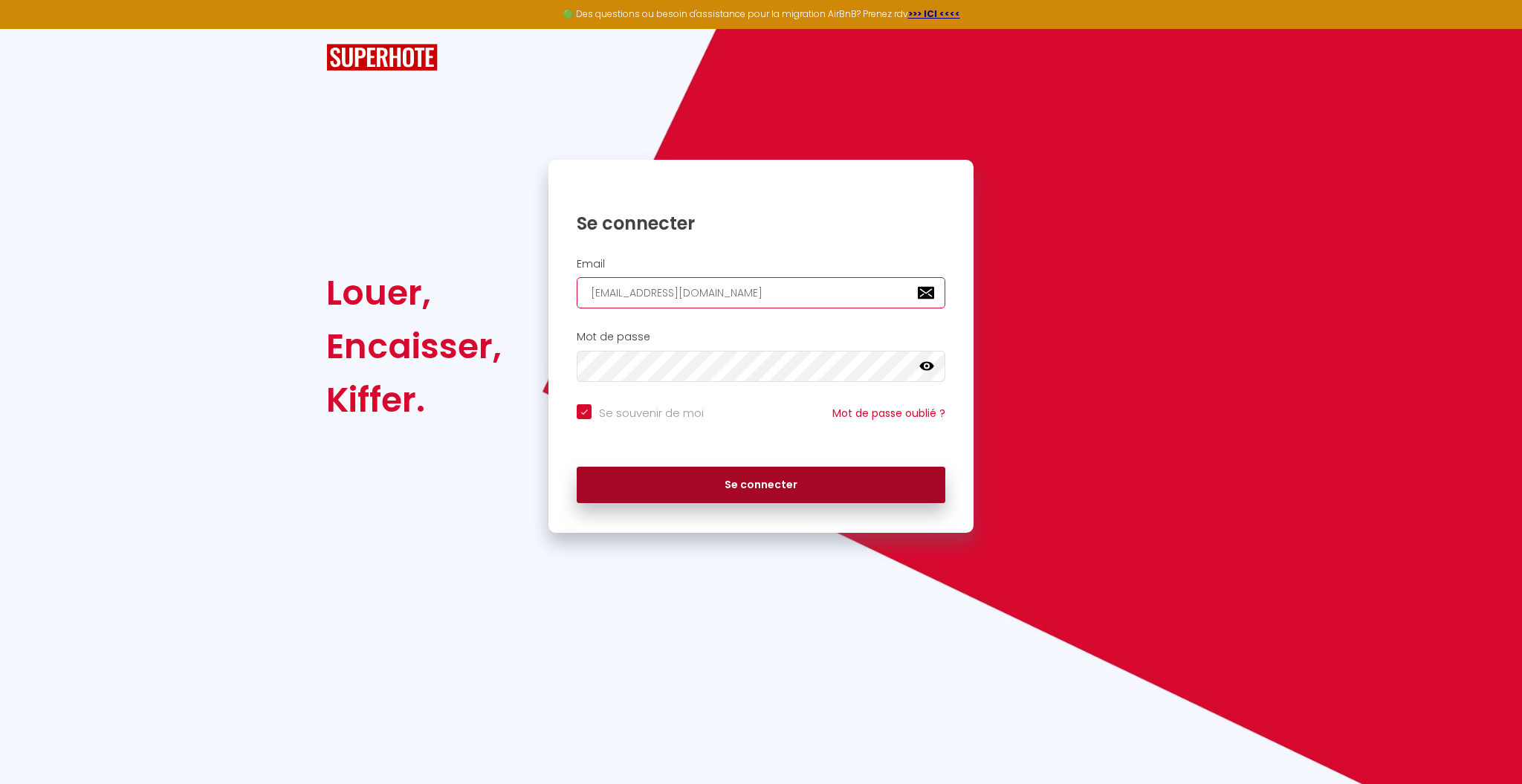
type input "[EMAIL_ADDRESS][DOMAIN_NAME]"
click at [715, 481] on button "Se connecter" at bounding box center [761, 485] width 368 height 37
checkbox input "true"
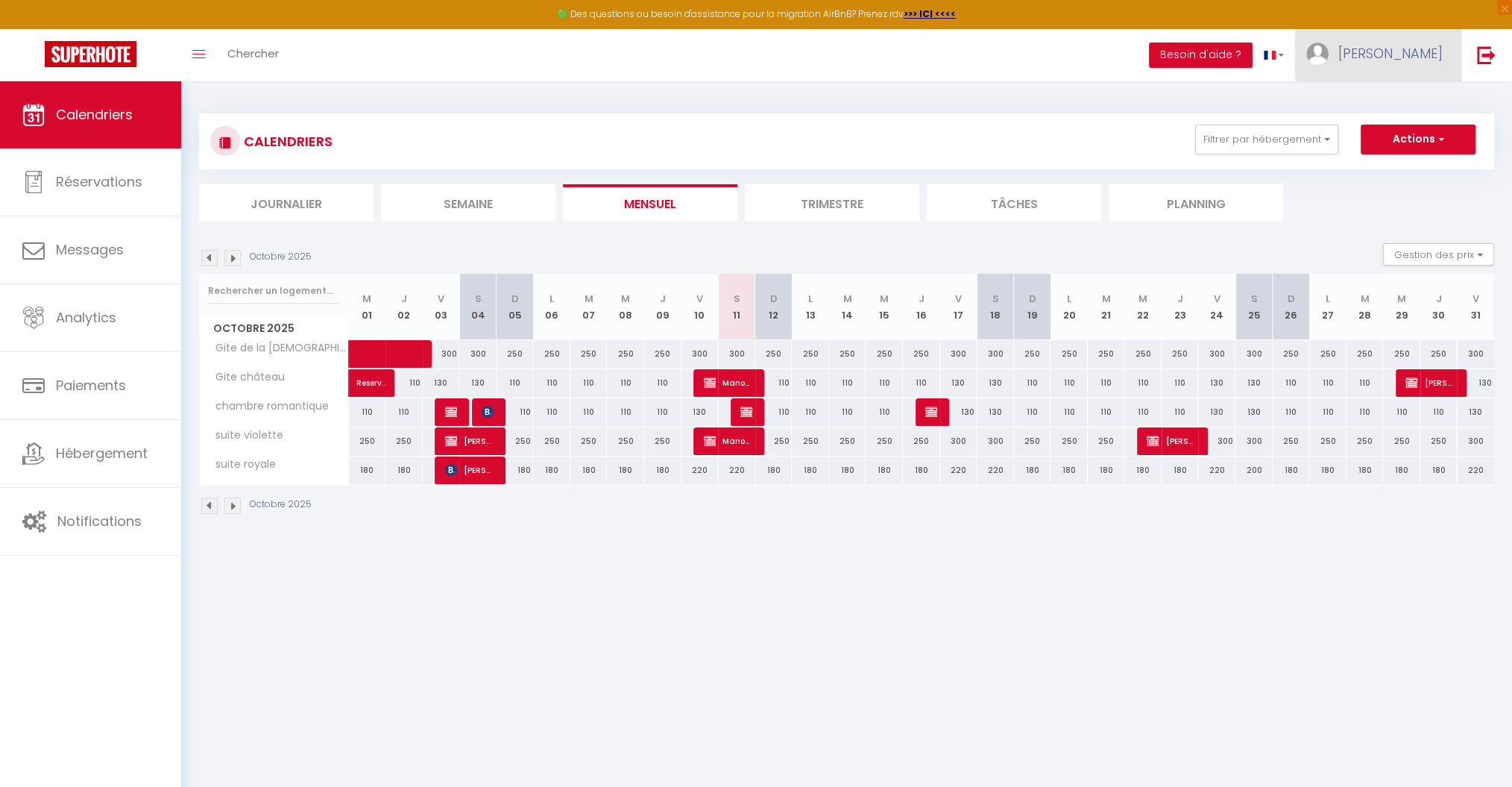
click at [1395, 63] on link "[PERSON_NAME]" at bounding box center [1378, 55] width 166 height 52
click at [1384, 111] on link "Paramètres" at bounding box center [1402, 104] width 110 height 26
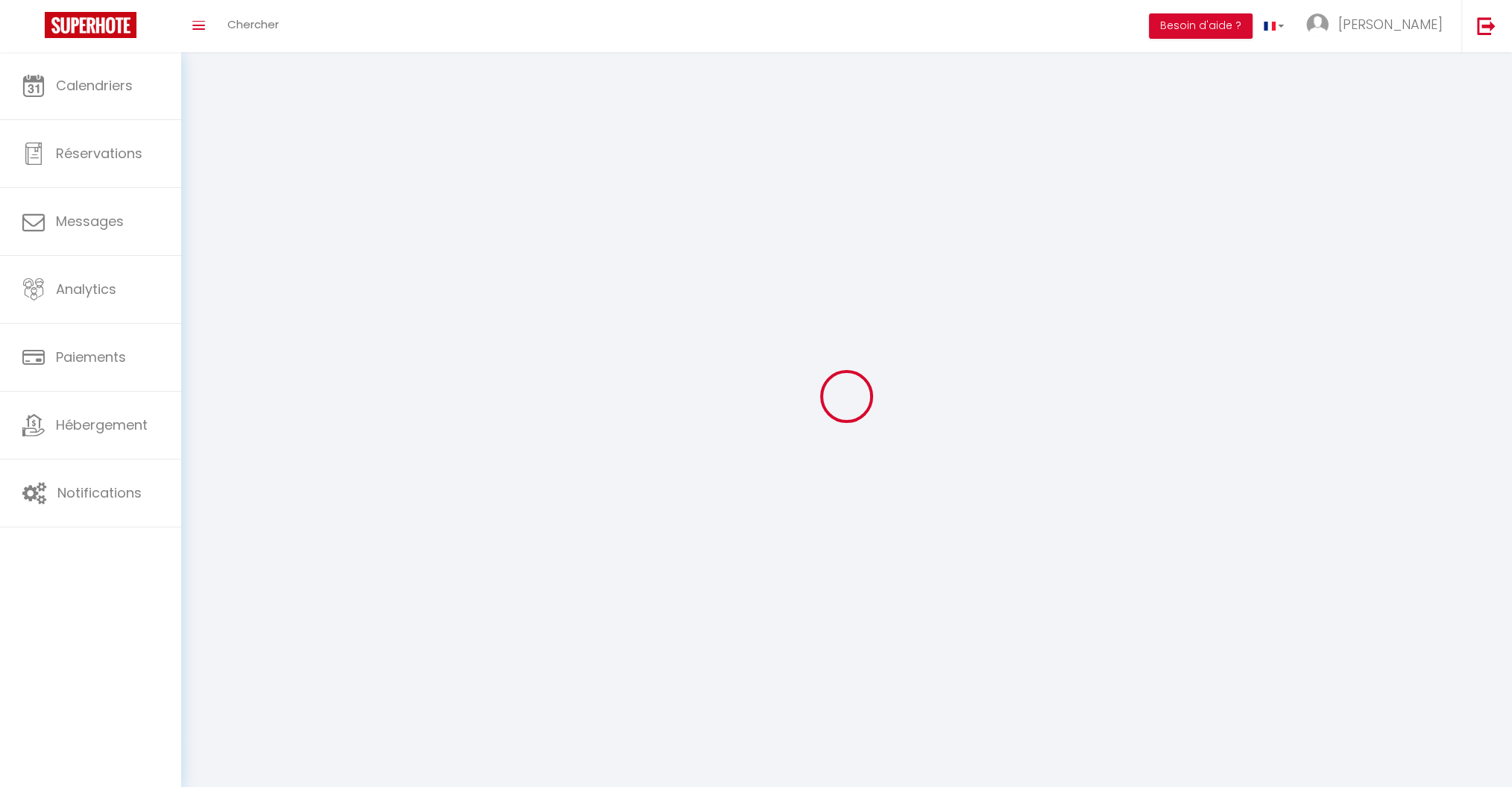
type input "[PERSON_NAME]"
type input "marcoux"
type input "0685585670"
type input "[STREET_ADDRESS][PERSON_NAME]"
type input "70180"
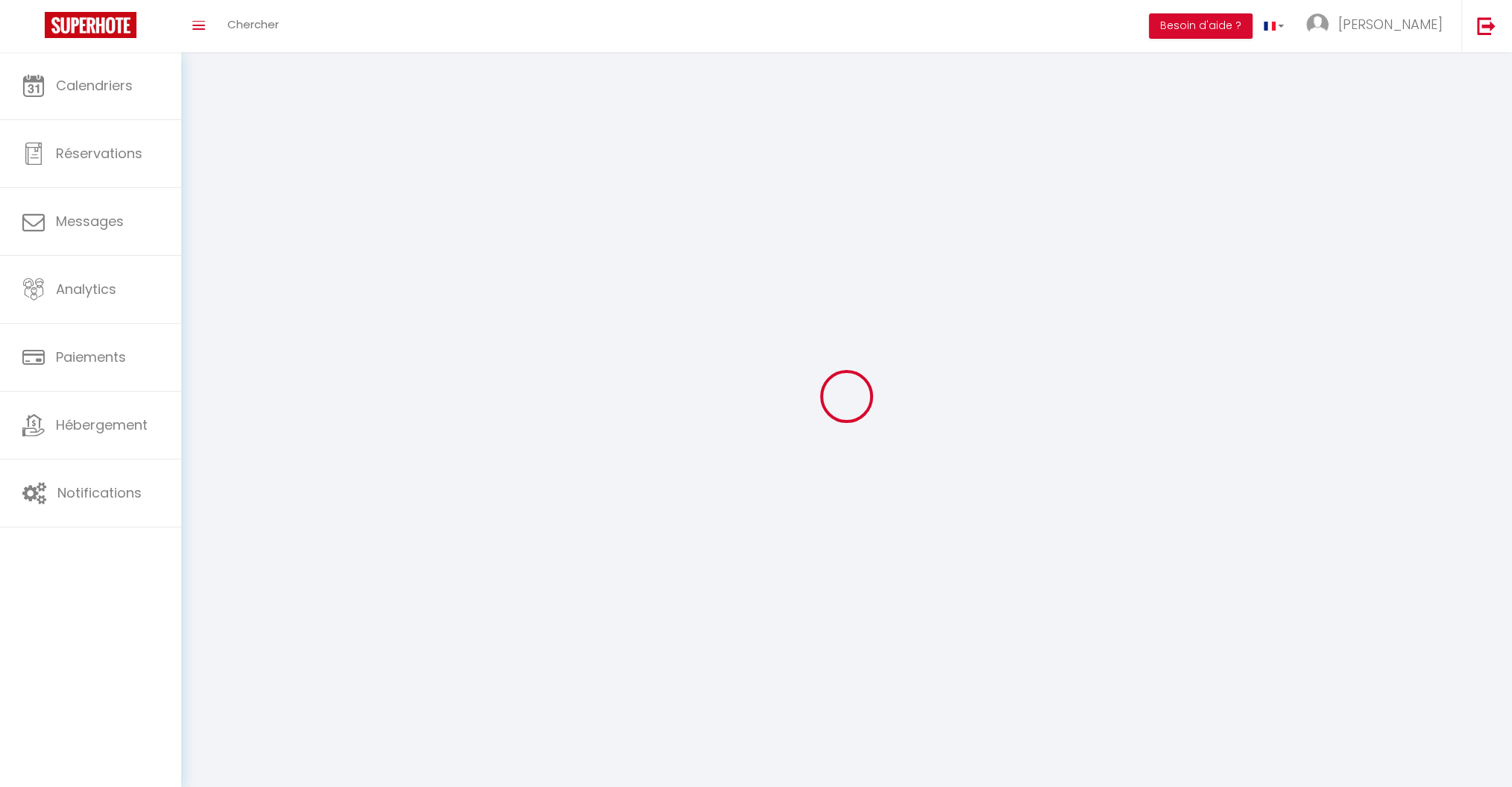
type input "vaite"
type input "yLvZojigv6VSdUEDafvUzo7tD"
type input "QR3KKKgVdRqHafoFFh30YBDO2"
type input "[URL][DOMAIN_NAME]"
type input "yLvZojigv6VSdUEDafvUzo7tD"
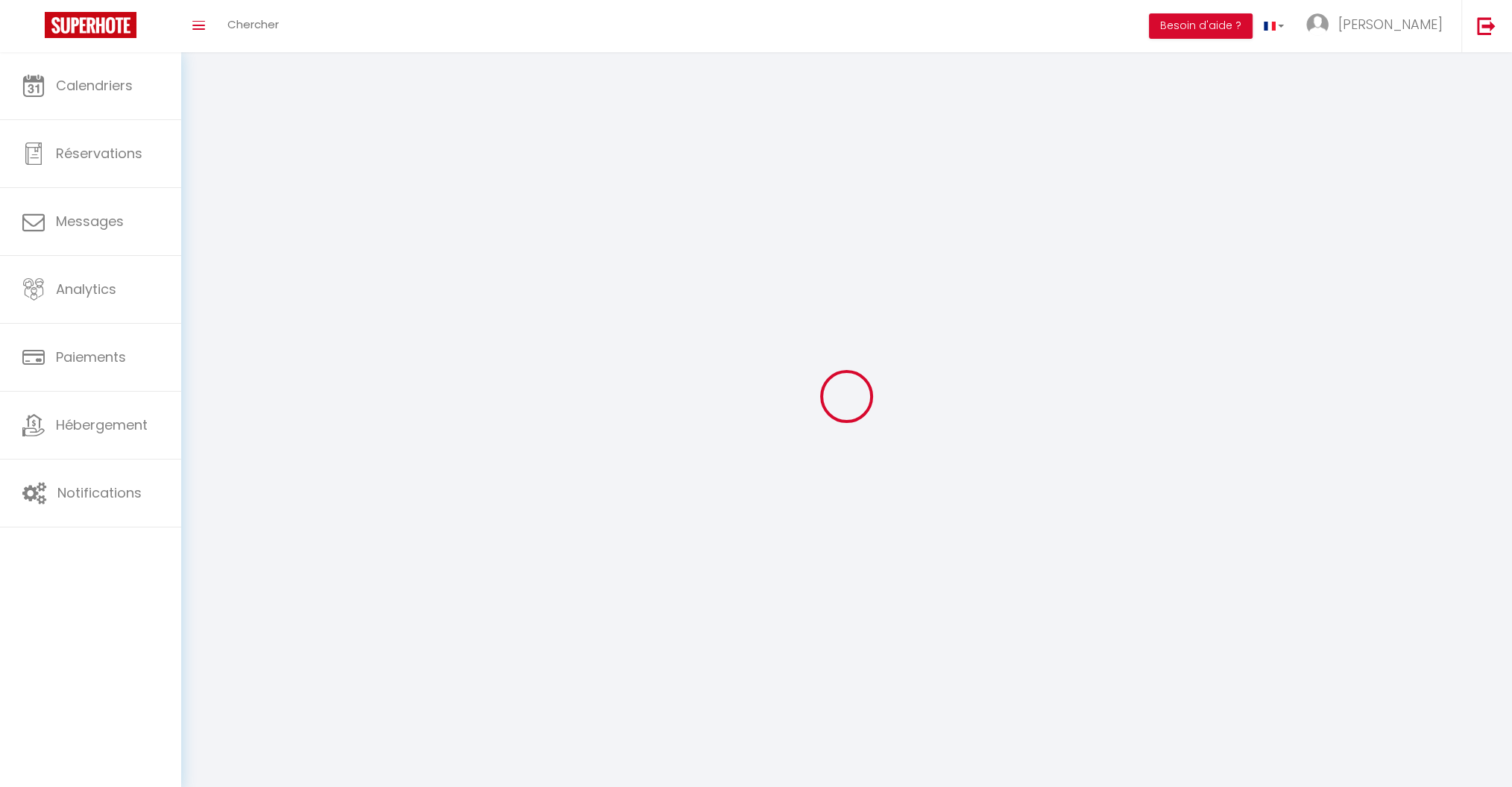
type input "QR3KKKgVdRqHafoFFh30YBDO2"
type input "[URL][DOMAIN_NAME]"
select select "28"
select select "fr"
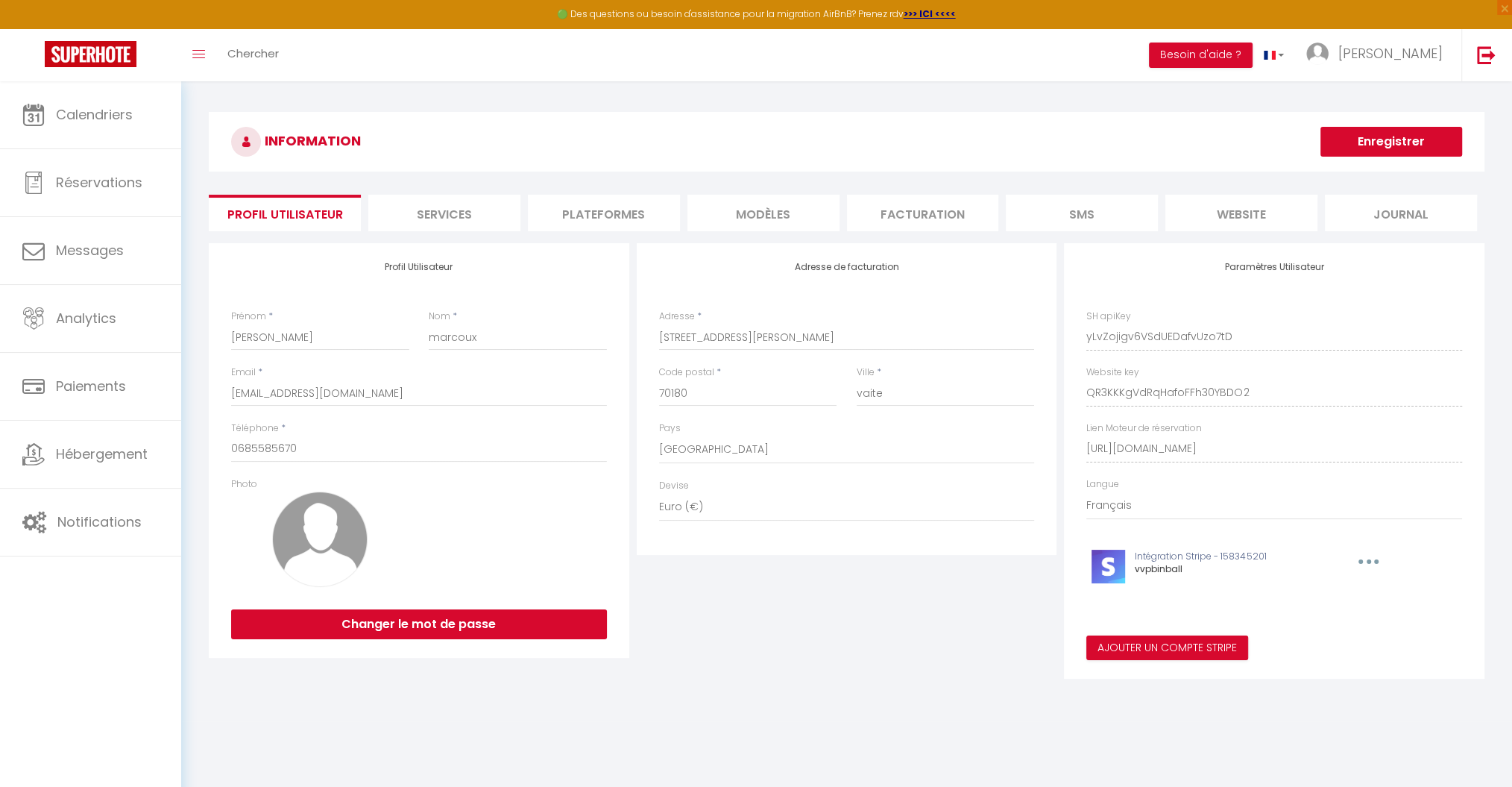
click at [594, 217] on li "Plateformes" at bounding box center [604, 213] width 152 height 36
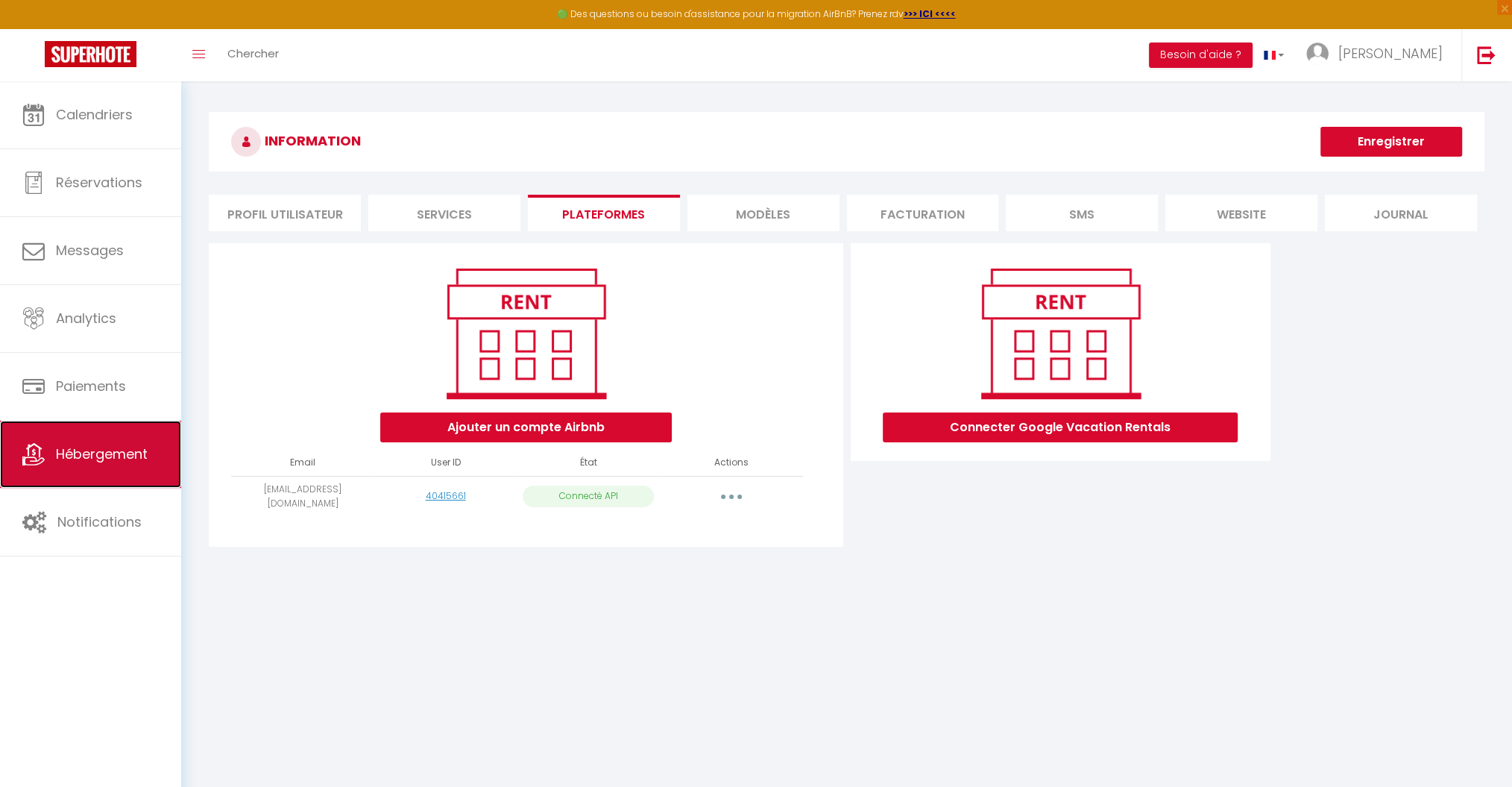
click at [95, 466] on link "Hébergement" at bounding box center [91, 453] width 181 height 67
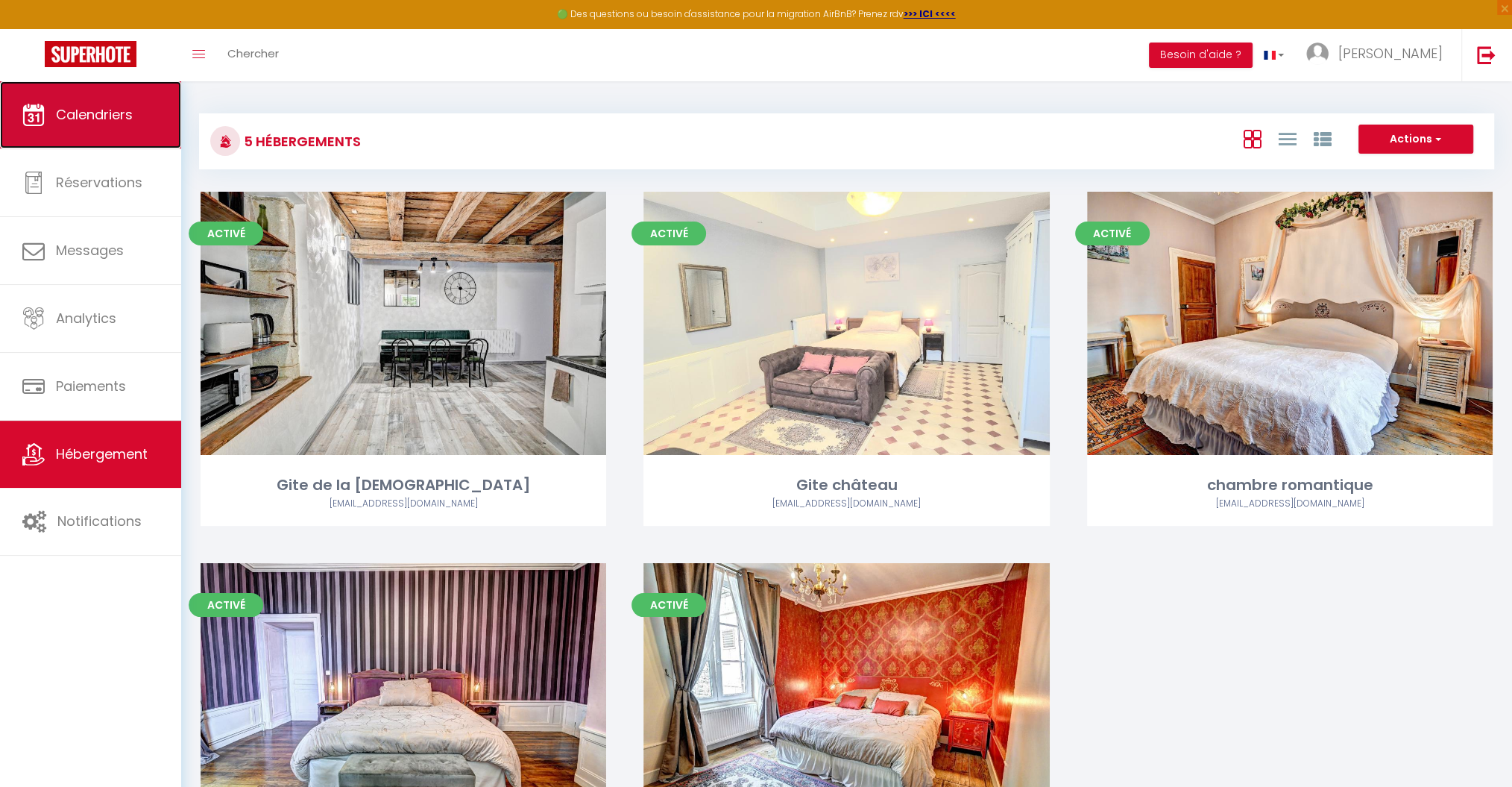
click at [103, 113] on span "Calendriers" at bounding box center [94, 114] width 77 height 19
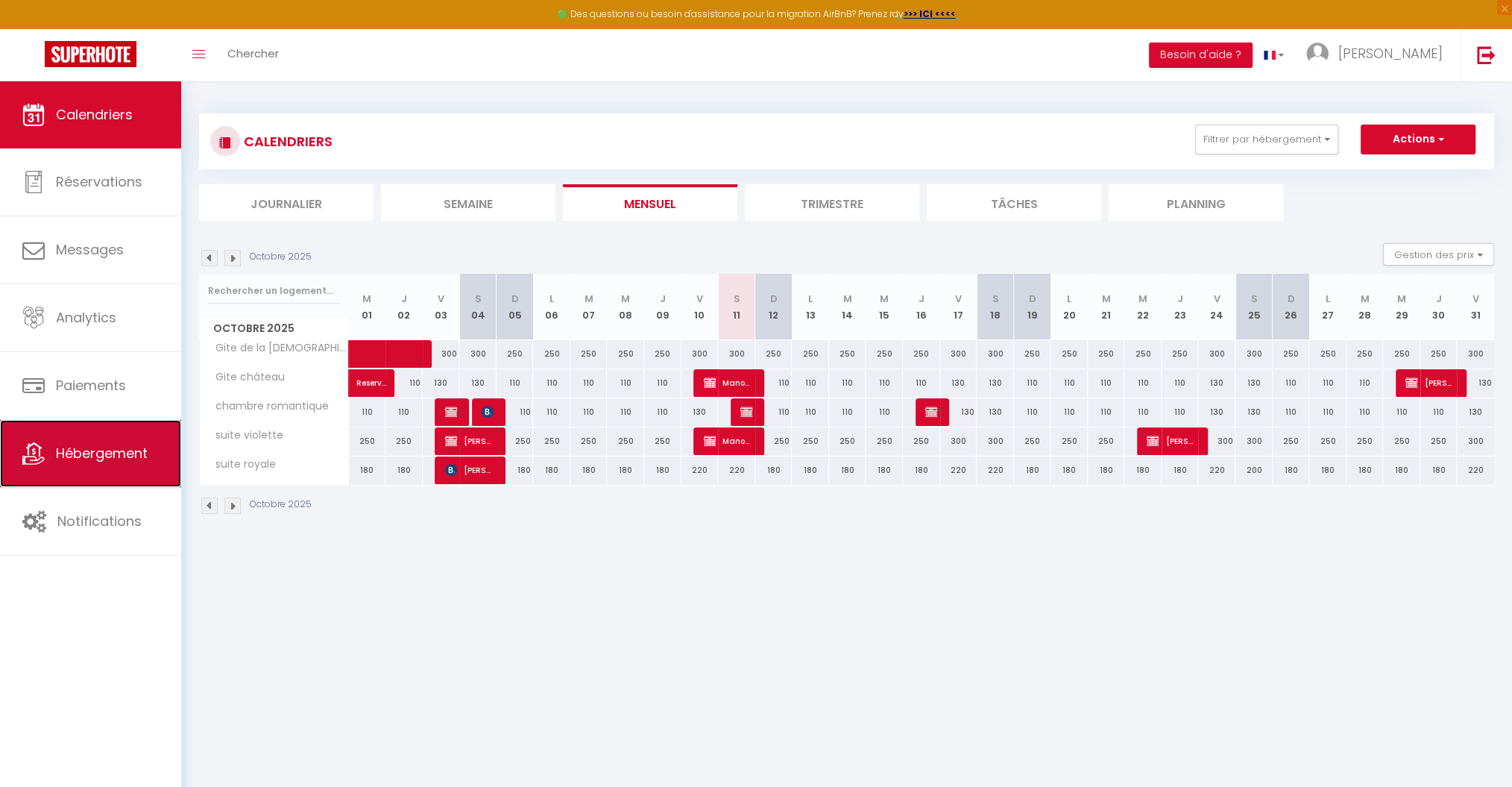
click at [149, 457] on link "Hébergement" at bounding box center [91, 453] width 181 height 67
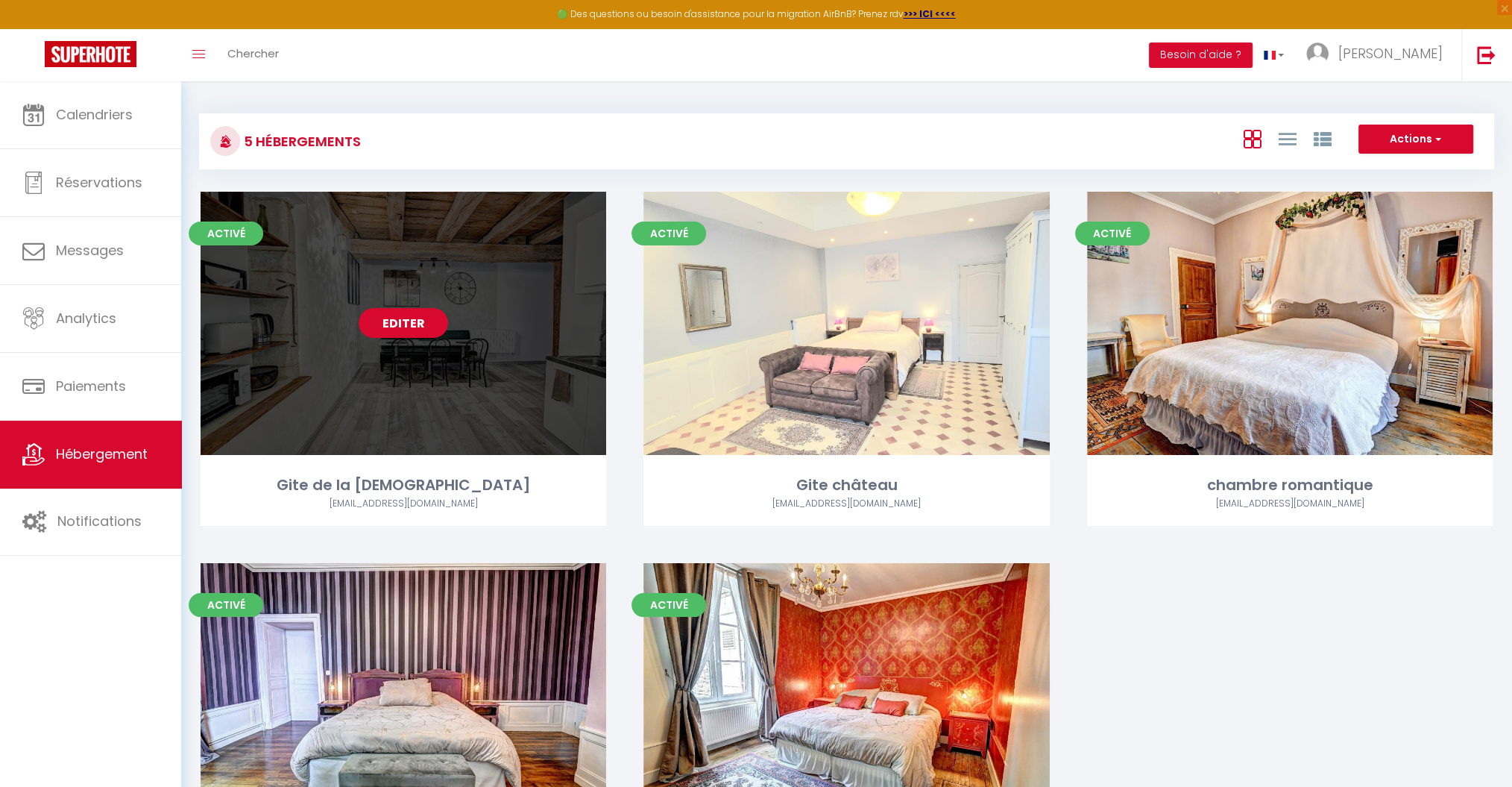
click at [423, 330] on link "Editer" at bounding box center [403, 323] width 90 height 30
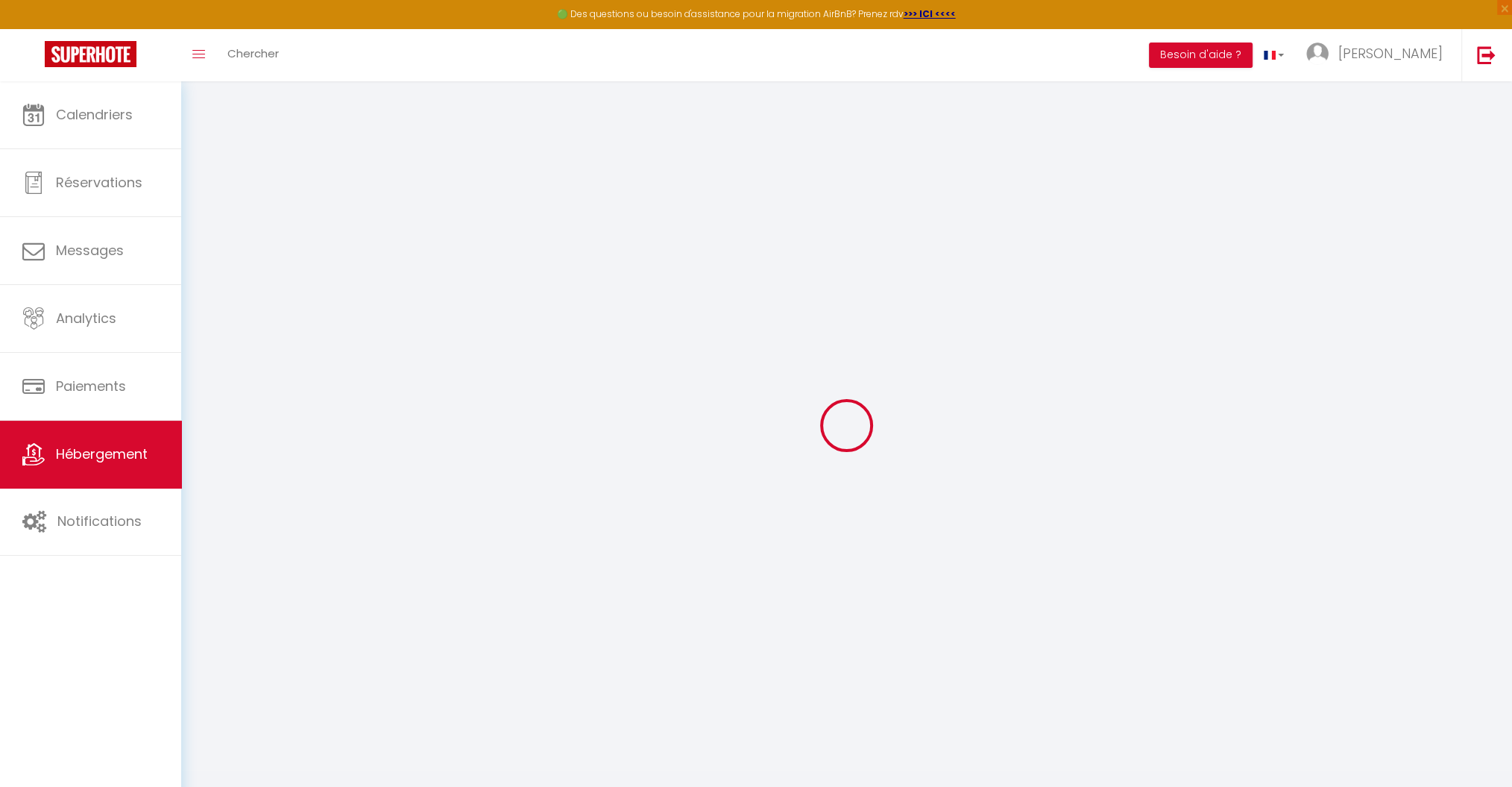
select select "7811-1426844599961324877"
select select "+ 22 %"
select select "+ 25 %"
select select "+ 3 %"
checkbox input "true"
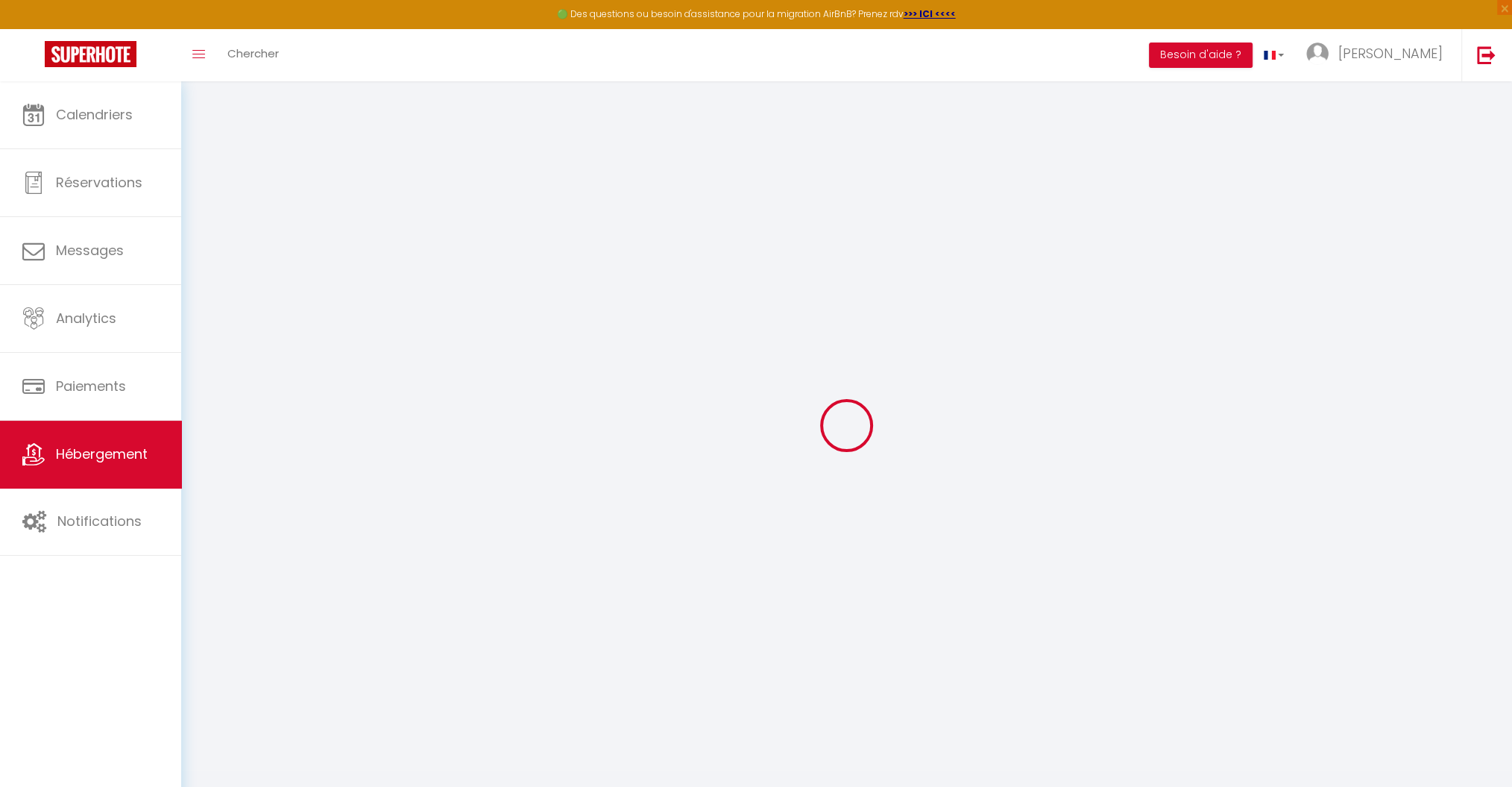
checkbox input "true"
select select "EUR"
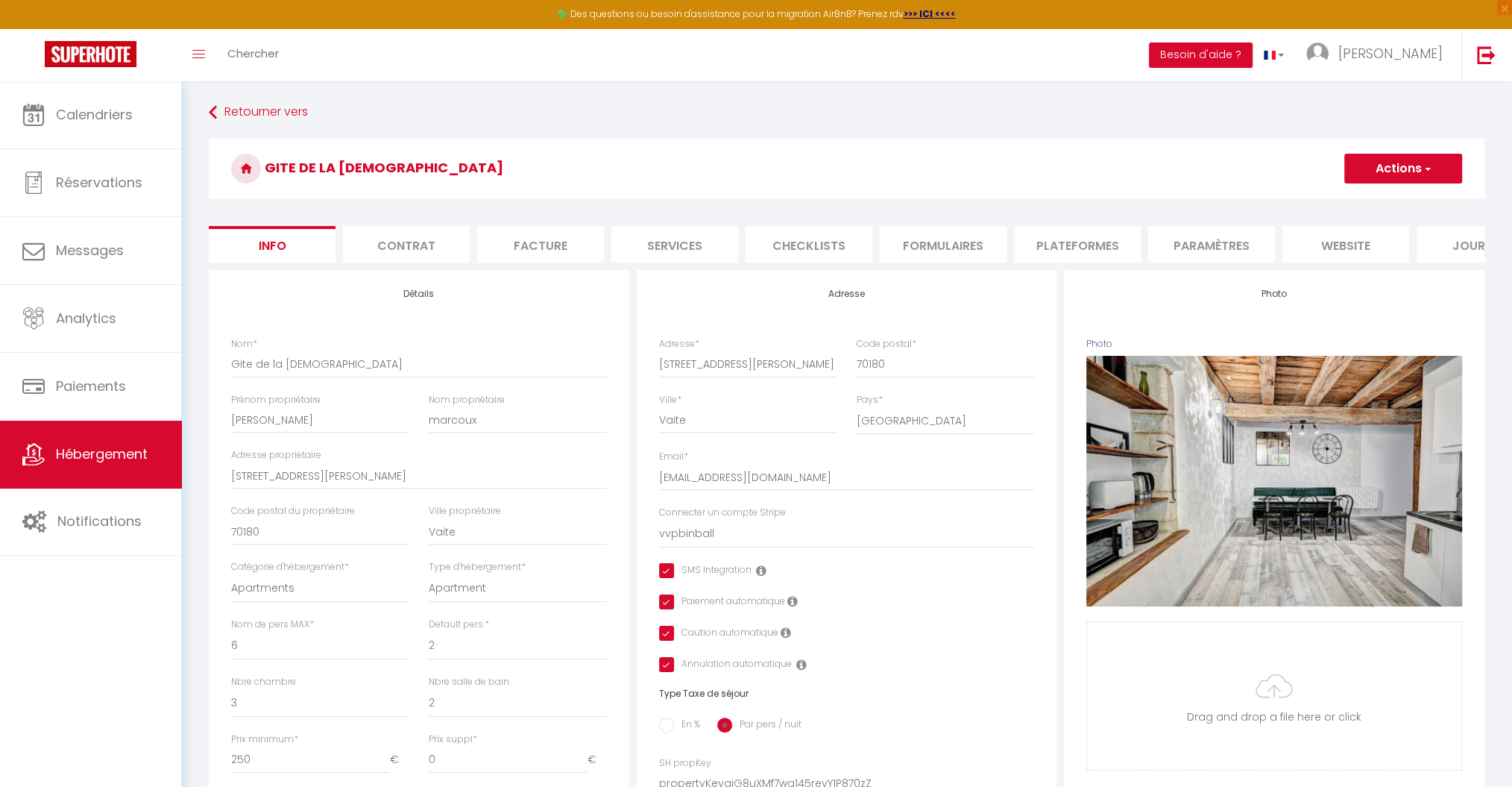
click at [1083, 244] on li "Plateformes" at bounding box center [1077, 244] width 127 height 36
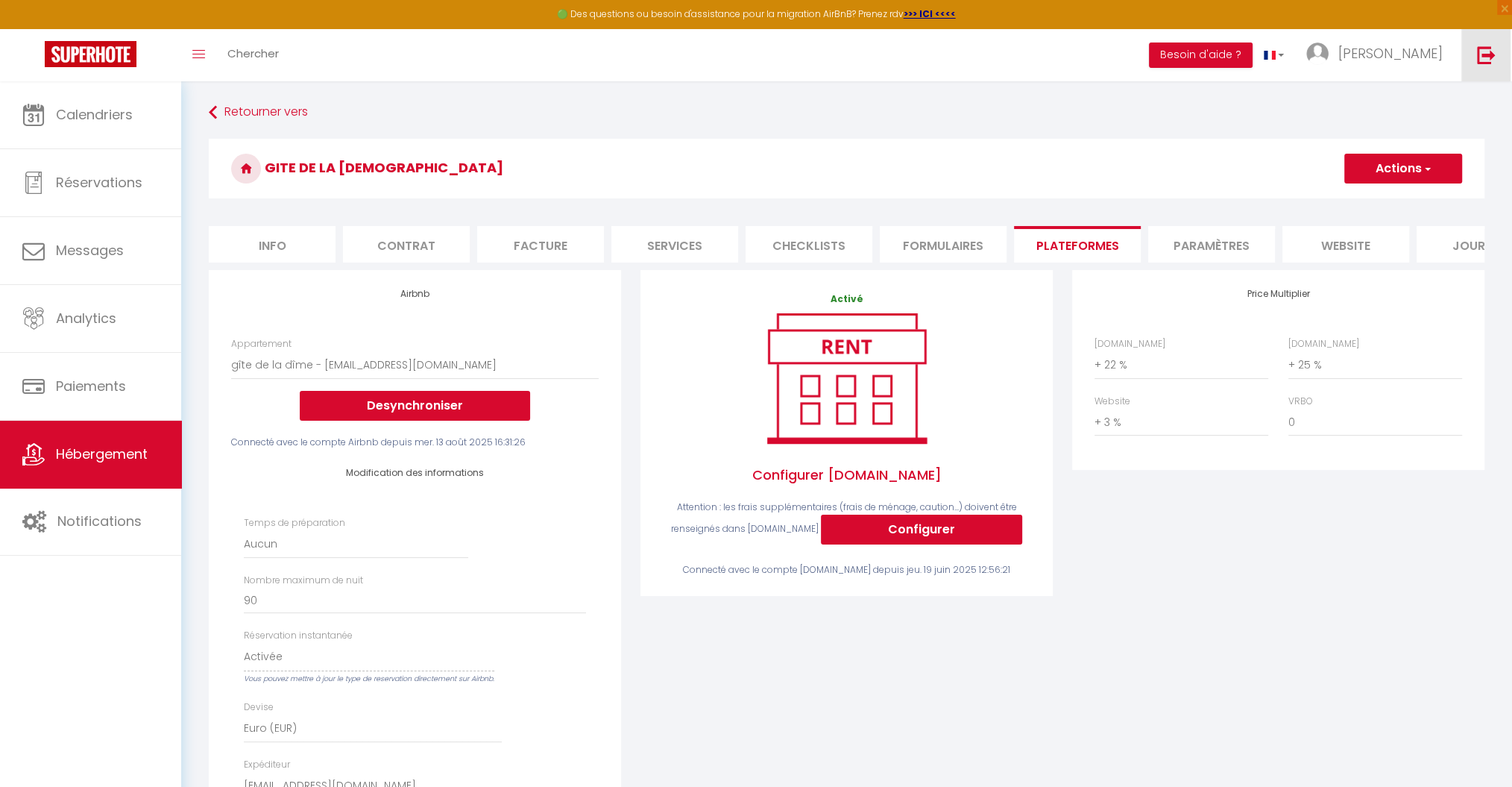
click at [1484, 58] on img at bounding box center [1486, 54] width 19 height 19
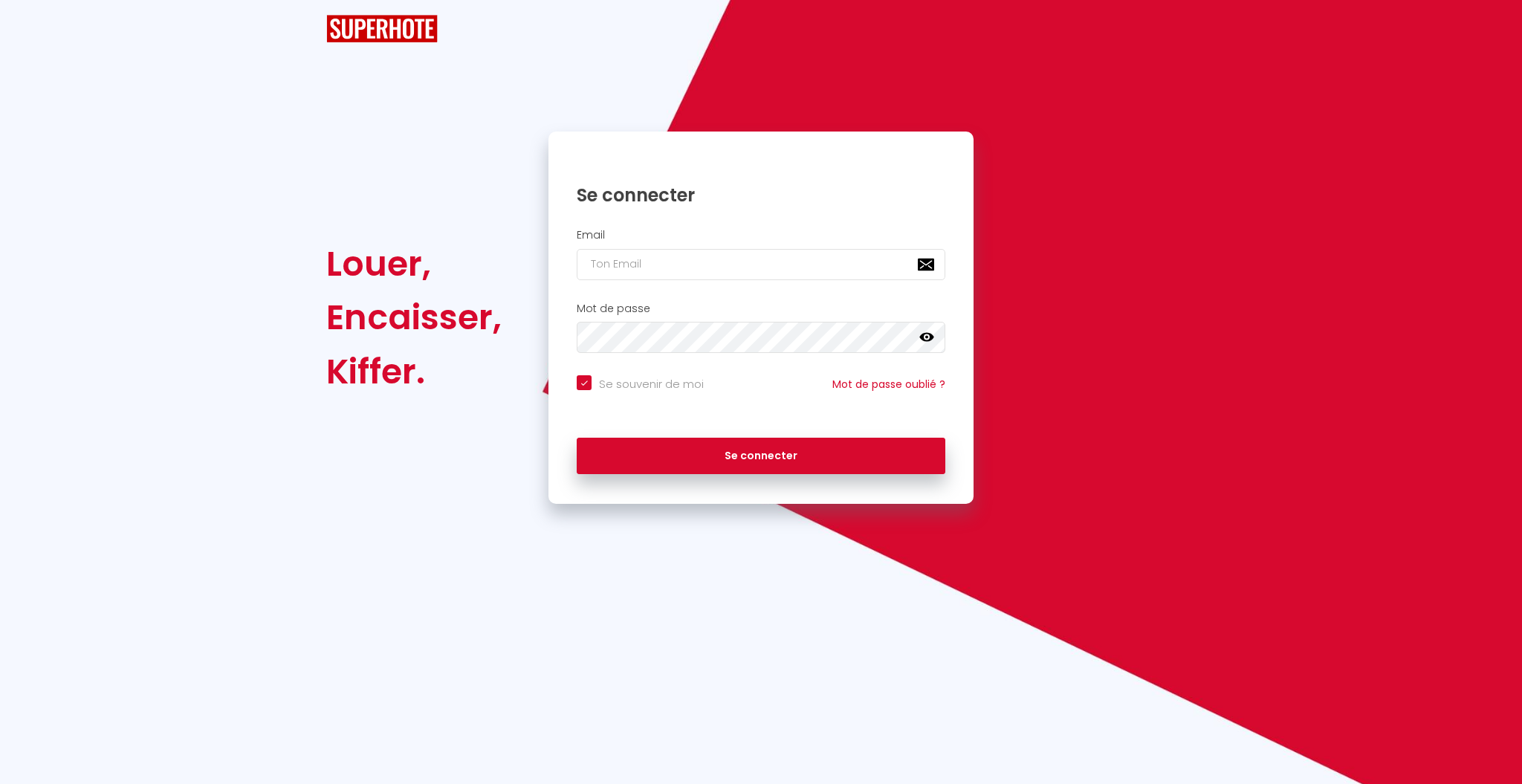
checkbox input "true"
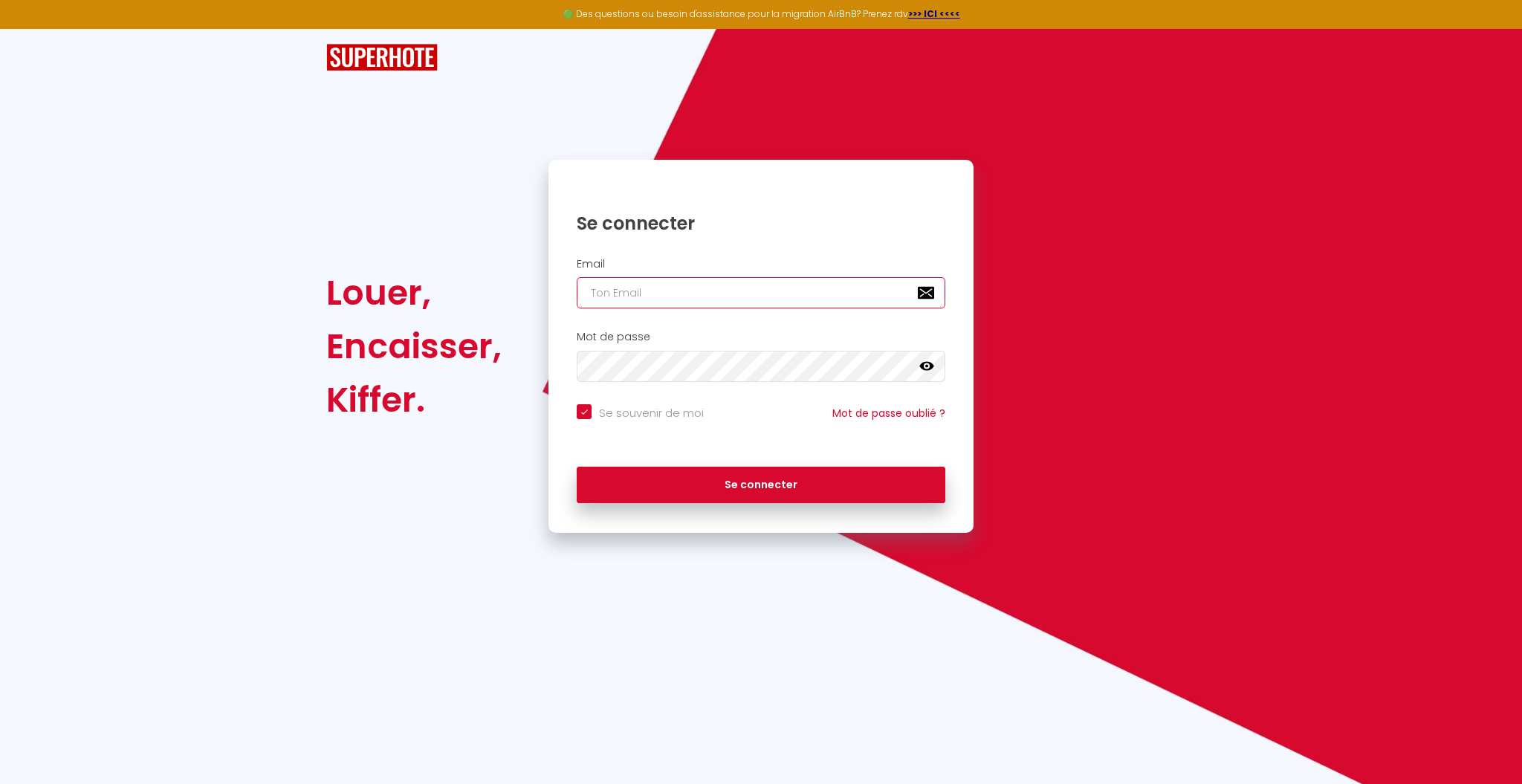
type input "A"
checkbox input "true"
click at [687, 295] on input "A" at bounding box center [761, 293] width 368 height 32
checkbox input "true"
paste input "[EMAIL_ADDRESS][DOMAIN_NAME]"
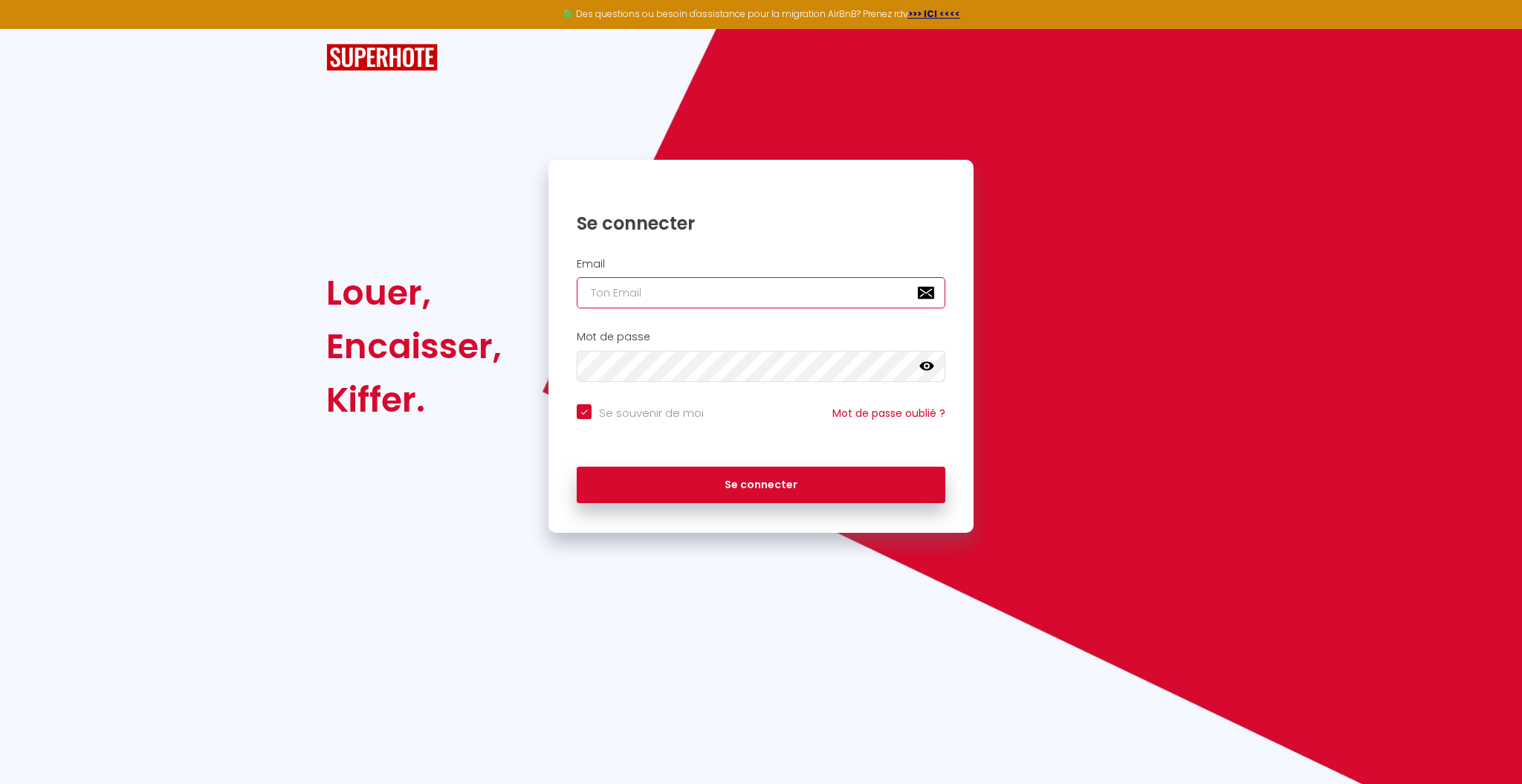
type input "[EMAIL_ADDRESS][DOMAIN_NAME]"
checkbox input "true"
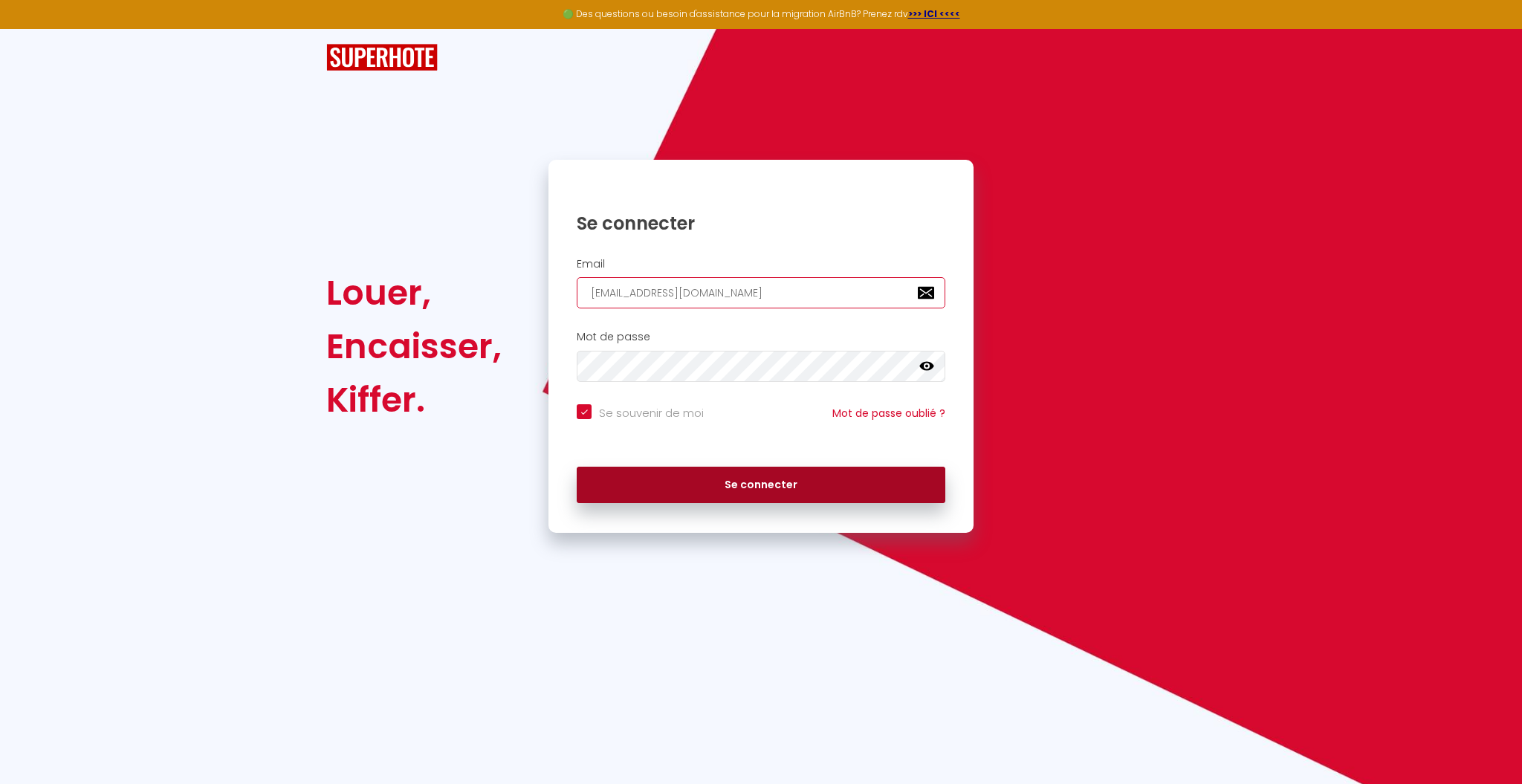
type input "[EMAIL_ADDRESS][DOMAIN_NAME]"
click at [704, 482] on button "Se connecter" at bounding box center [761, 485] width 368 height 37
checkbox input "true"
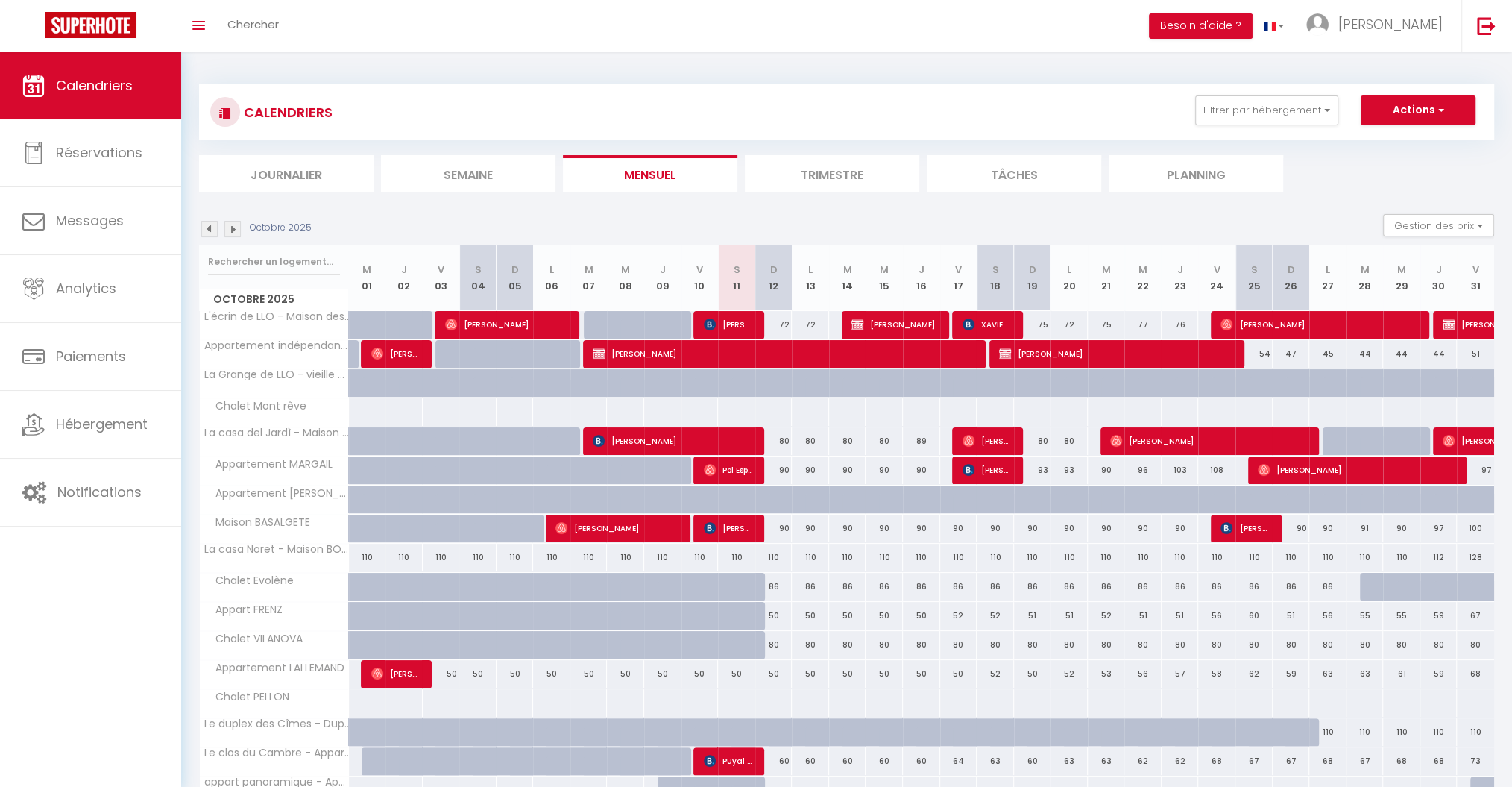
scroll to position [194, 0]
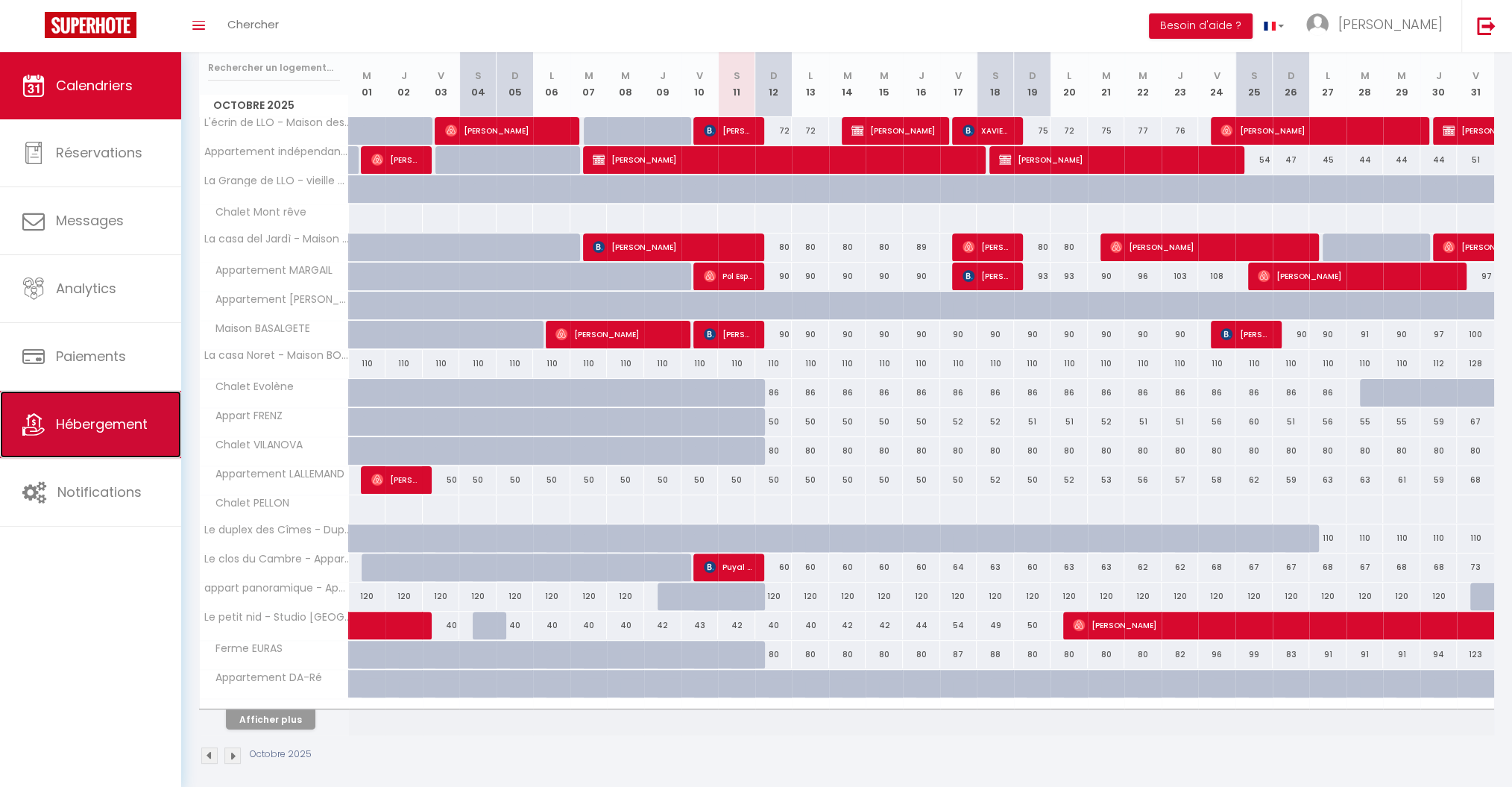
click at [104, 421] on span "Hébergement" at bounding box center [102, 423] width 92 height 19
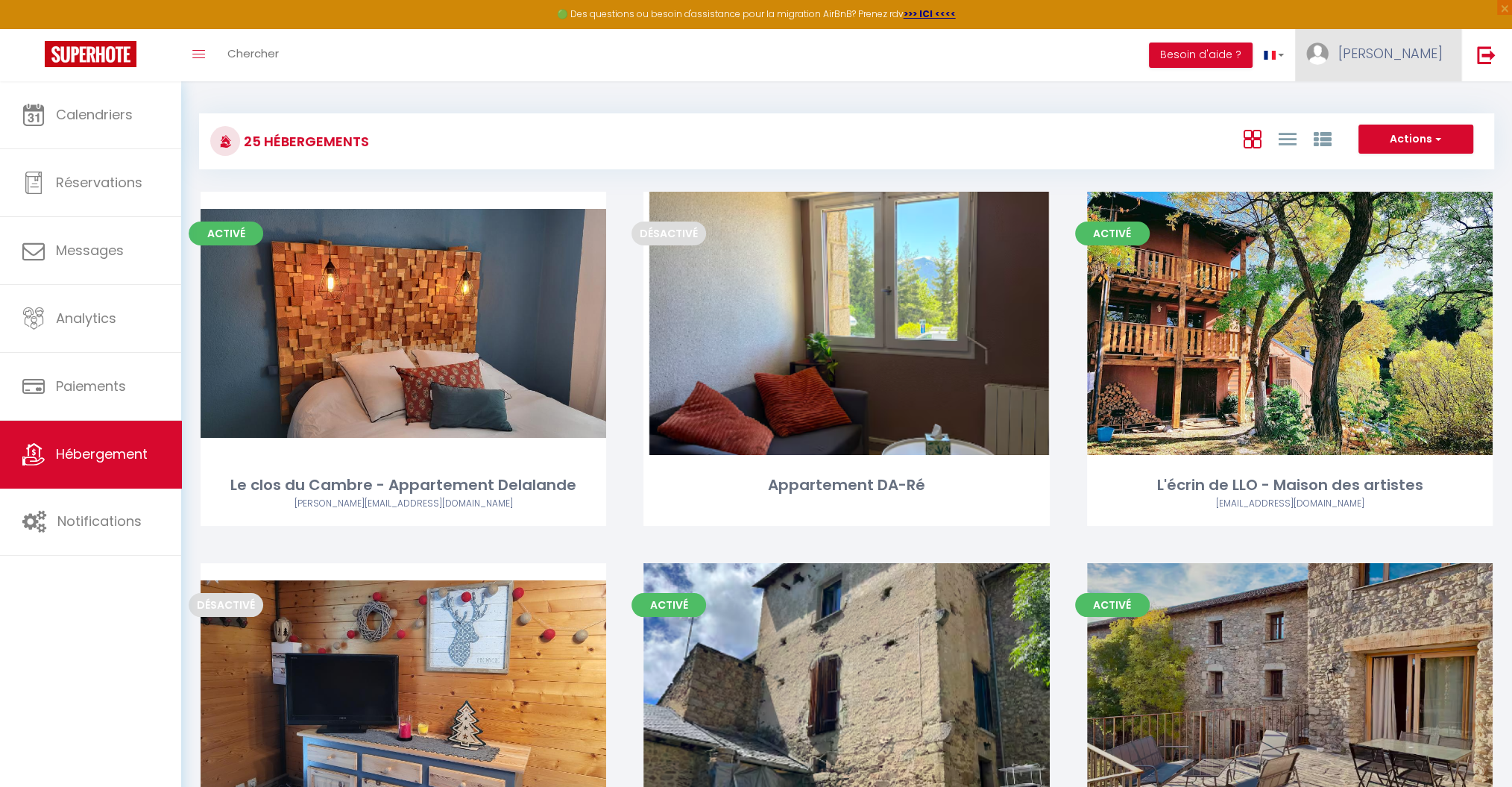
click at [1422, 67] on link "[PERSON_NAME]" at bounding box center [1378, 55] width 166 height 52
click at [1408, 101] on link "Paramètres" at bounding box center [1402, 104] width 110 height 26
select select "fr"
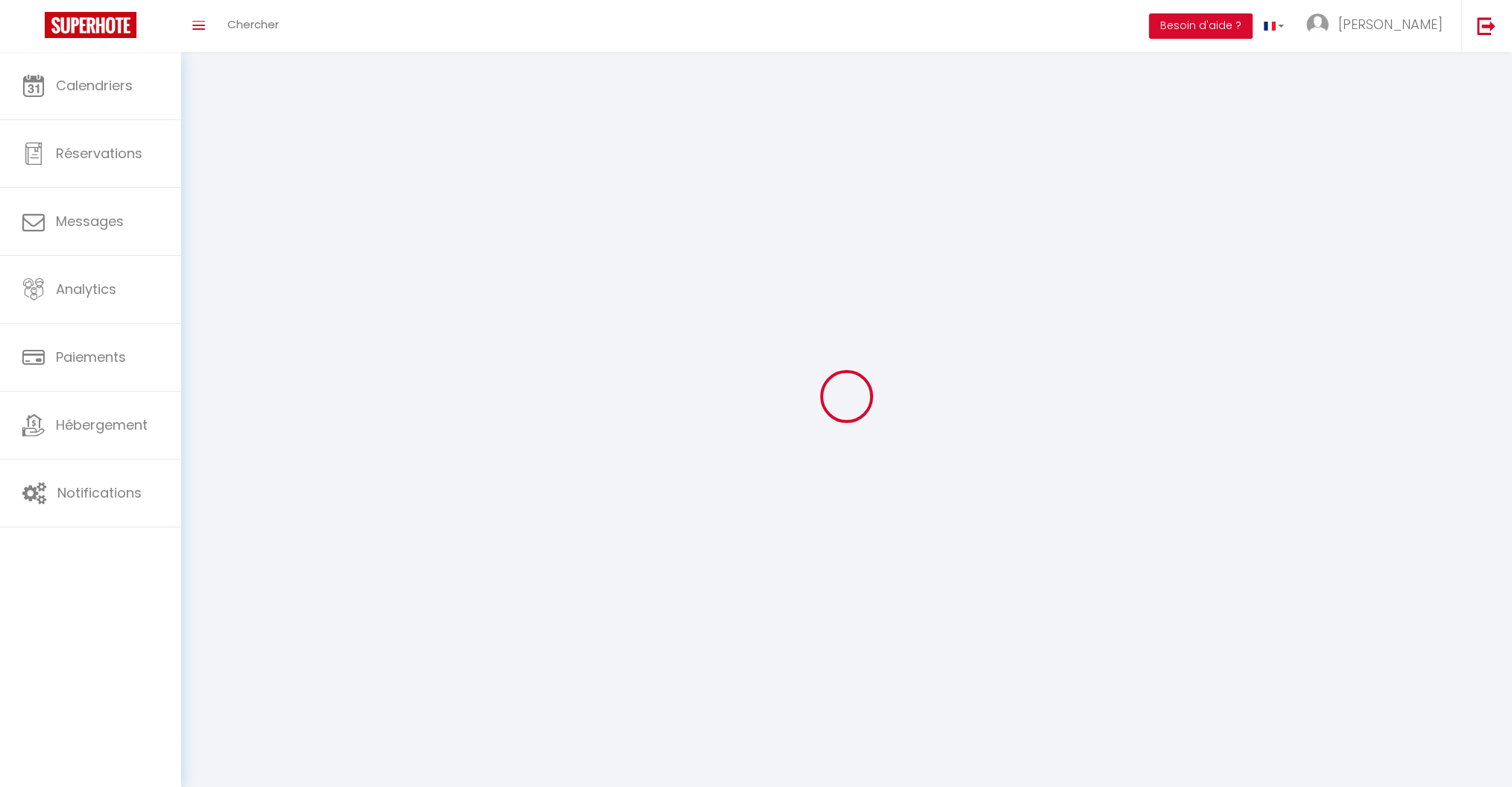
type input "[PERSON_NAME]"
type input "LLEDOS"
type input "0609418540"
type input "49 carretera D [GEOGRAPHIC_DATA]"
type input "66800"
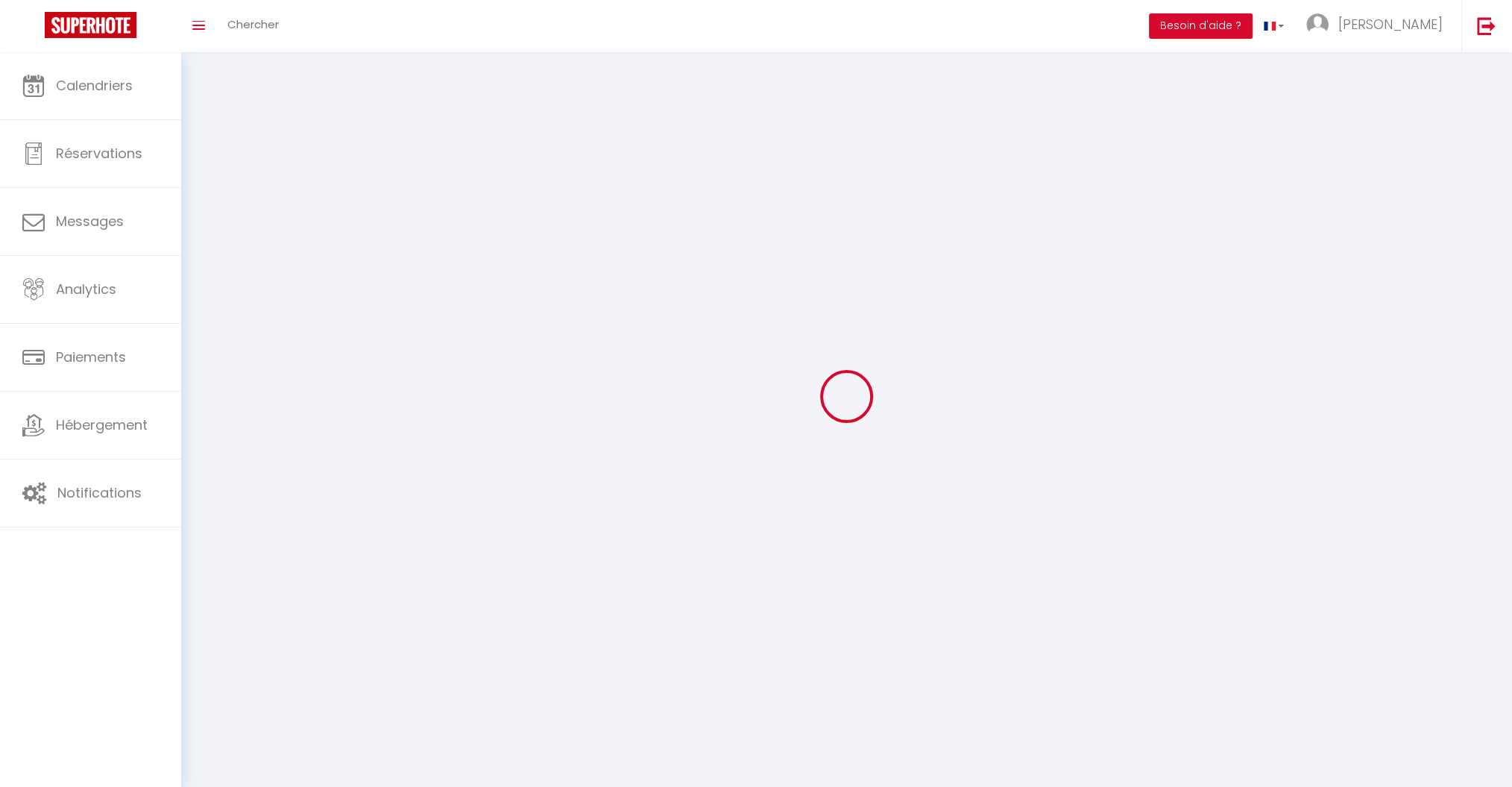
type input "LLO"
type input "N52CvbKd2k11x3mqzBcaZrgC0"
type input "09je8Ymd7bCq80VmPuZ43dLNY"
type input "[URL][DOMAIN_NAME]"
select select "28"
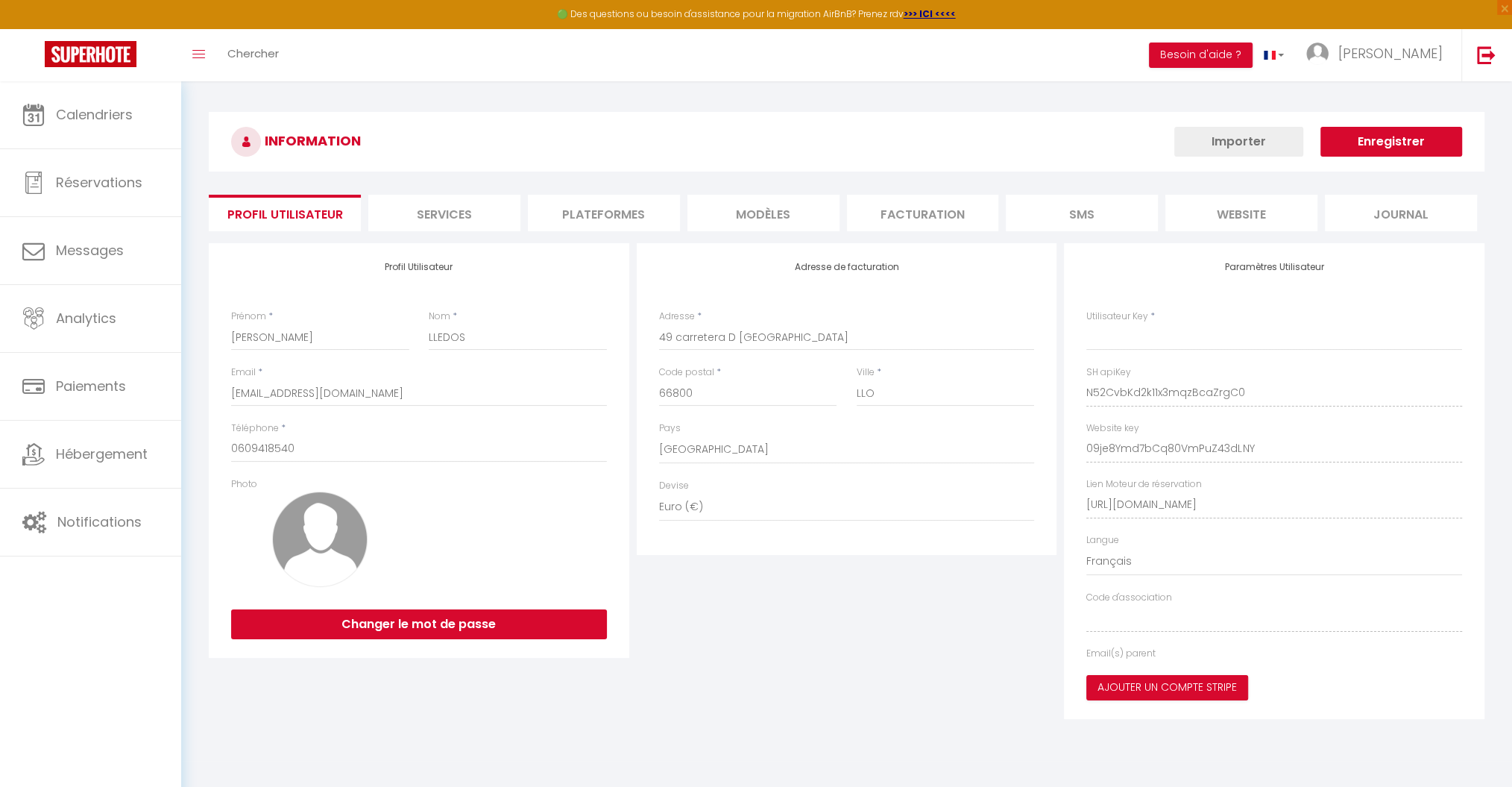
type input "N52CvbKd2k11x3mqzBcaZrgC0"
type input "09je8Ymd7bCq80VmPuZ43dLNY"
type input "[URL][DOMAIN_NAME]"
select select "fr"
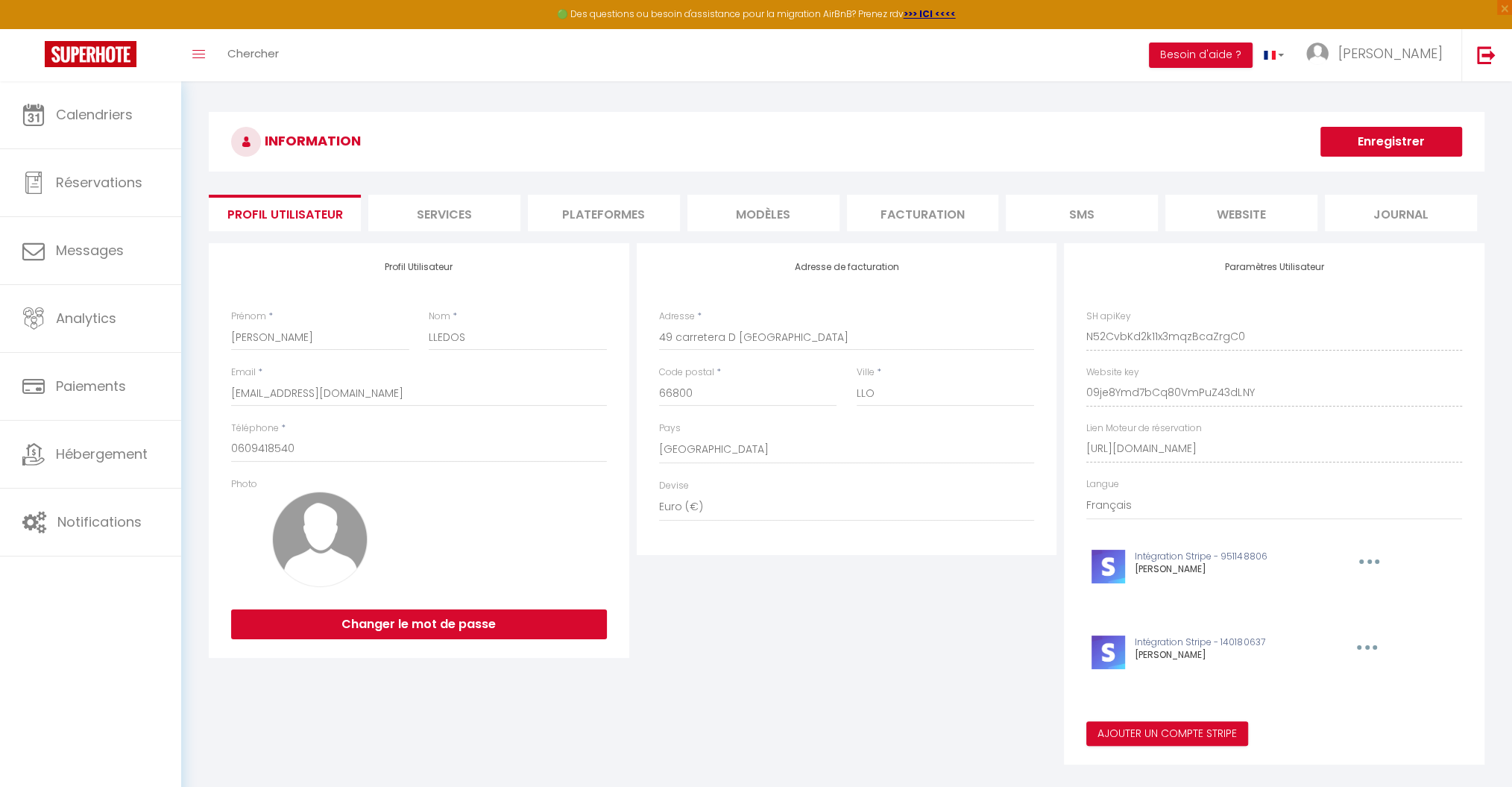
click at [622, 220] on li "Plateformes" at bounding box center [604, 213] width 152 height 36
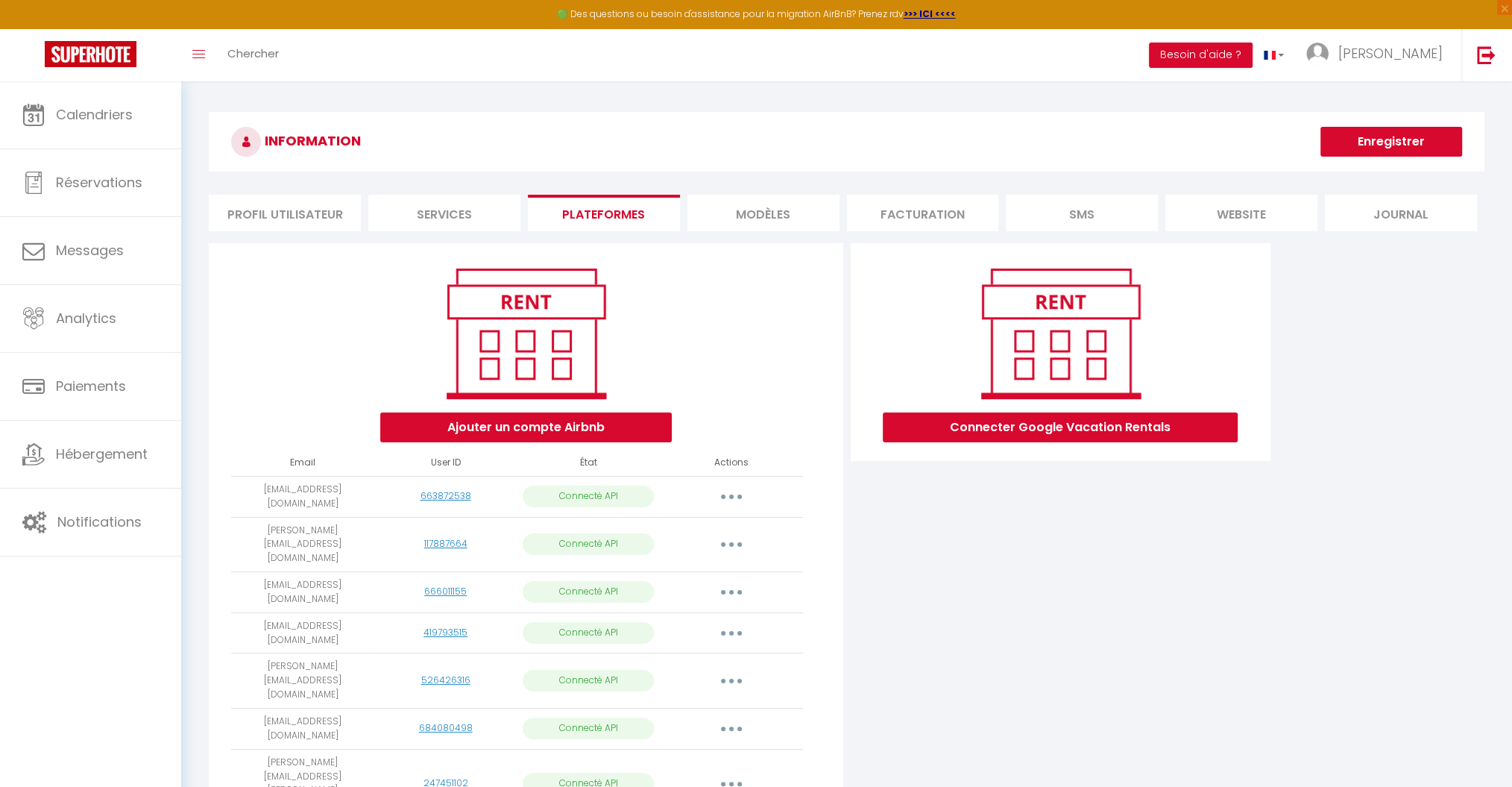
scroll to position [432, 0]
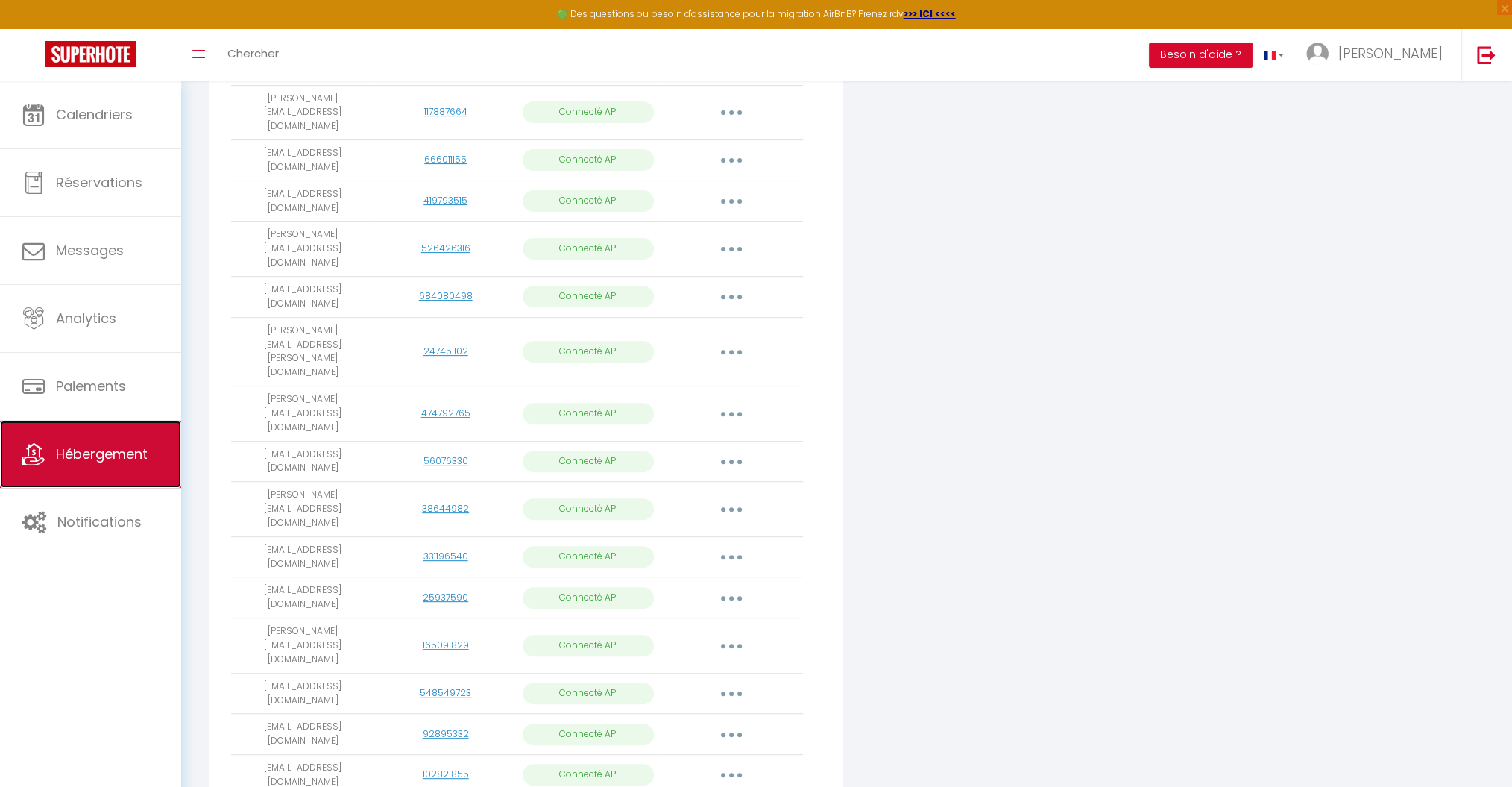
click at [86, 469] on link "Hébergement" at bounding box center [91, 453] width 181 height 67
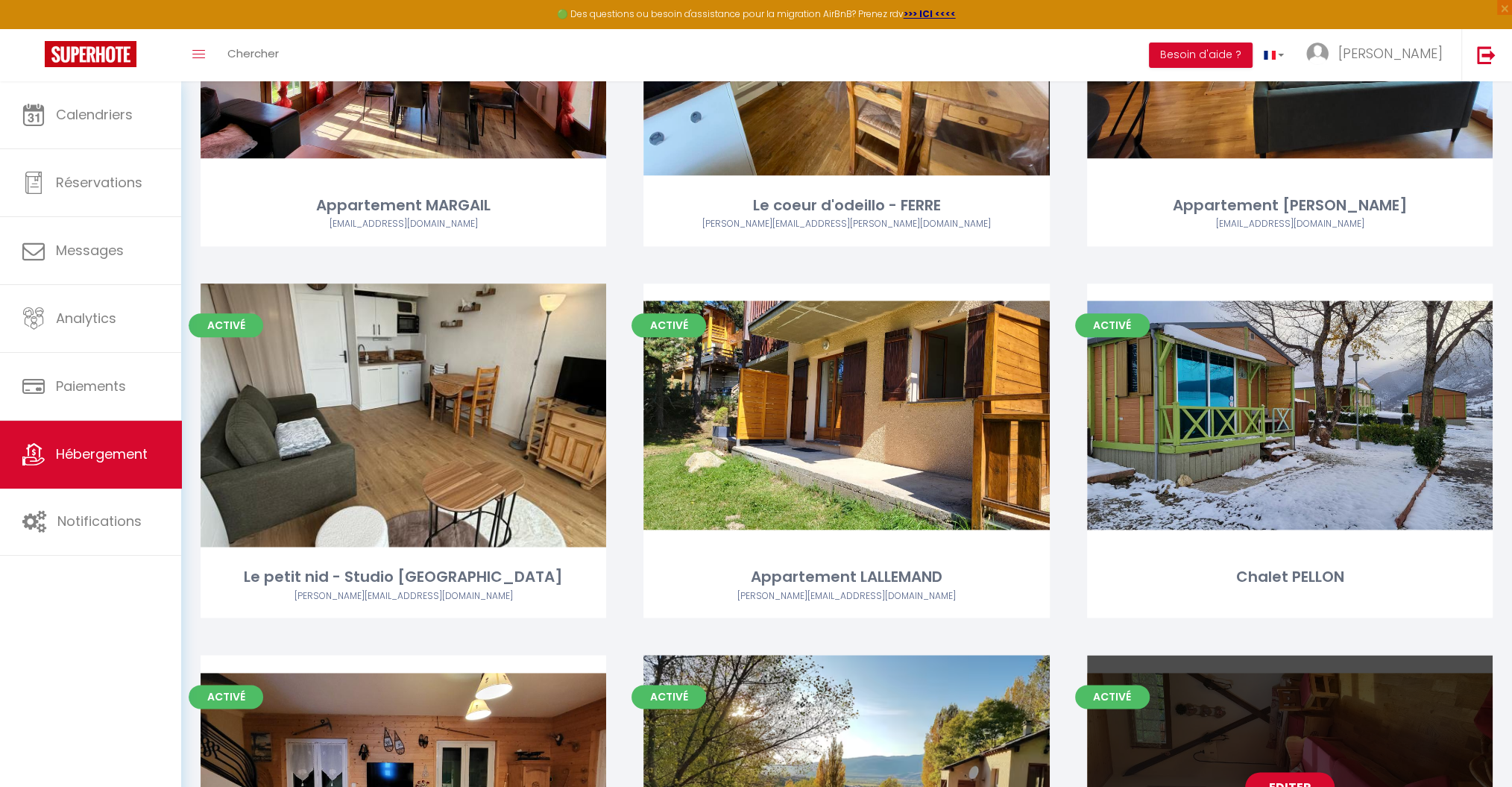
scroll to position [1761, 0]
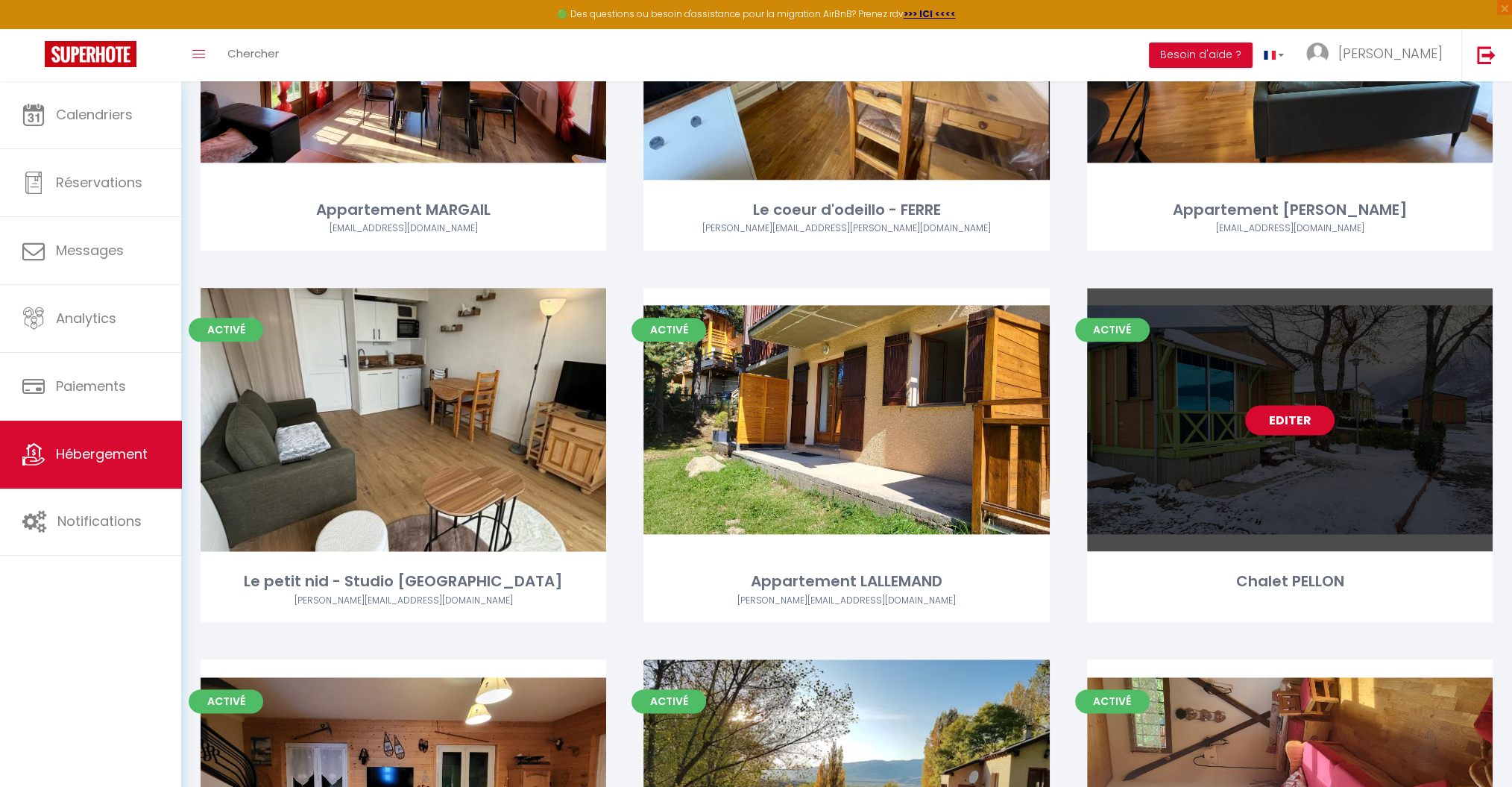
click at [1283, 412] on link "Editer" at bounding box center [1289, 420] width 90 height 30
click at [1296, 417] on link "Editer" at bounding box center [1289, 420] width 90 height 30
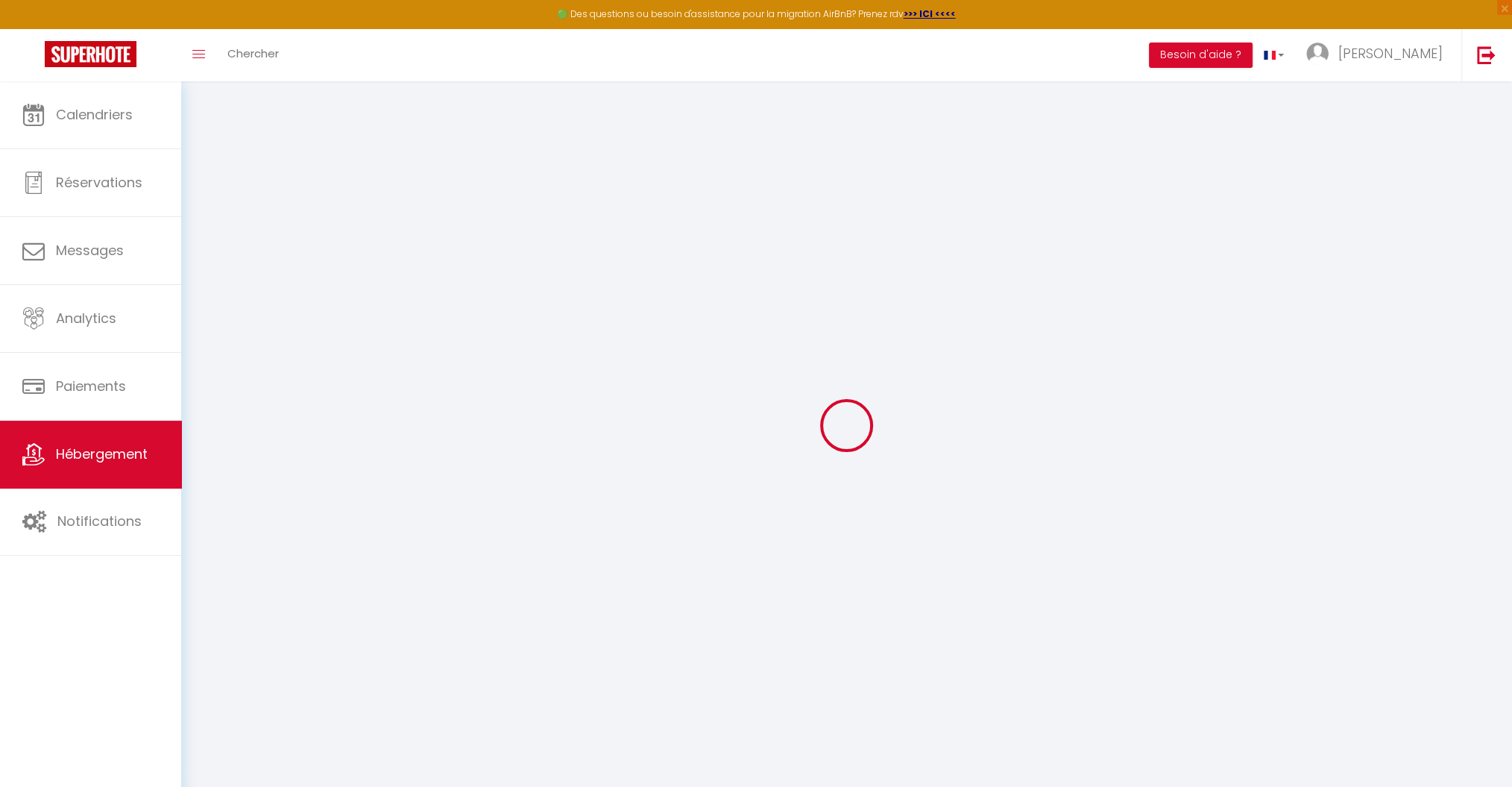
select select
checkbox input "false"
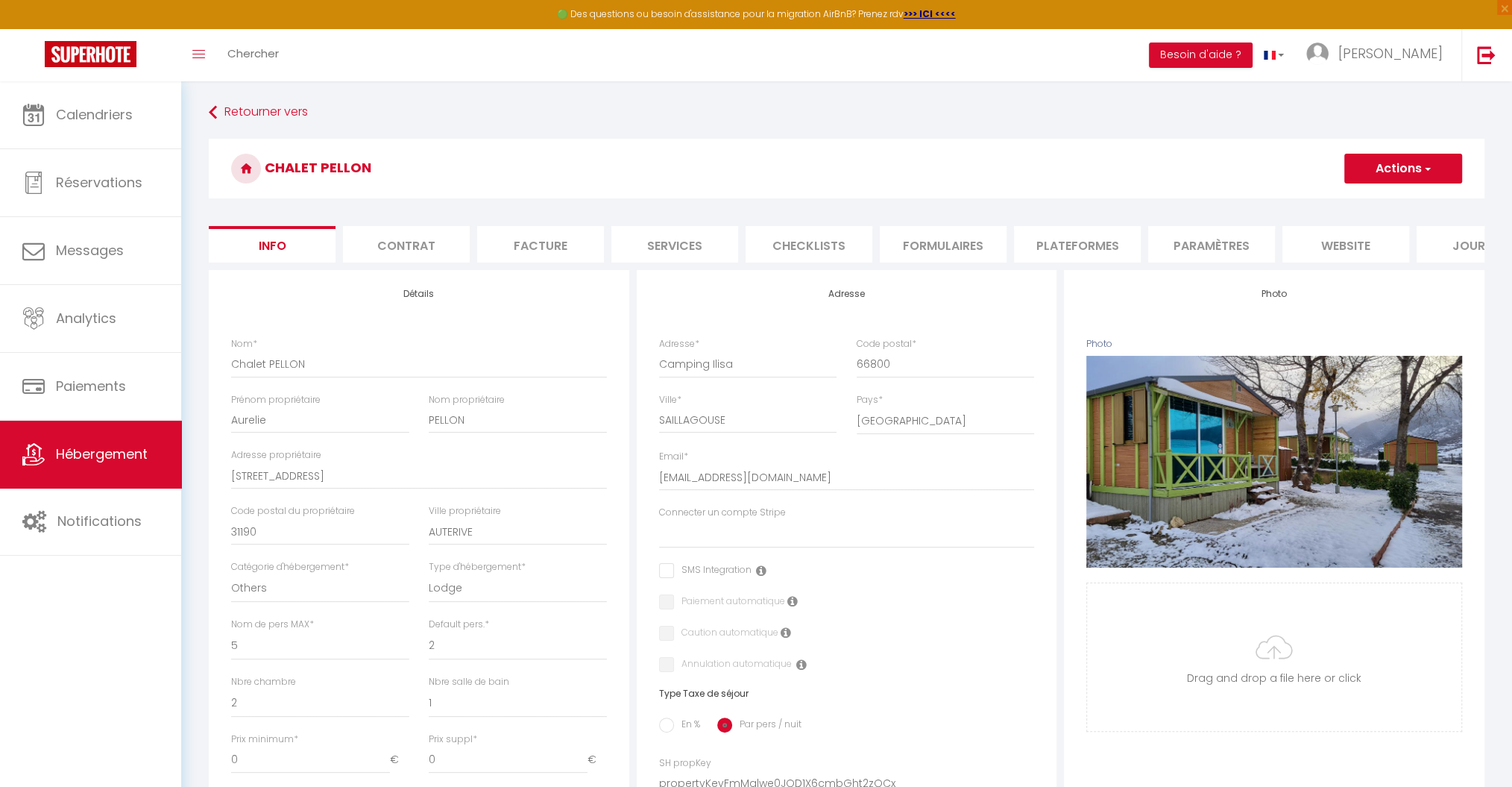
select select
checkbox input "false"
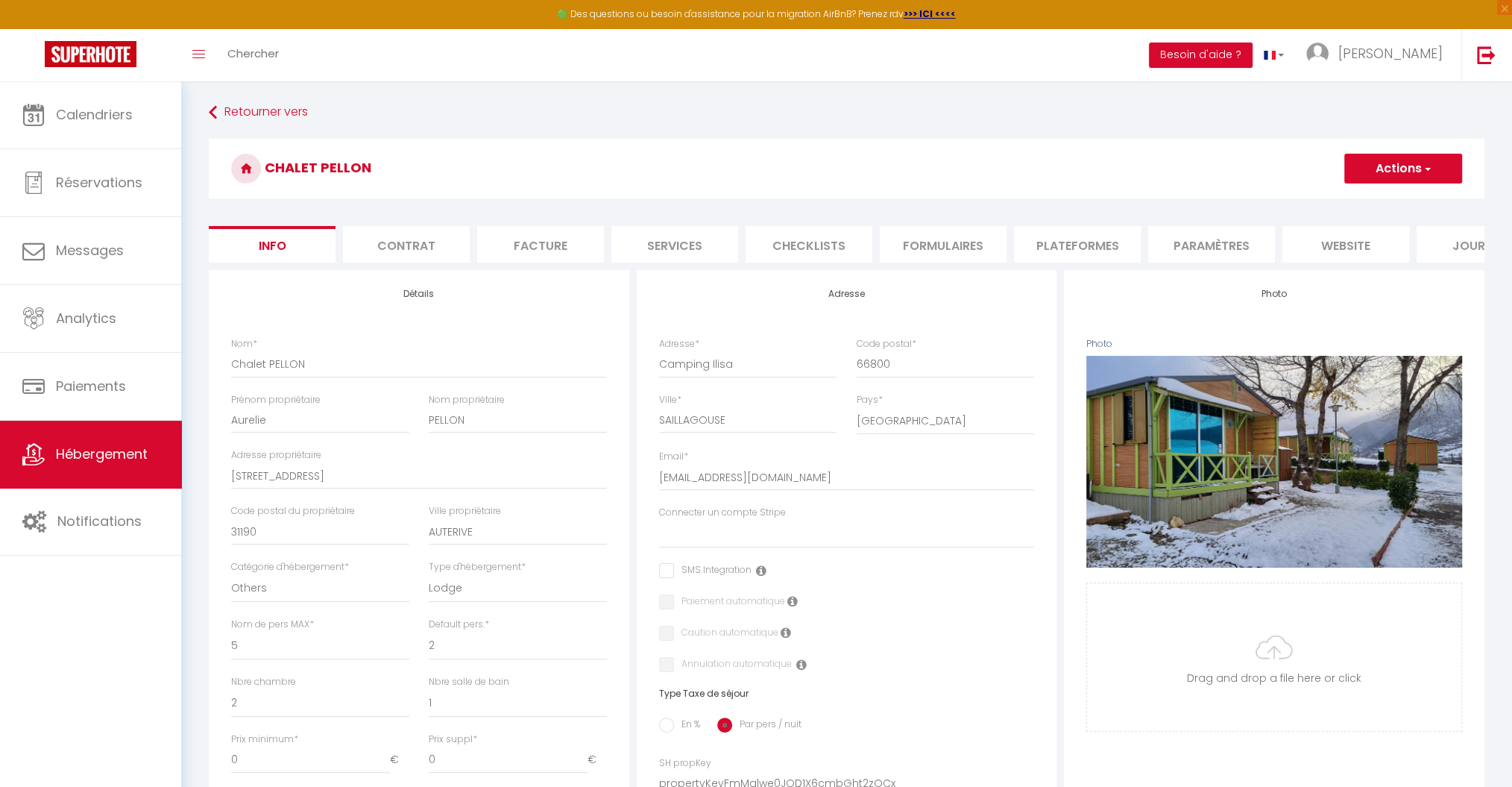
click at [1099, 246] on li "Plateformes" at bounding box center [1077, 244] width 127 height 36
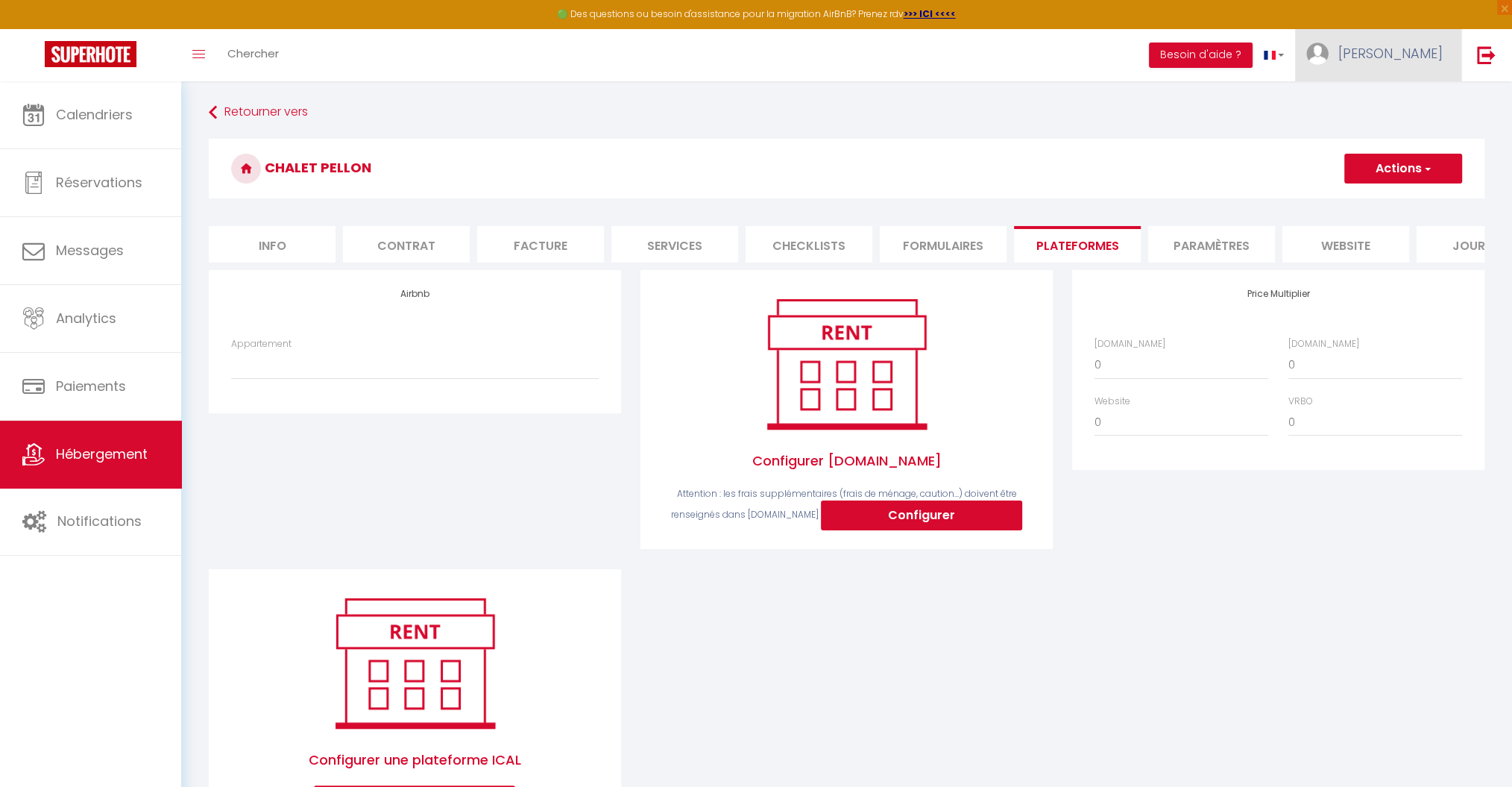
click at [1436, 45] on span "[PERSON_NAME]" at bounding box center [1391, 53] width 104 height 19
click at [1409, 100] on link "Paramètres" at bounding box center [1402, 104] width 110 height 26
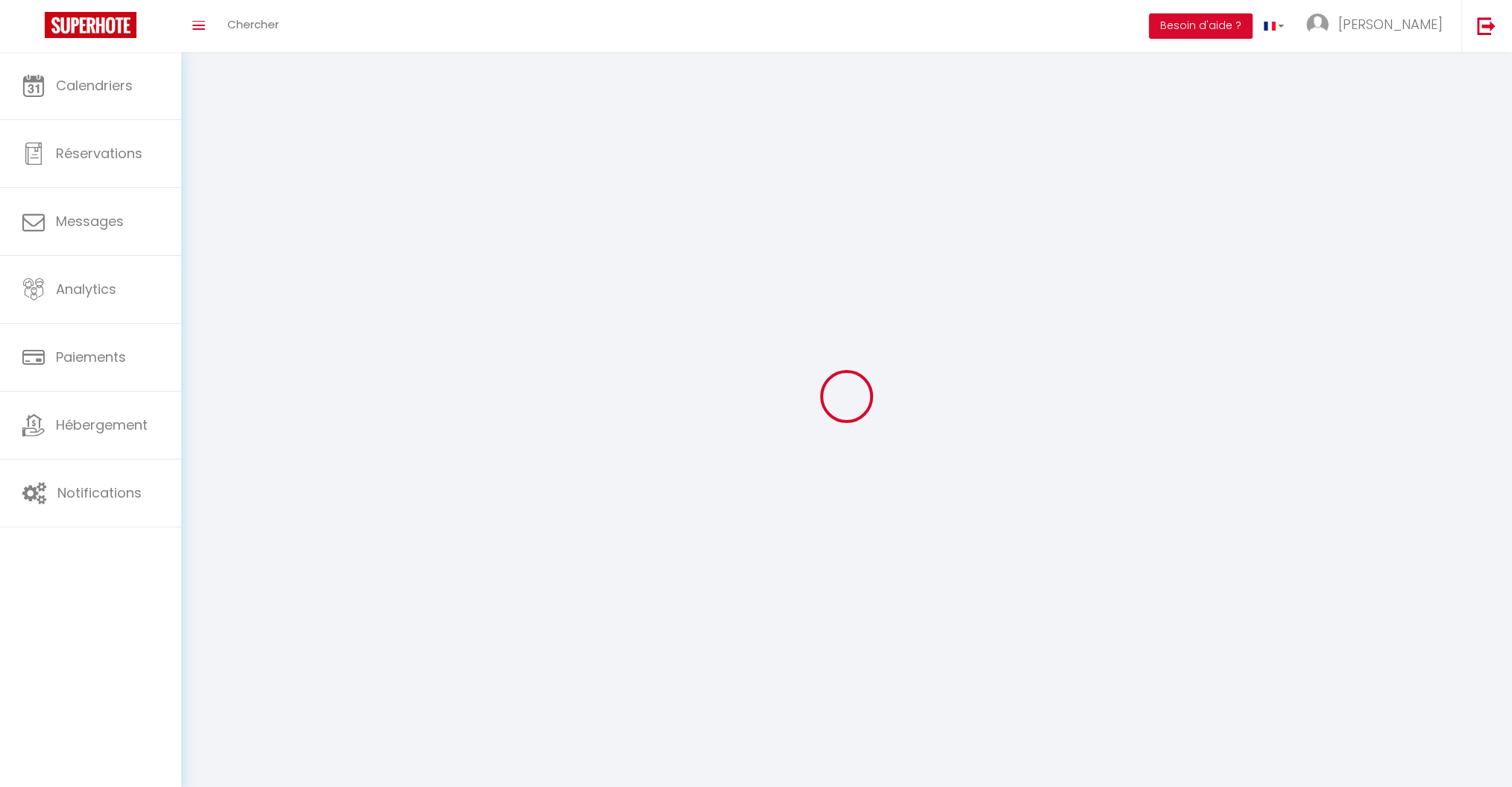
type input "[PERSON_NAME]"
type input "LLEDOS"
type input "0609418540"
type input "49 carretera D [GEOGRAPHIC_DATA]"
type input "66800"
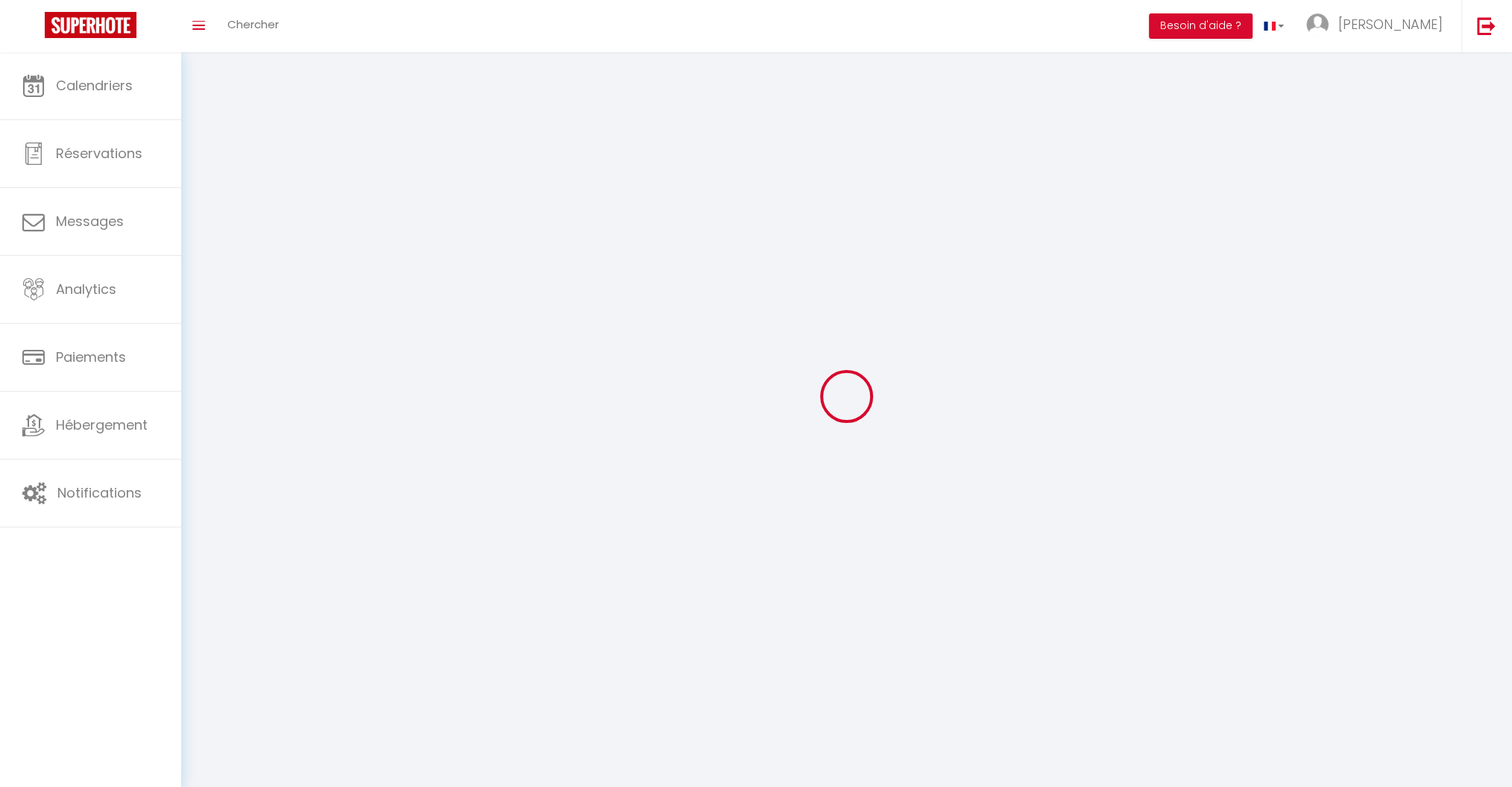
type input "LLO"
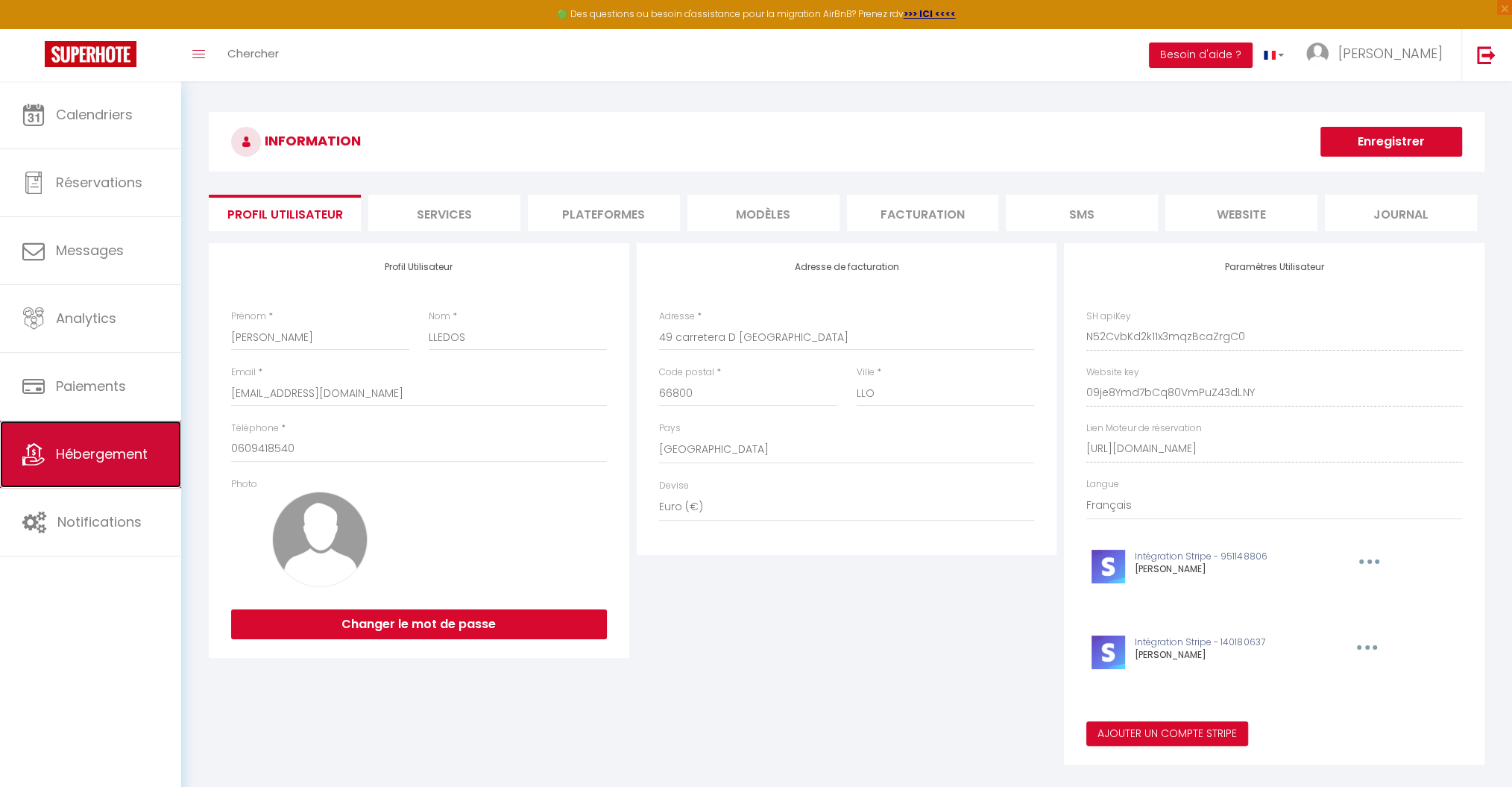
click at [39, 466] on link "Hébergement" at bounding box center [91, 453] width 181 height 67
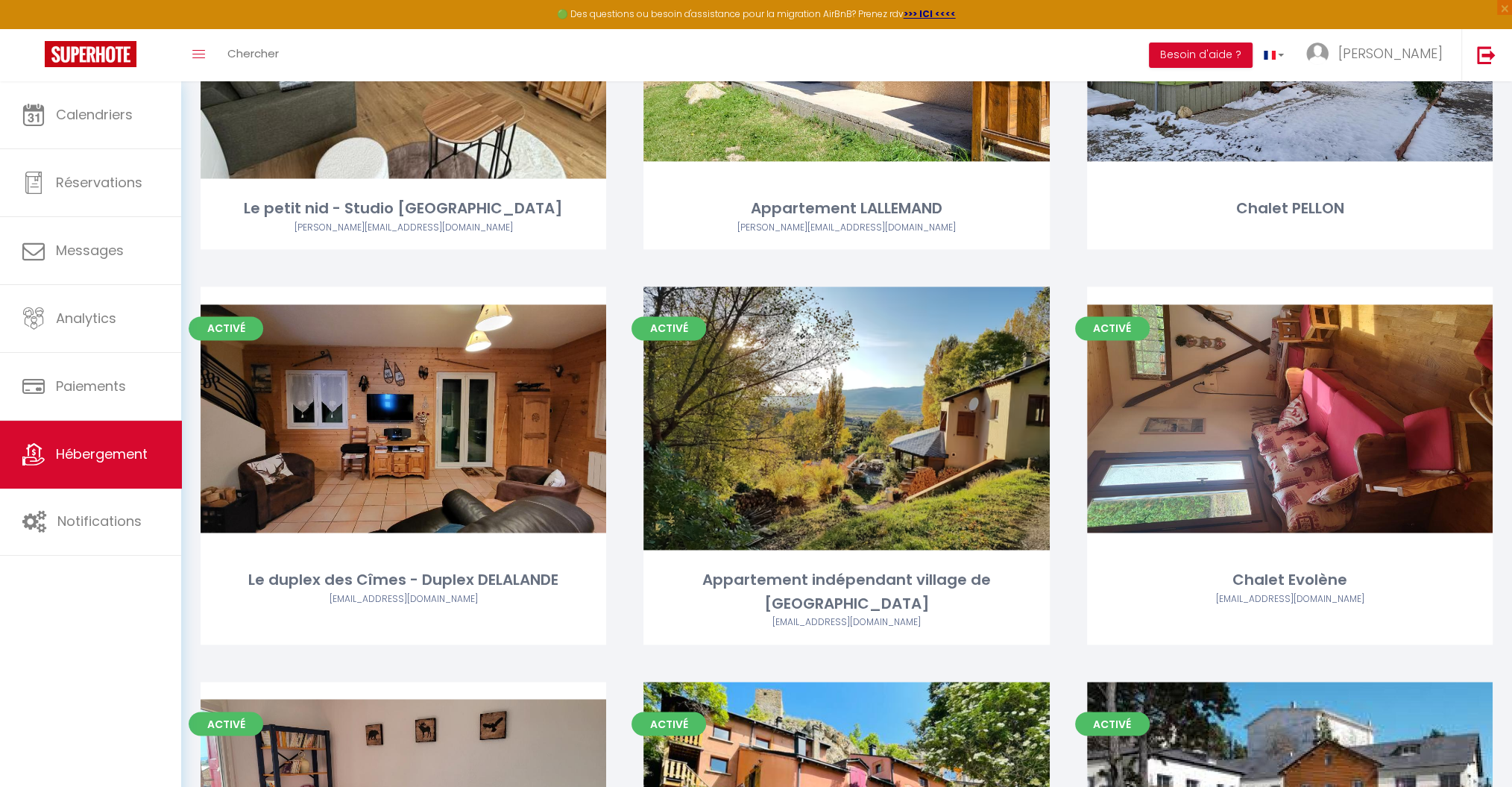
scroll to position [2132, 0]
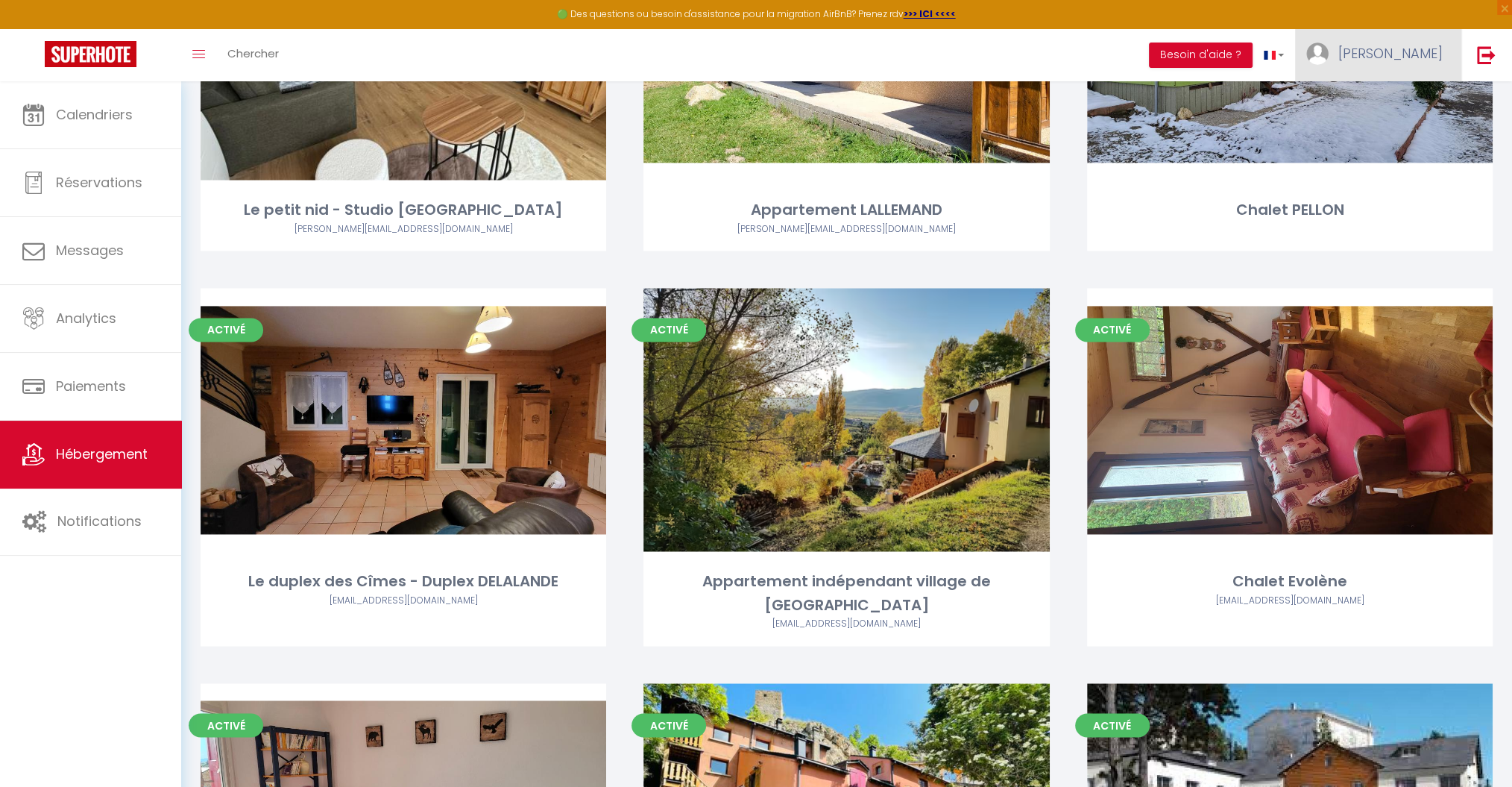
click at [1440, 51] on span "[PERSON_NAME]" at bounding box center [1391, 53] width 104 height 19
click at [1400, 106] on link "Paramètres" at bounding box center [1402, 104] width 110 height 26
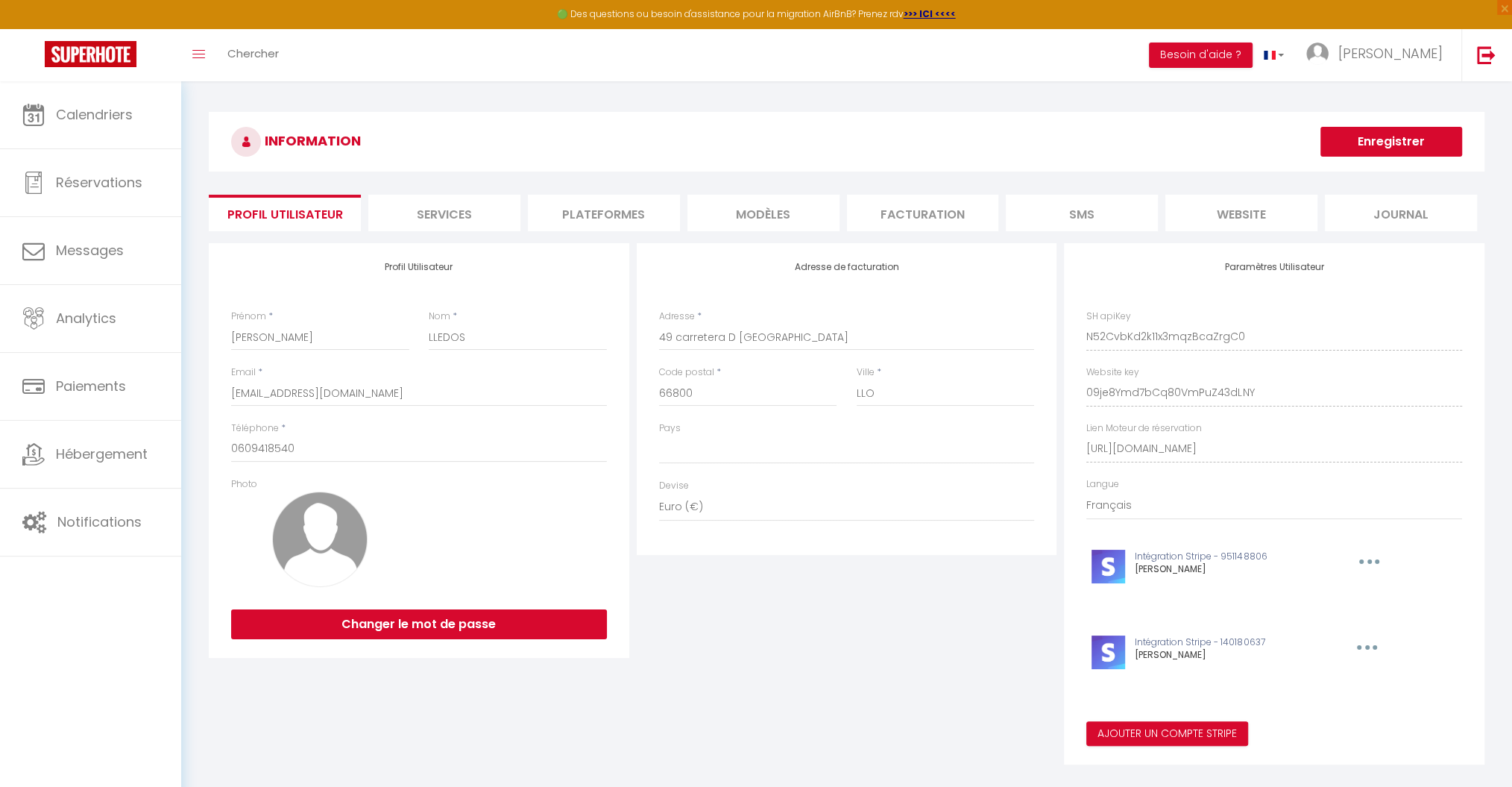
click at [614, 201] on li "Plateformes" at bounding box center [604, 213] width 152 height 36
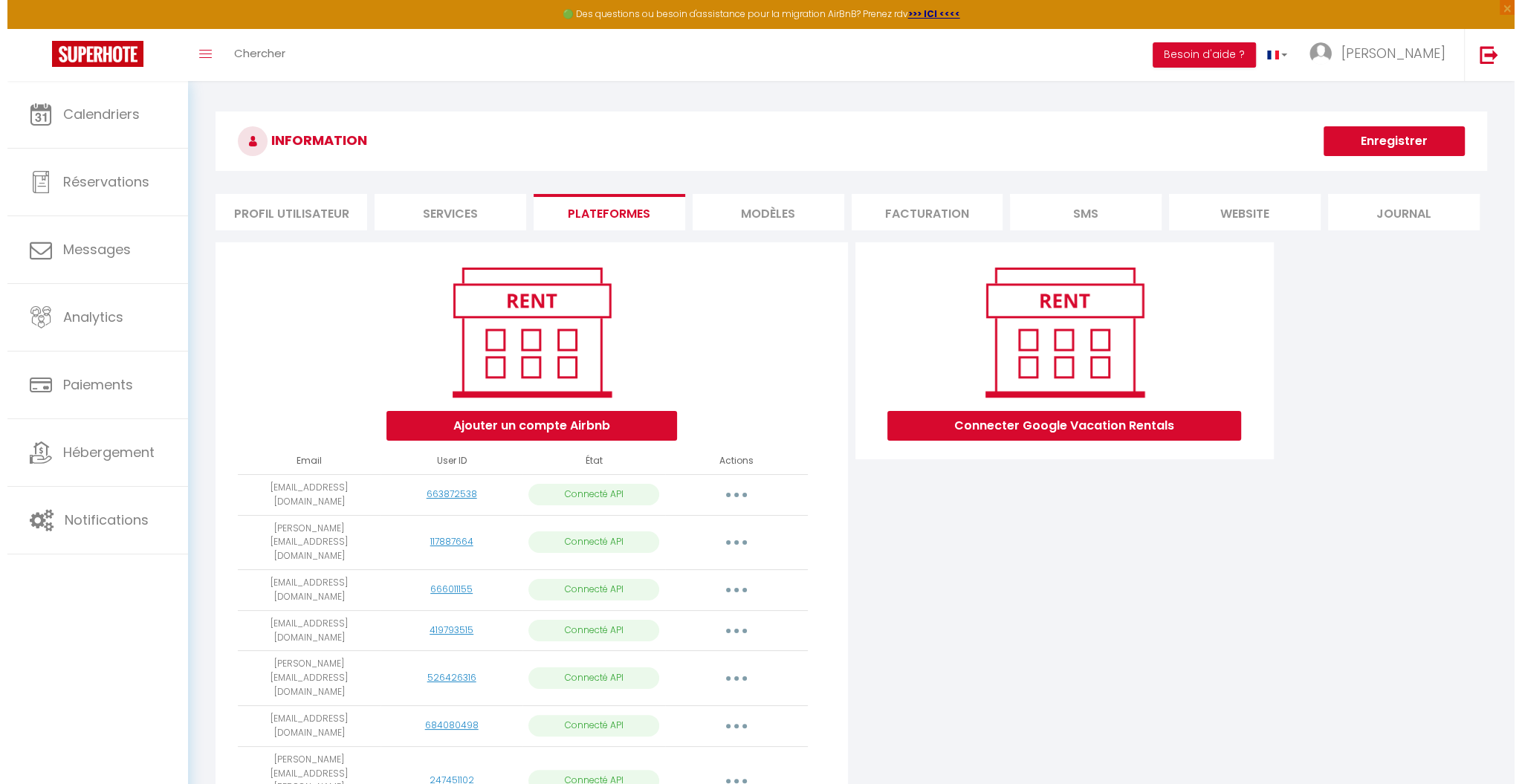
scroll to position [430, 0]
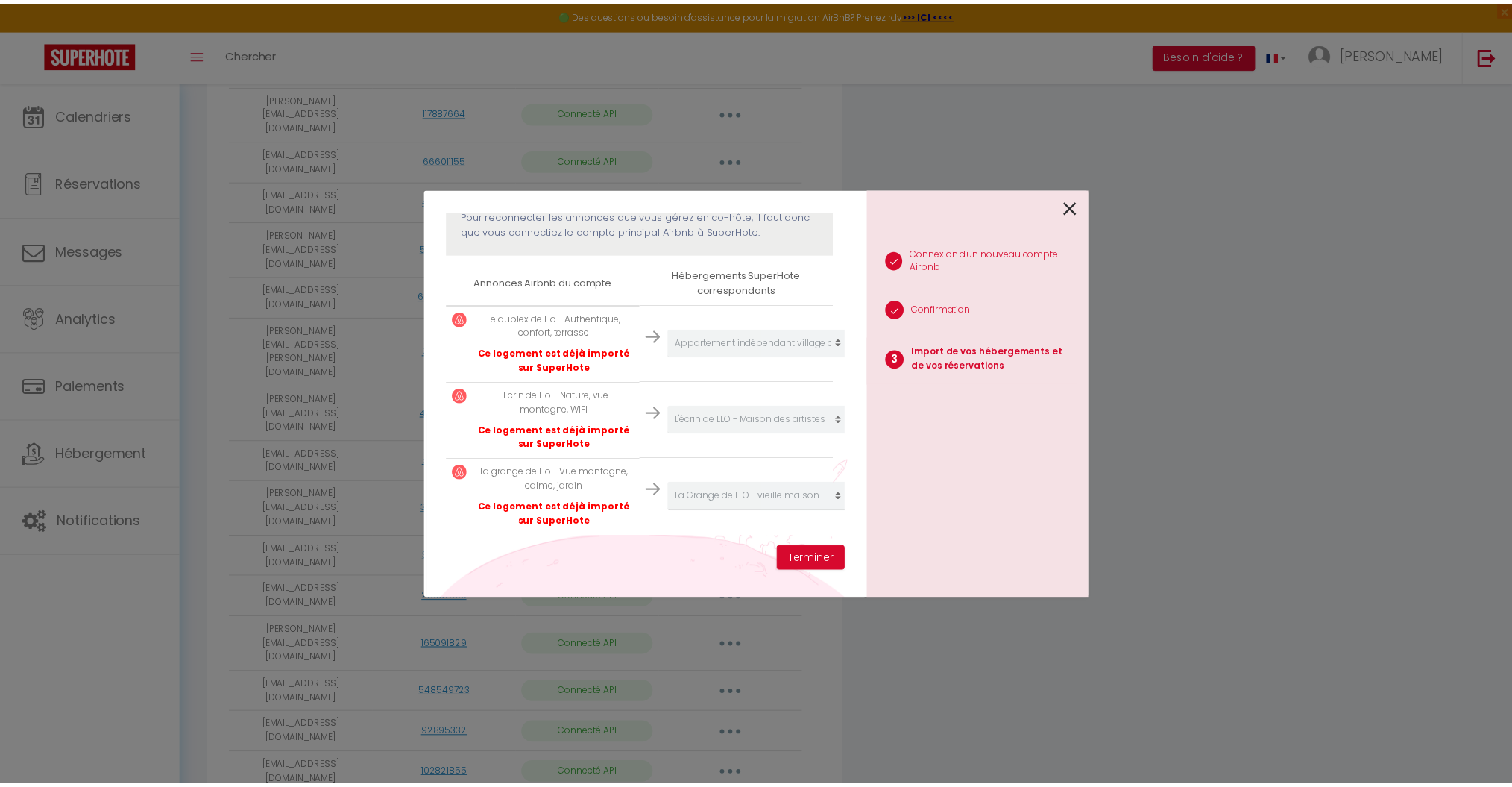
scroll to position [224, 0]
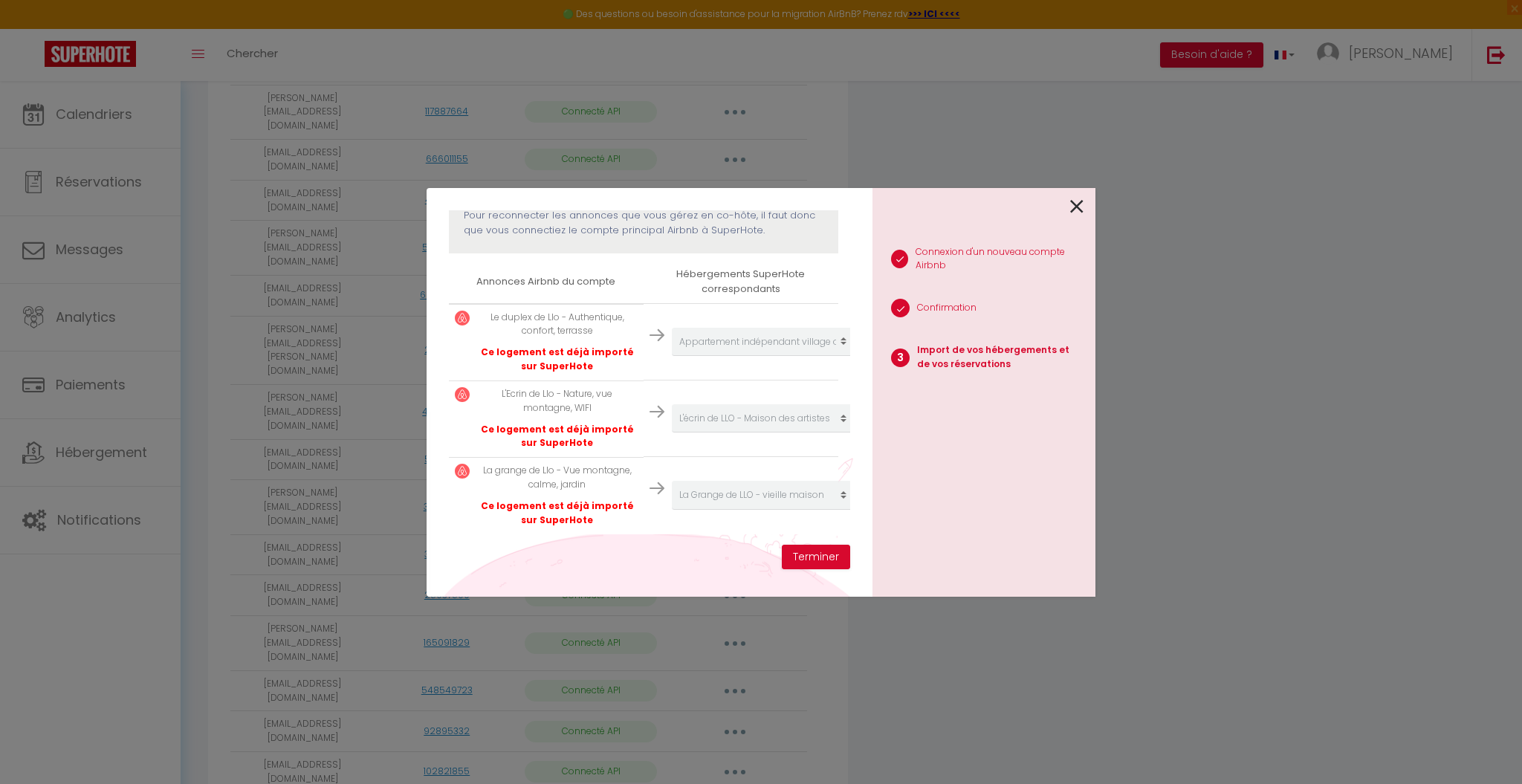
click at [1073, 202] on icon at bounding box center [1077, 207] width 14 height 23
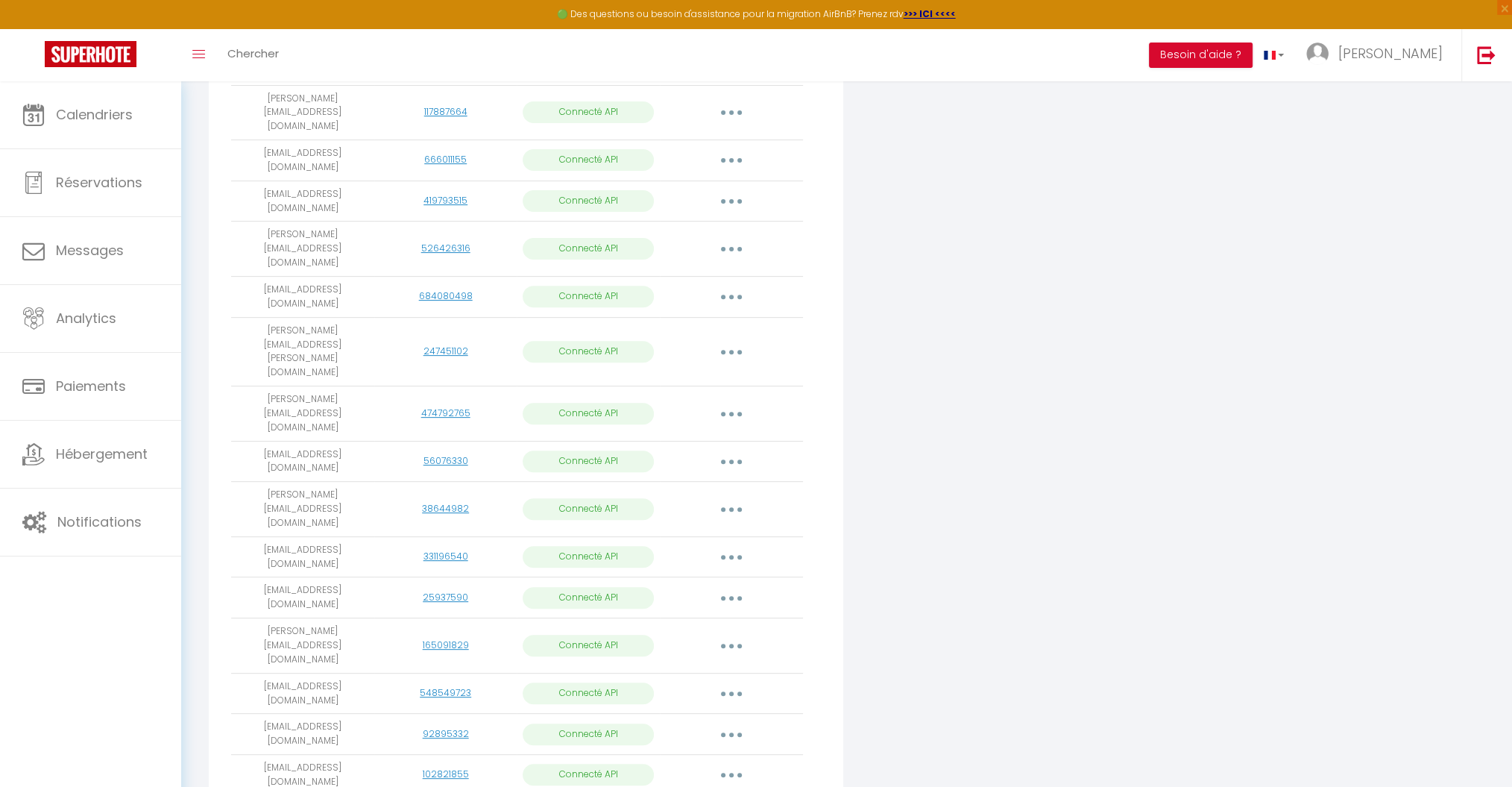
click at [732, 651] on div "INFORMATION Enregistrer Profil Utilisateur Services Plateformes MODÈLES Factura…" at bounding box center [847, 314] width 1295 height 1268
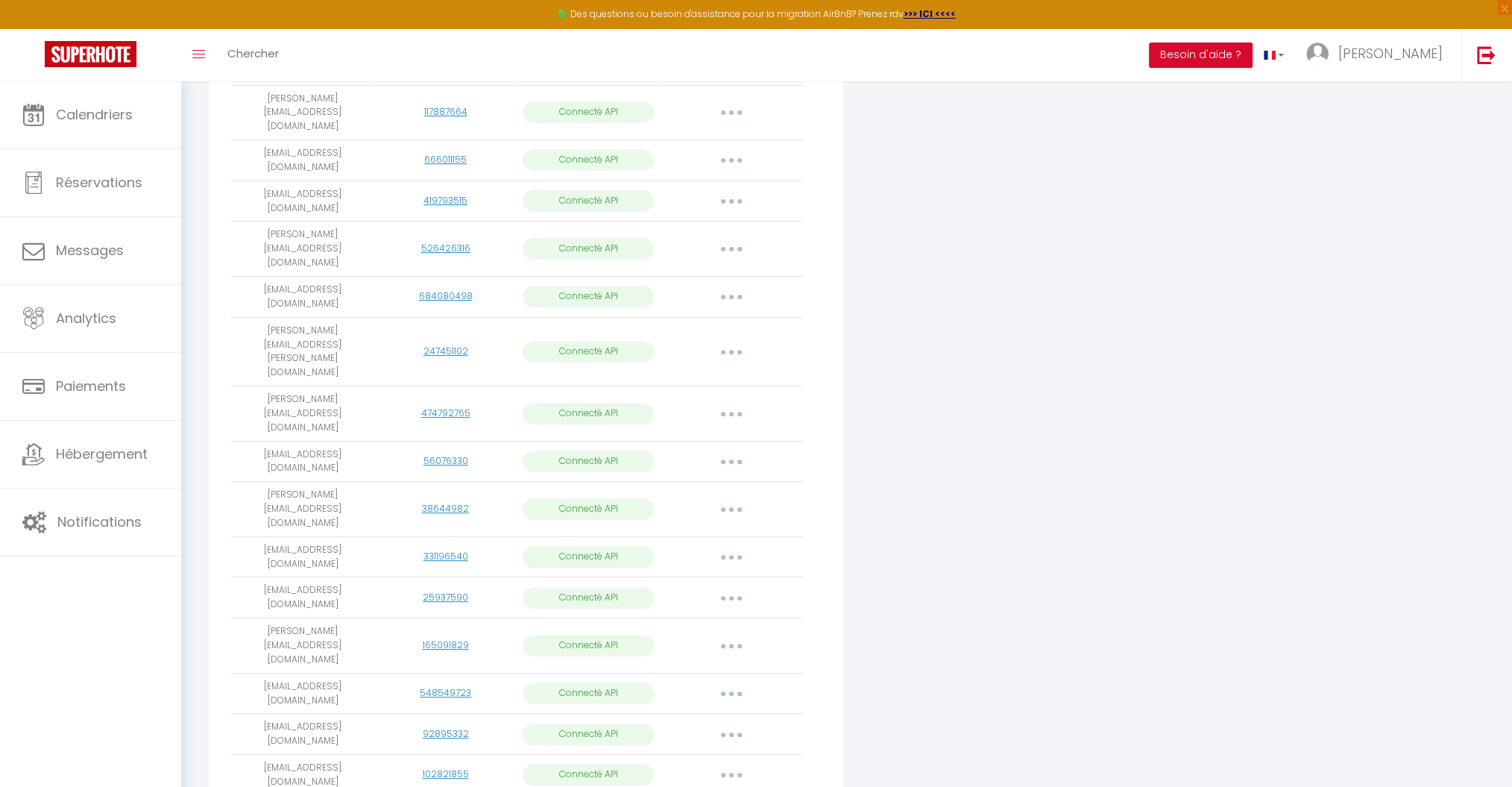
scroll to position [72, 0]
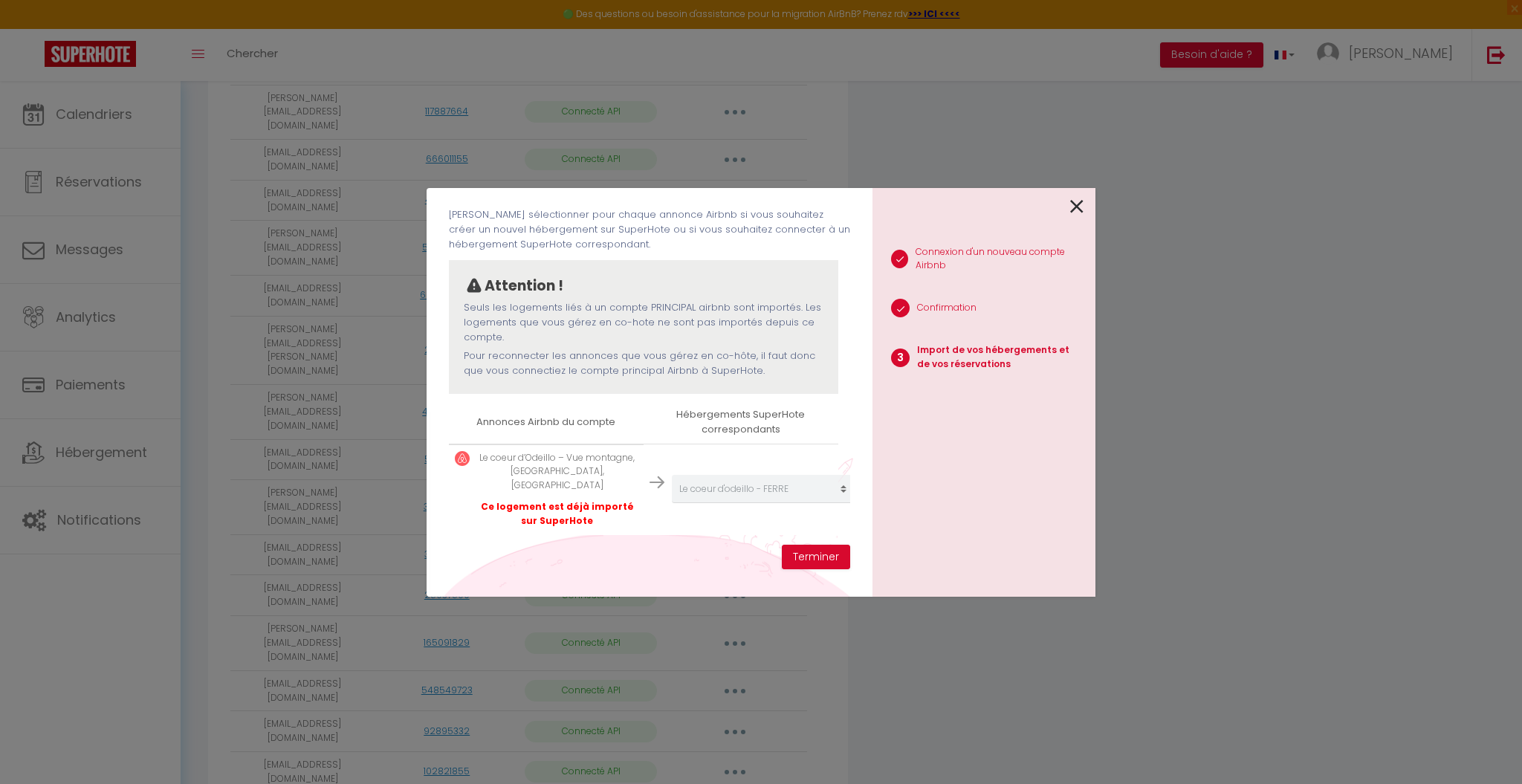
click at [1078, 204] on icon at bounding box center [1077, 207] width 14 height 23
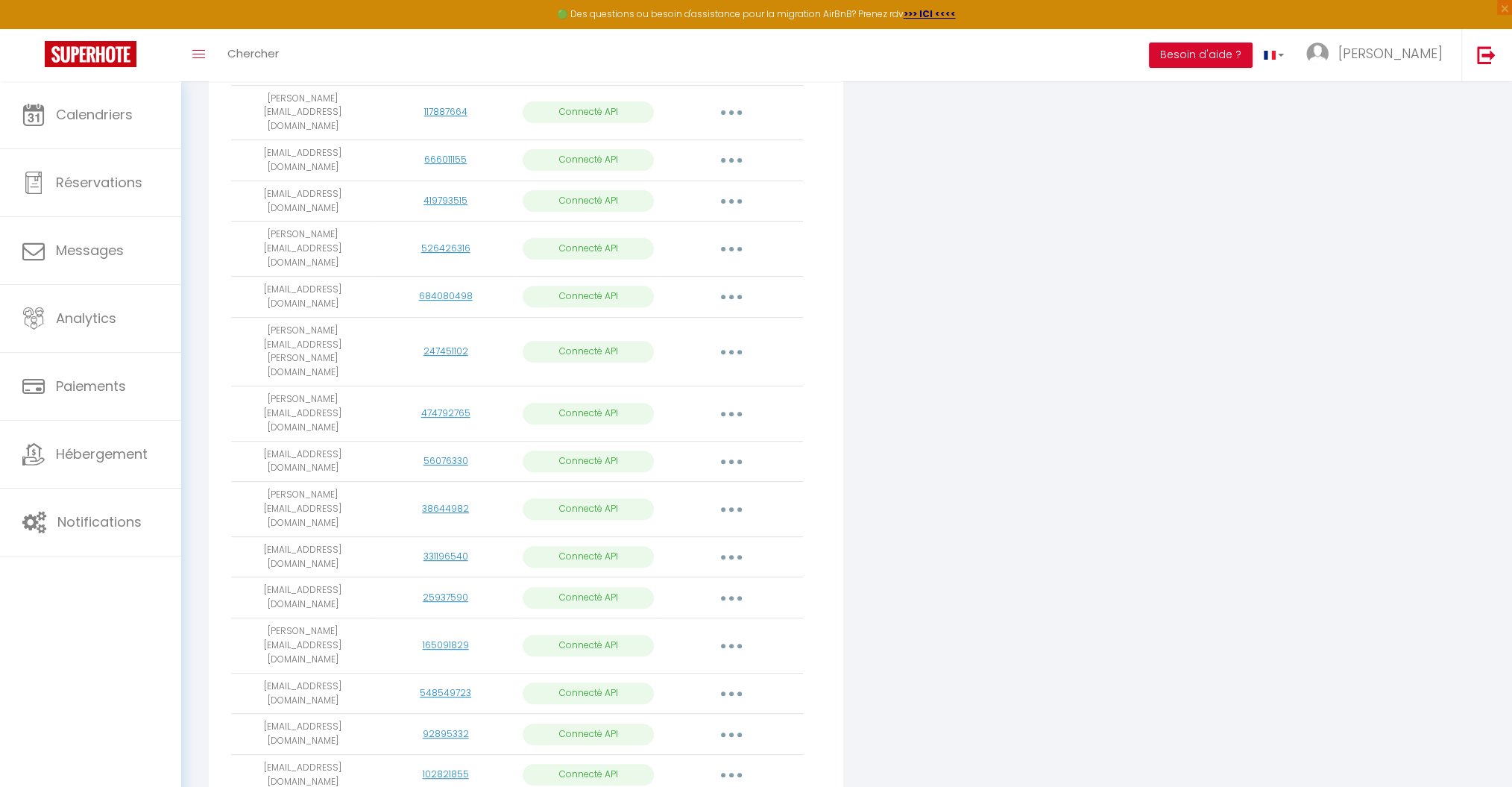
click at [730, 763] on button "button" at bounding box center [731, 775] width 41 height 24
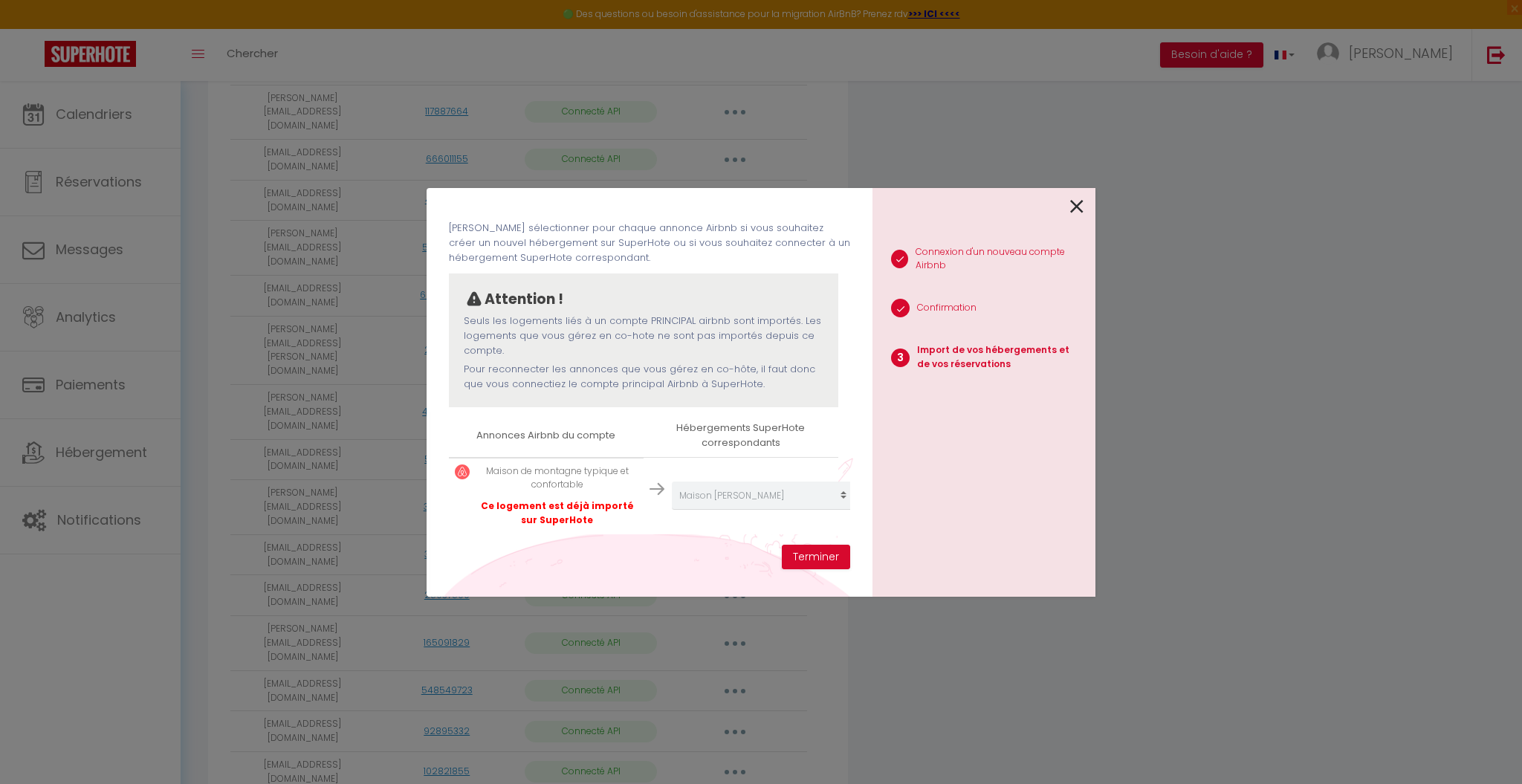
click at [1077, 201] on icon at bounding box center [1077, 207] width 14 height 23
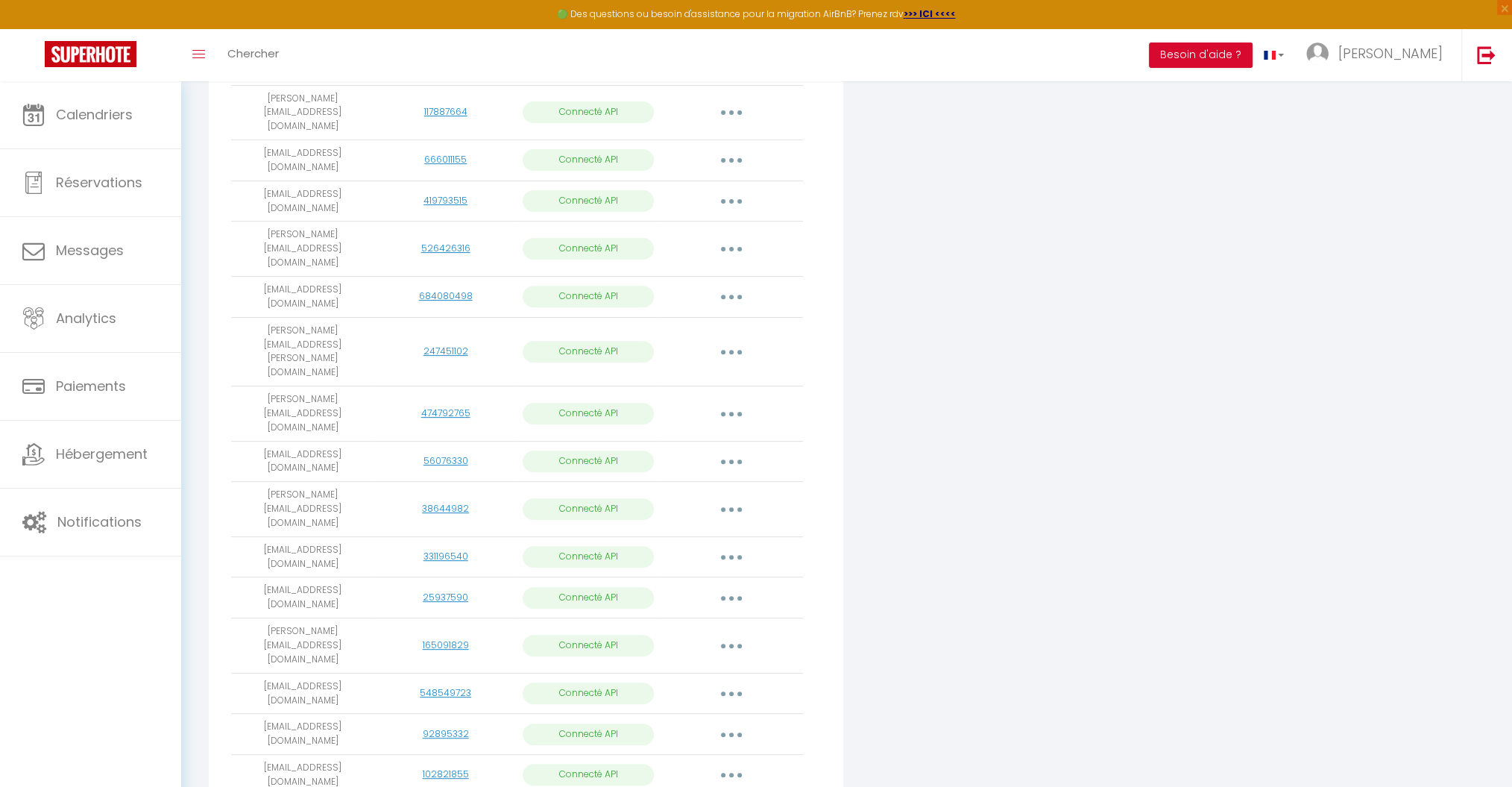
click at [736, 722] on button "button" at bounding box center [731, 734] width 41 height 24
click at [707, 755] on link "Importer les appartements" at bounding box center [665, 768] width 164 height 26
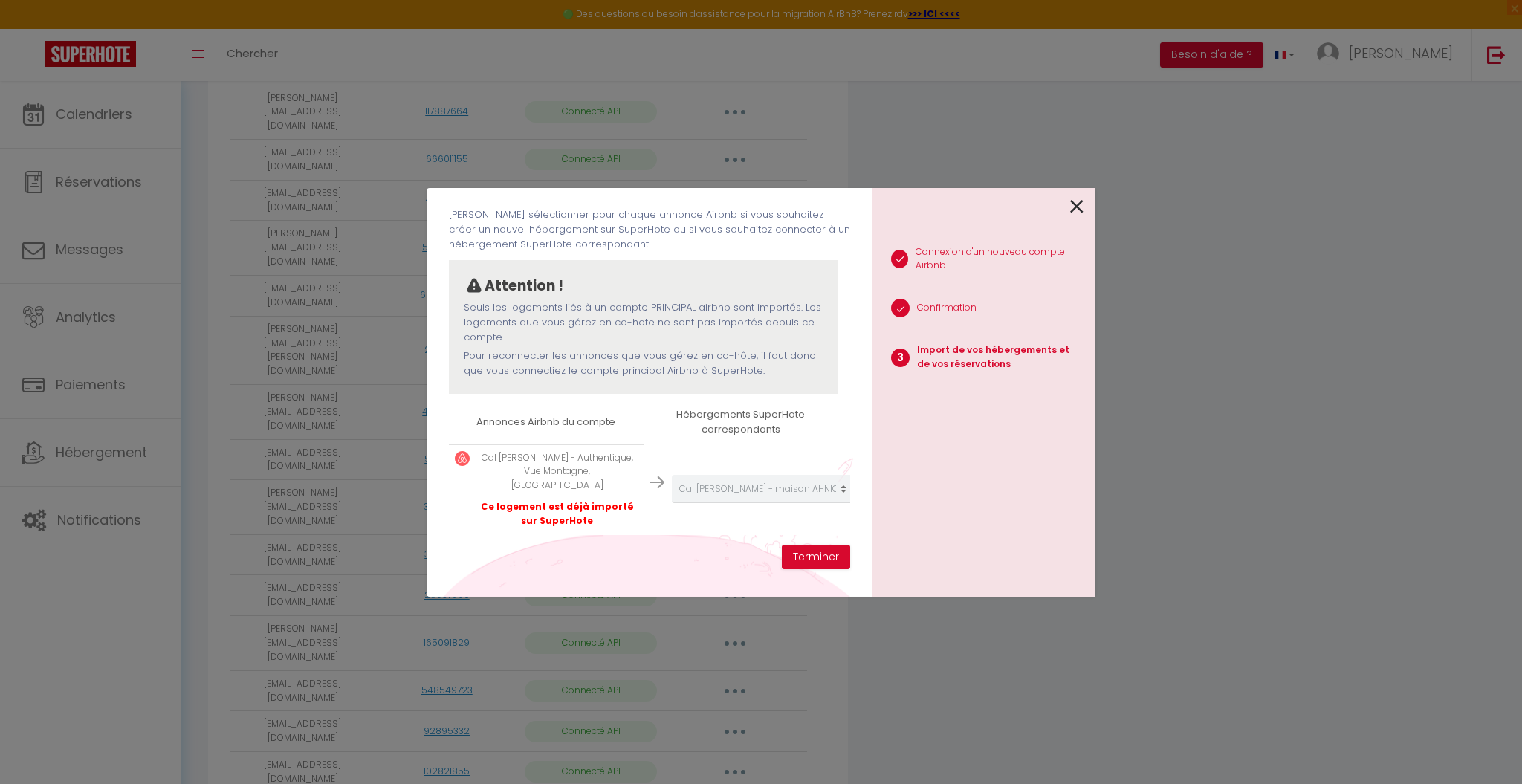
click at [1076, 189] on link at bounding box center [1077, 205] width 14 height 32
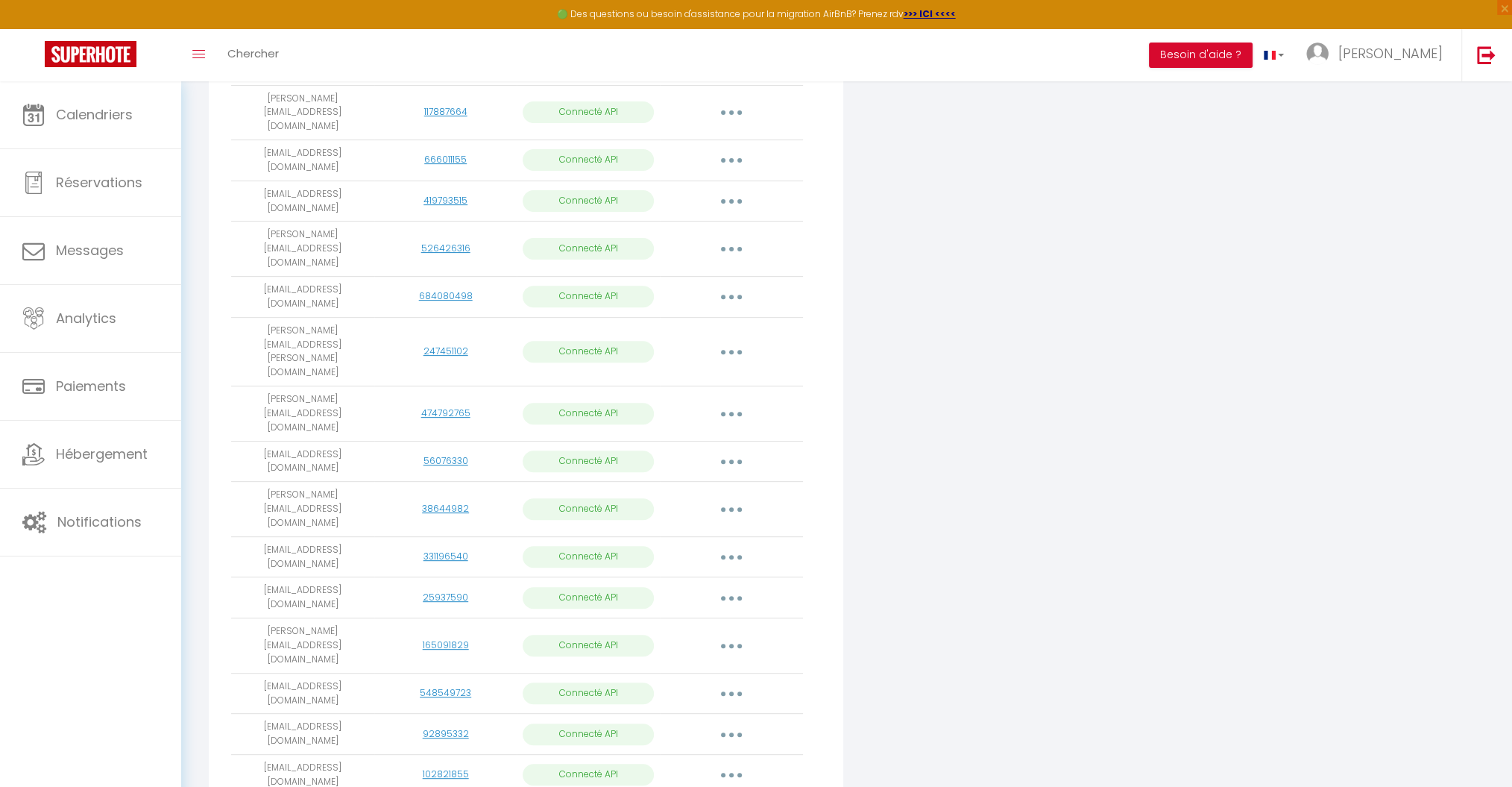
click at [730, 681] on button "button" at bounding box center [731, 693] width 41 height 24
click at [692, 715] on link "Importer les appartements" at bounding box center [665, 727] width 164 height 26
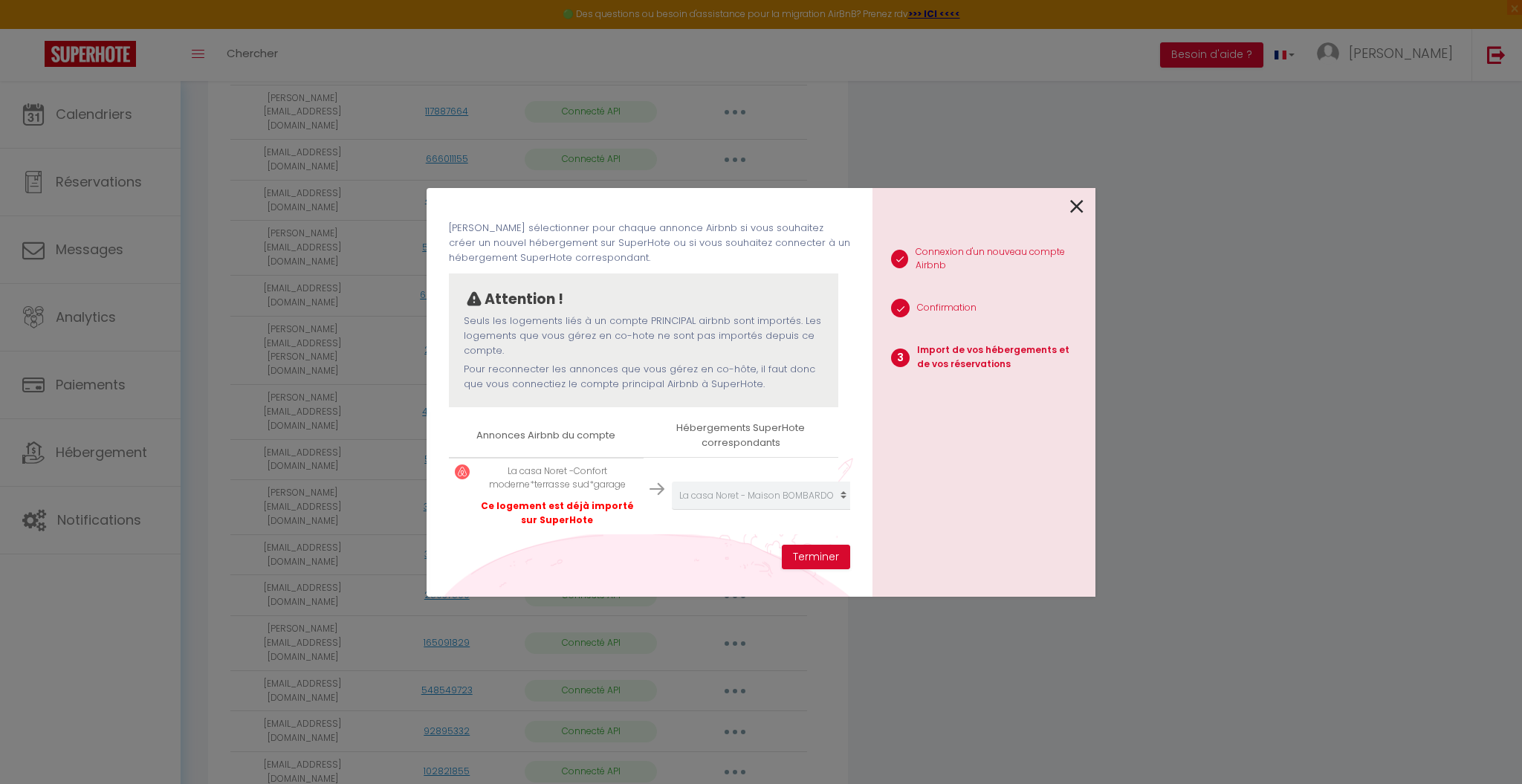
click at [1082, 201] on icon at bounding box center [1077, 207] width 14 height 23
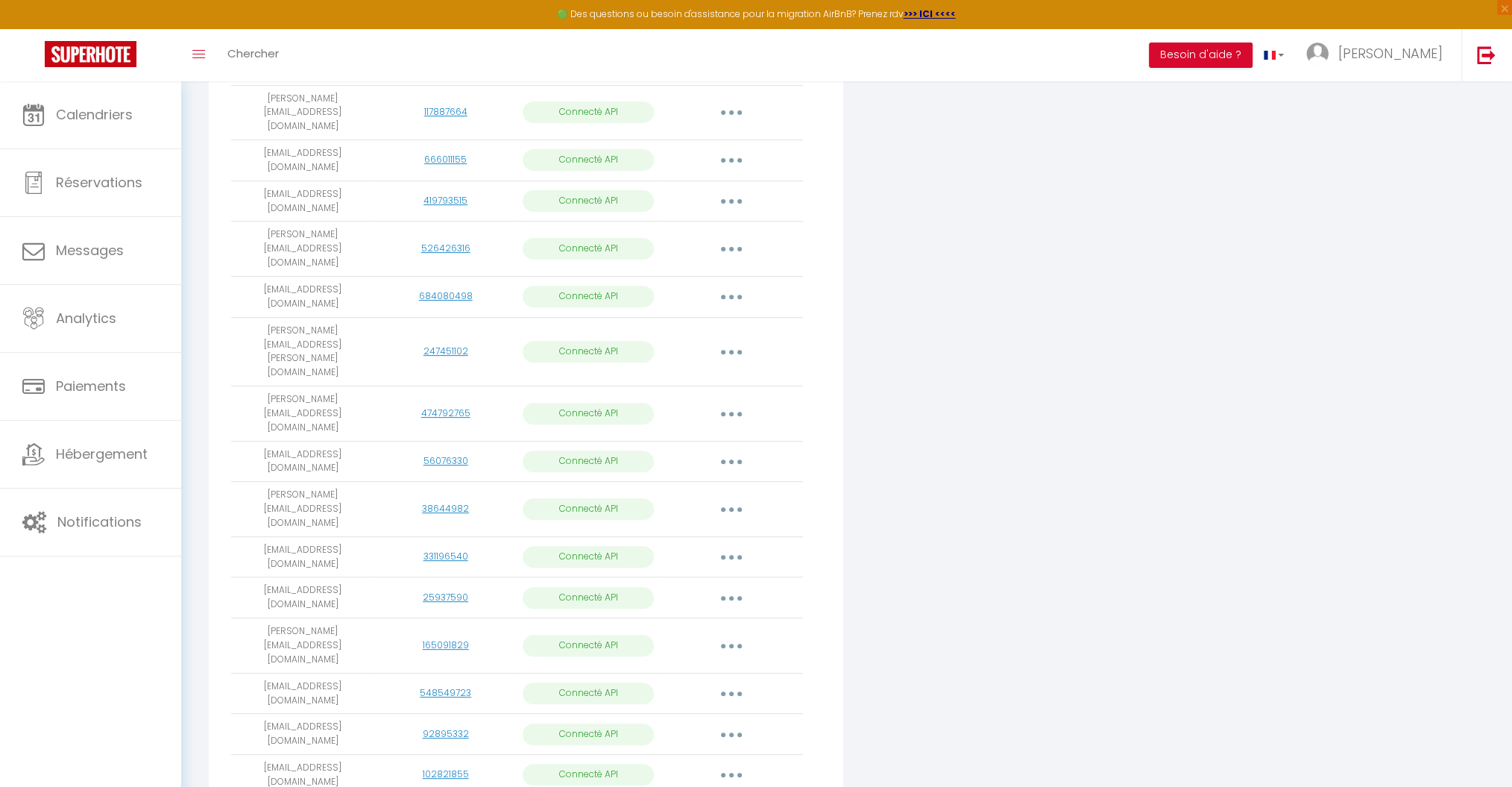
click at [734, 634] on button "button" at bounding box center [731, 646] width 41 height 24
click at [705, 667] on link "Importer les appartements" at bounding box center [665, 680] width 164 height 26
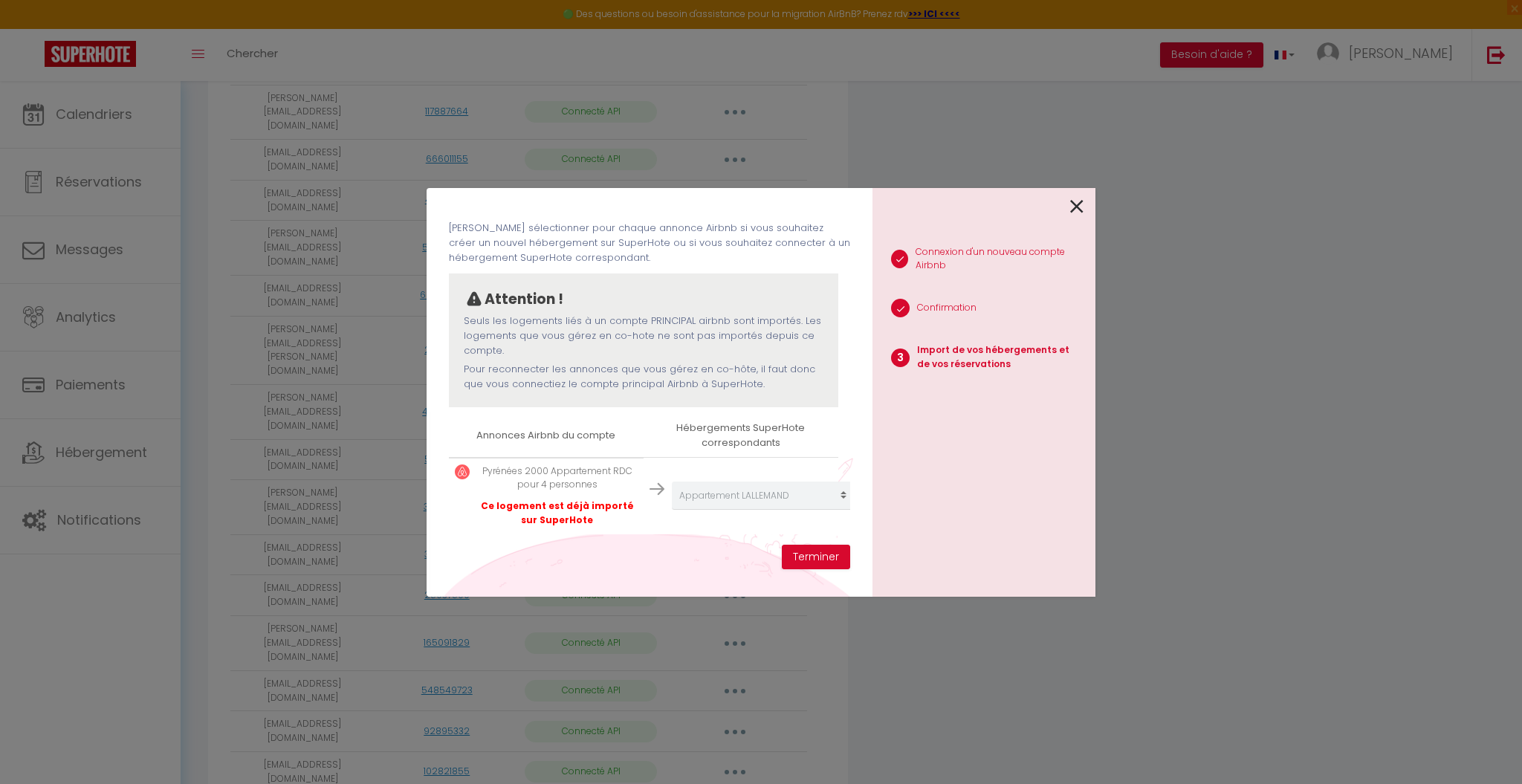
click at [1070, 201] on icon at bounding box center [1077, 207] width 14 height 23
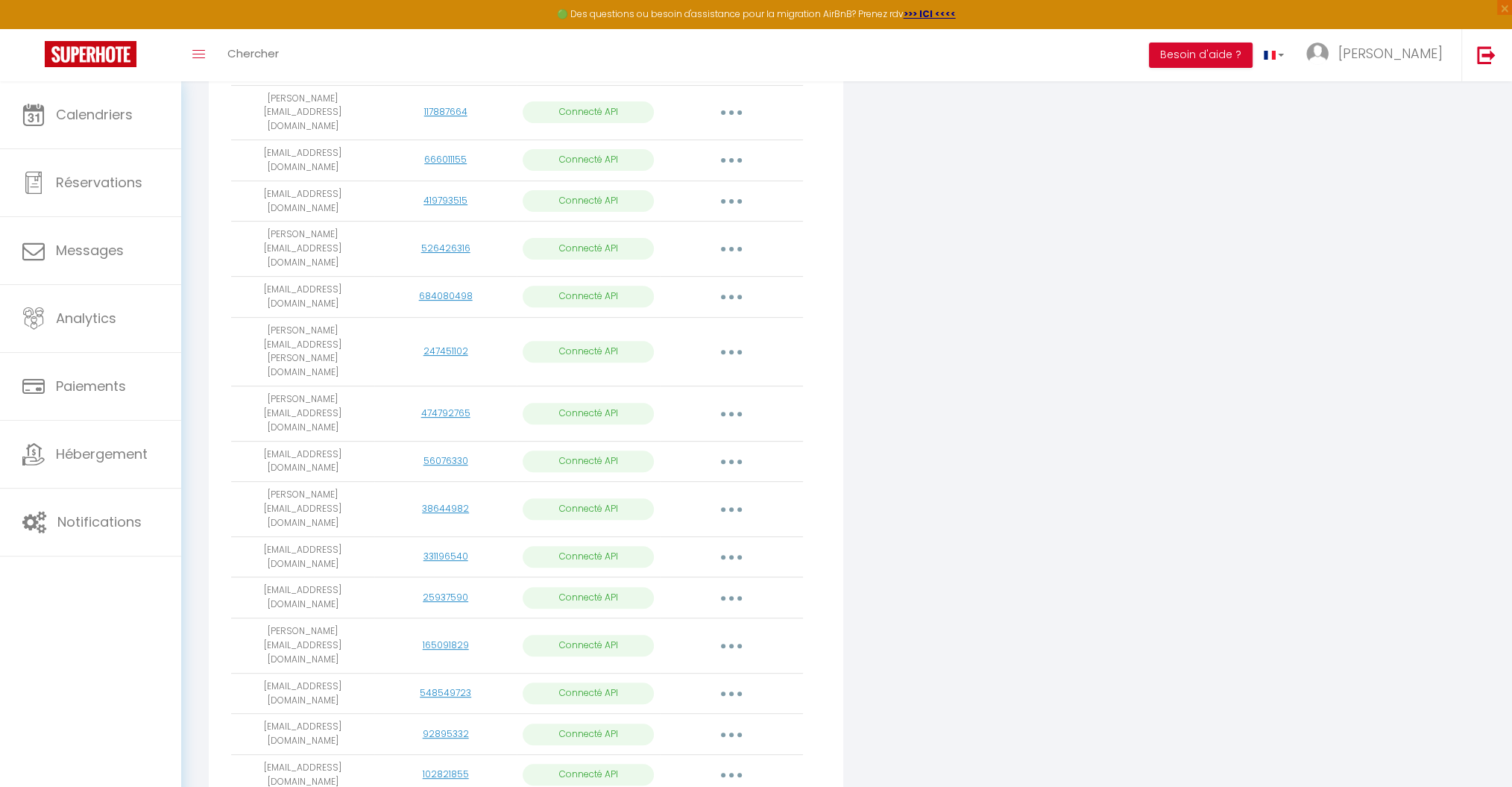
click at [743, 586] on button "button" at bounding box center [731, 598] width 41 height 24
click at [698, 619] on link "Importer les appartements" at bounding box center [665, 632] width 164 height 26
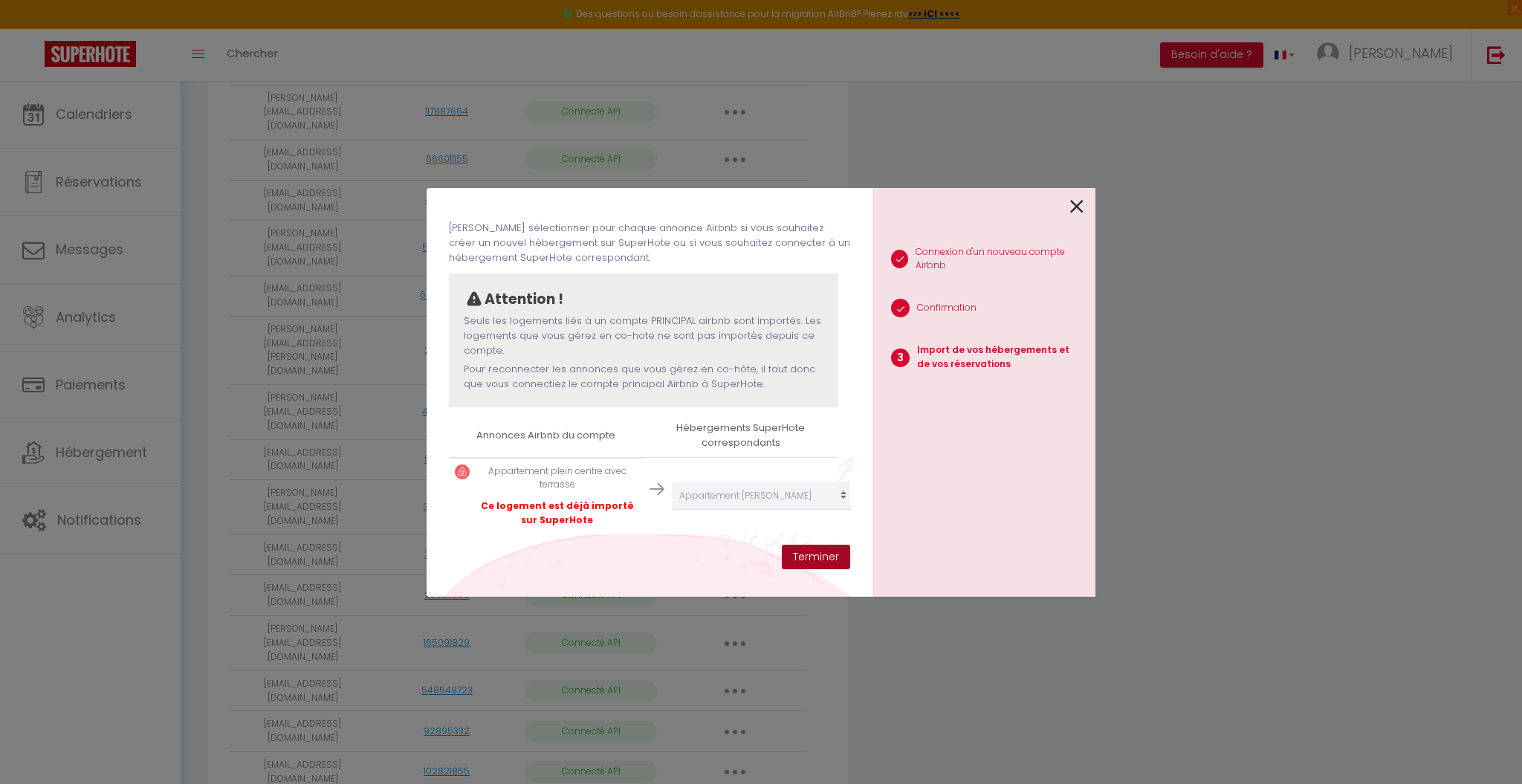
click at [813, 555] on button "Terminer" at bounding box center [816, 557] width 68 height 26
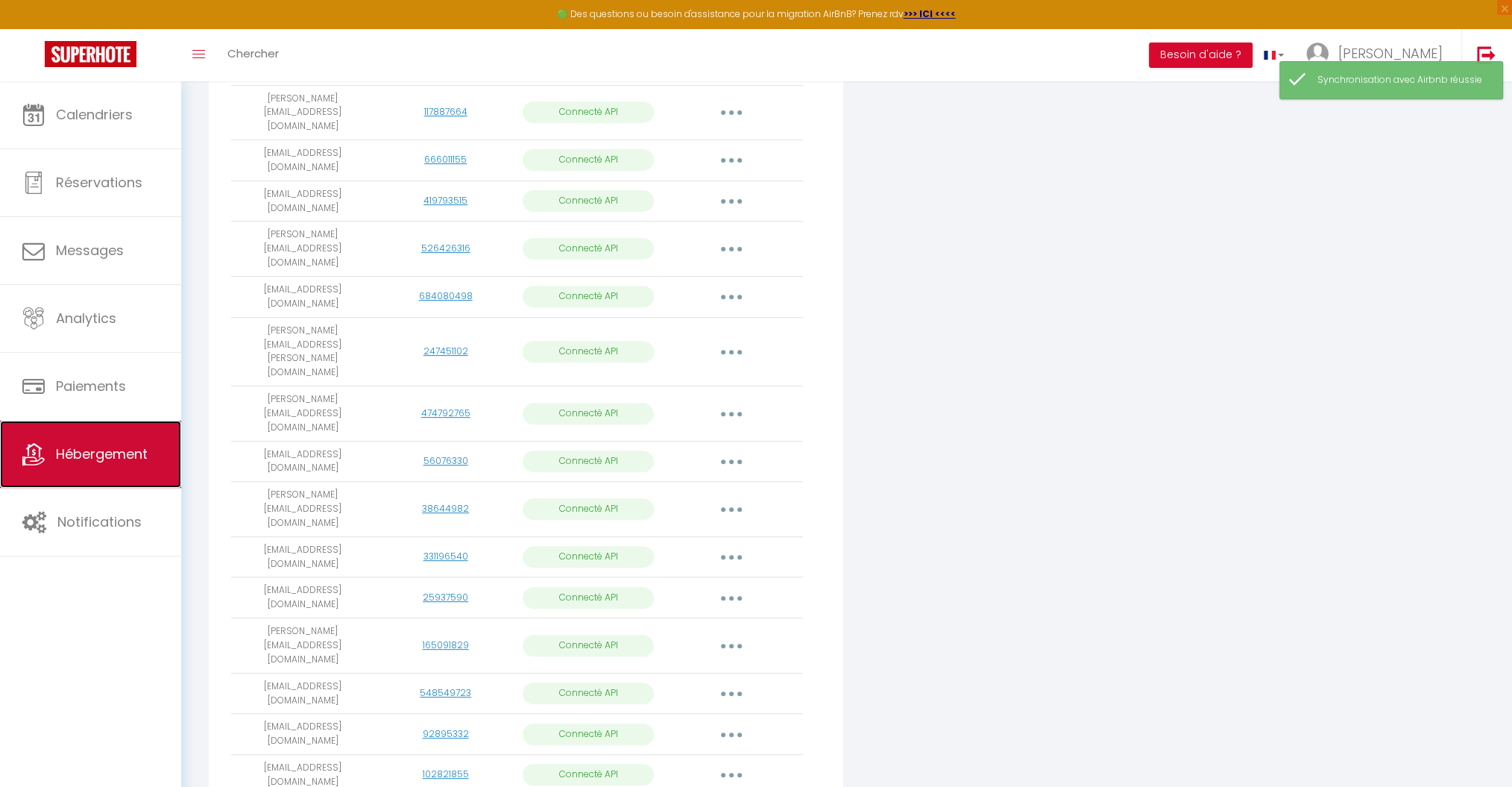
click at [126, 466] on link "Hébergement" at bounding box center [91, 453] width 181 height 67
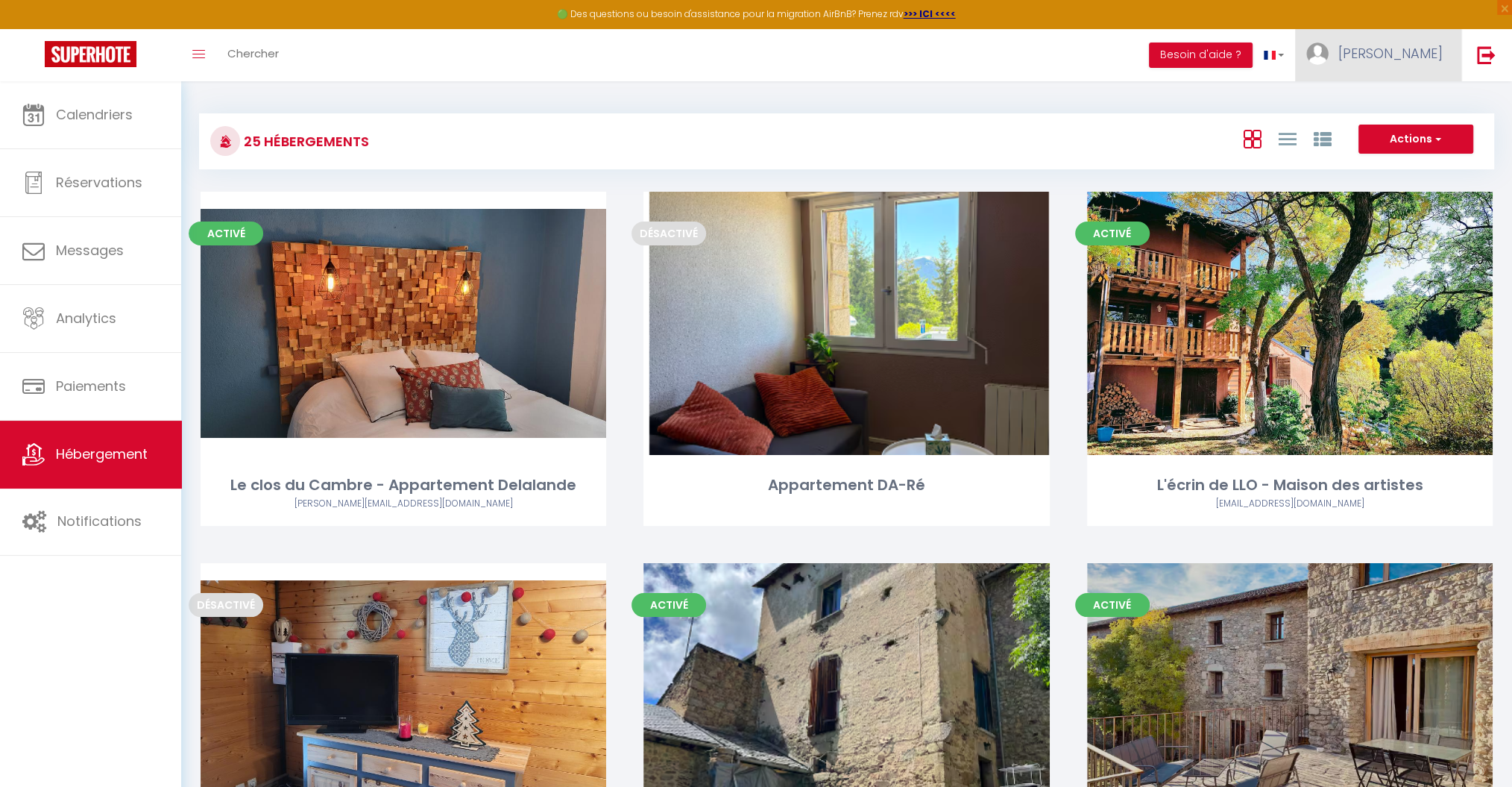
click at [1431, 54] on span "[PERSON_NAME]" at bounding box center [1391, 53] width 104 height 19
click at [1411, 100] on link "Paramètres" at bounding box center [1402, 104] width 110 height 26
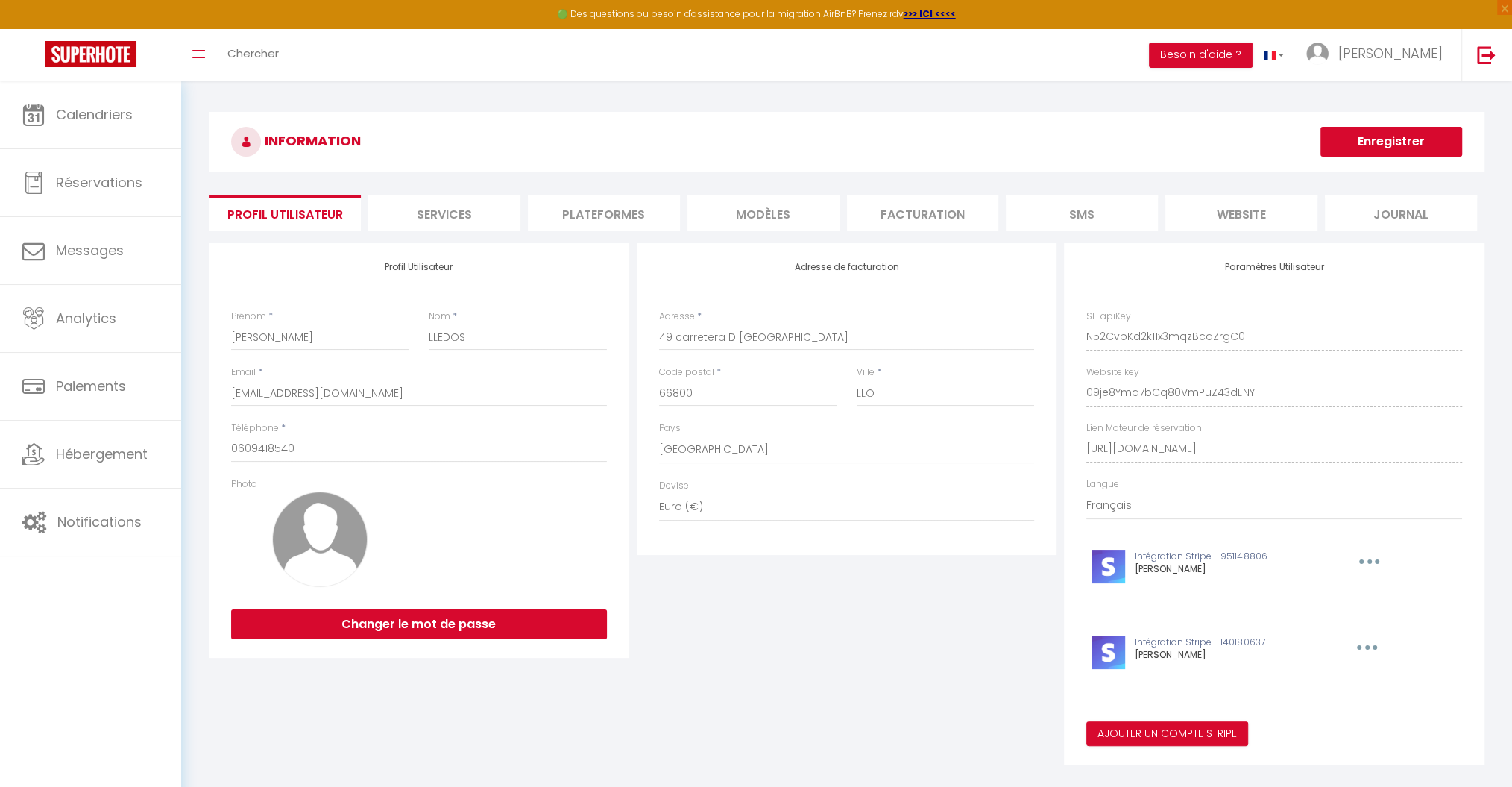
click at [634, 220] on li "Plateformes" at bounding box center [604, 213] width 152 height 36
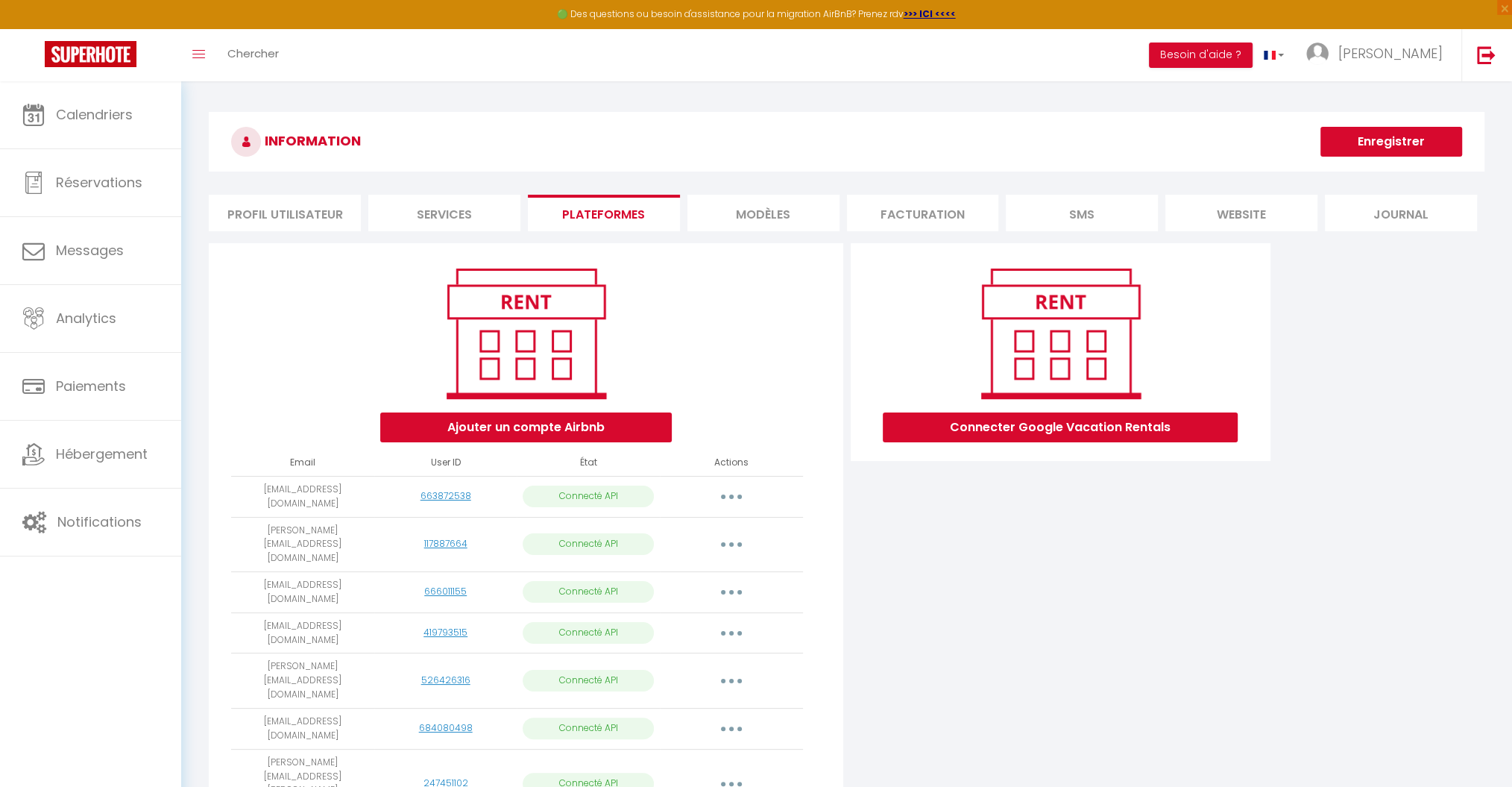
click at [730, 494] on icon "button" at bounding box center [732, 496] width 5 height 5
click at [702, 528] on link "Importer les appartements" at bounding box center [665, 530] width 164 height 26
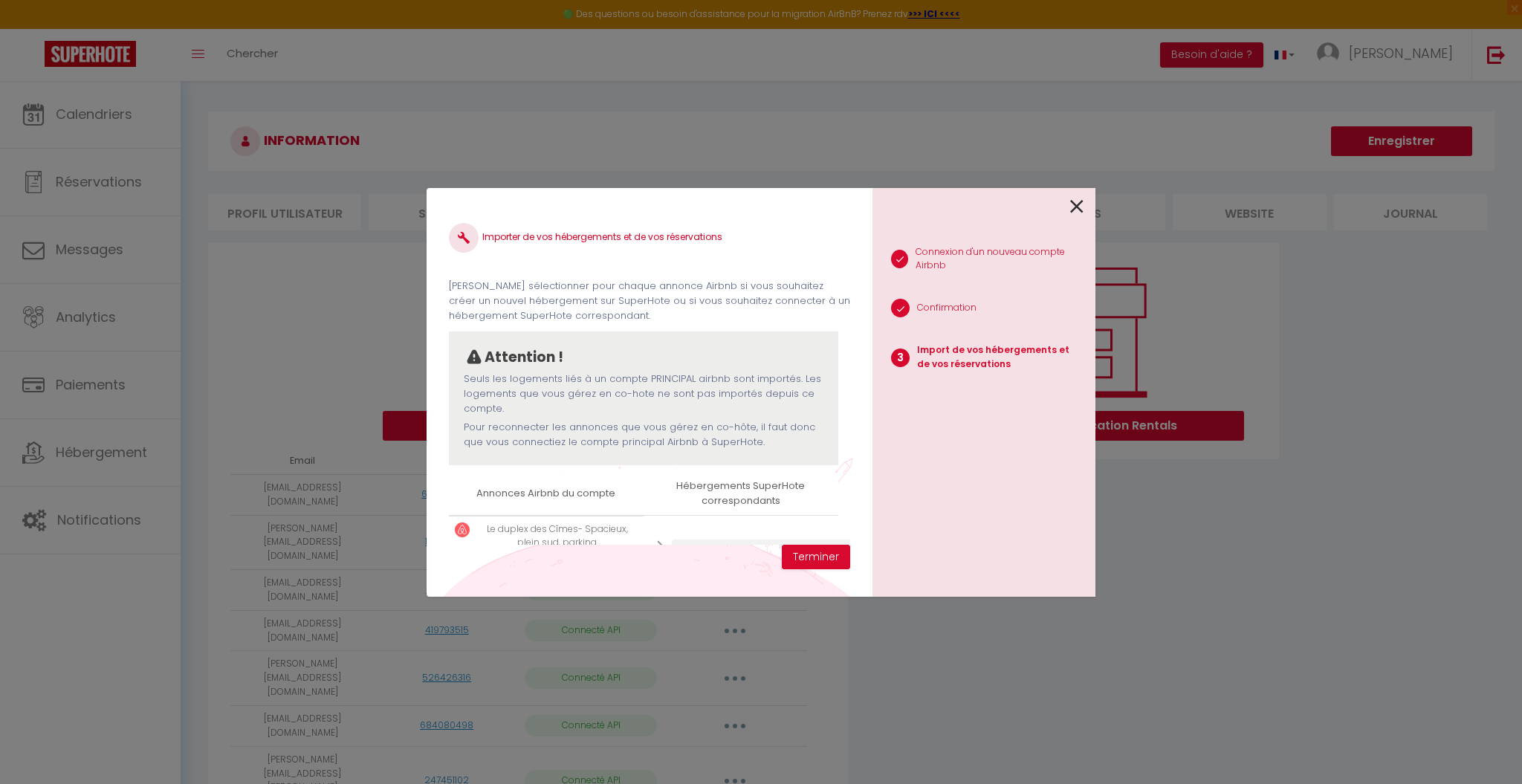
scroll to position [71, 0]
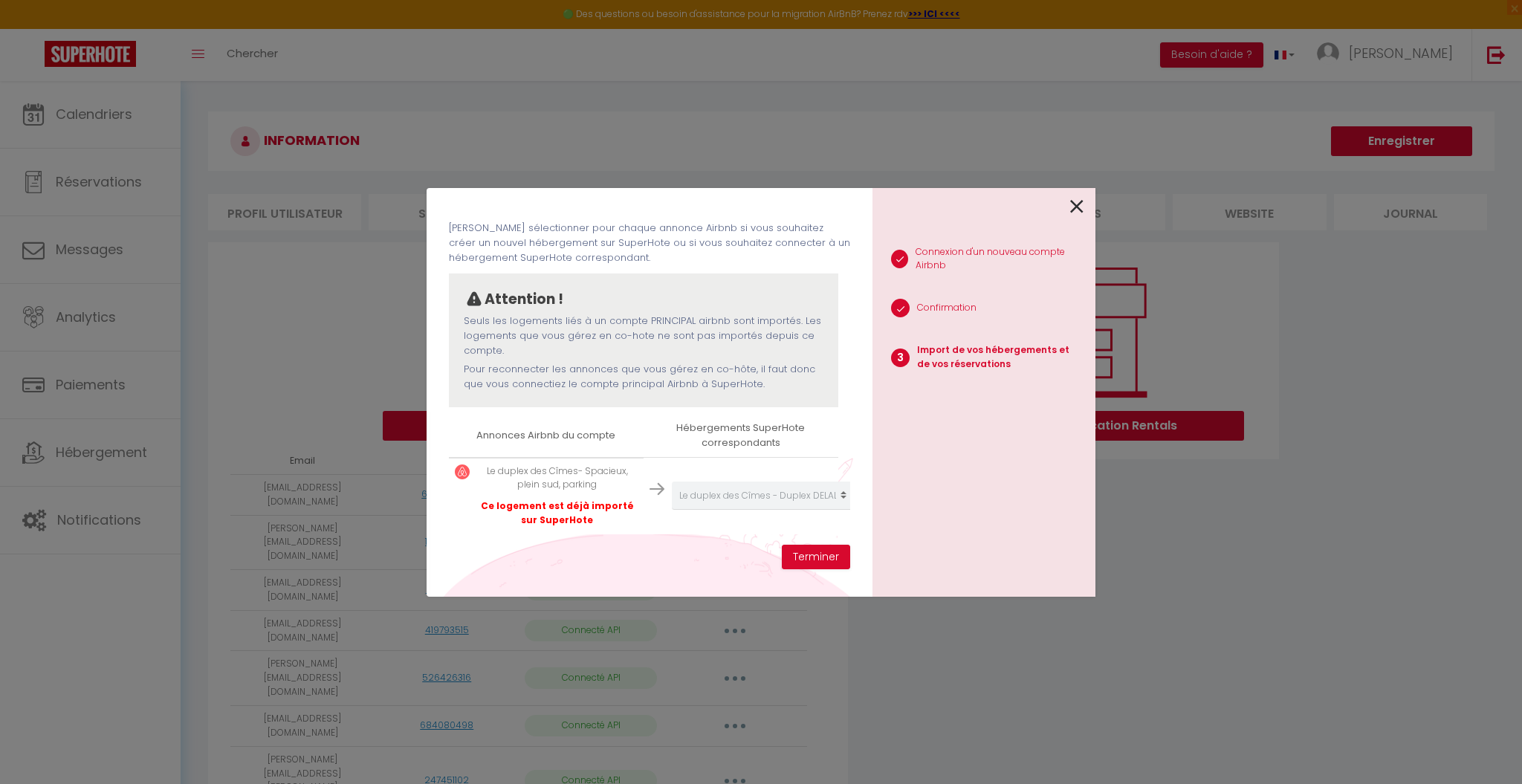
click at [1078, 201] on icon at bounding box center [1077, 207] width 14 height 23
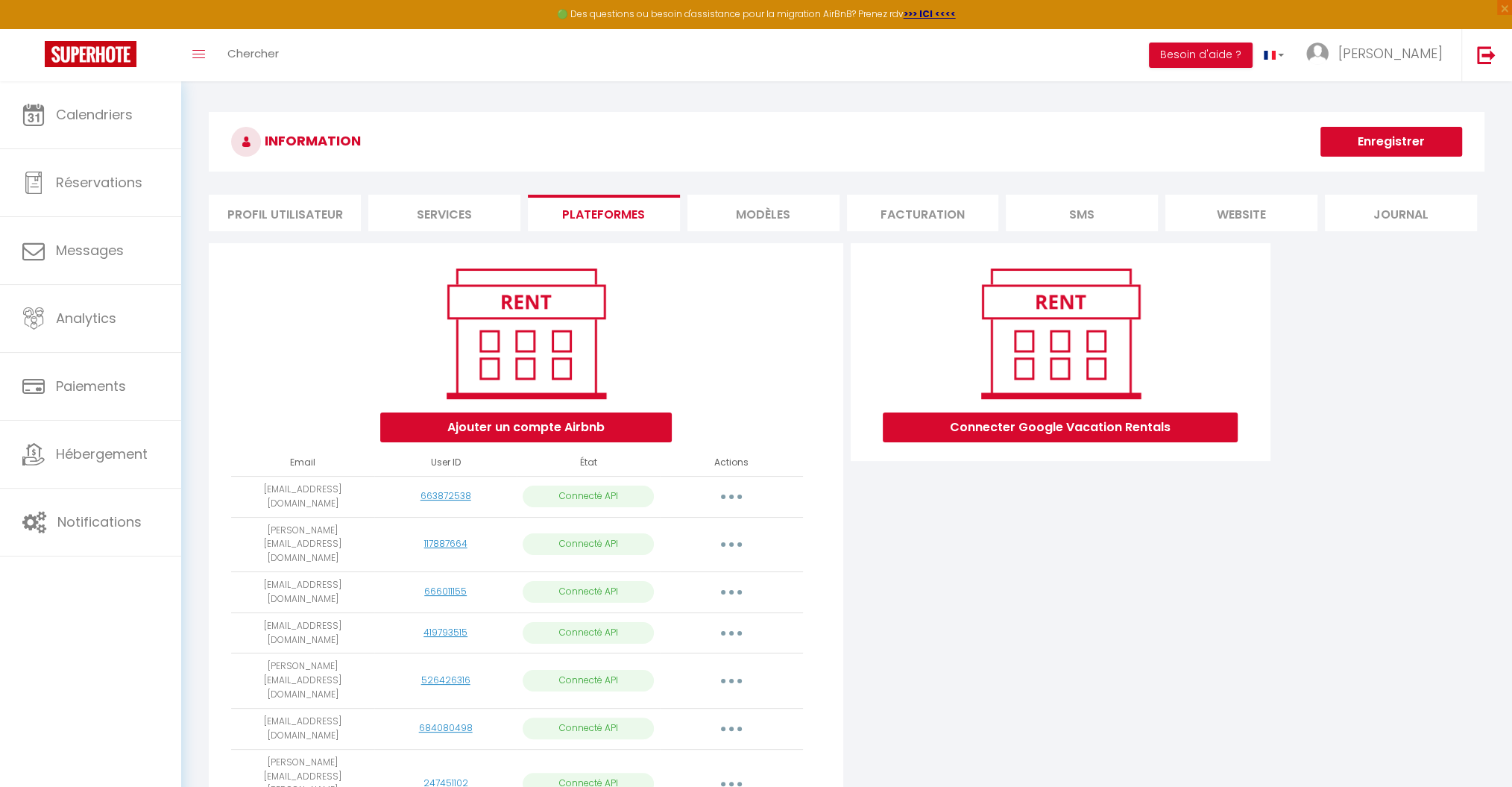
click at [734, 533] on button "button" at bounding box center [731, 545] width 41 height 24
click at [701, 566] on link "Importer les appartements" at bounding box center [665, 579] width 164 height 26
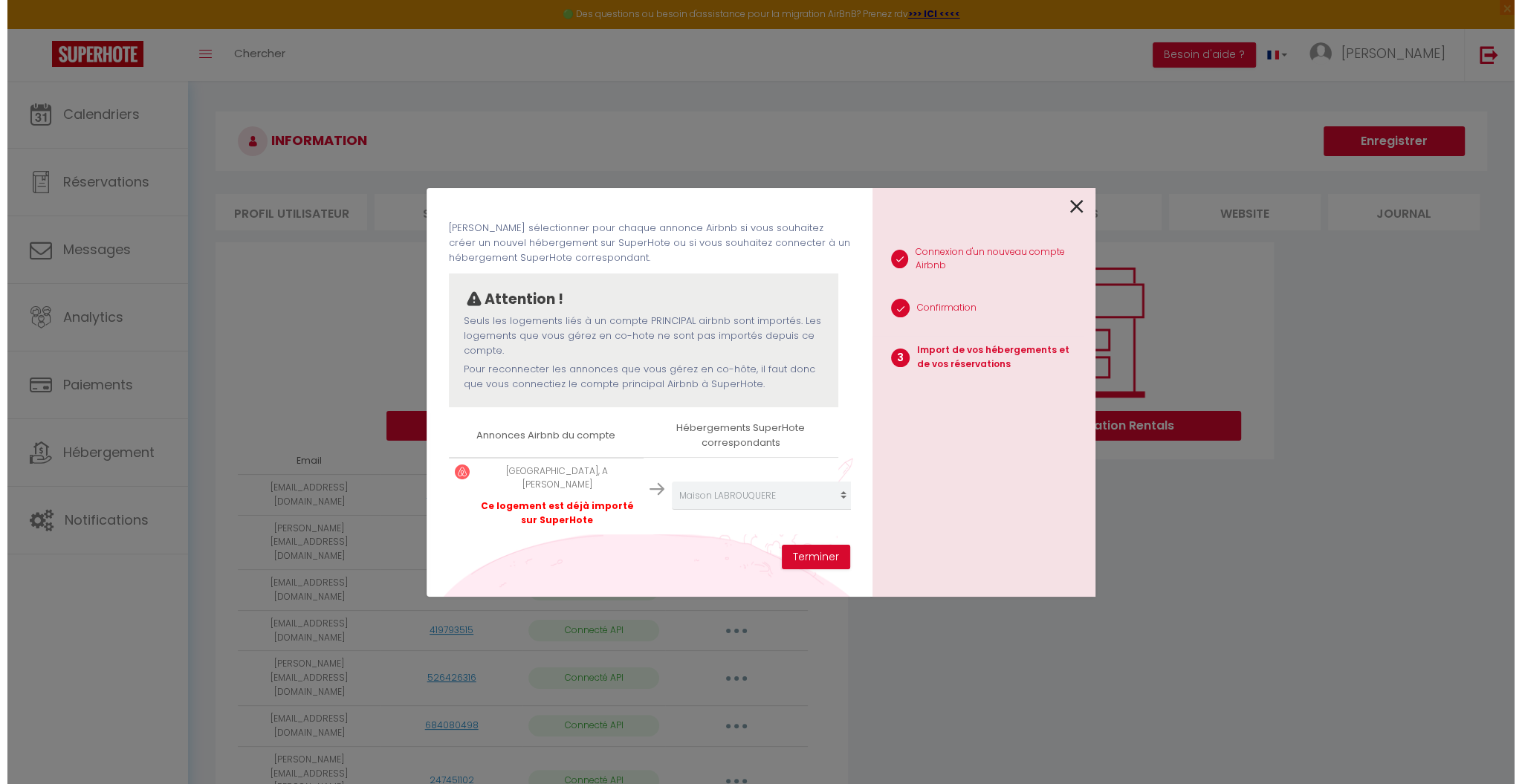
scroll to position [57, 0]
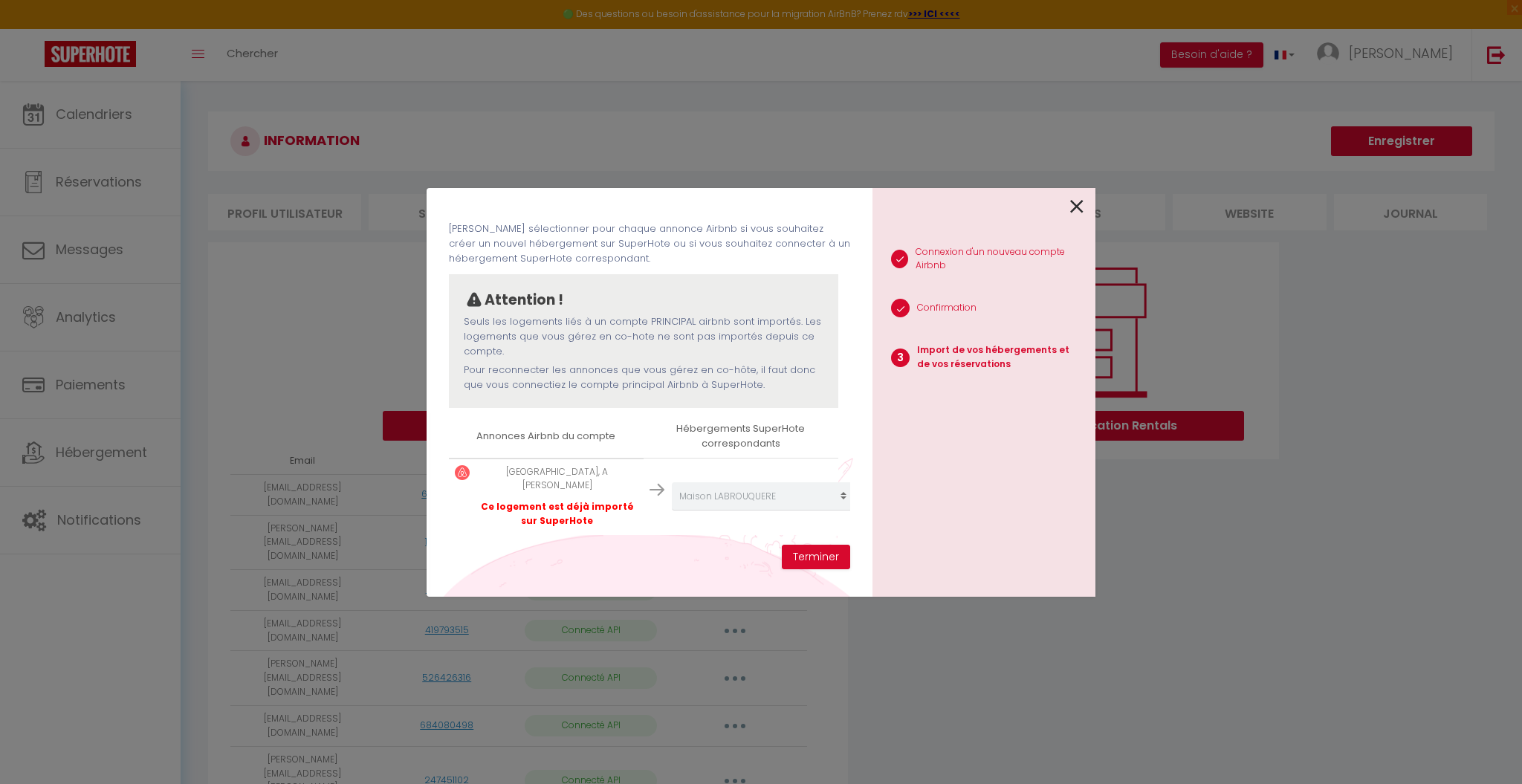
click at [1078, 205] on icon at bounding box center [1077, 207] width 14 height 23
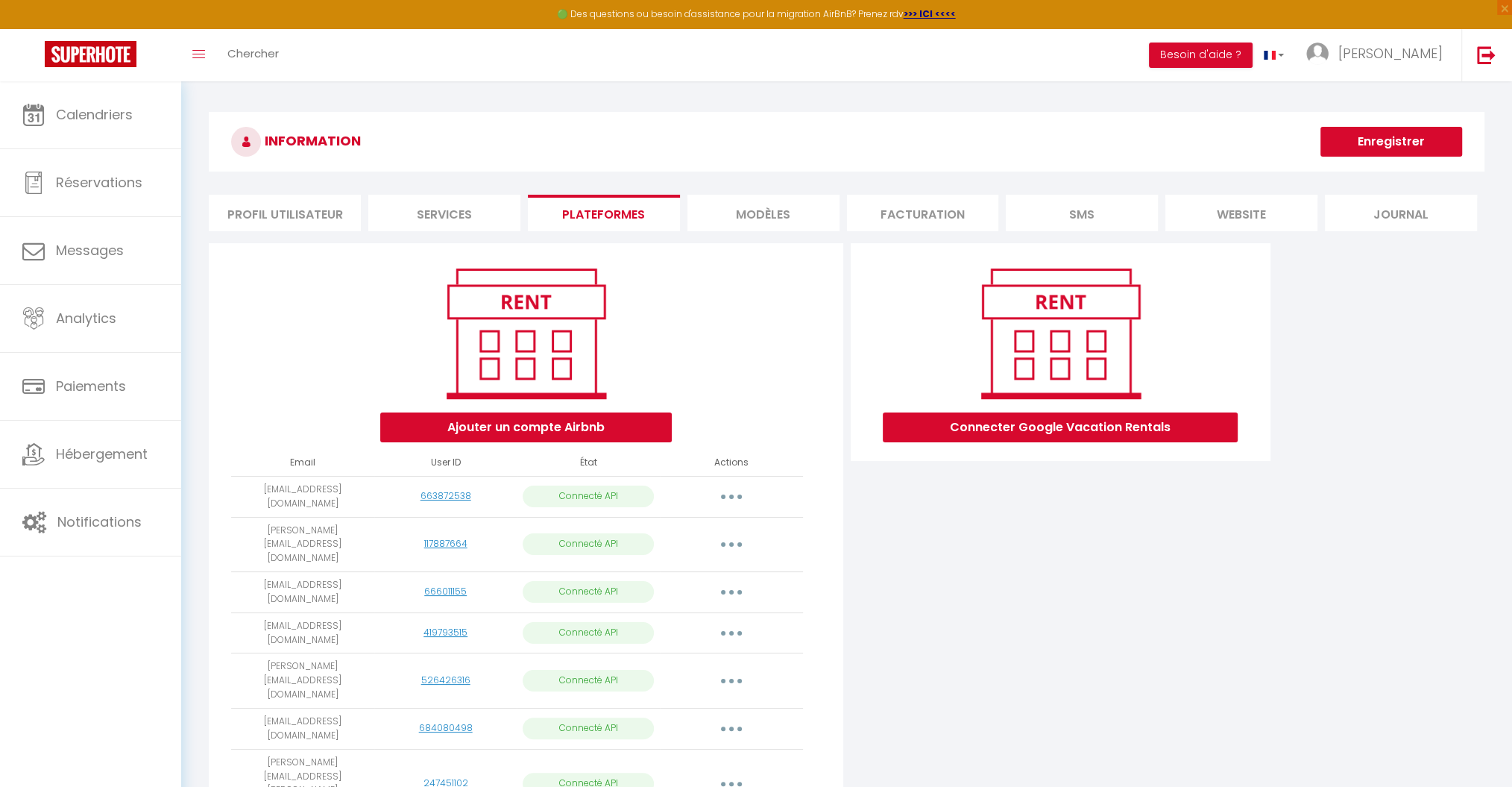
click at [736, 580] on button "button" at bounding box center [731, 592] width 41 height 24
click at [706, 613] on link "Importer les appartements" at bounding box center [665, 626] width 164 height 26
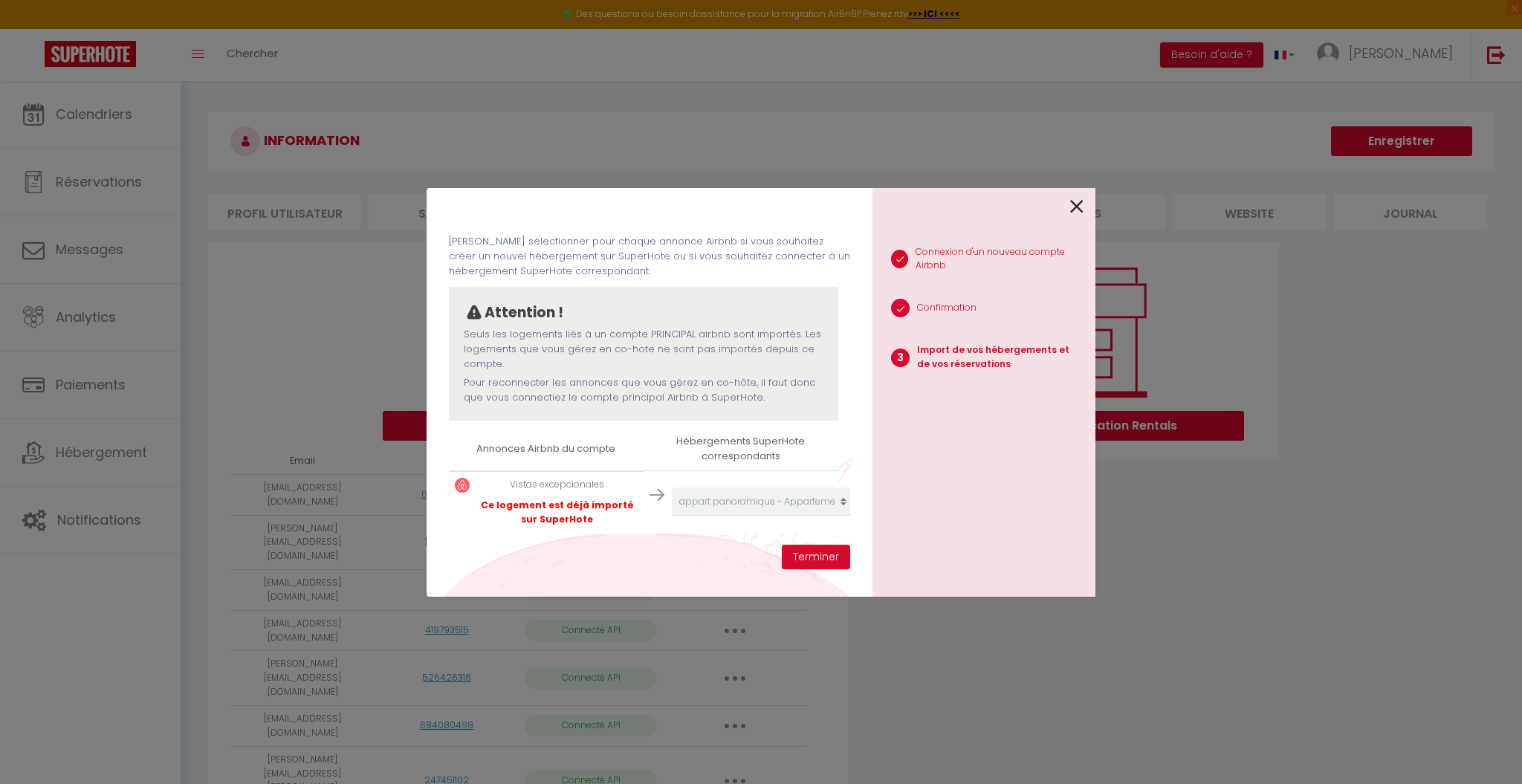
click at [1075, 198] on icon at bounding box center [1077, 207] width 14 height 23
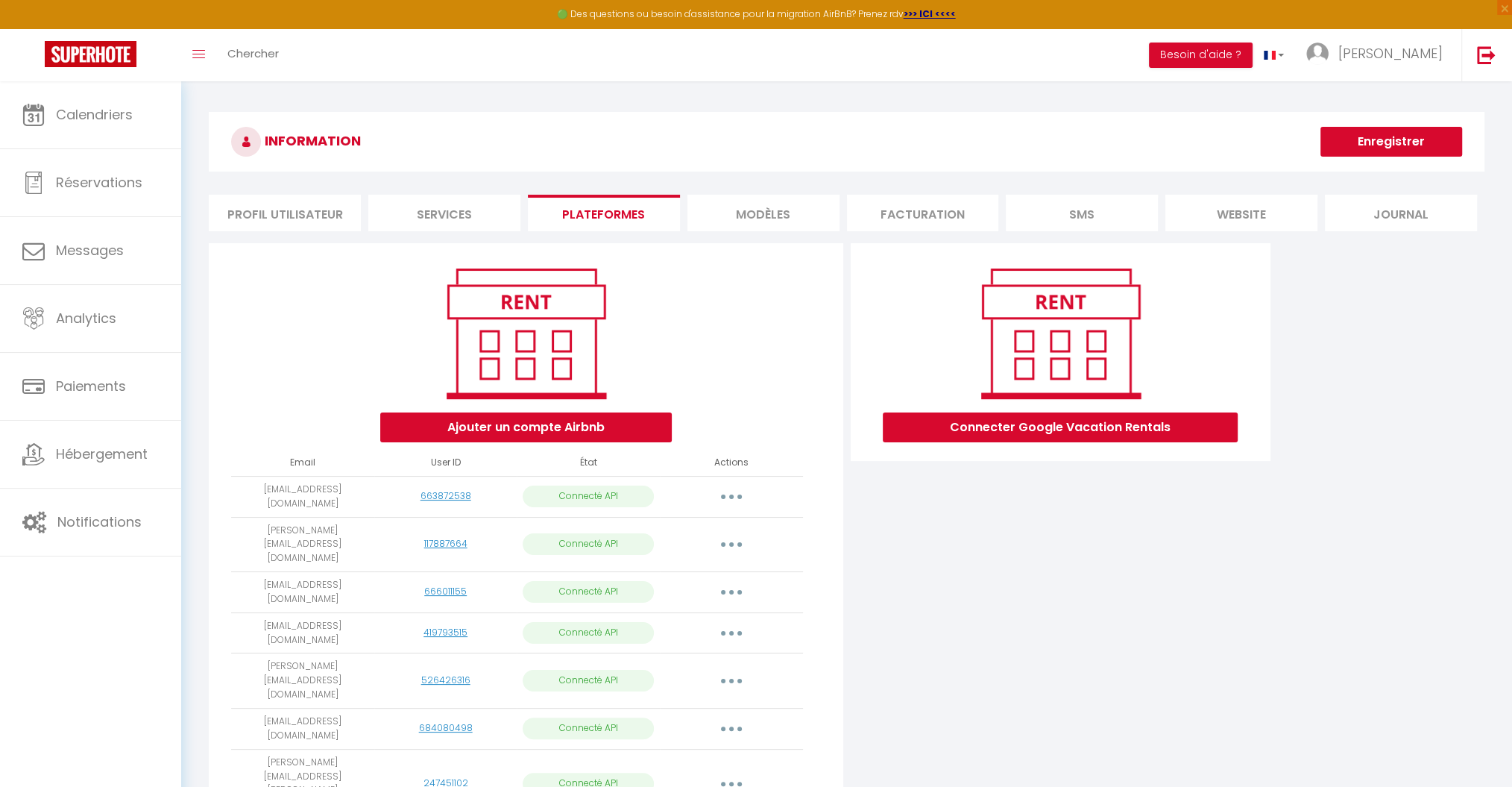
click at [724, 621] on button "button" at bounding box center [731, 633] width 41 height 24
click at [699, 654] on link "Importer les appartements" at bounding box center [665, 667] width 164 height 26
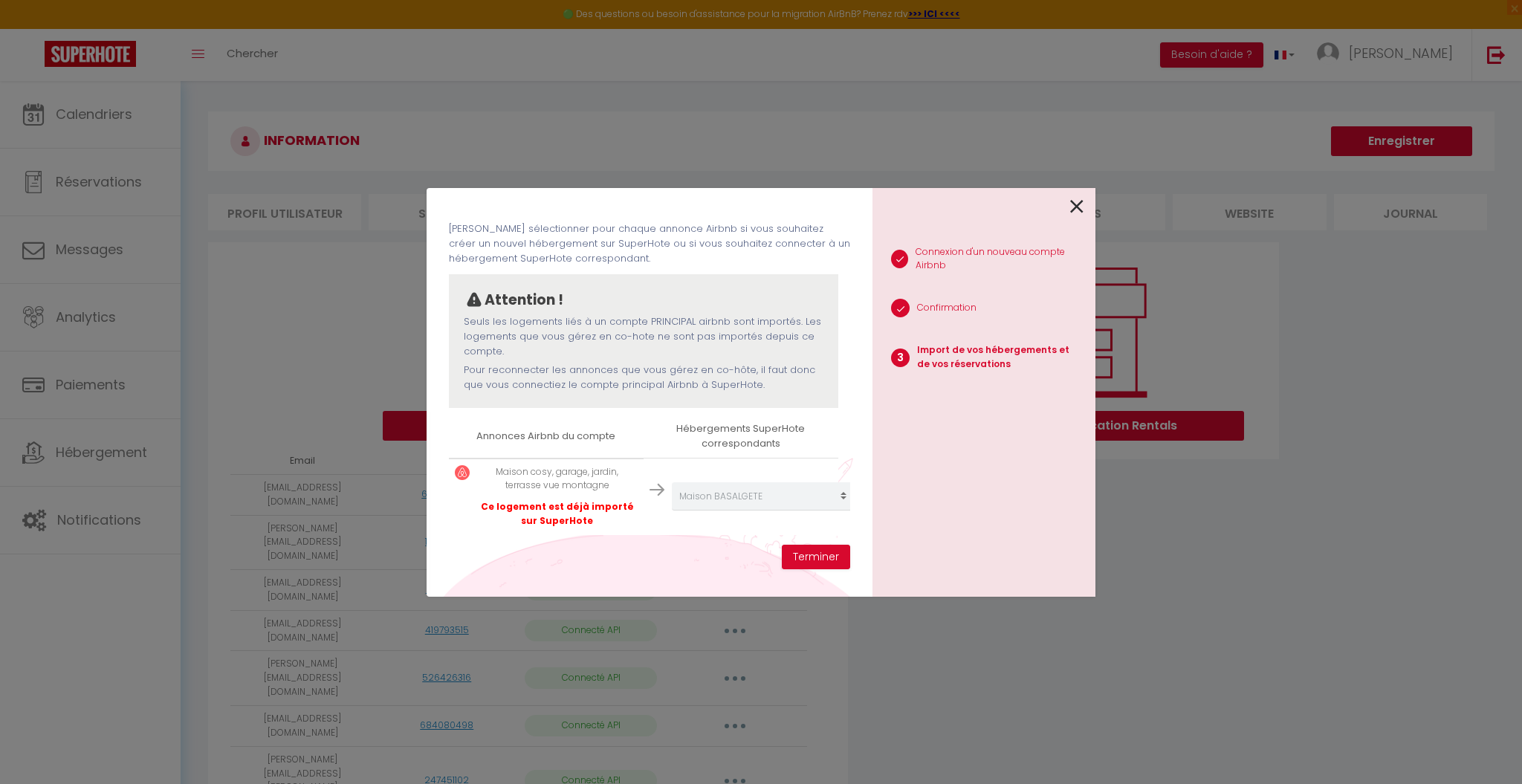
click at [1078, 203] on icon at bounding box center [1077, 207] width 14 height 23
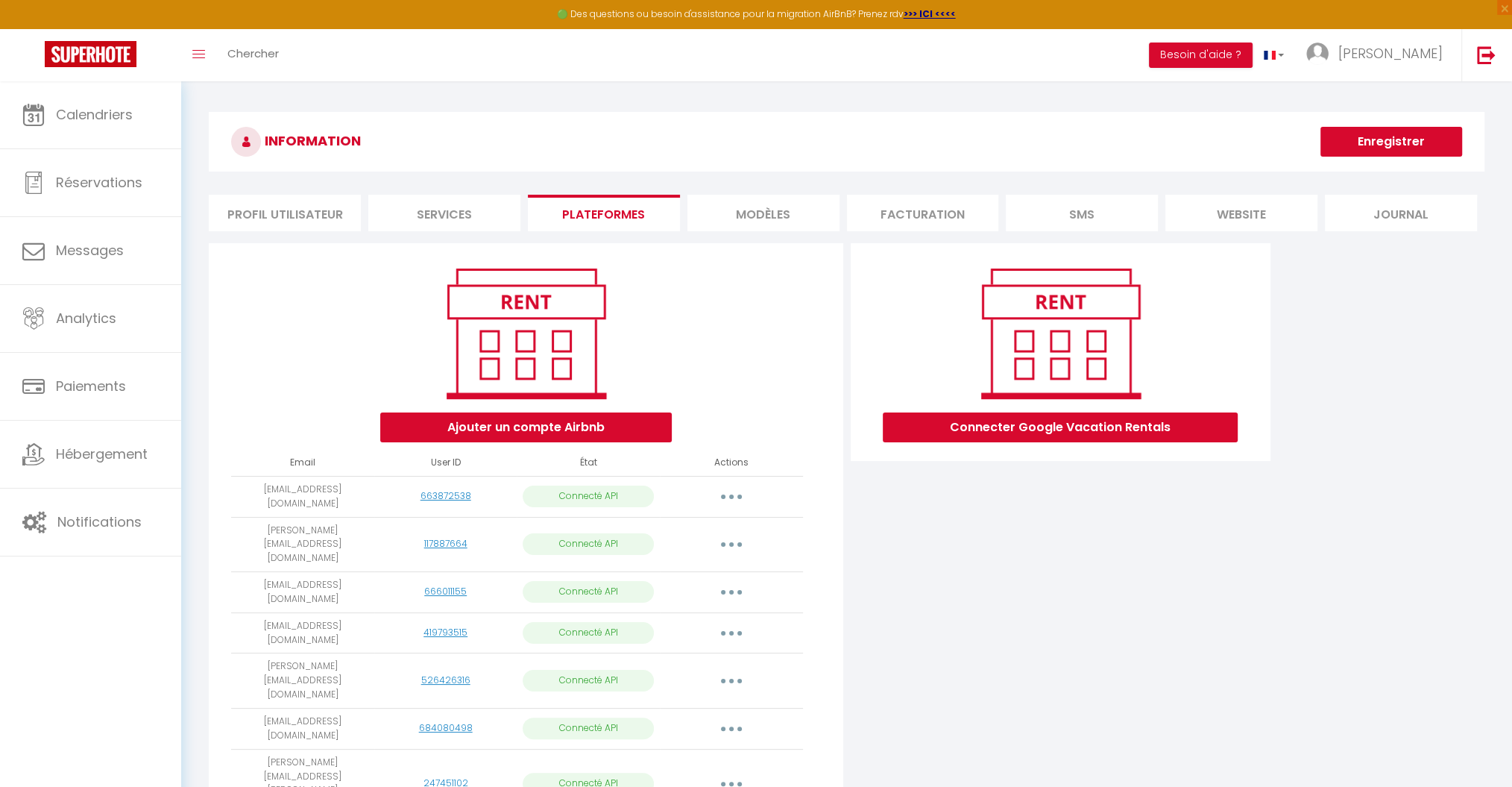
click at [730, 669] on button "button" at bounding box center [731, 681] width 41 height 24
click at [668, 702] on link "Importer les appartements" at bounding box center [665, 715] width 164 height 26
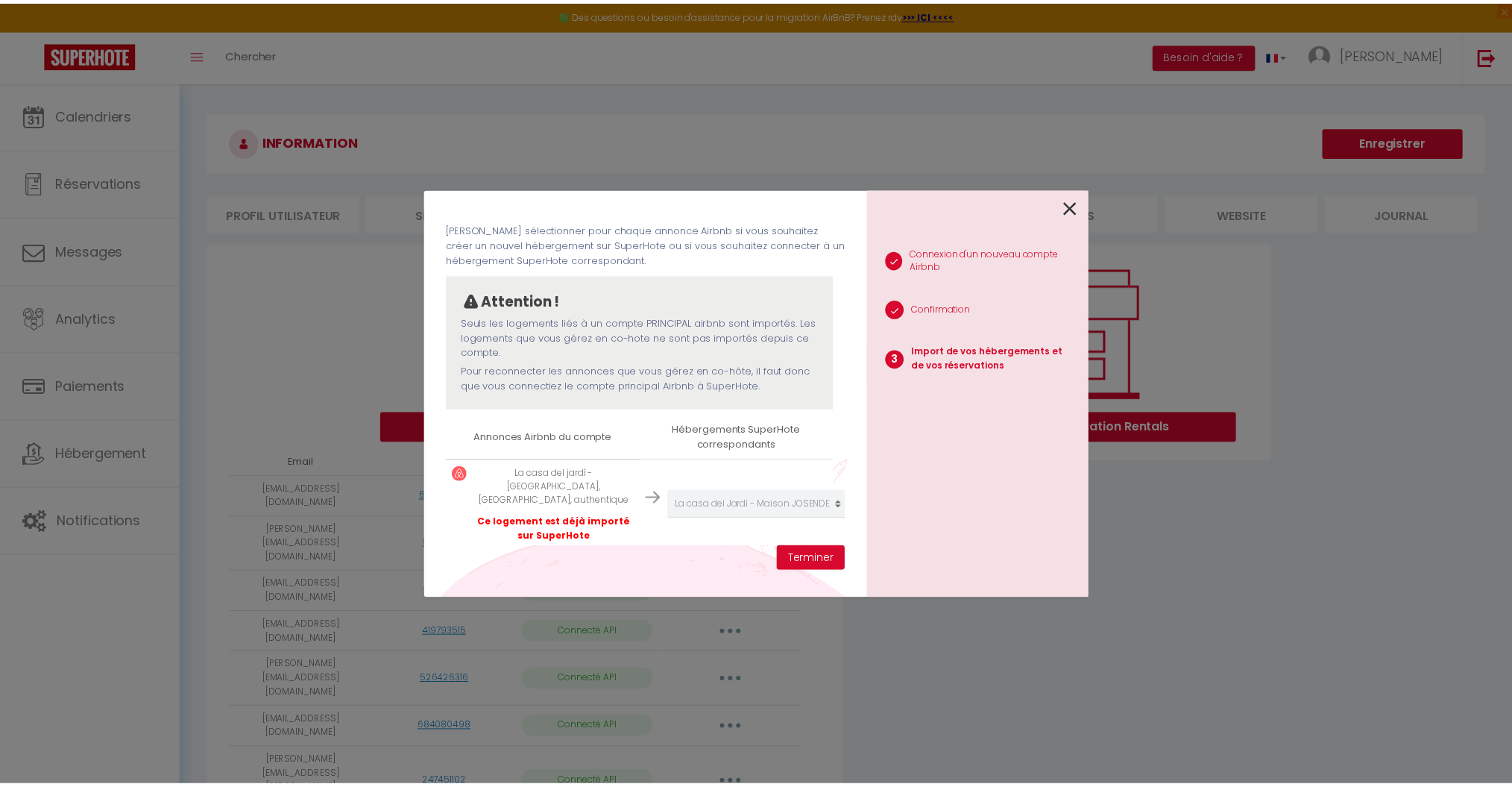
scroll to position [72, 0]
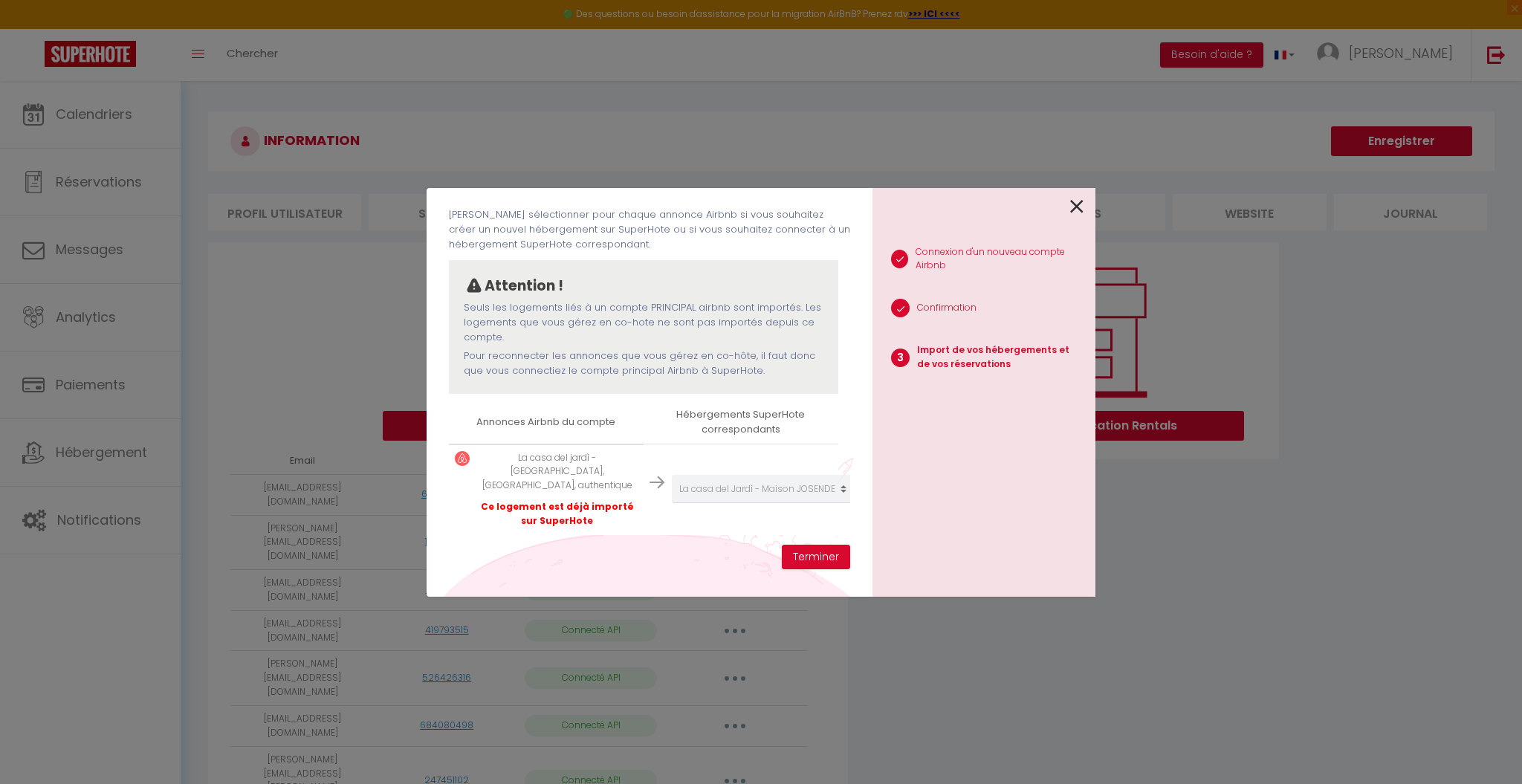
click at [1078, 202] on icon at bounding box center [1077, 207] width 14 height 23
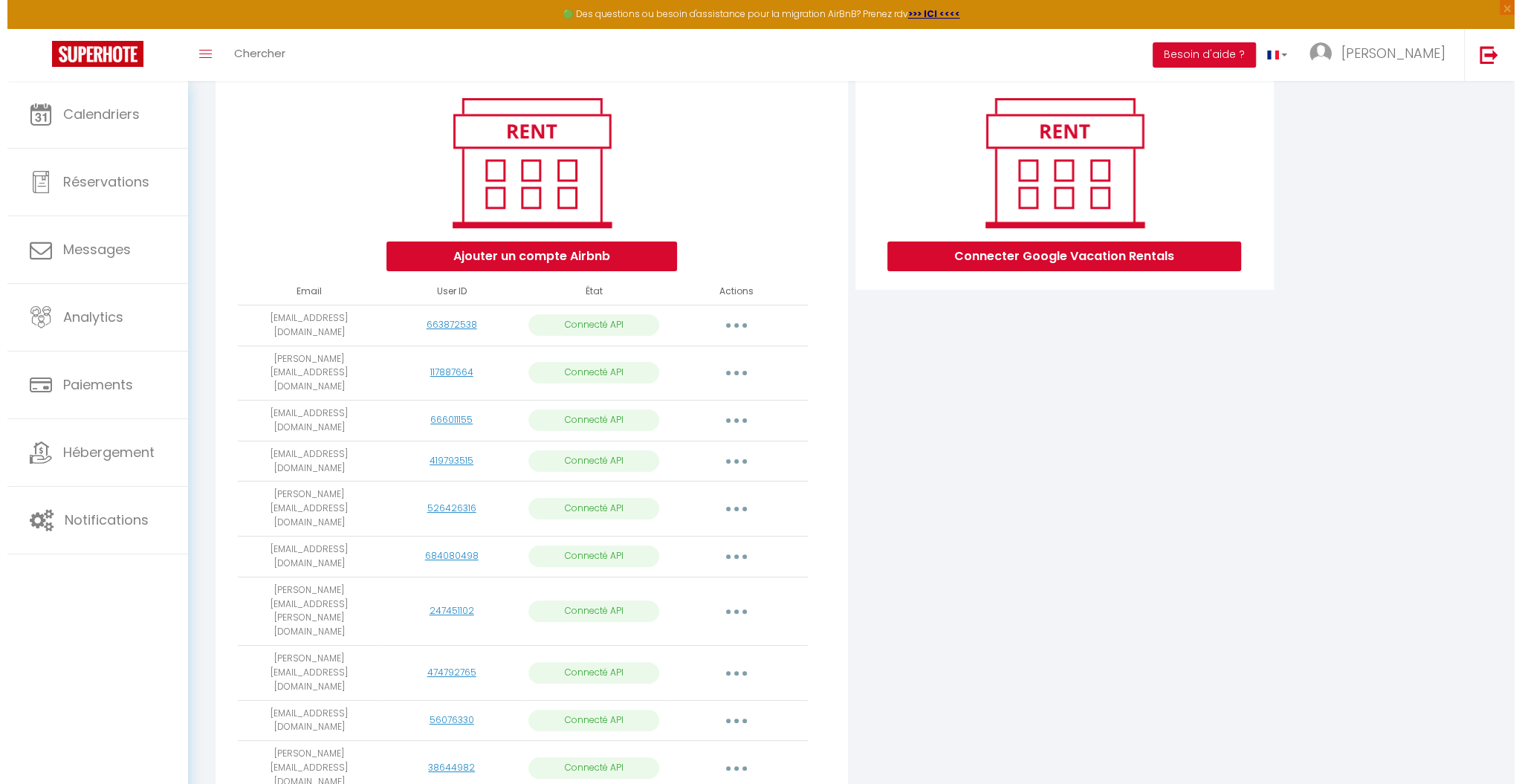
scroll to position [170, 0]
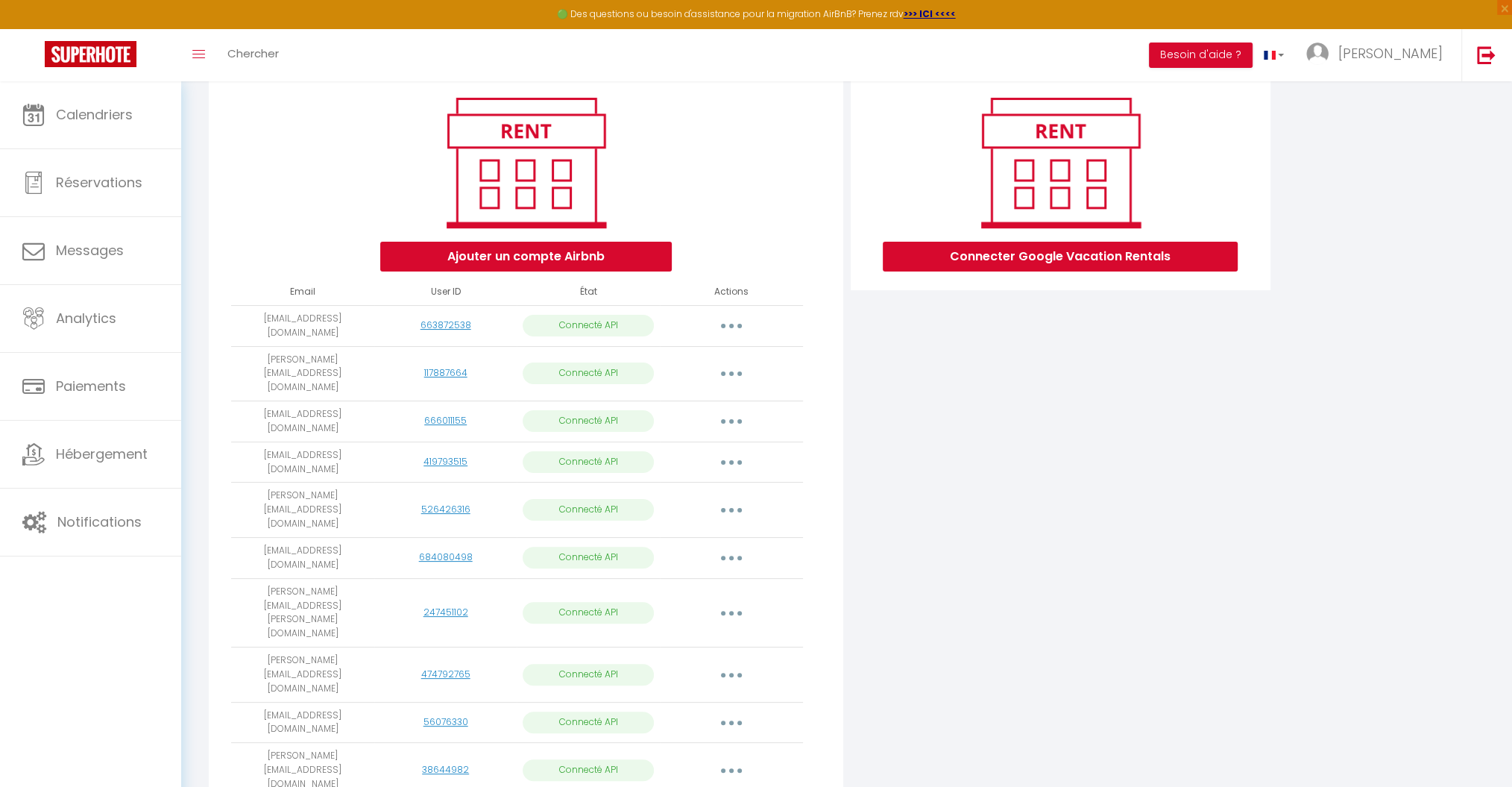
click at [733, 546] on button "button" at bounding box center [731, 558] width 41 height 24
click at [697, 579] on link "Importer les appartements" at bounding box center [665, 592] width 164 height 26
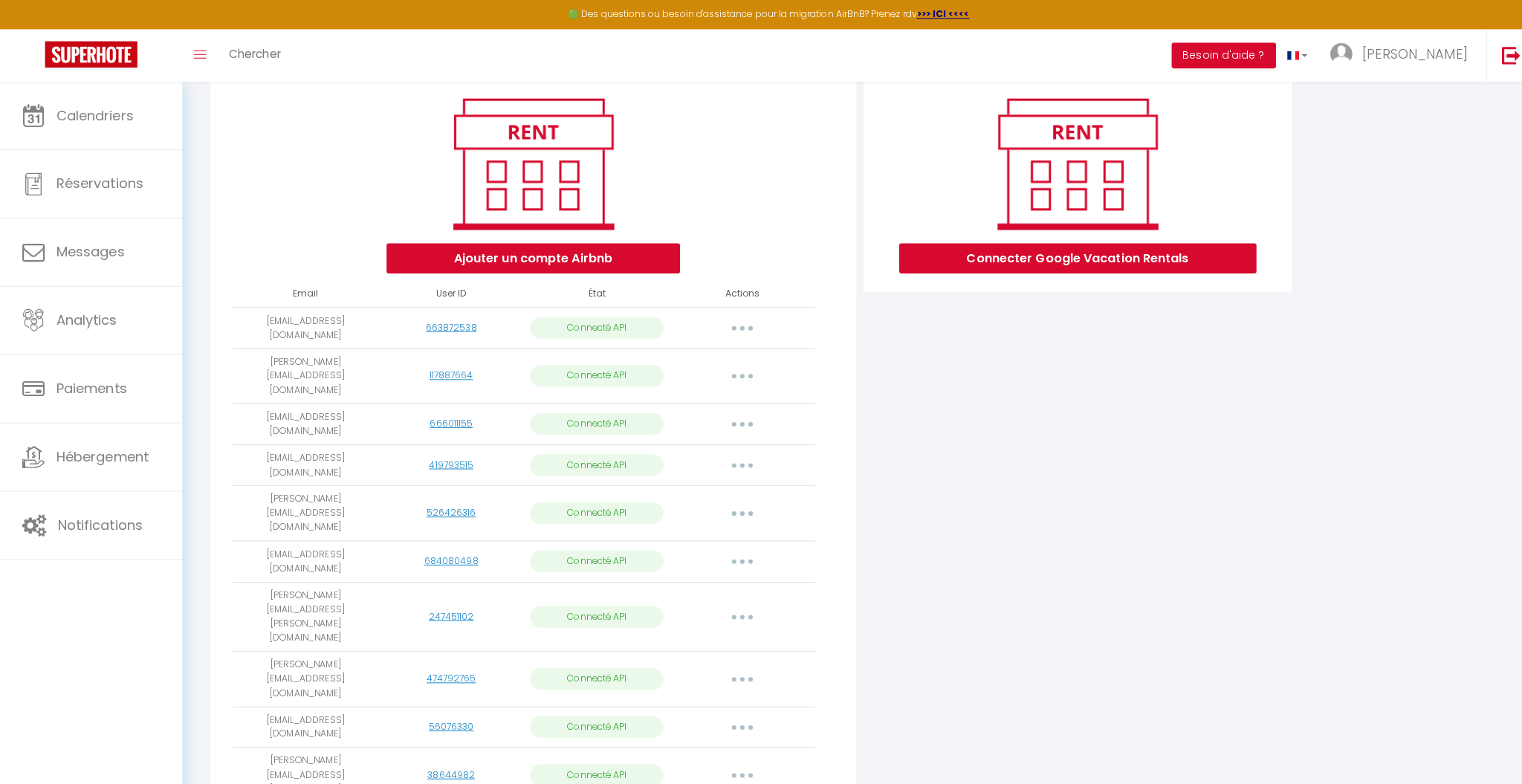
scroll to position [57, 0]
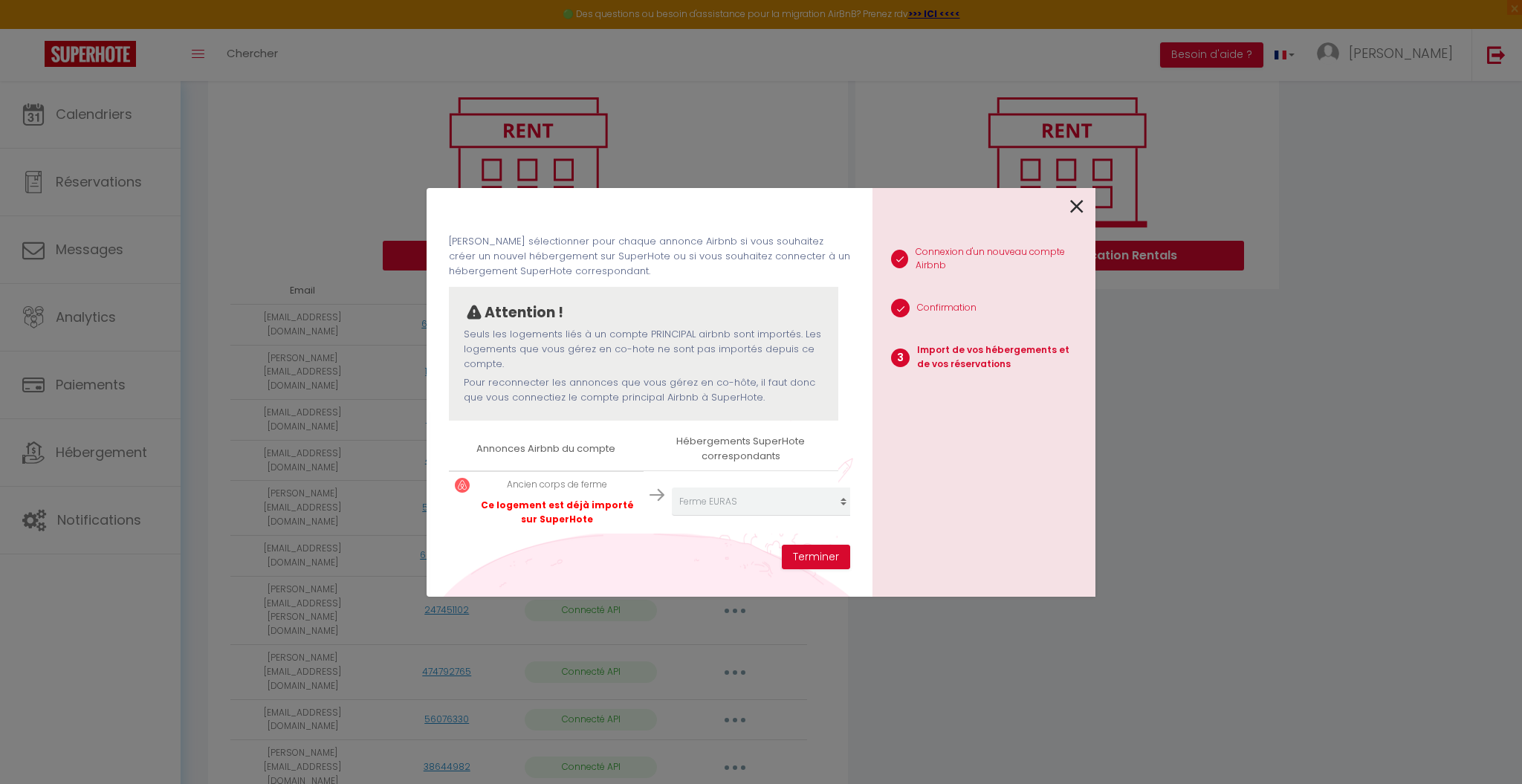
click at [1078, 204] on icon at bounding box center [1077, 207] width 14 height 23
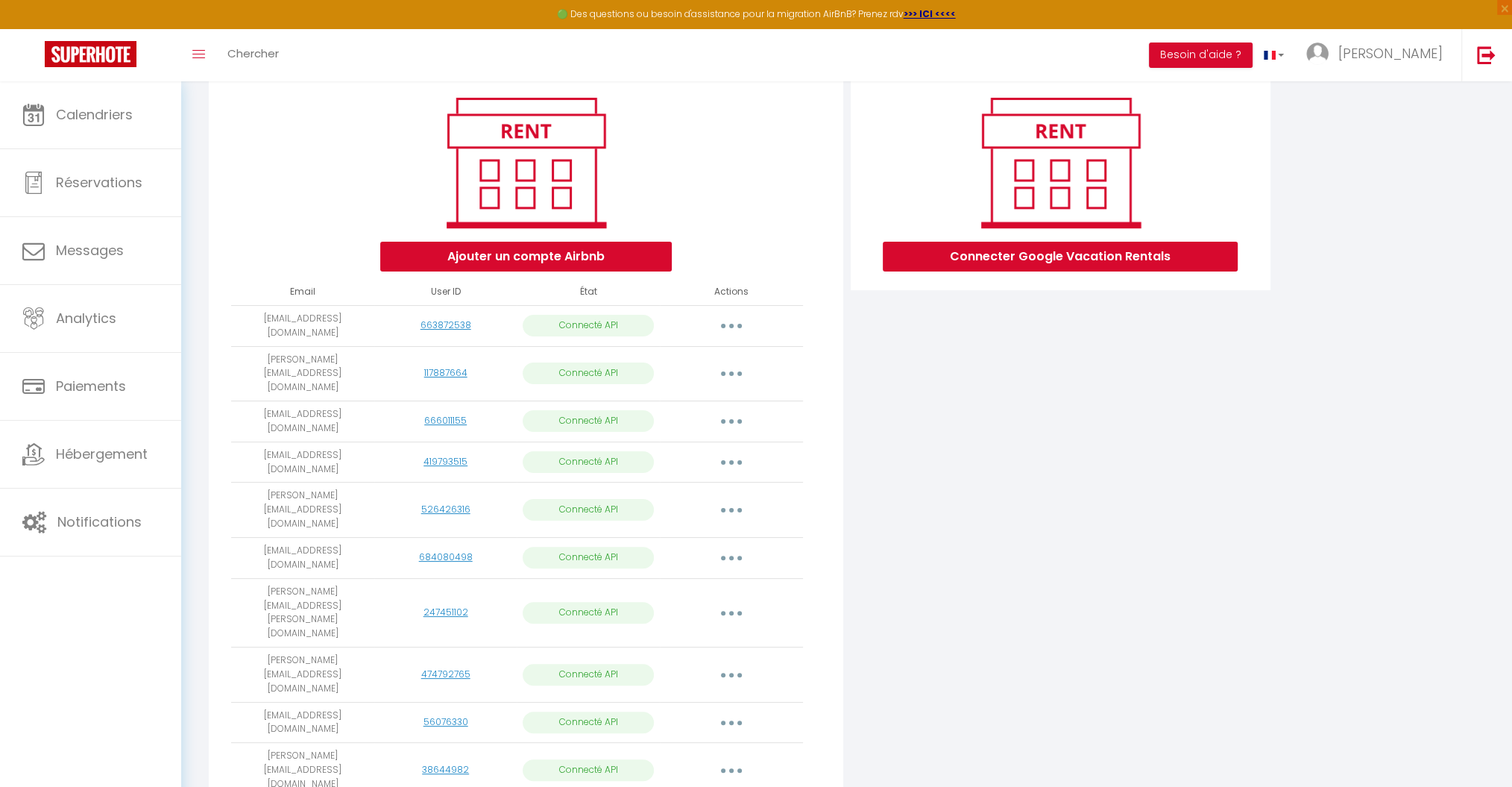
click at [733, 601] on button "button" at bounding box center [731, 613] width 41 height 24
click at [694, 634] on link "Importer les appartements" at bounding box center [665, 647] width 164 height 26
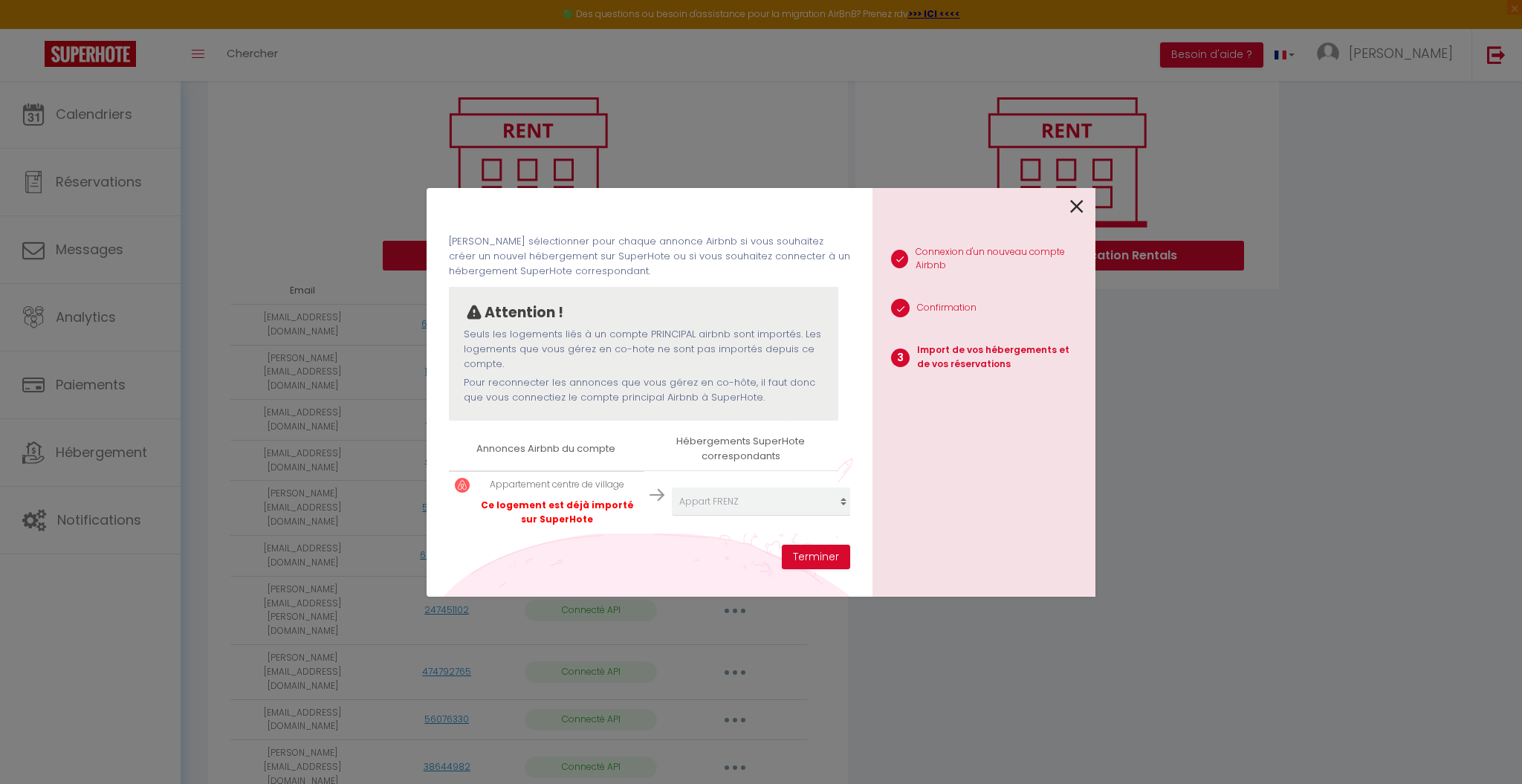
click at [1074, 207] on icon at bounding box center [1077, 207] width 14 height 23
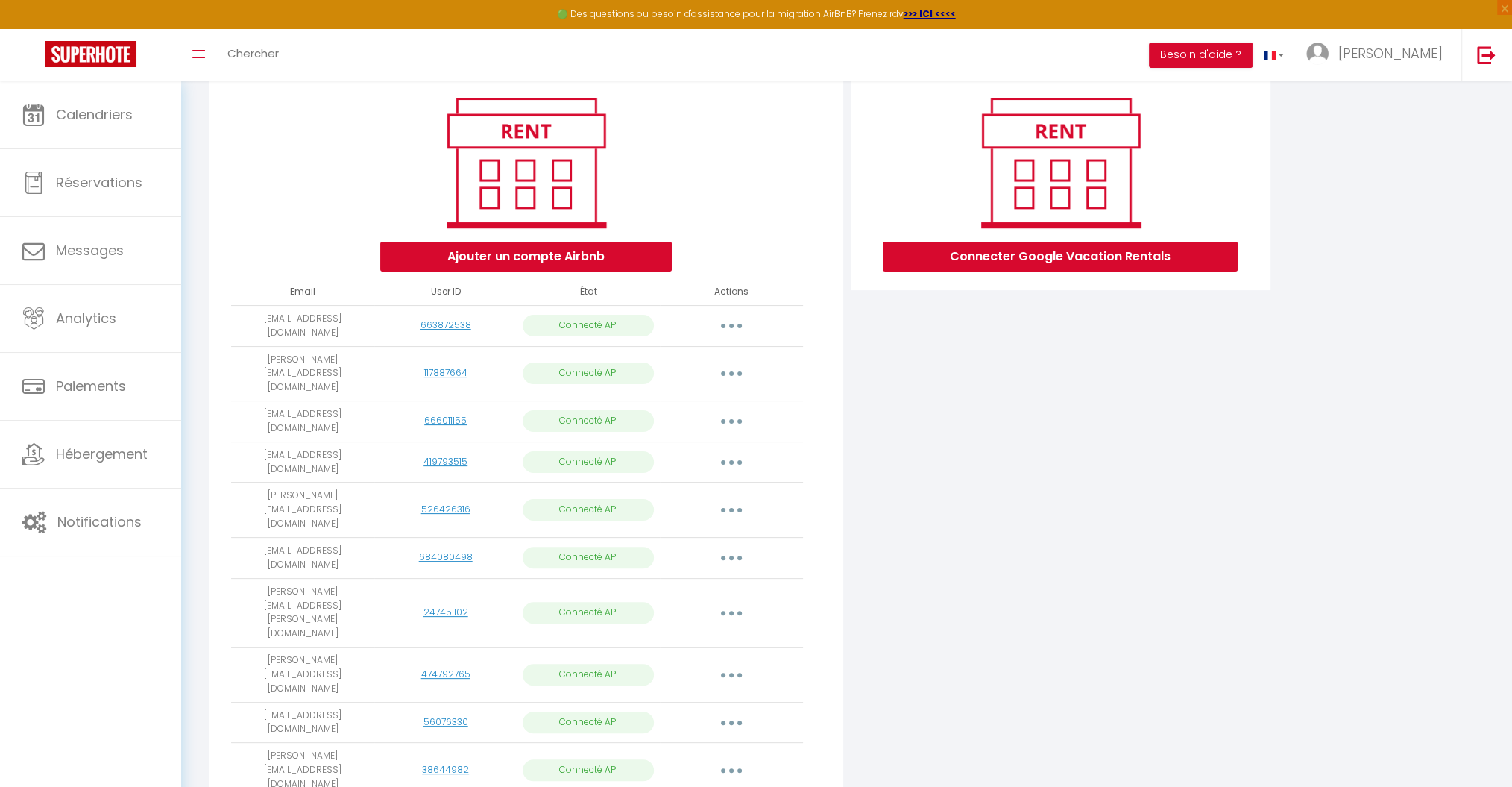
click at [735, 546] on button "button" at bounding box center [731, 558] width 41 height 24
click at [687, 579] on link "Importer les appartements" at bounding box center [665, 592] width 164 height 26
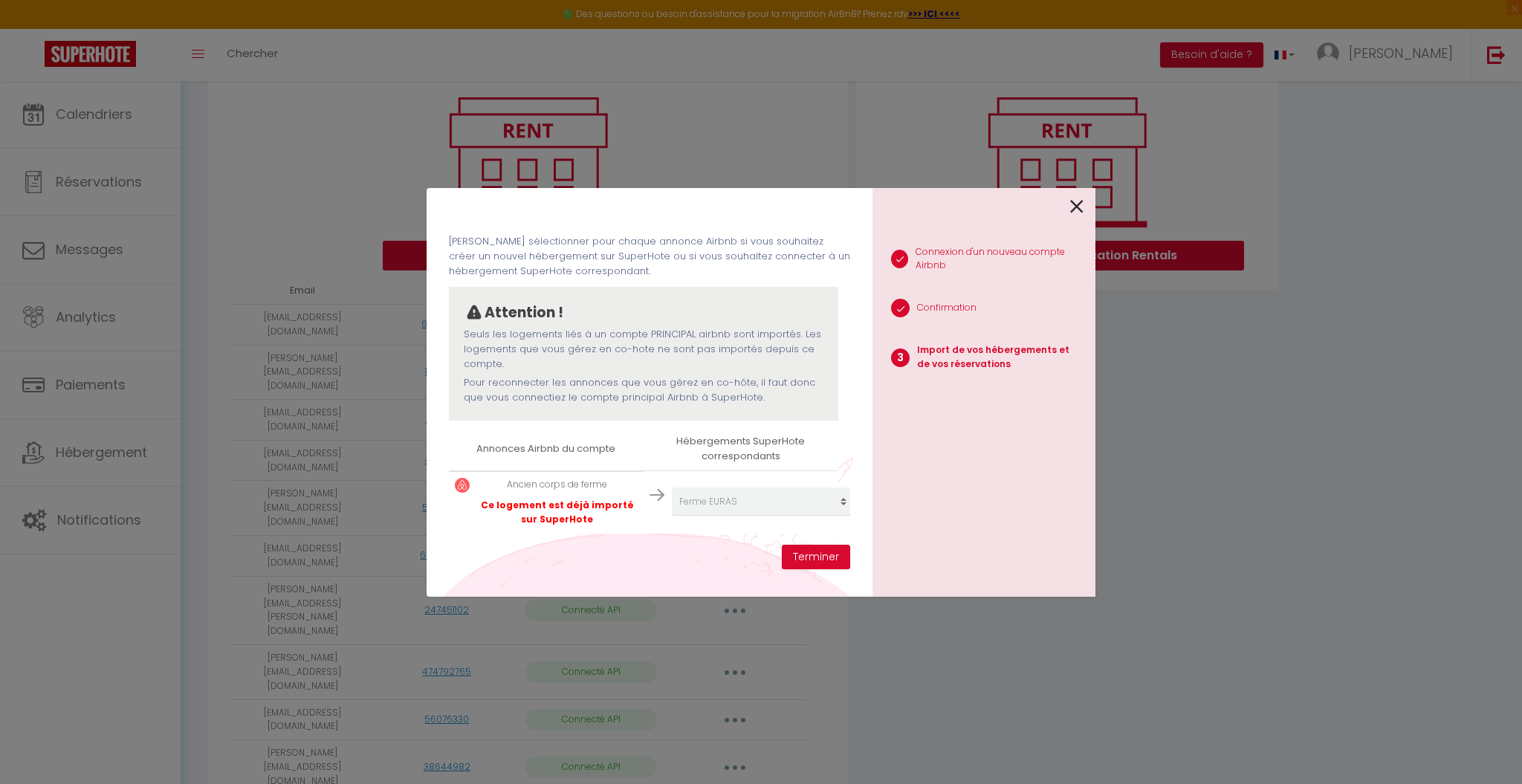
click at [1080, 207] on icon at bounding box center [1077, 207] width 14 height 23
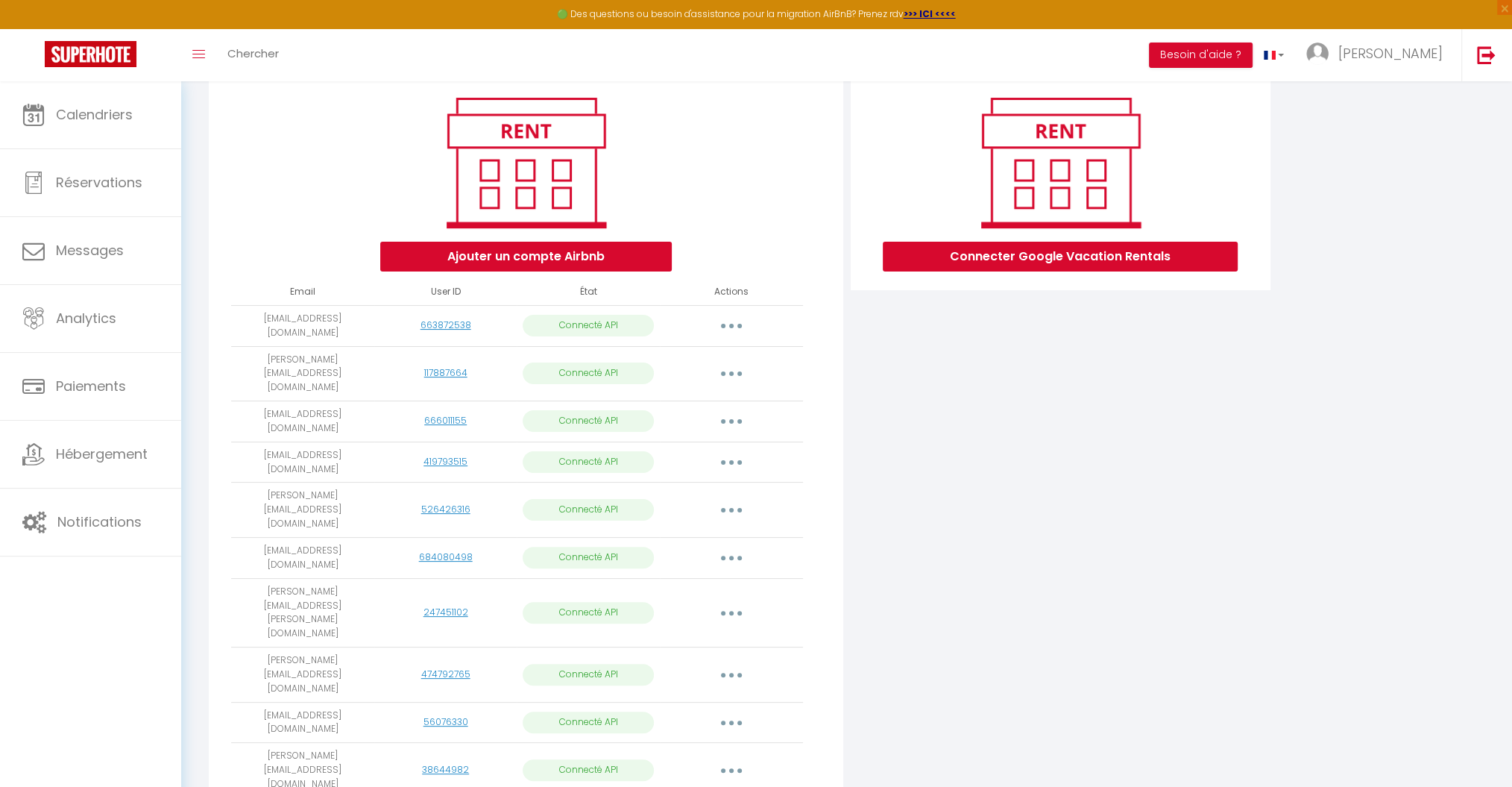
click at [736, 601] on button "button" at bounding box center [731, 613] width 41 height 24
click at [706, 634] on link "Importer les appartements" at bounding box center [665, 647] width 164 height 26
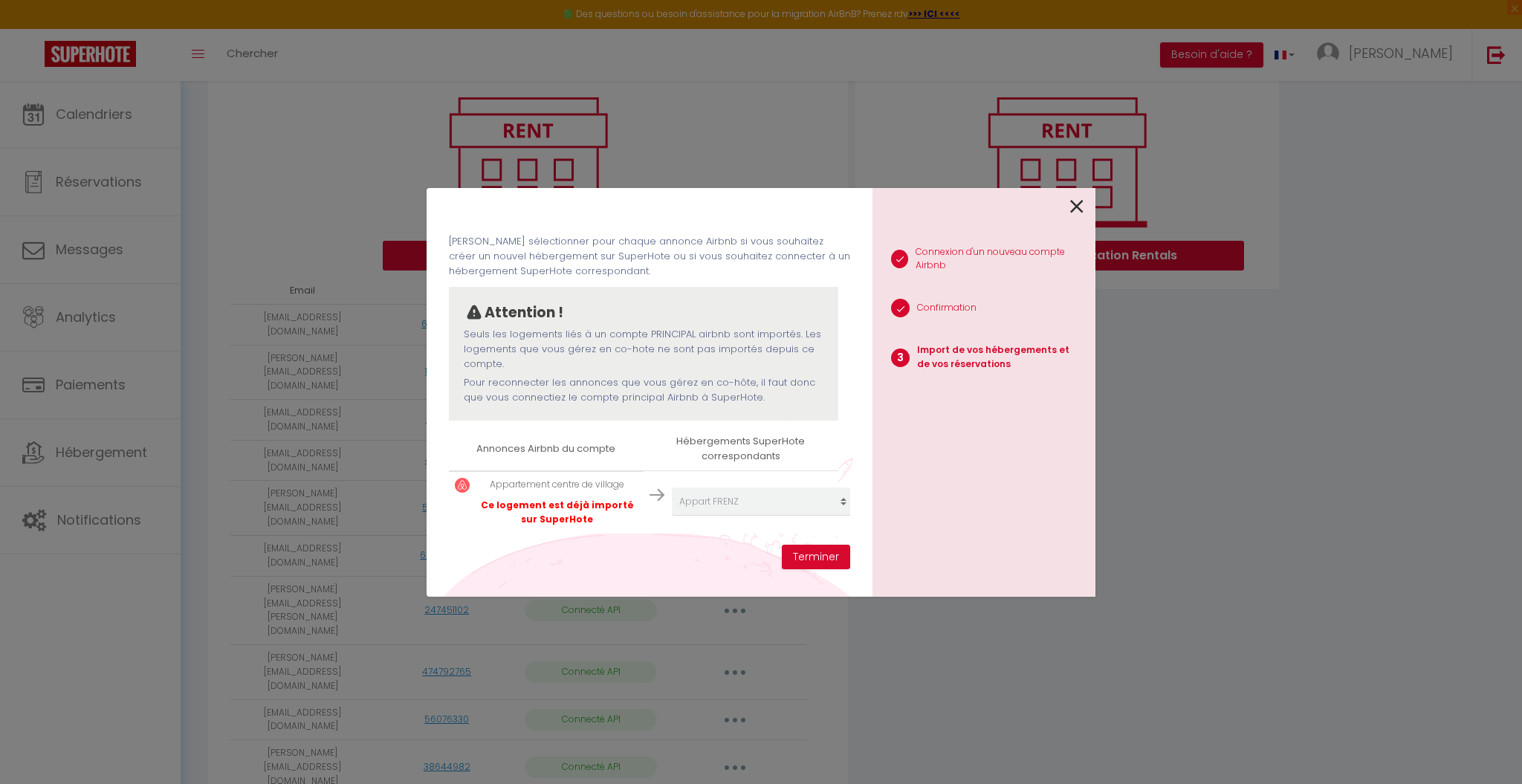
click at [1073, 207] on icon at bounding box center [1077, 207] width 14 height 23
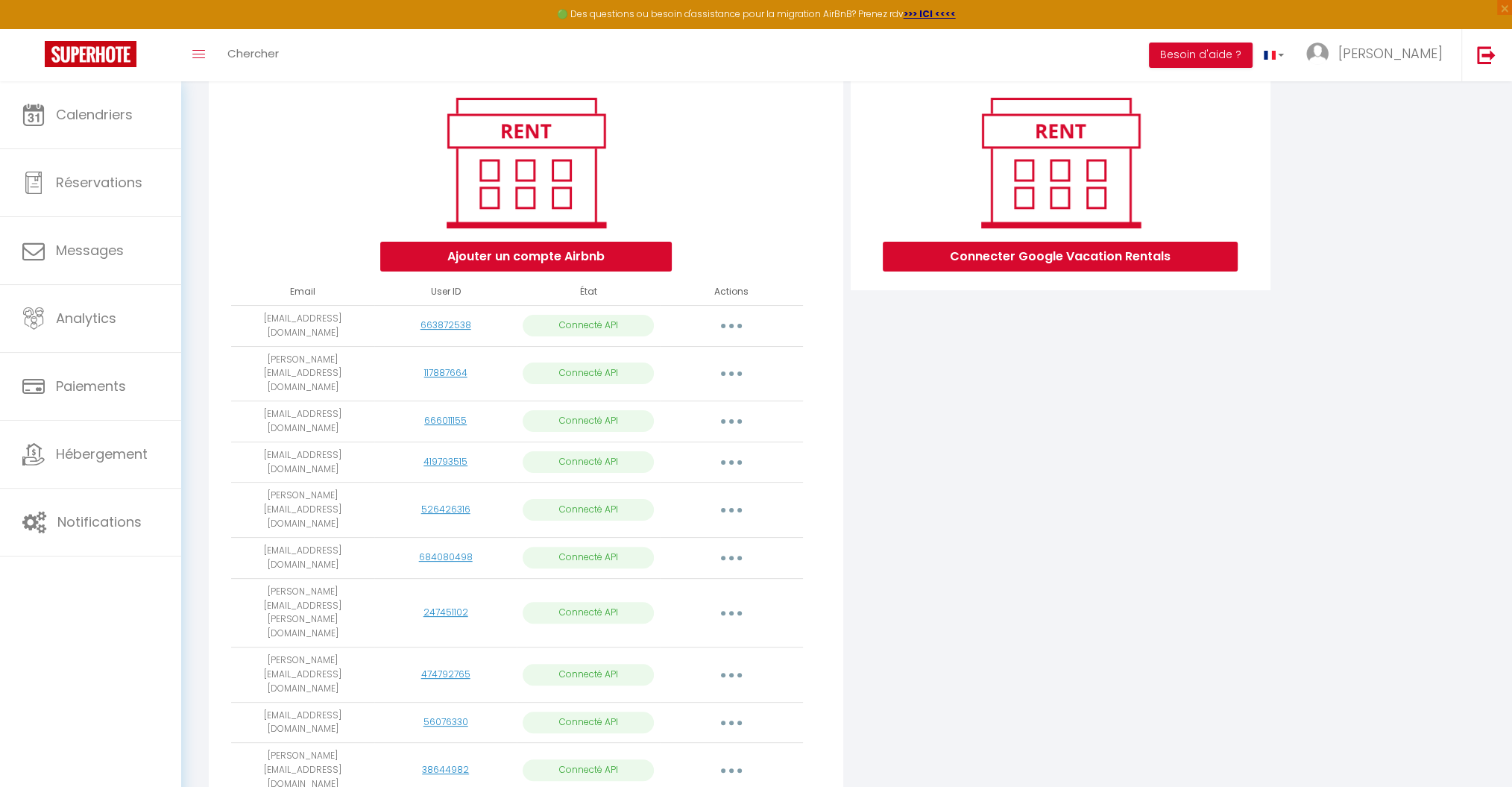
click at [732, 672] on icon "button" at bounding box center [732, 675] width 5 height 5
click at [682, 696] on link "Importer les appartements" at bounding box center [665, 709] width 164 height 26
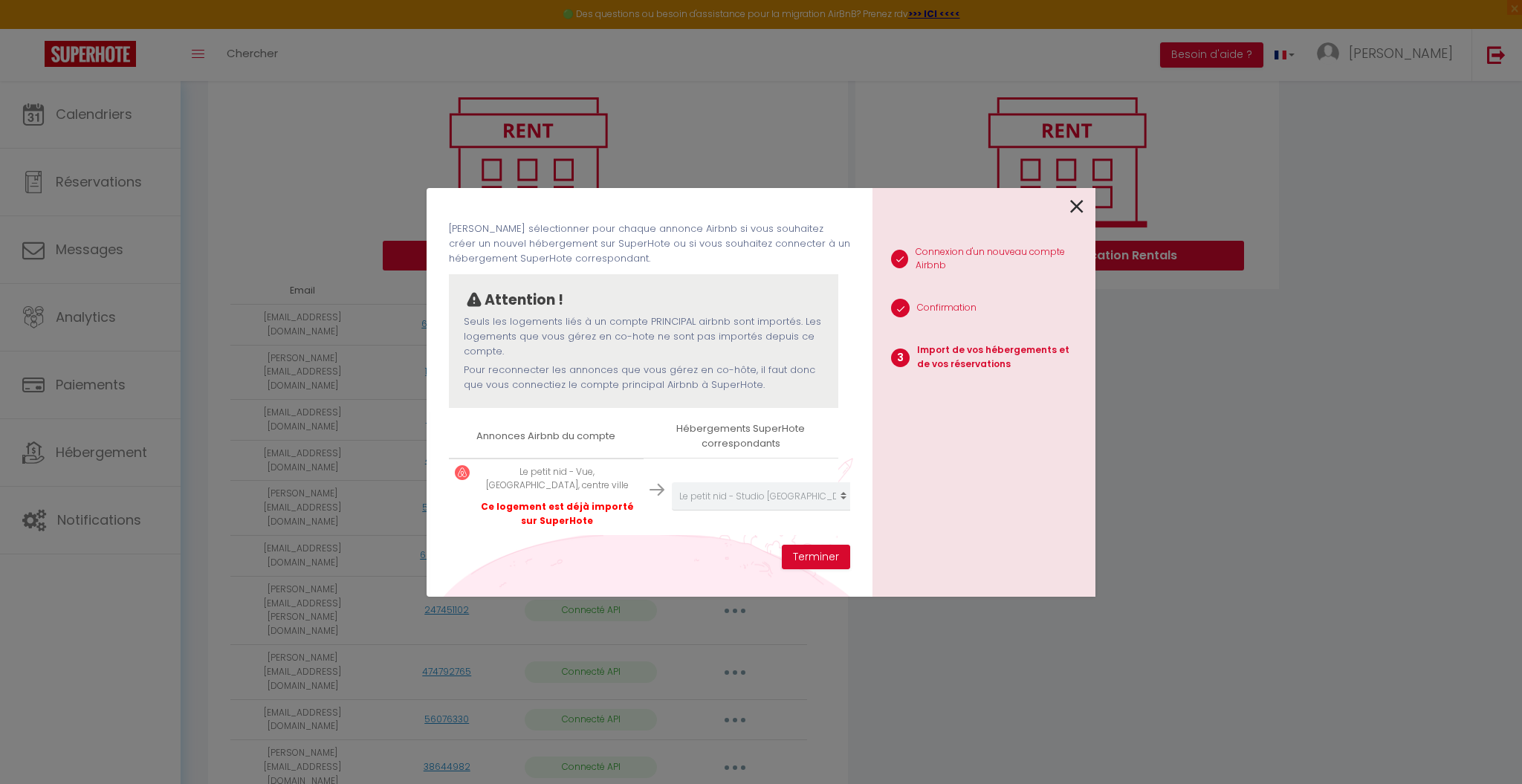
scroll to position [71, 0]
click at [1075, 203] on icon at bounding box center [1077, 207] width 14 height 23
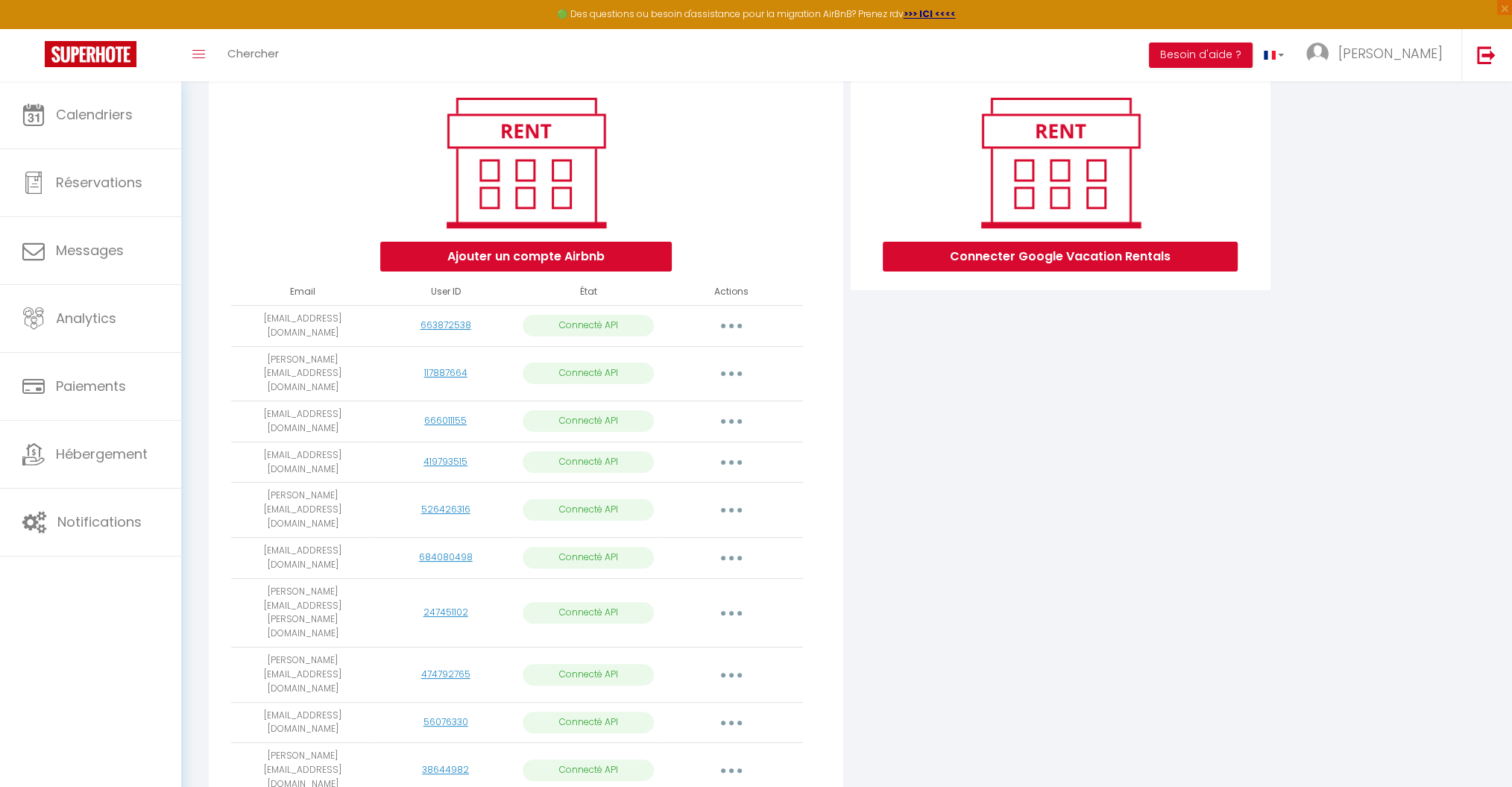
click at [732, 711] on button "button" at bounding box center [731, 723] width 41 height 24
click at [704, 743] on link "Importer les appartements" at bounding box center [665, 756] width 164 height 26
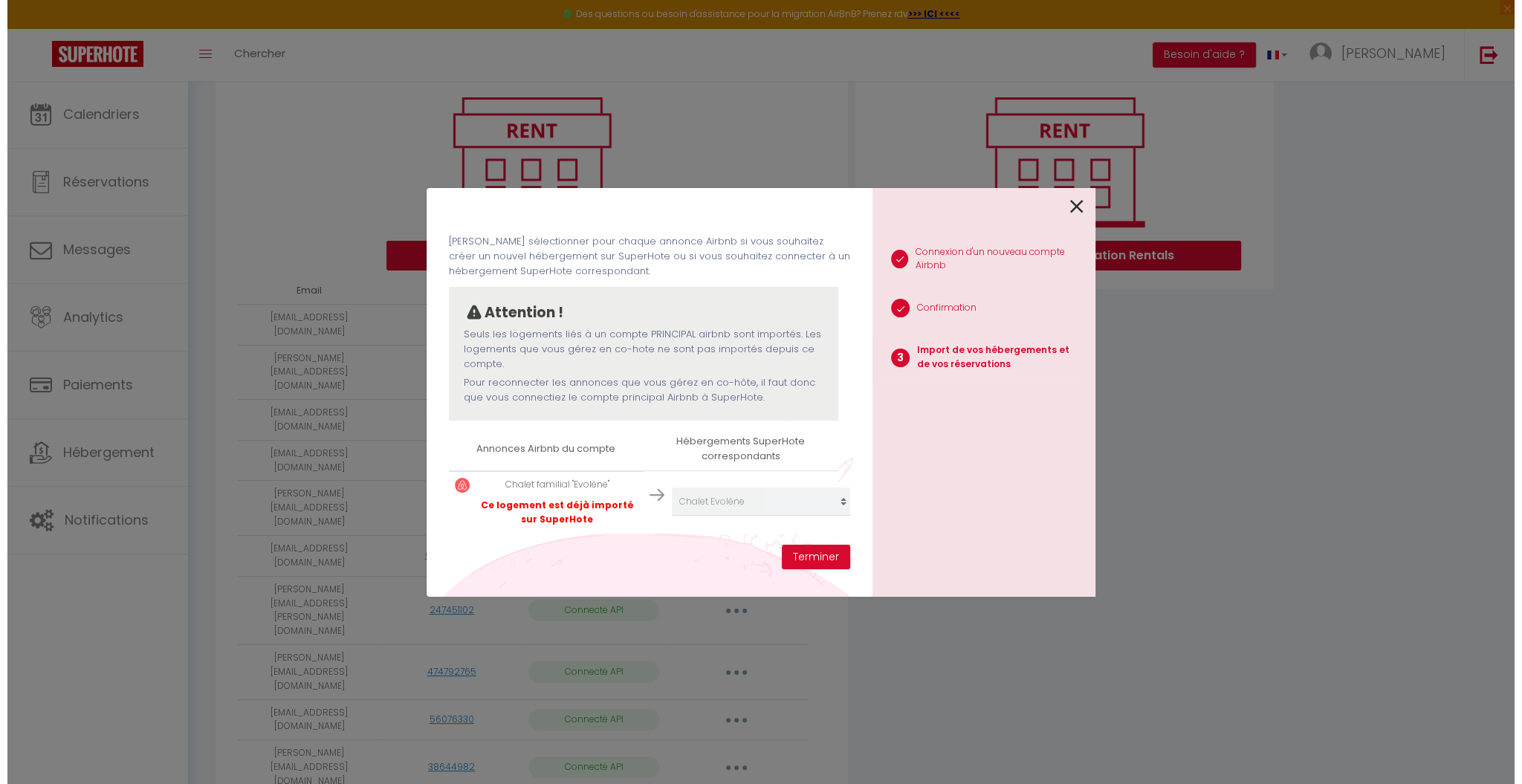
scroll to position [57, 0]
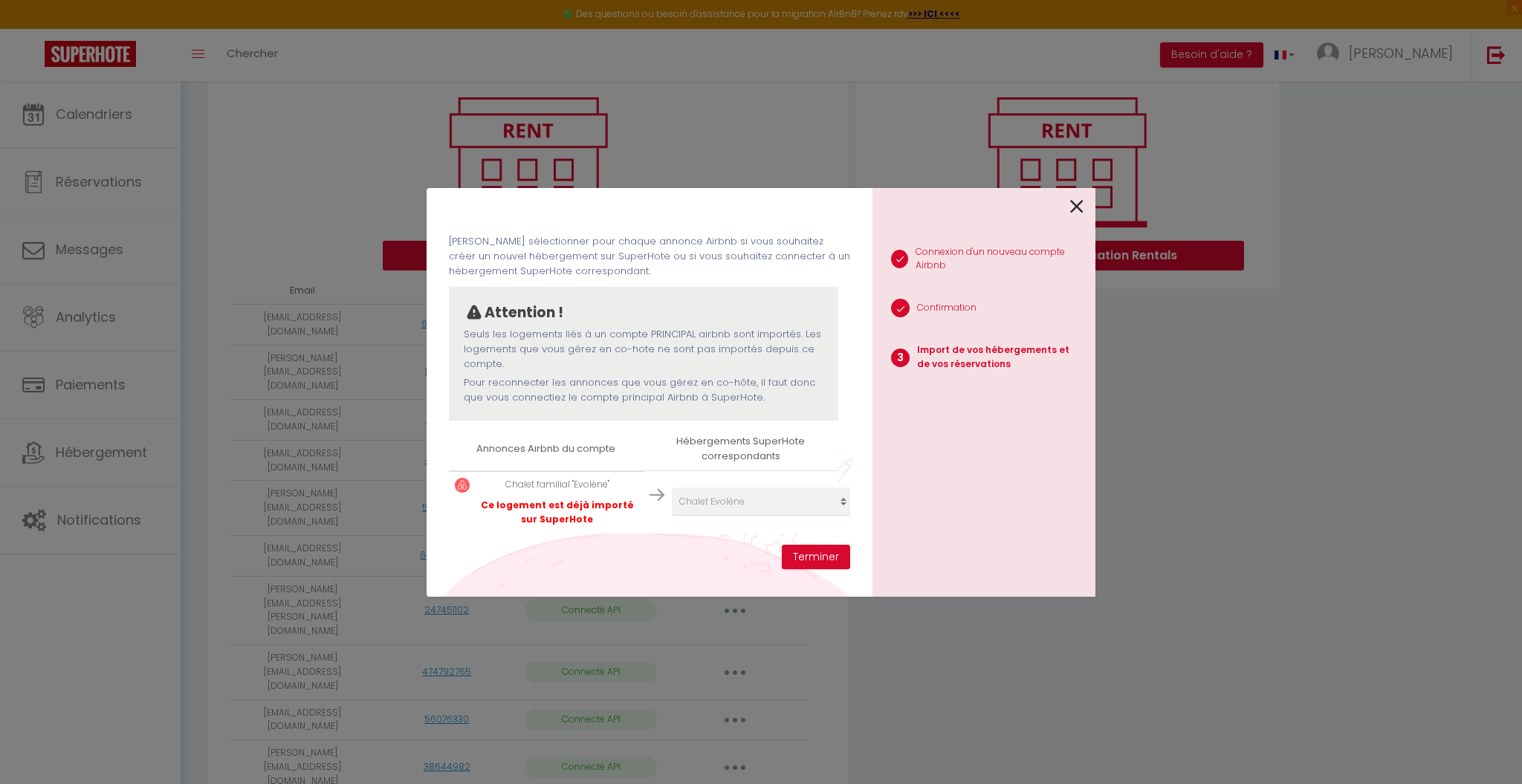
click at [1075, 189] on link at bounding box center [1077, 205] width 14 height 32
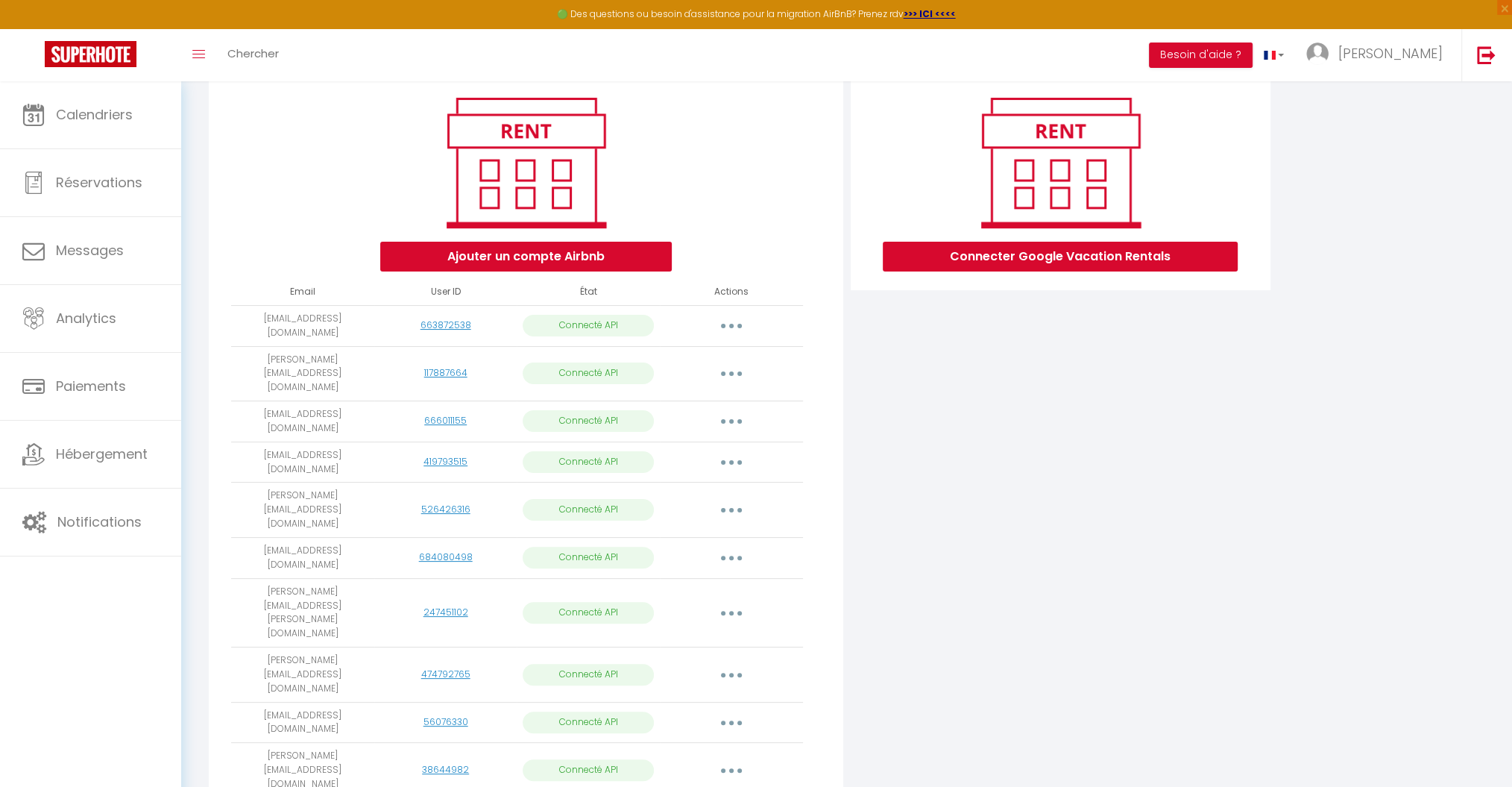
click at [733, 768] on icon "button" at bounding box center [732, 770] width 5 height 5
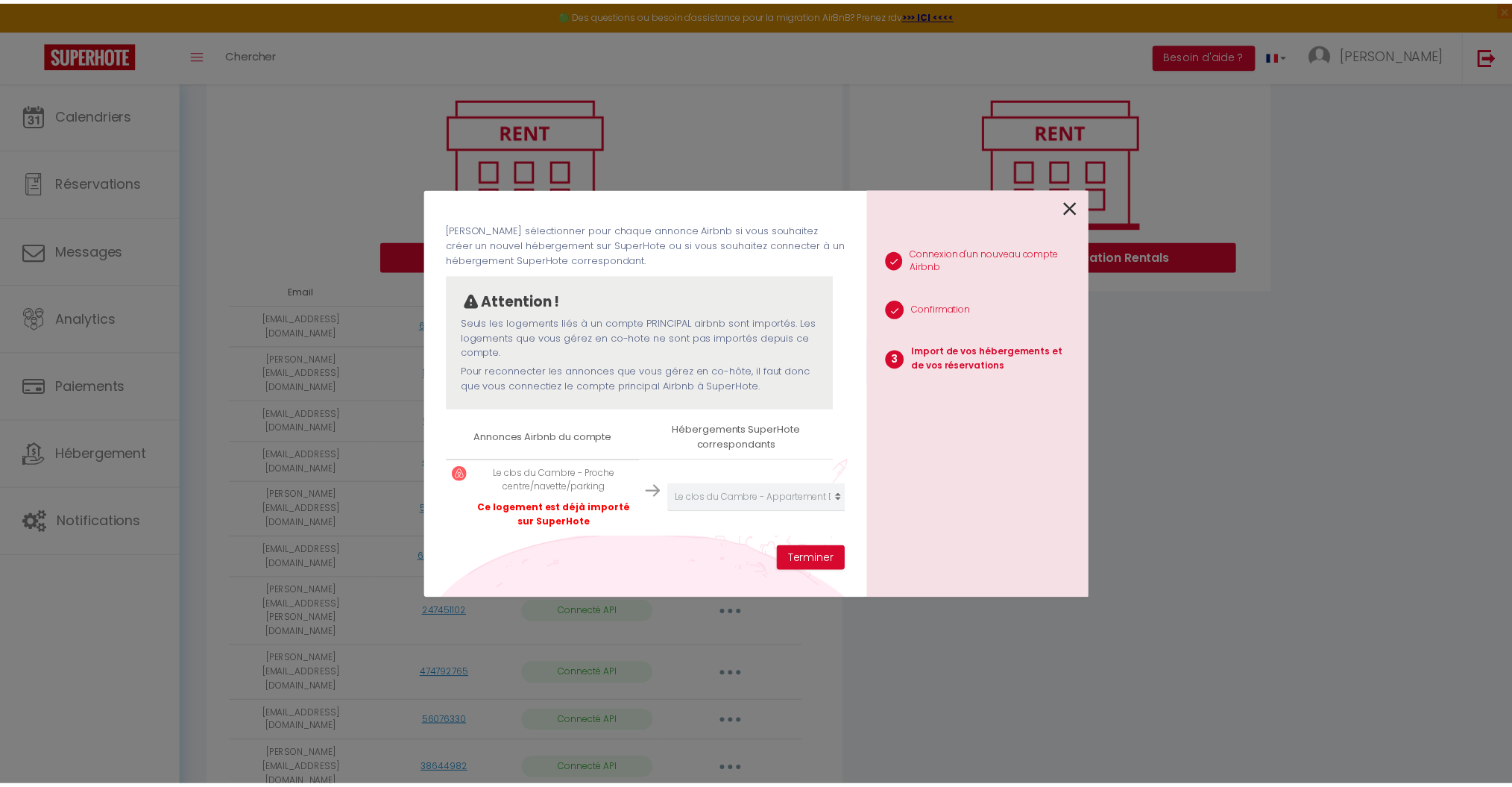
scroll to position [72, 0]
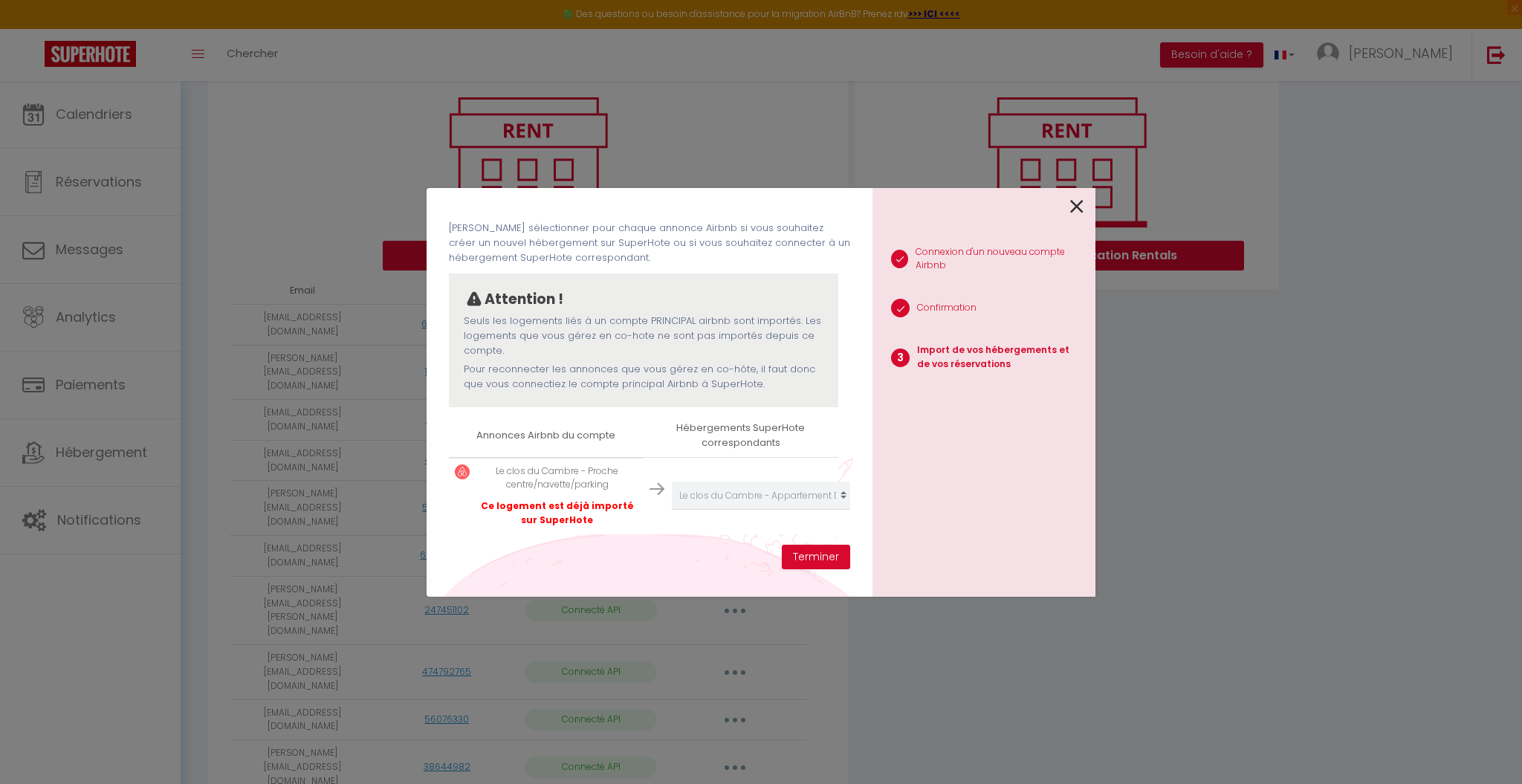
click at [1084, 196] on icon at bounding box center [1077, 207] width 14 height 23
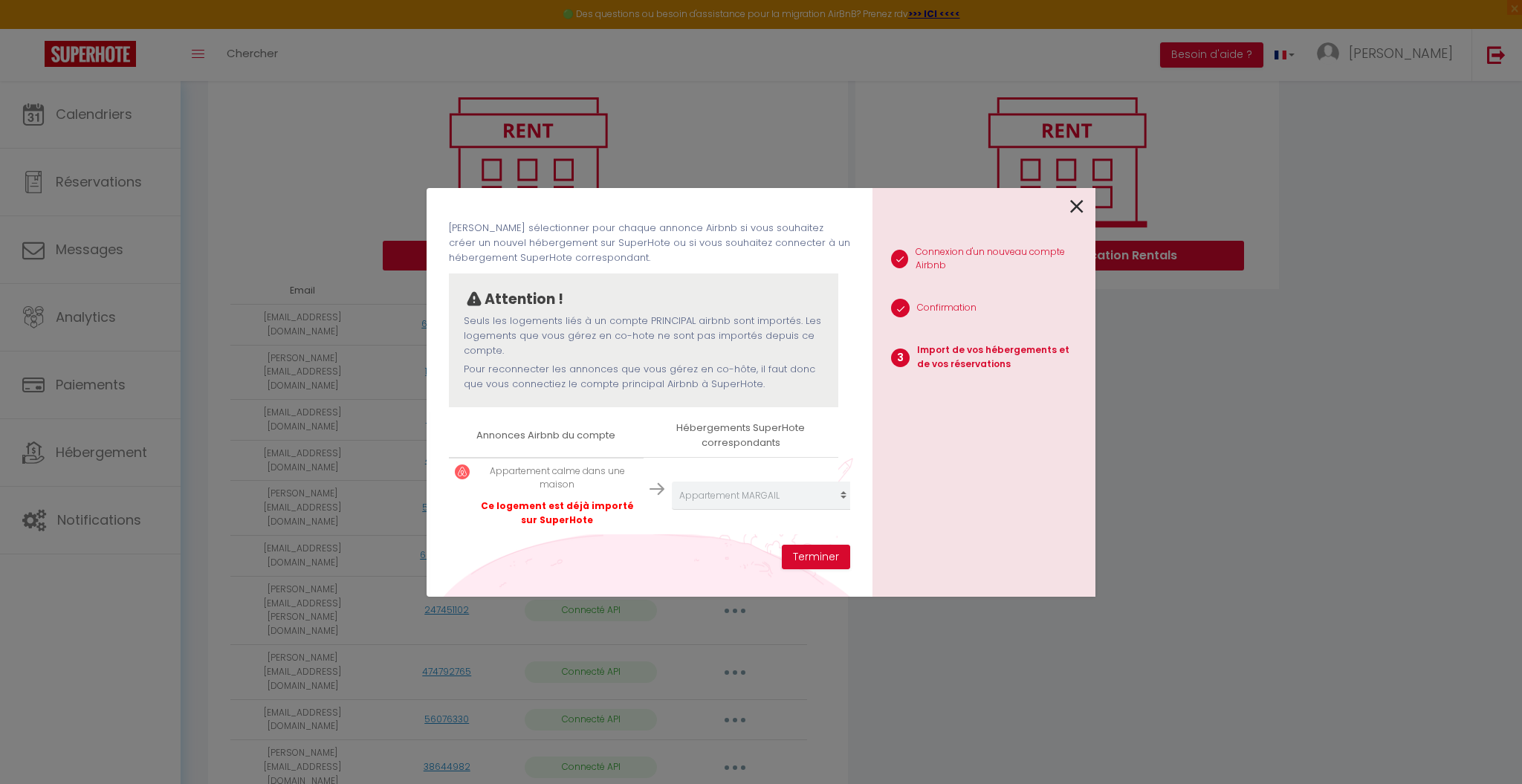
click at [1081, 201] on icon at bounding box center [1077, 207] width 14 height 23
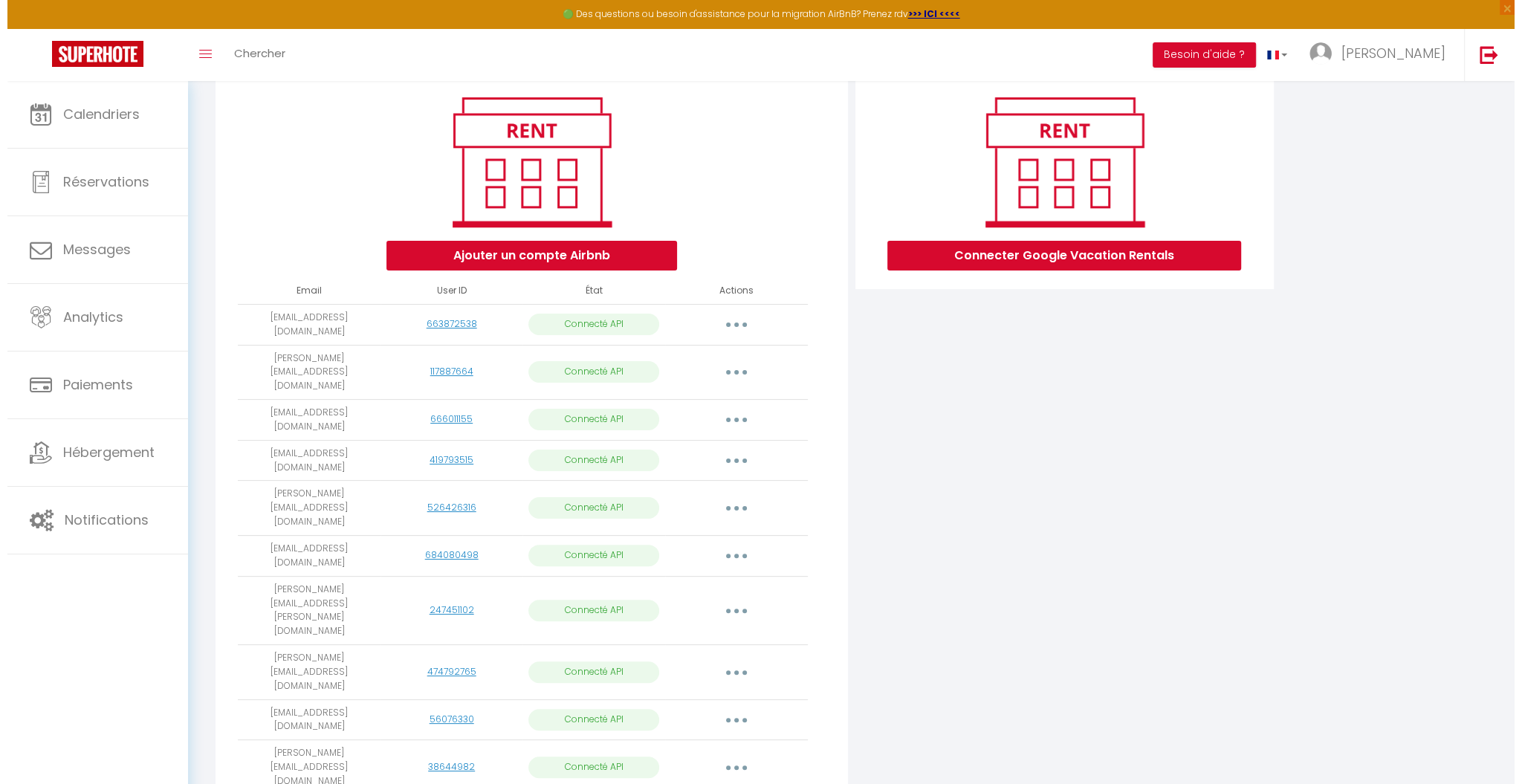
scroll to position [430, 0]
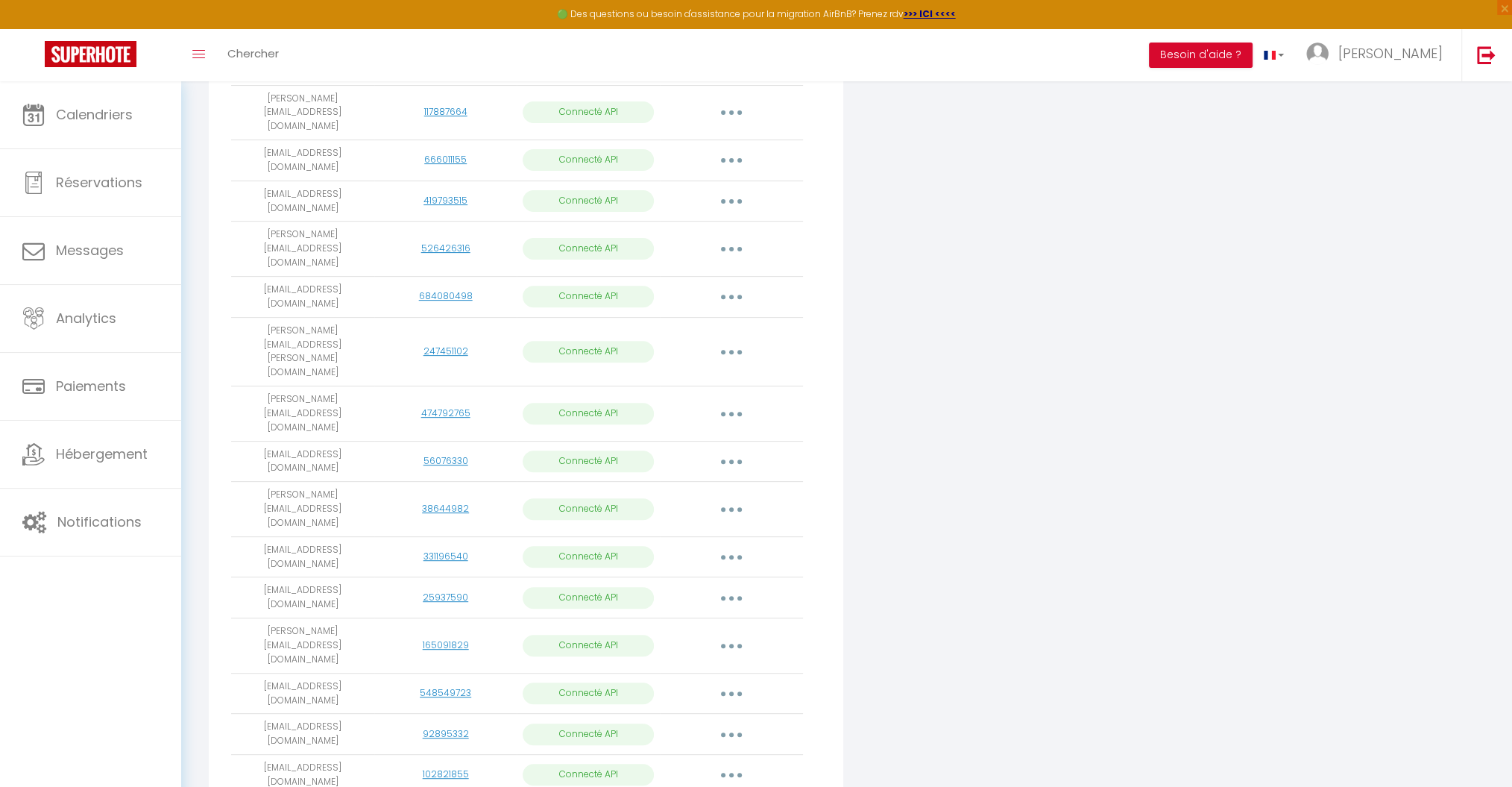
click at [735, 402] on button "button" at bounding box center [731, 414] width 41 height 24
click at [696, 435] on link "Importer les appartements" at bounding box center [665, 447] width 164 height 26
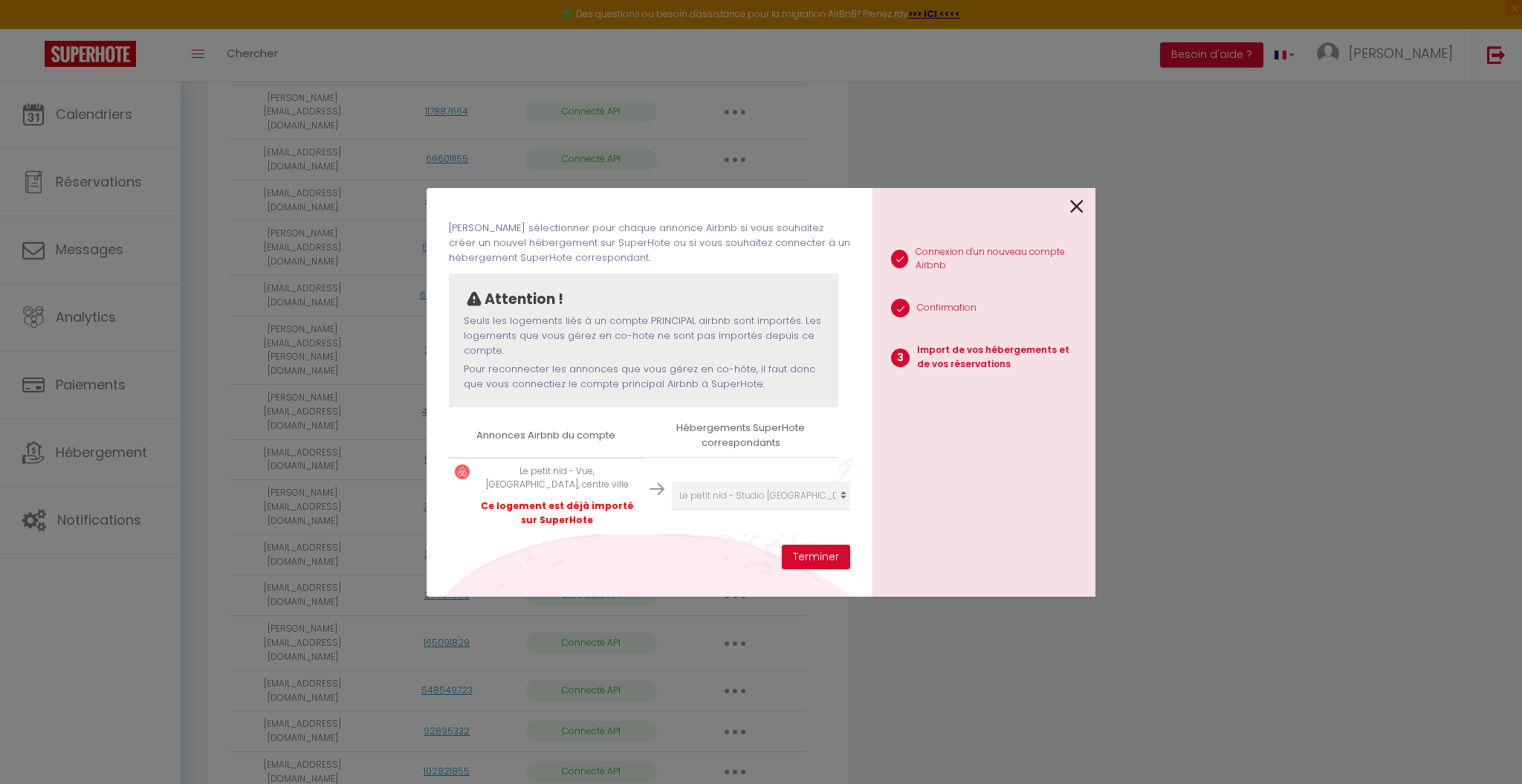
click at [1070, 202] on icon at bounding box center [1077, 207] width 14 height 23
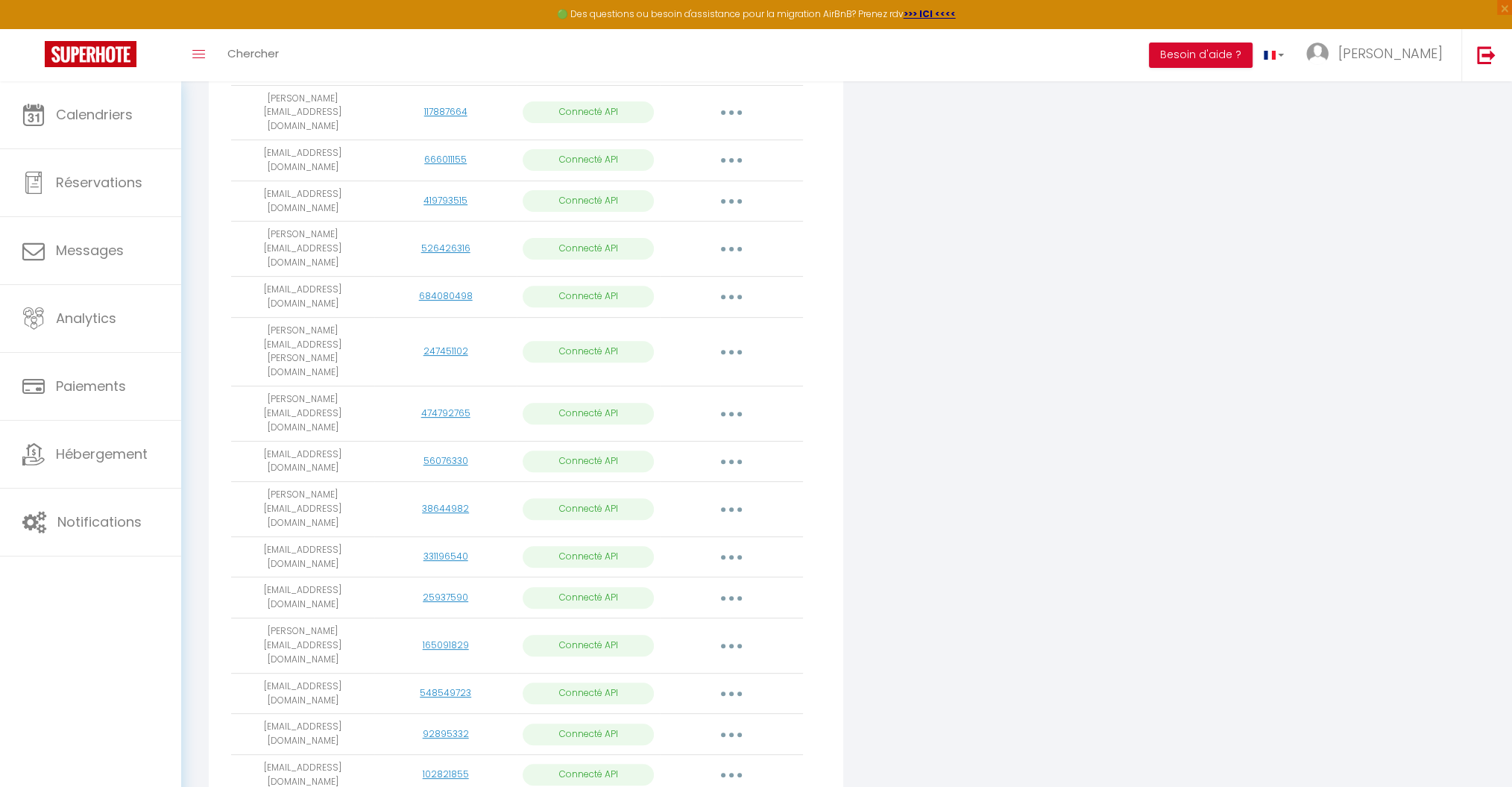
click at [735, 450] on button "button" at bounding box center [731, 462] width 41 height 24
click at [713, 482] on link "Importer les appartements" at bounding box center [665, 495] width 164 height 26
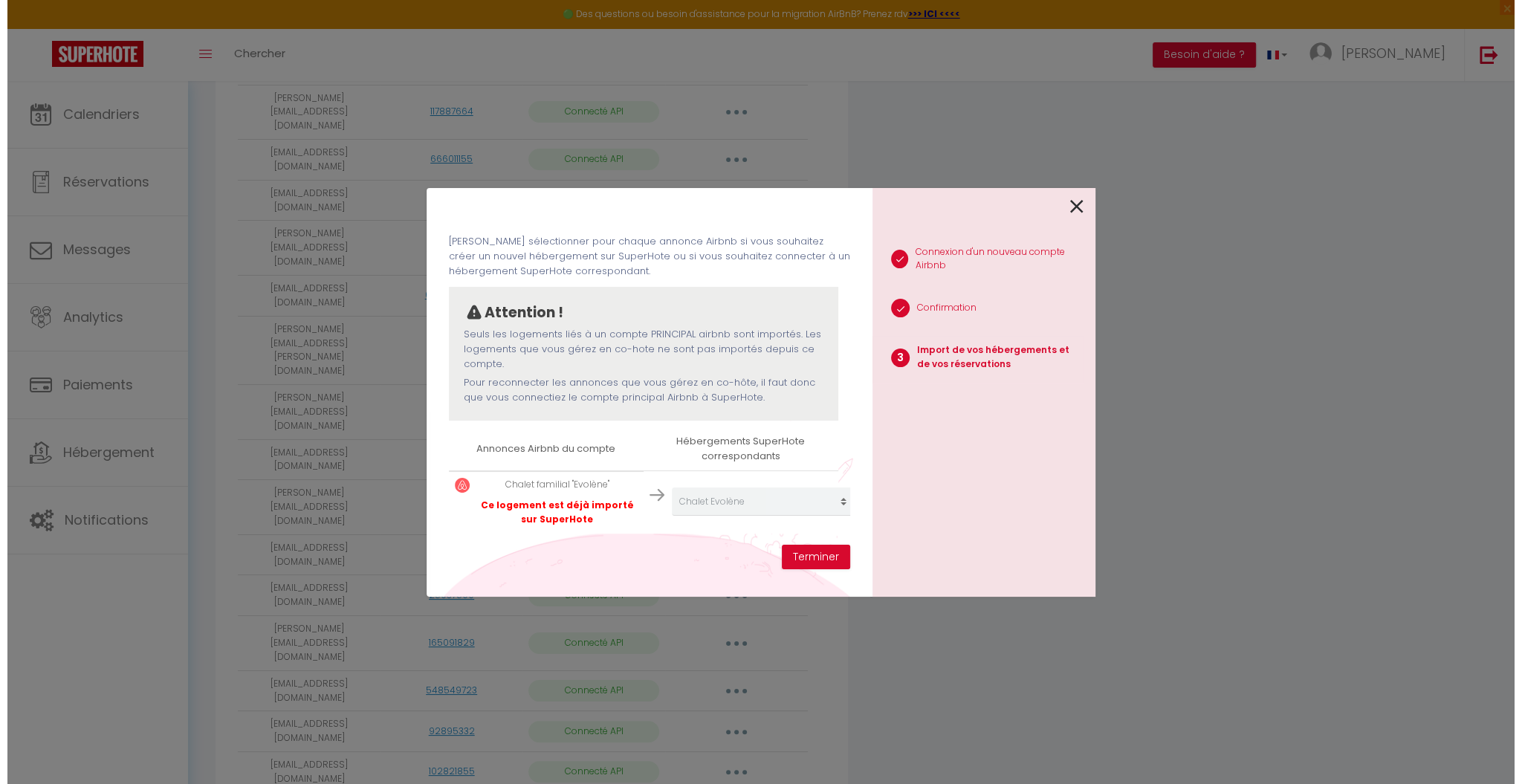
scroll to position [57, 0]
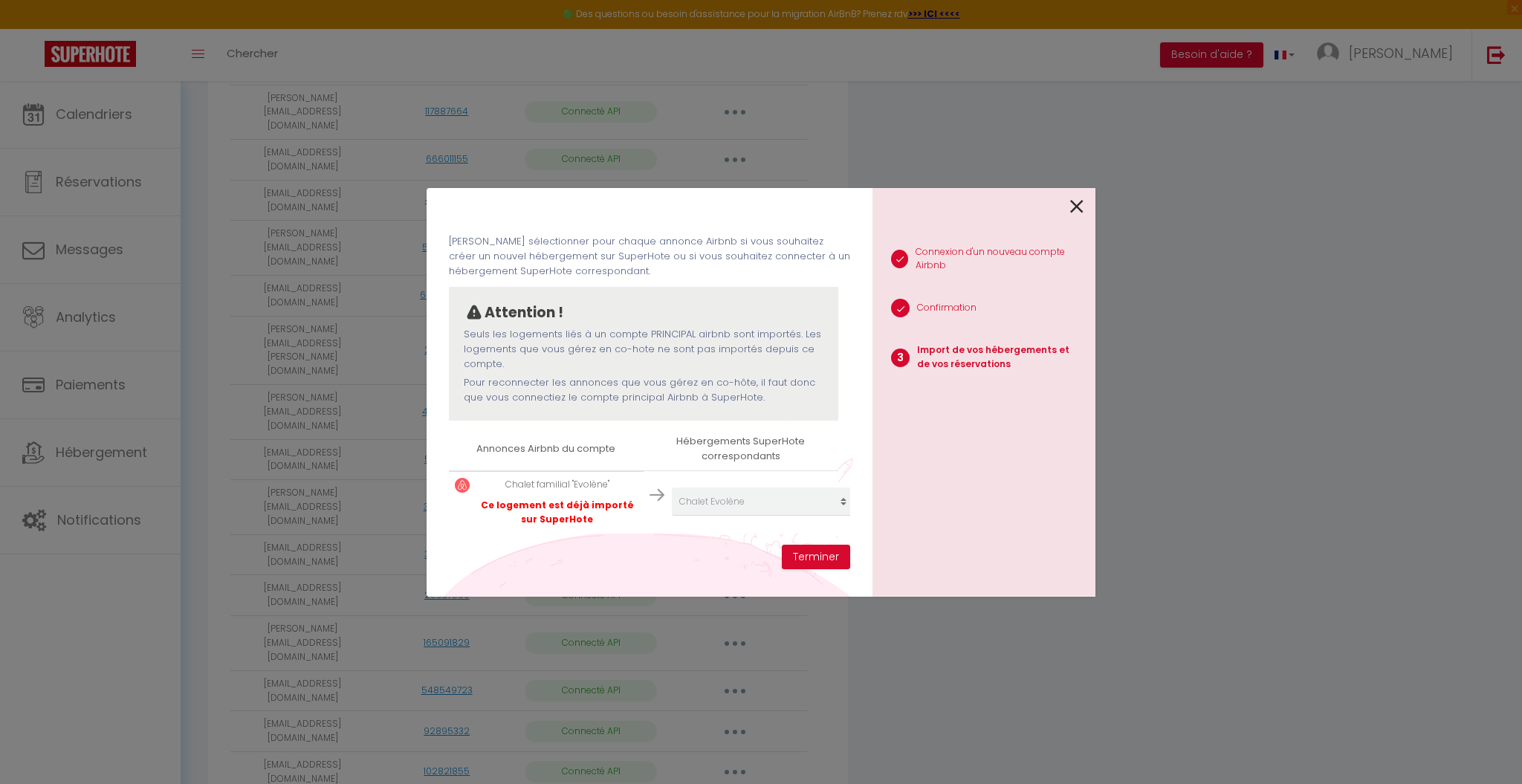
click at [1075, 204] on icon at bounding box center [1077, 207] width 14 height 23
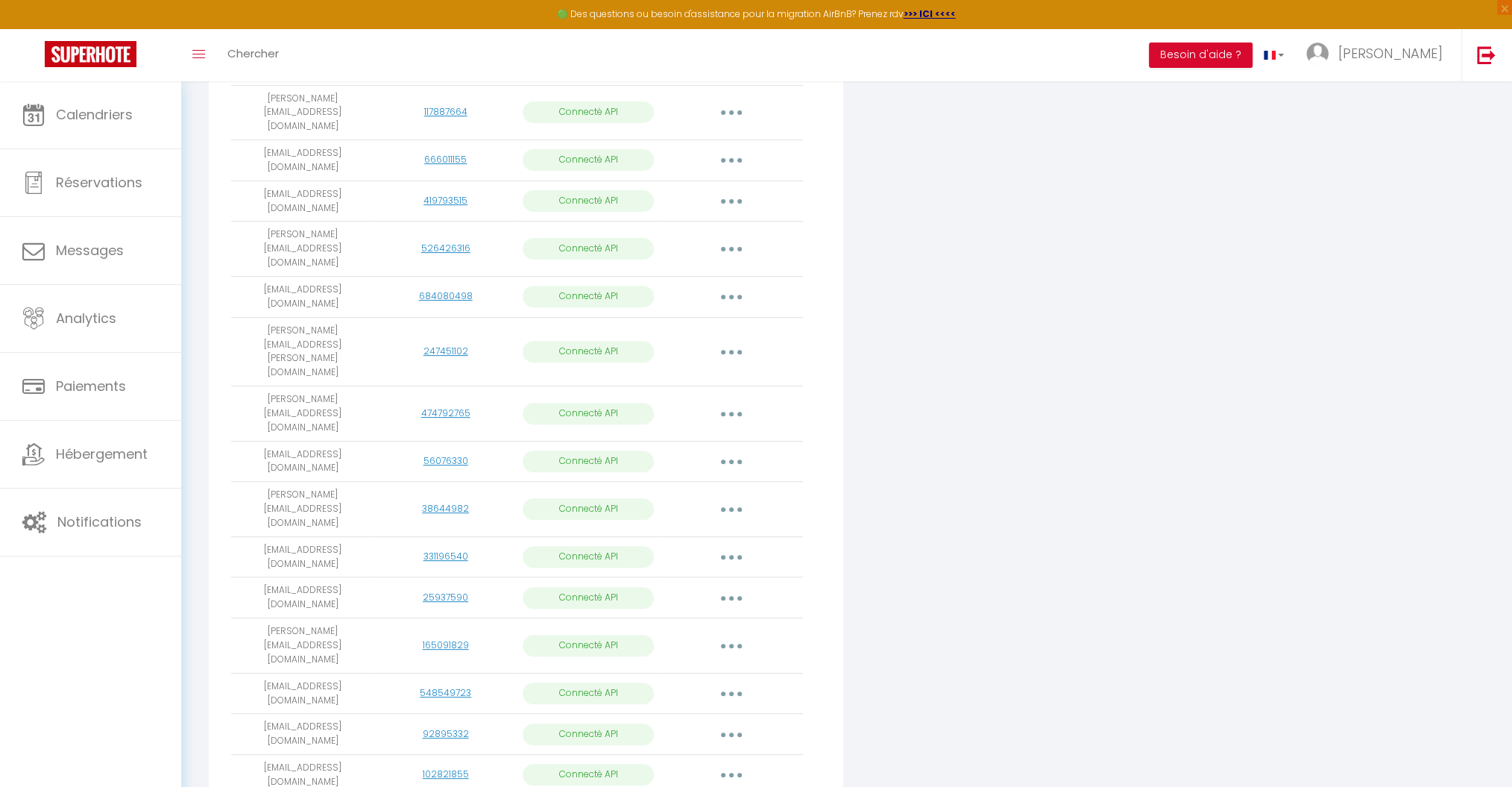
click at [732, 497] on button "button" at bounding box center [731, 509] width 41 height 24
click at [693, 530] on link "Importer les appartements" at bounding box center [665, 543] width 164 height 26
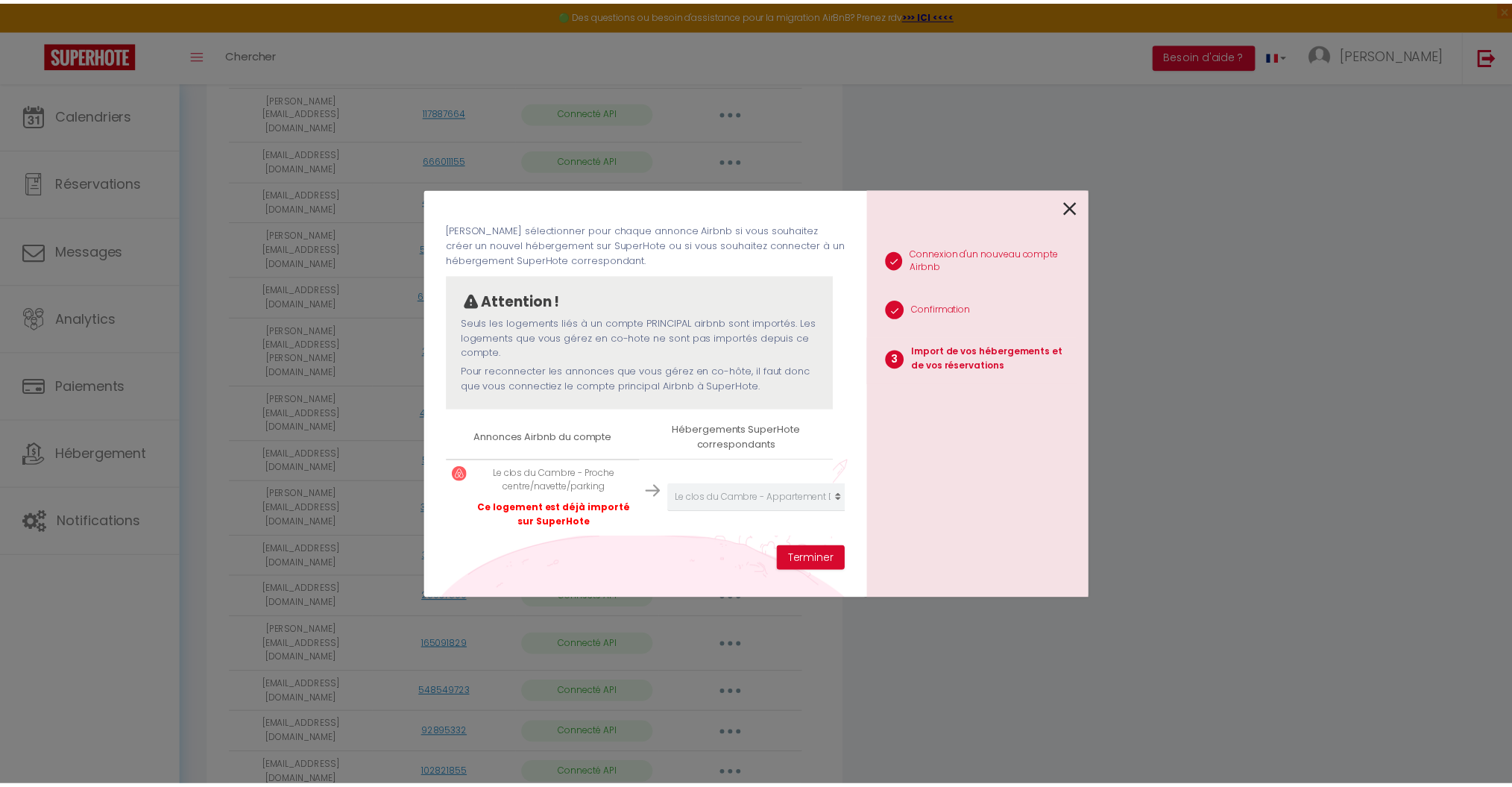
scroll to position [72, 0]
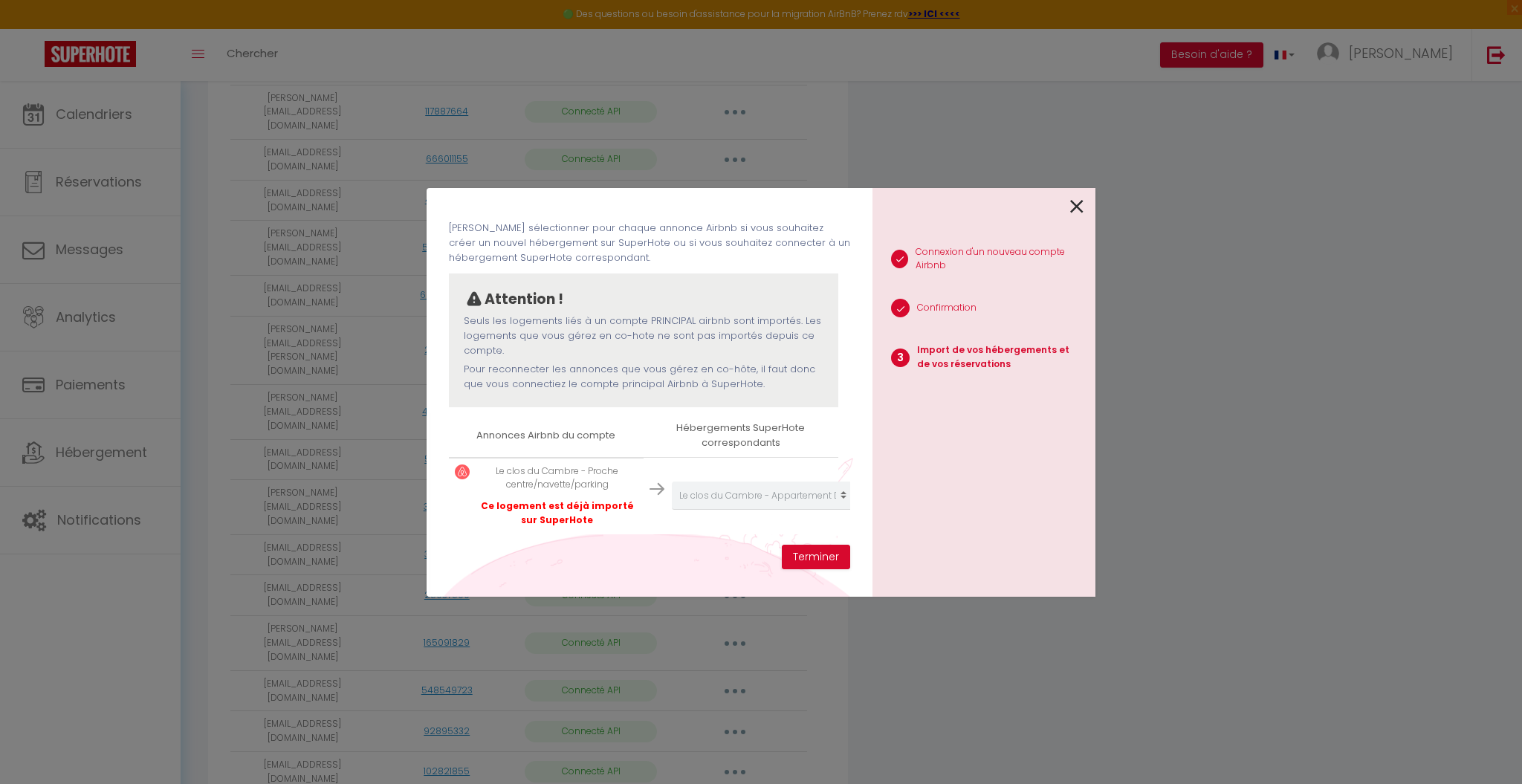
click at [1077, 203] on icon at bounding box center [1077, 207] width 14 height 23
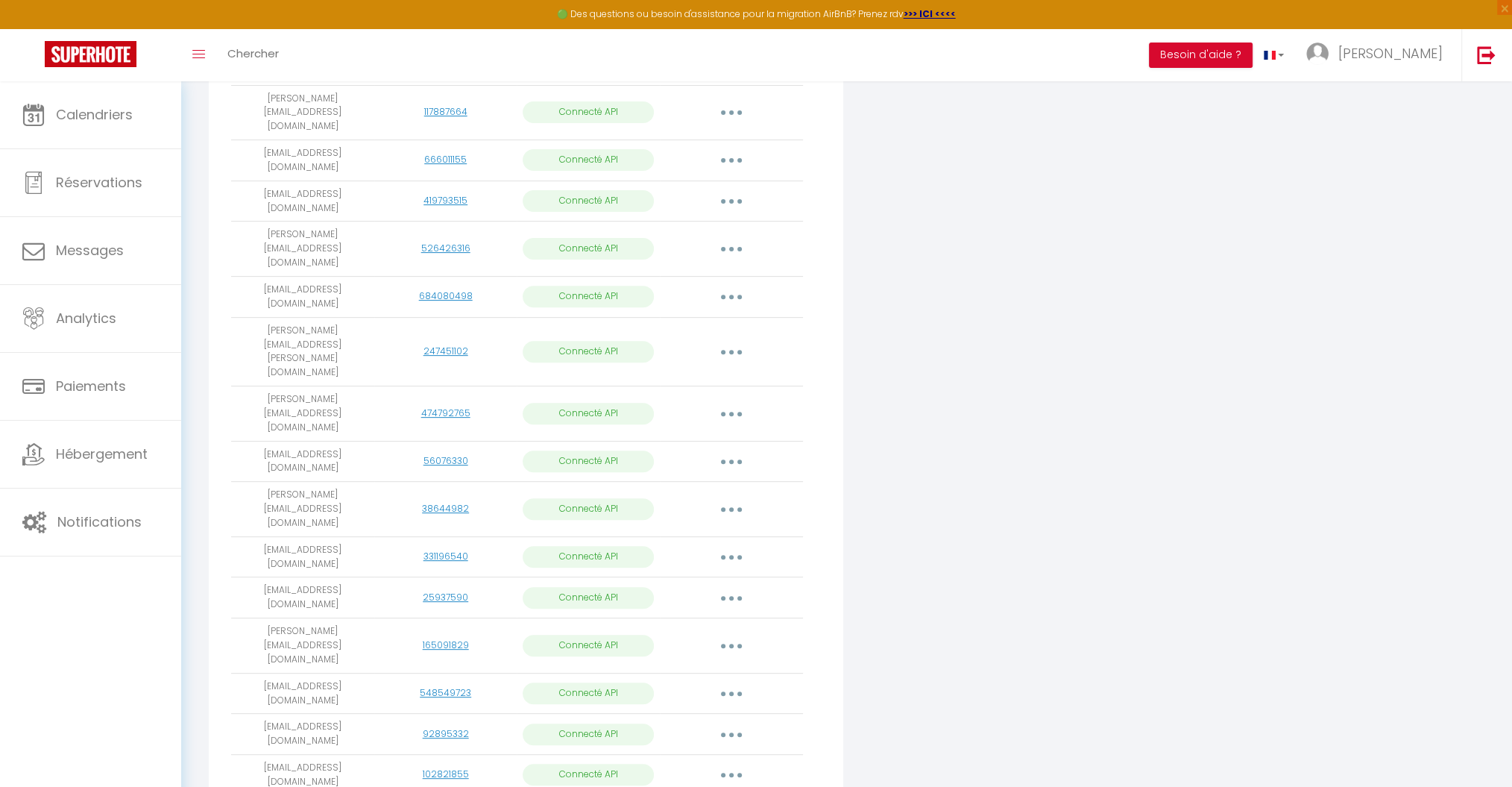
click at [732, 555] on icon "button" at bounding box center [732, 557] width 5 height 5
click at [721, 578] on link "Importer les appartements" at bounding box center [665, 591] width 164 height 26
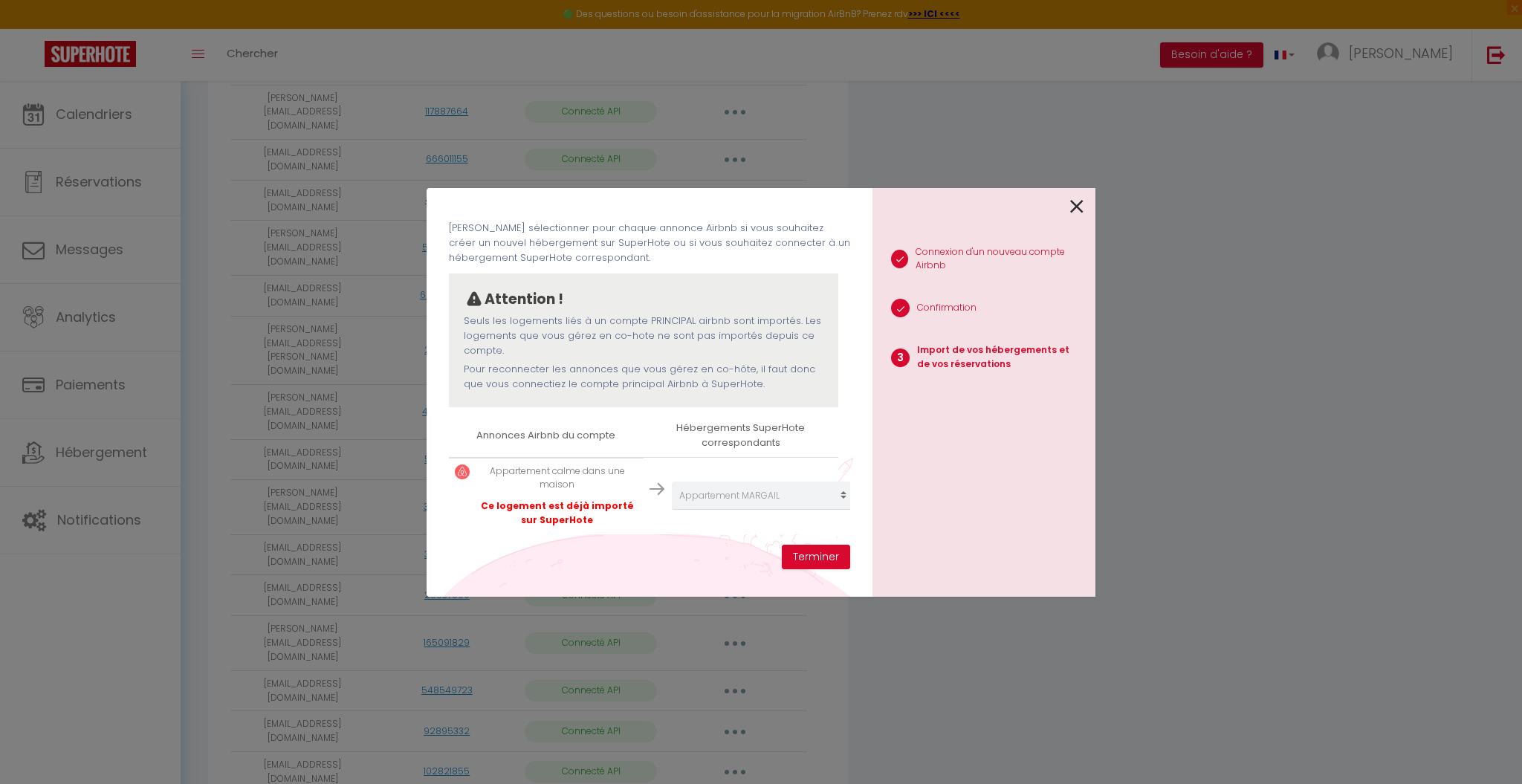
click at [1075, 209] on icon at bounding box center [1077, 207] width 14 height 23
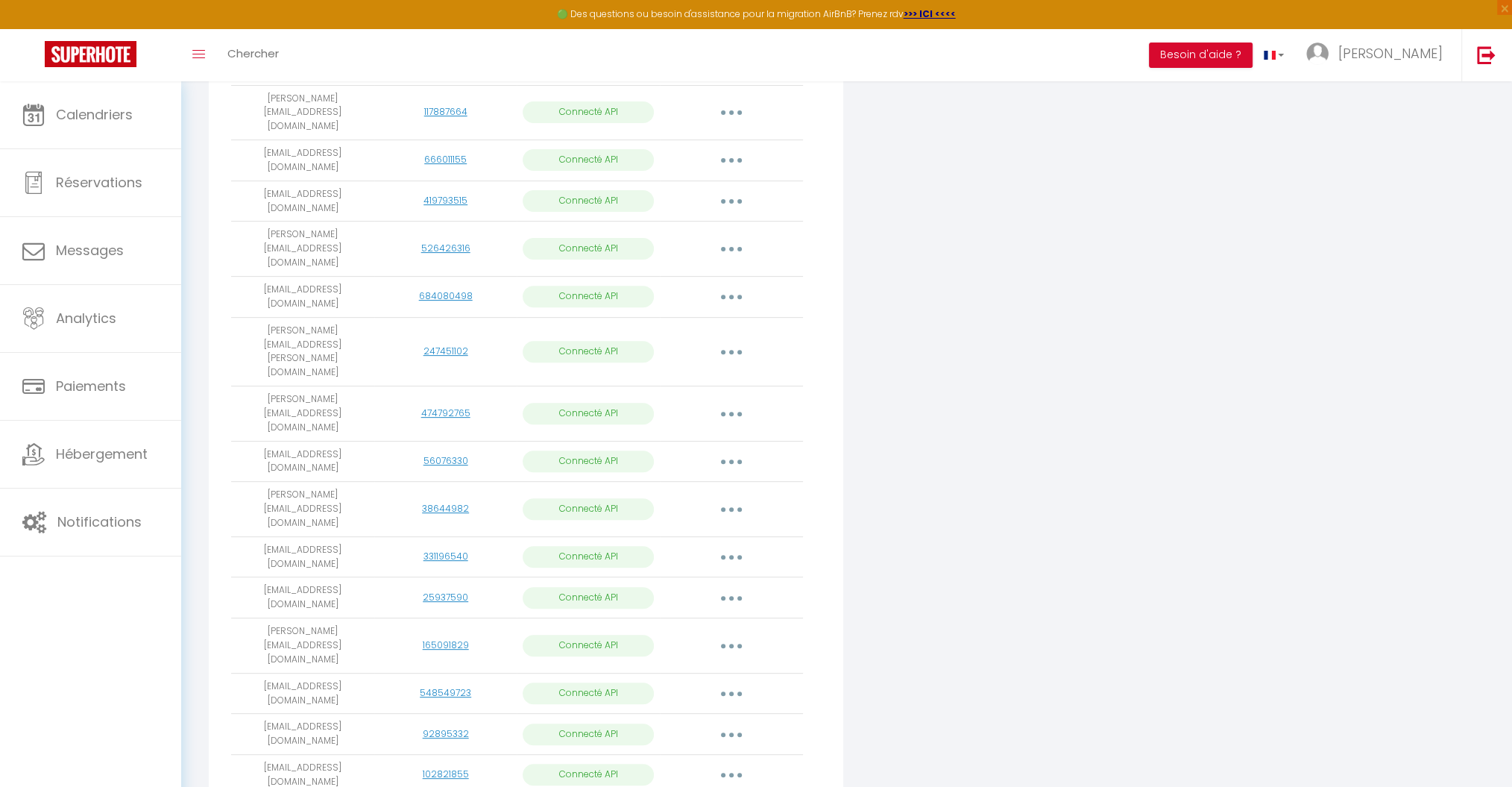
click at [736, 586] on button "button" at bounding box center [731, 598] width 41 height 24
click at [706, 619] on link "Importer les appartements" at bounding box center [665, 632] width 164 height 26
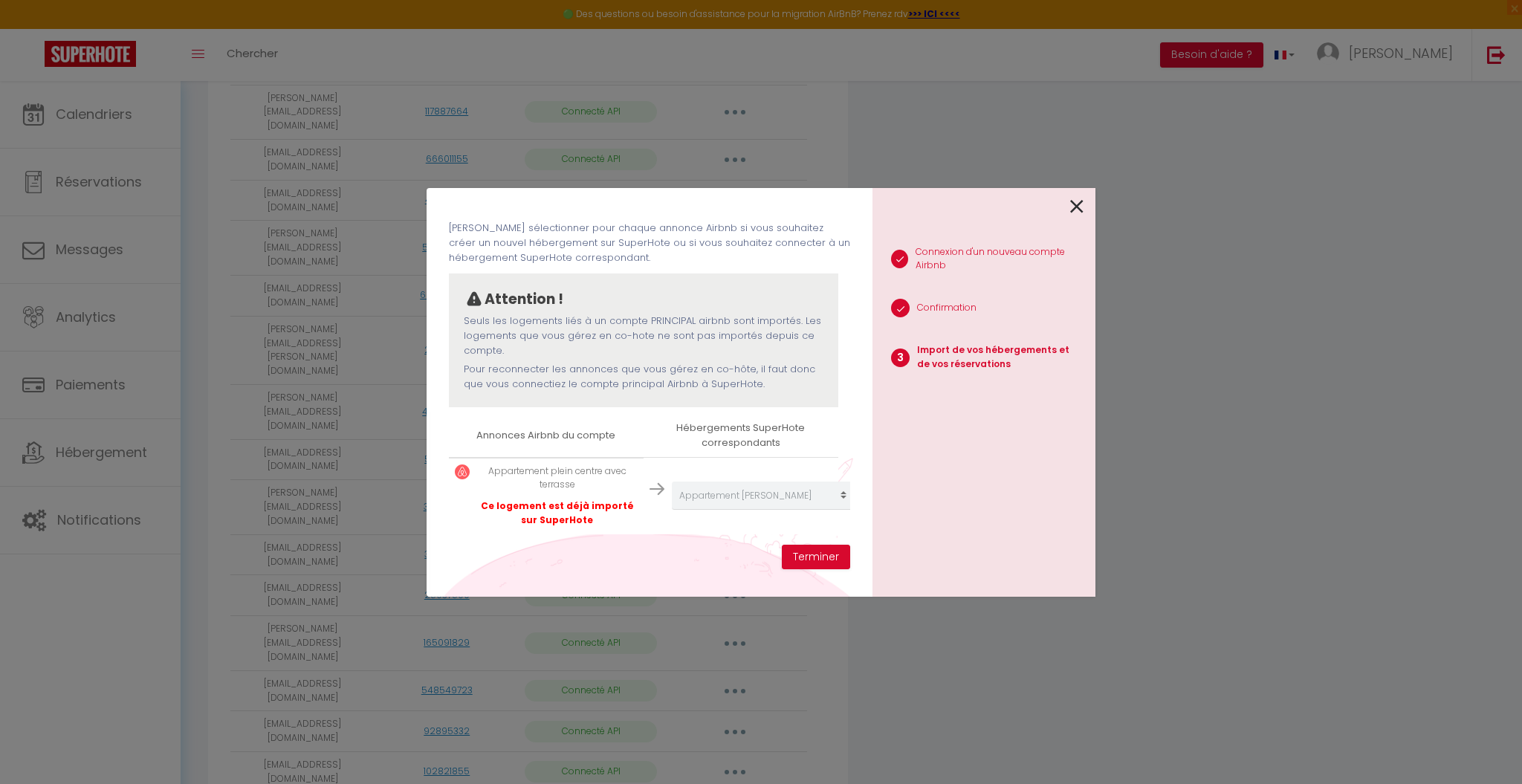
click at [1078, 200] on icon at bounding box center [1077, 207] width 14 height 23
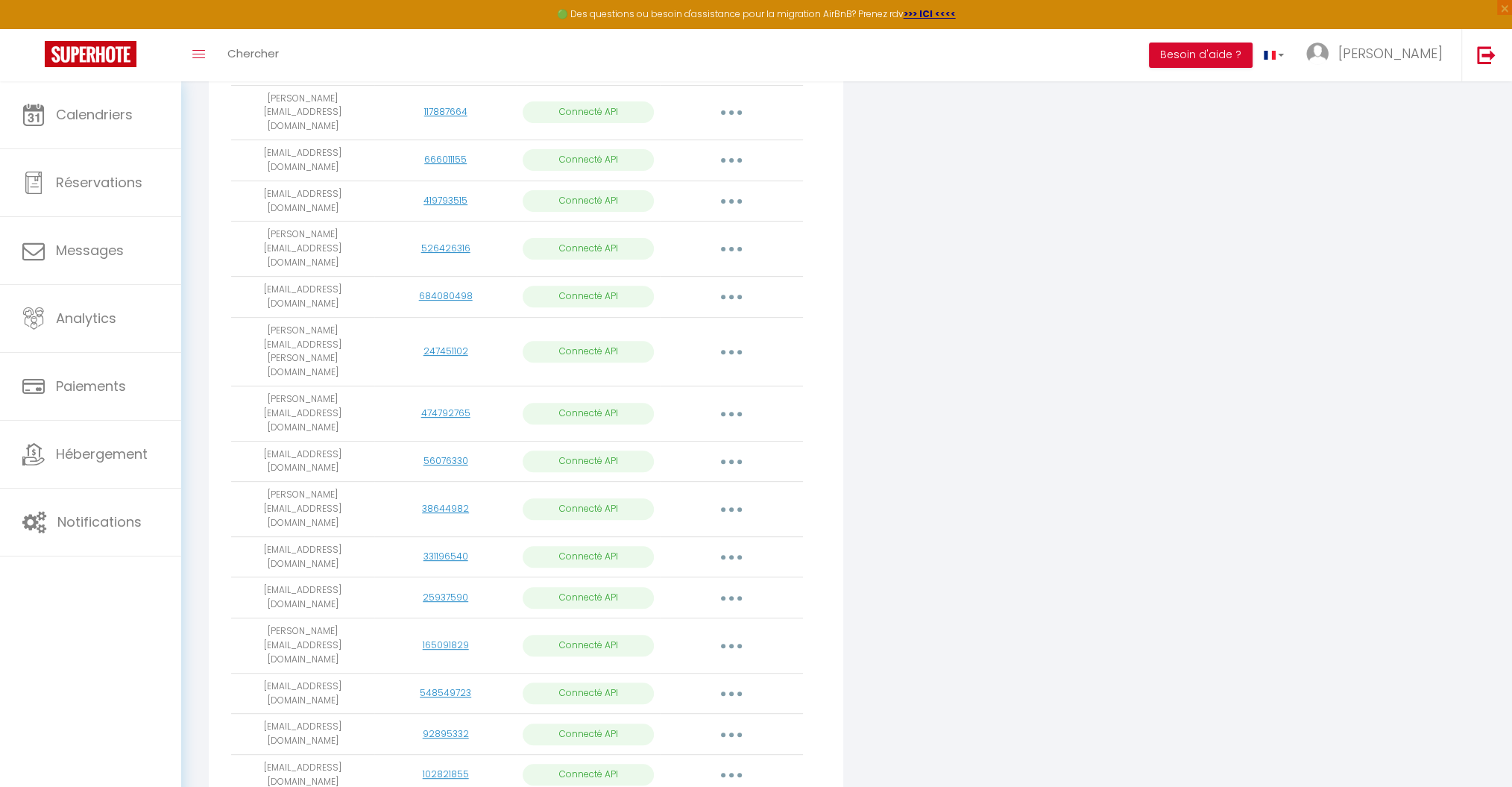
click at [733, 644] on icon "button" at bounding box center [732, 646] width 5 height 5
click at [711, 667] on link "Importer les appartements" at bounding box center [665, 680] width 164 height 26
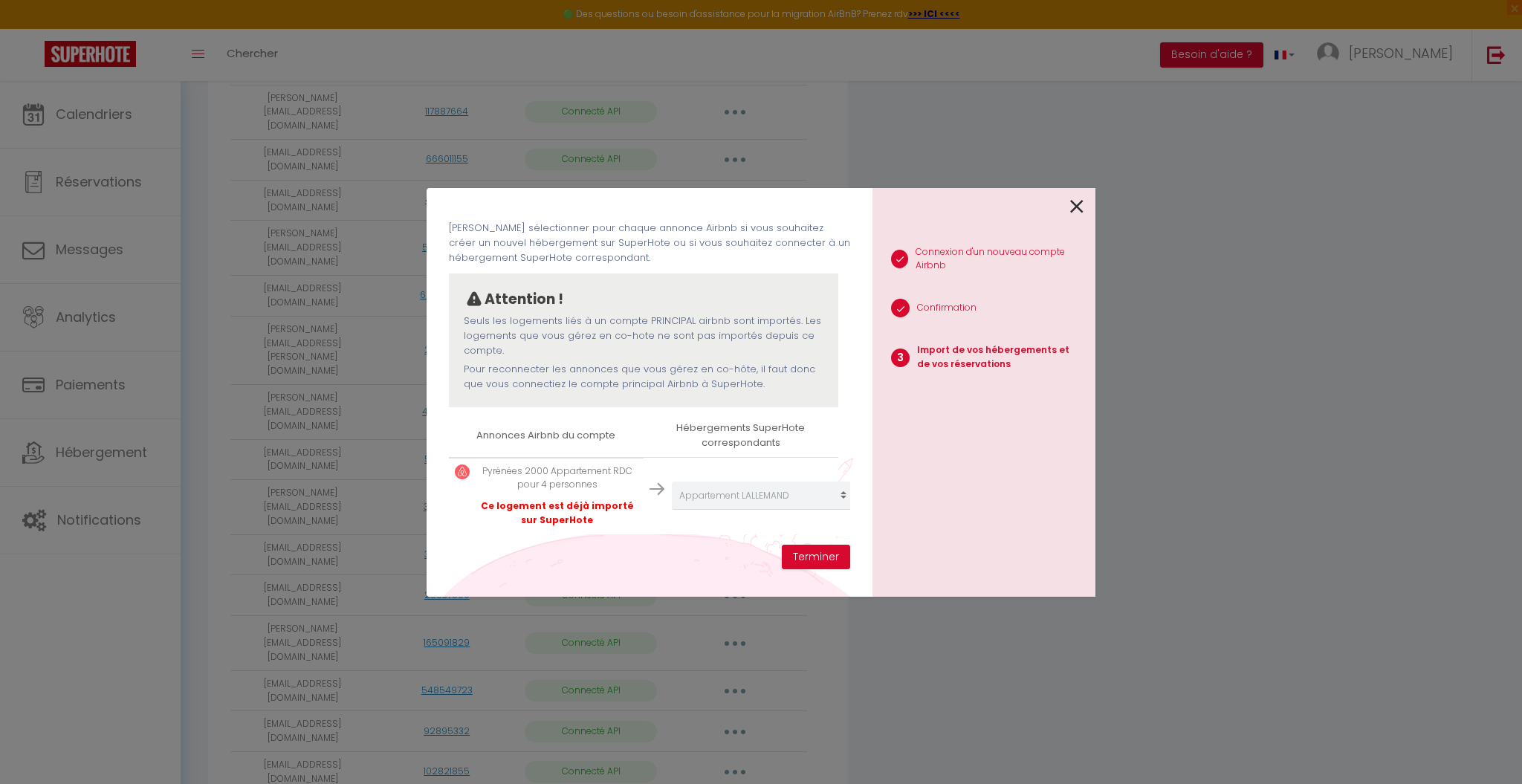
click at [1076, 201] on icon at bounding box center [1077, 207] width 14 height 23
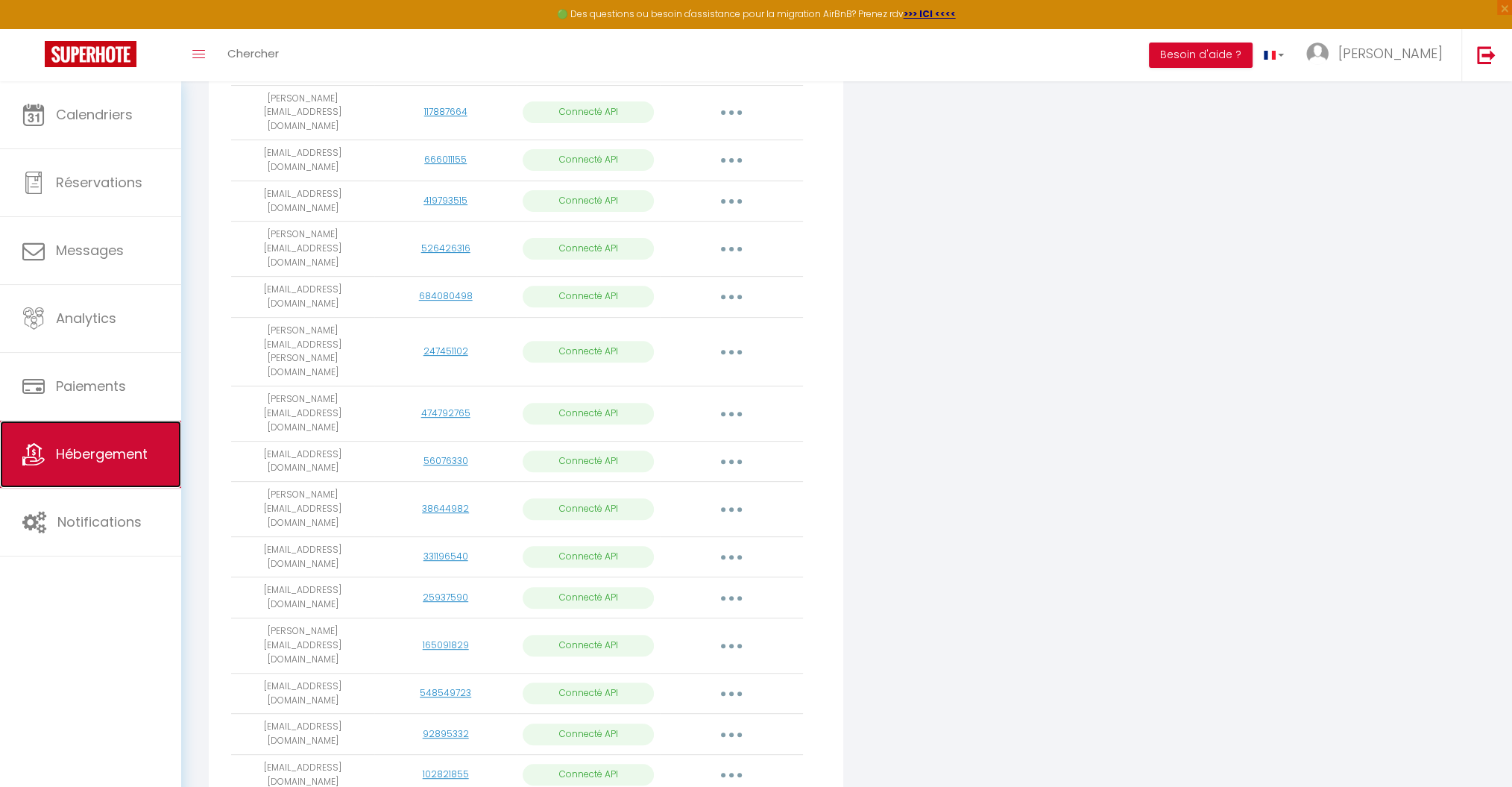
click at [136, 436] on link "Hébergement" at bounding box center [91, 453] width 181 height 67
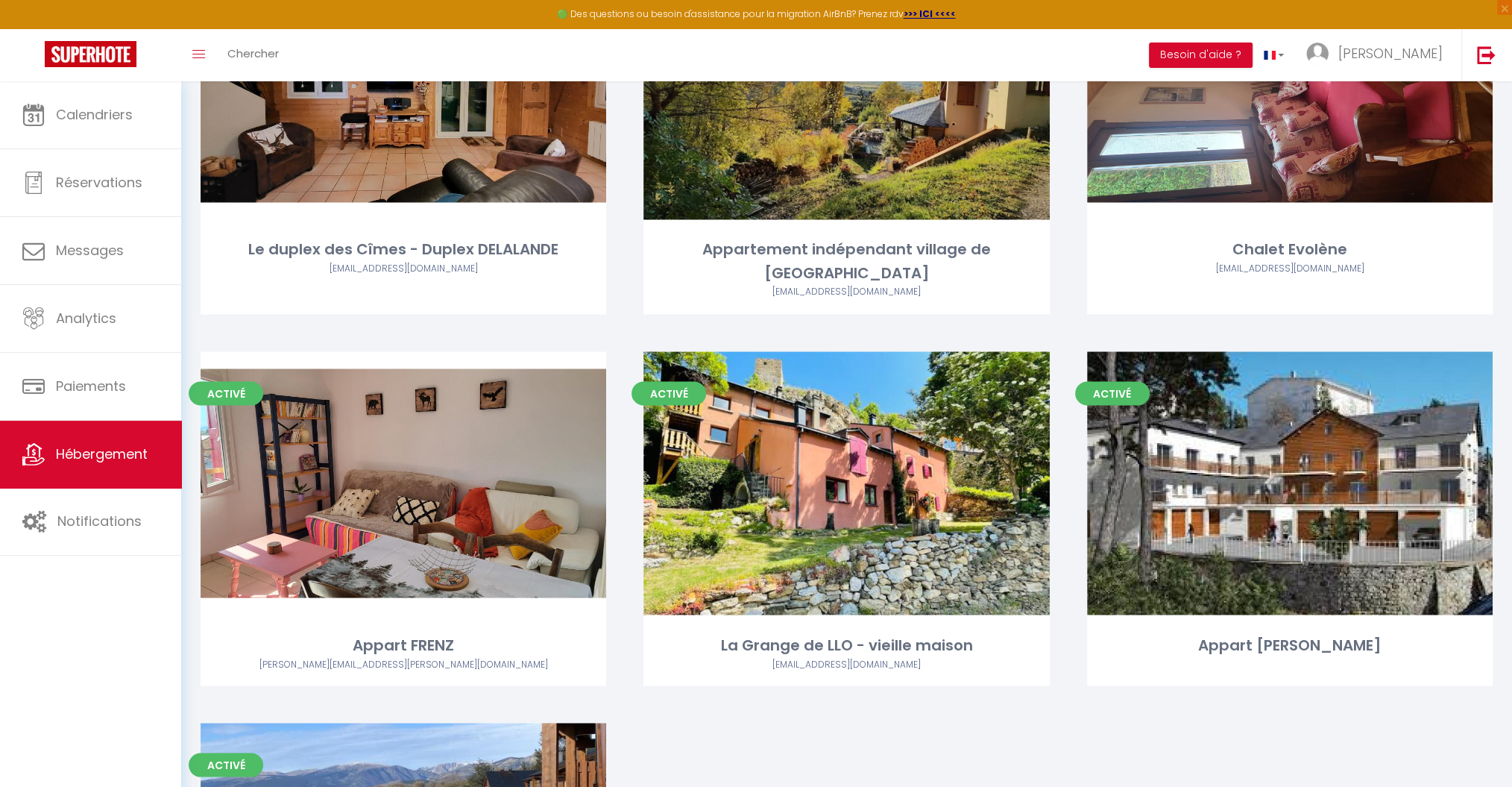
scroll to position [2465, 0]
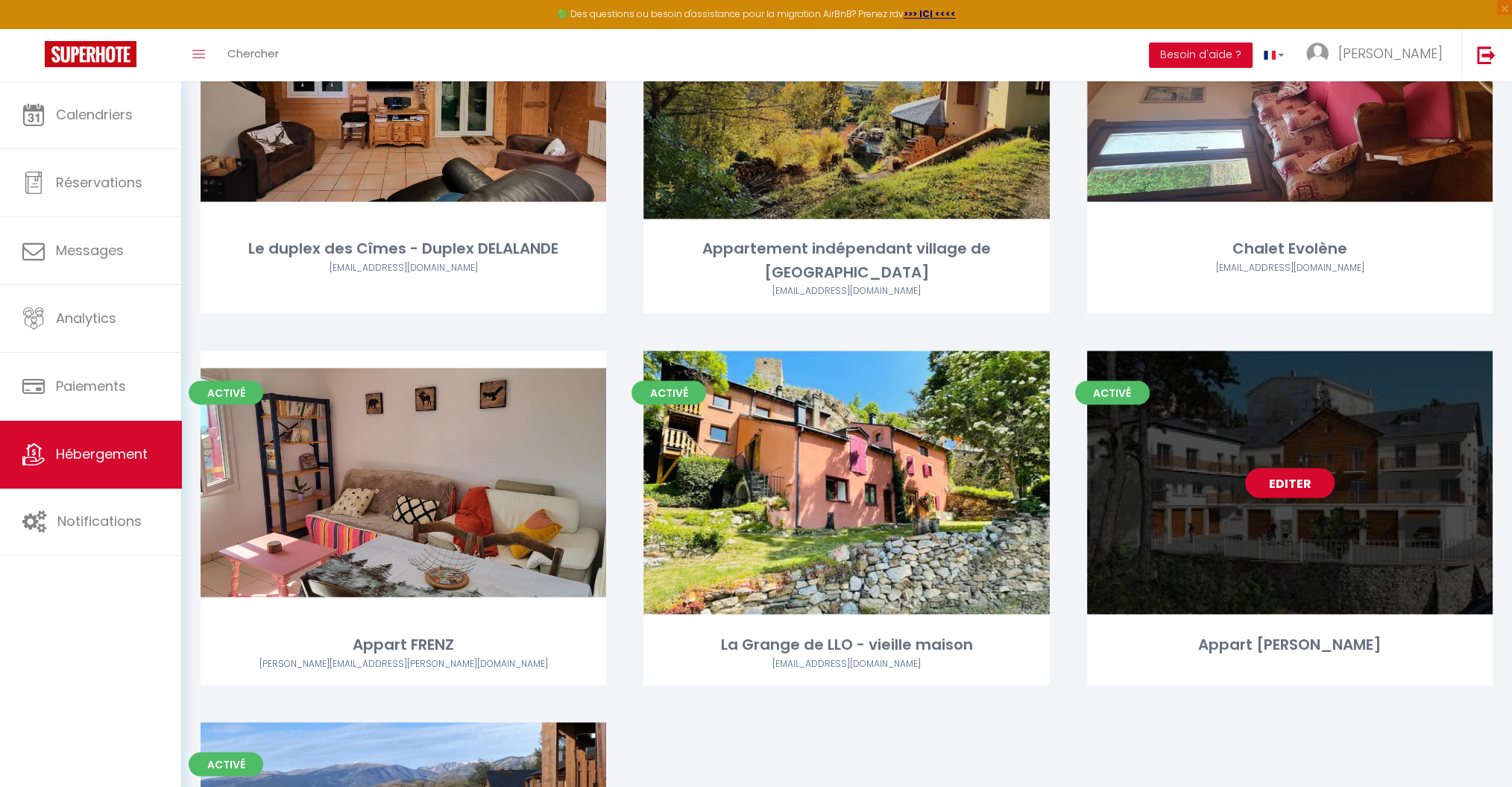
click at [1304, 468] on link "Editer" at bounding box center [1289, 483] width 90 height 30
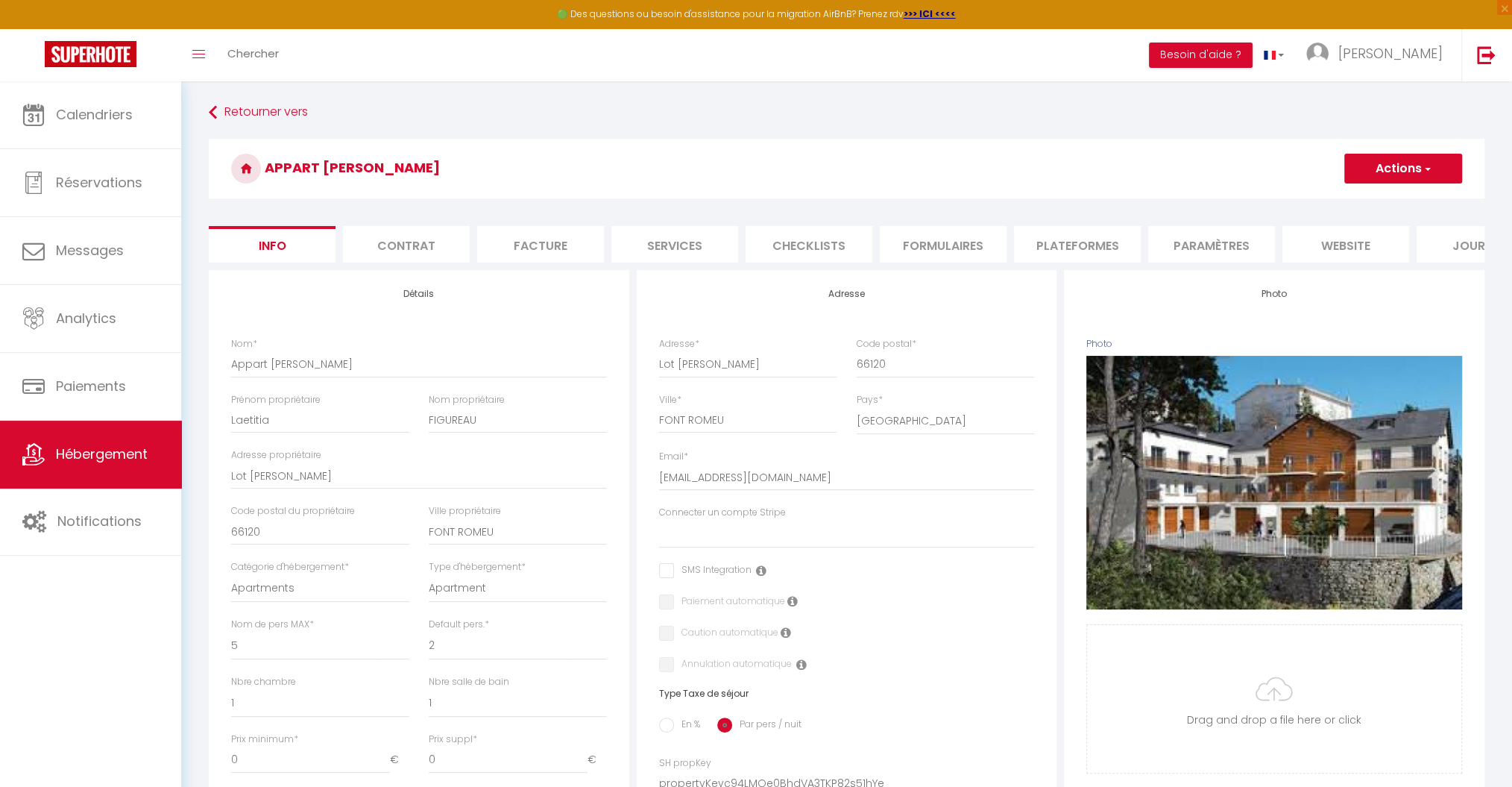
click at [1059, 256] on li "Plateformes" at bounding box center [1077, 244] width 127 height 36
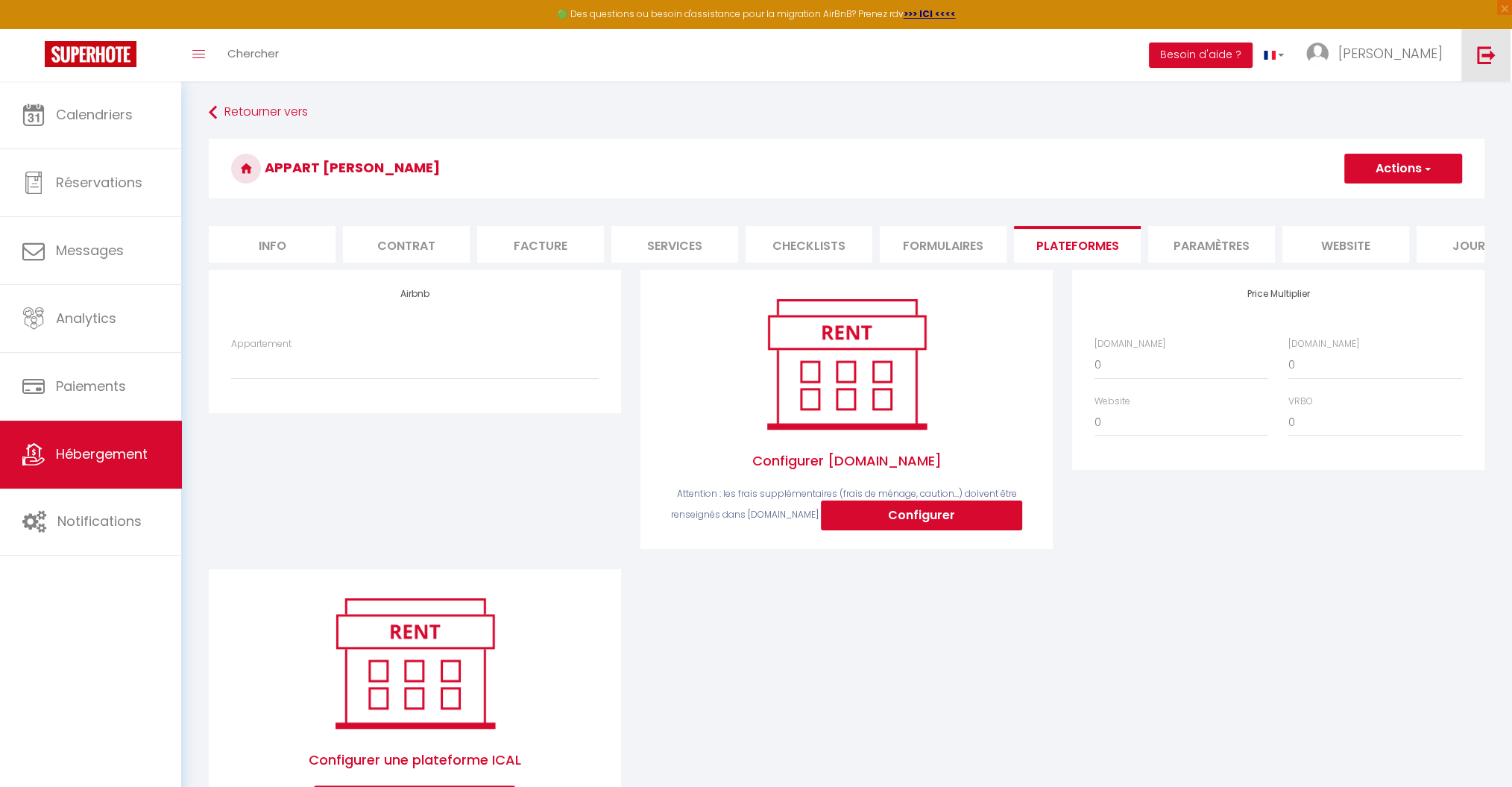
click at [1486, 55] on img at bounding box center [1486, 54] width 19 height 19
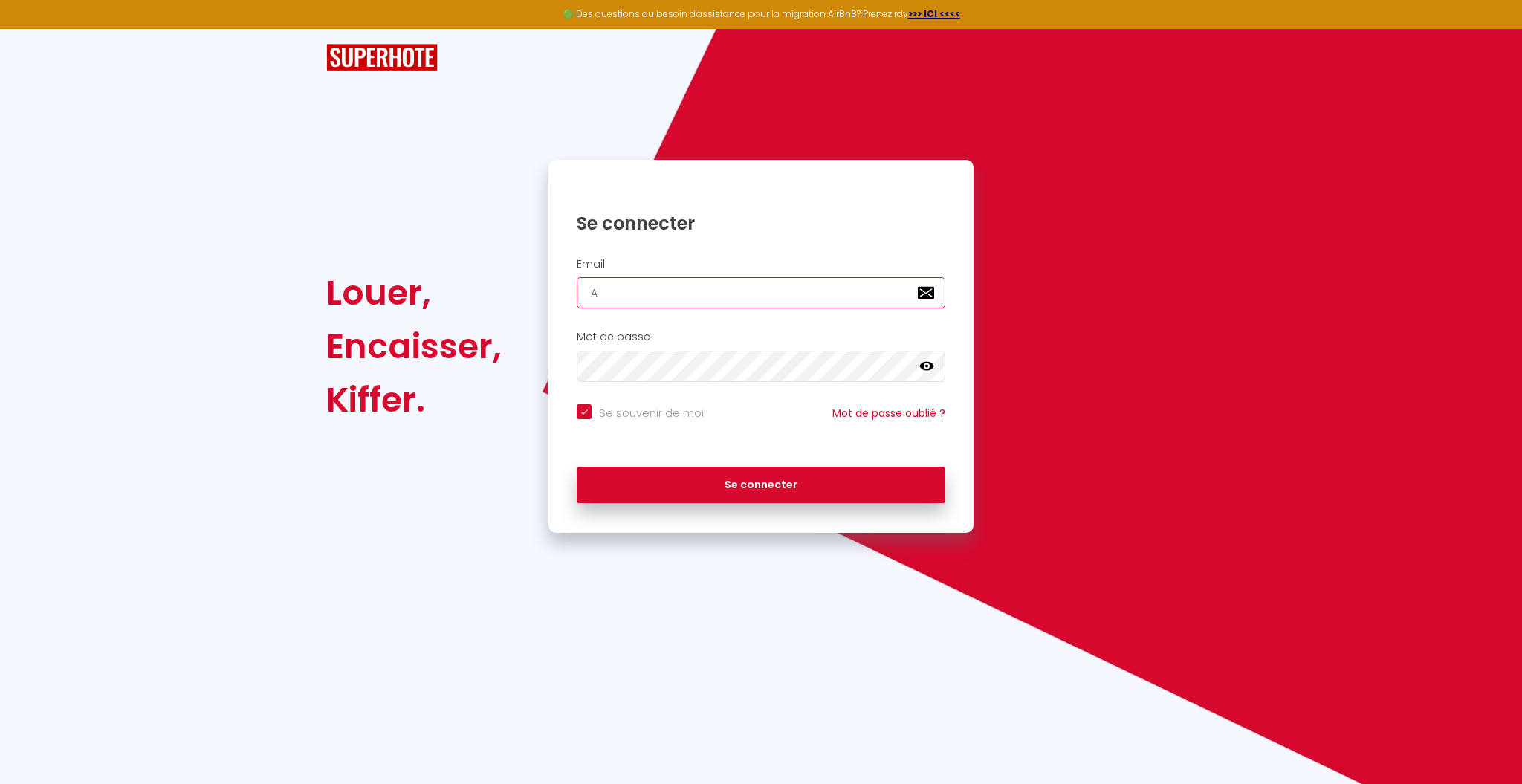
click at [696, 297] on input "A" at bounding box center [761, 293] width 368 height 32
paste input "[EMAIL_ADDRESS][DOMAIN_NAME]"
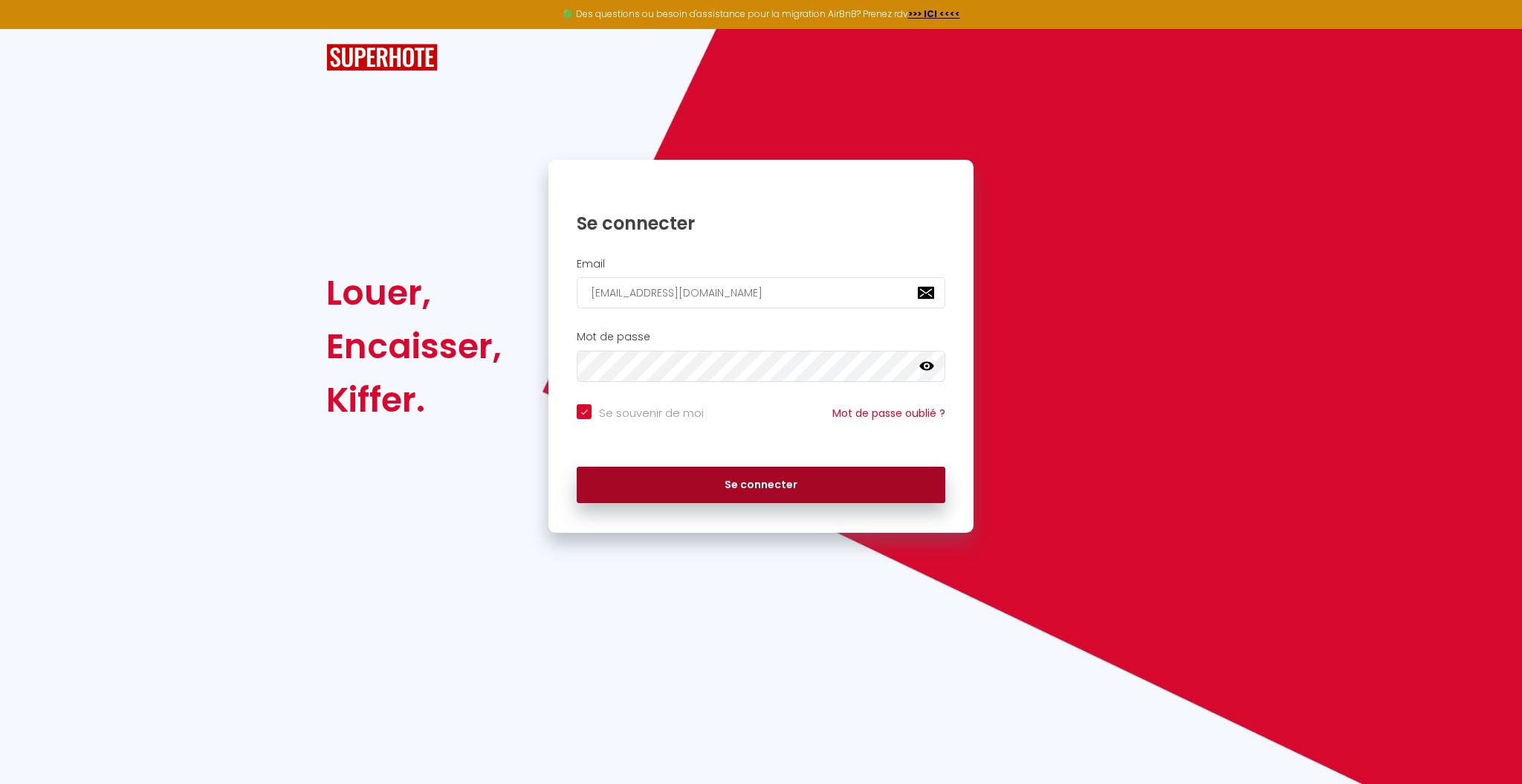
click at [718, 486] on button "Se connecter" at bounding box center [761, 485] width 368 height 37
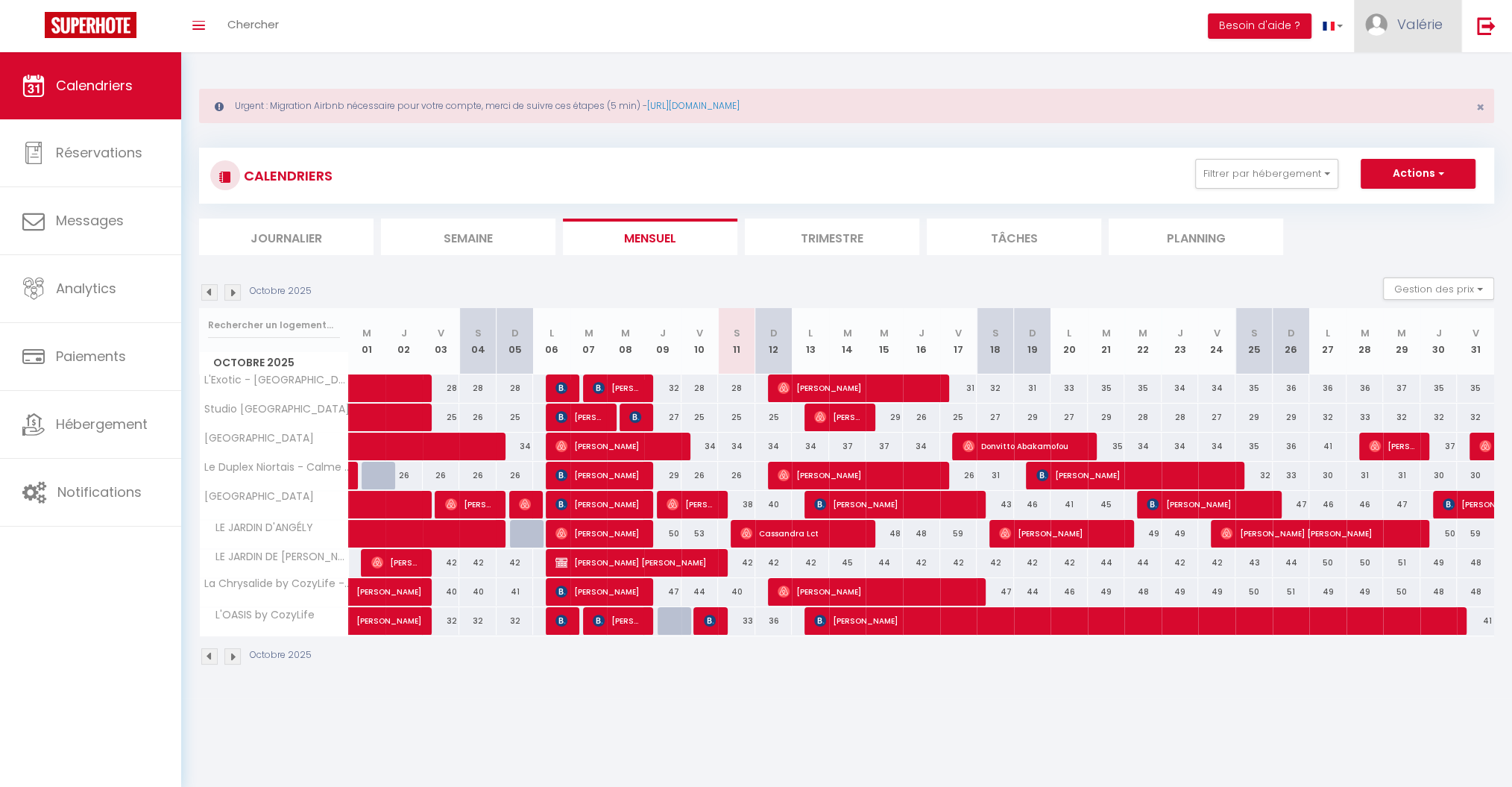
click at [1415, 23] on span "Valérie" at bounding box center [1420, 24] width 45 height 19
click at [1409, 75] on link "Paramètres" at bounding box center [1402, 75] width 110 height 26
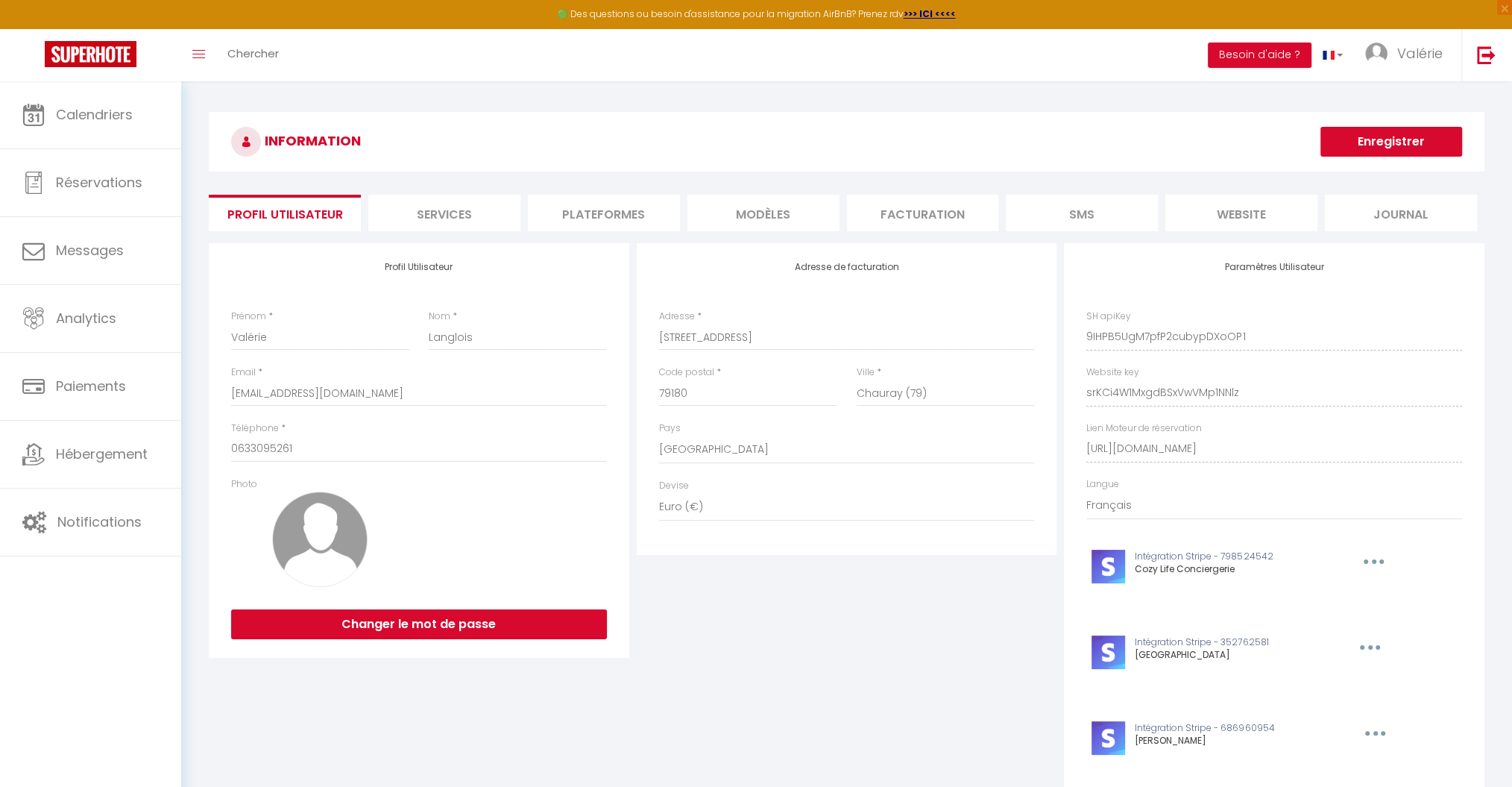
click at [624, 212] on li "Plateformes" at bounding box center [604, 213] width 152 height 36
